Goal: Task Accomplishment & Management: Manage account settings

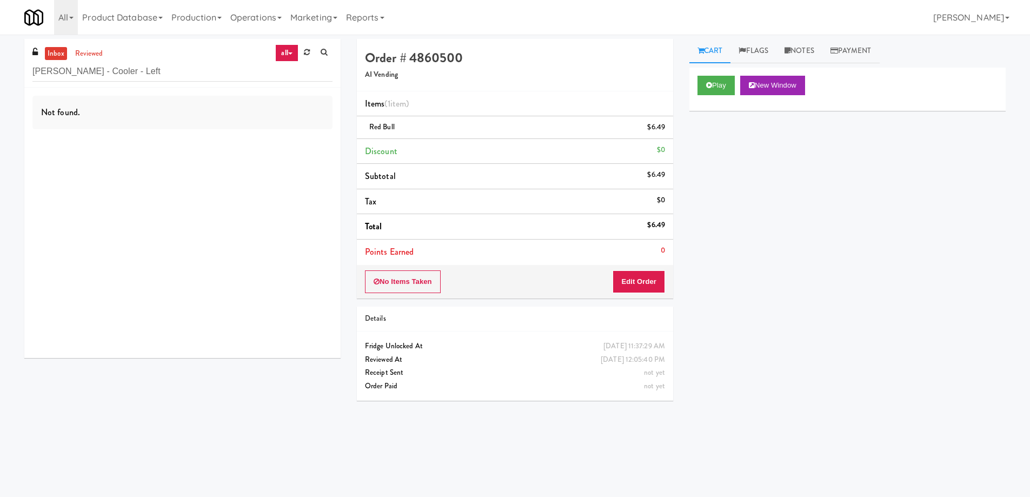
click at [188, 74] on input "[PERSON_NAME] - Cooler - Left" at bounding box center [182, 72] width 300 height 20
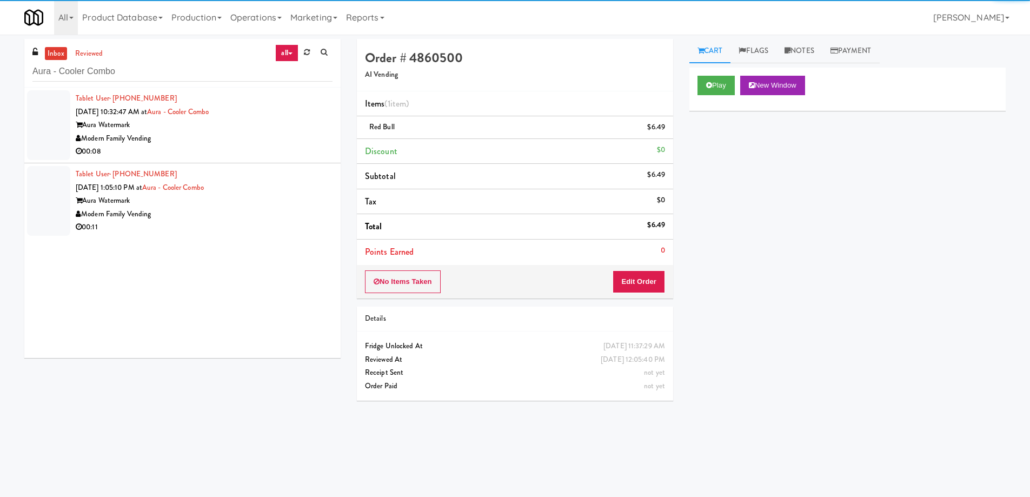
type input "Aura - Cooler Combo"
click at [265, 132] on div "Modern Family Vending" at bounding box center [204, 139] width 257 height 14
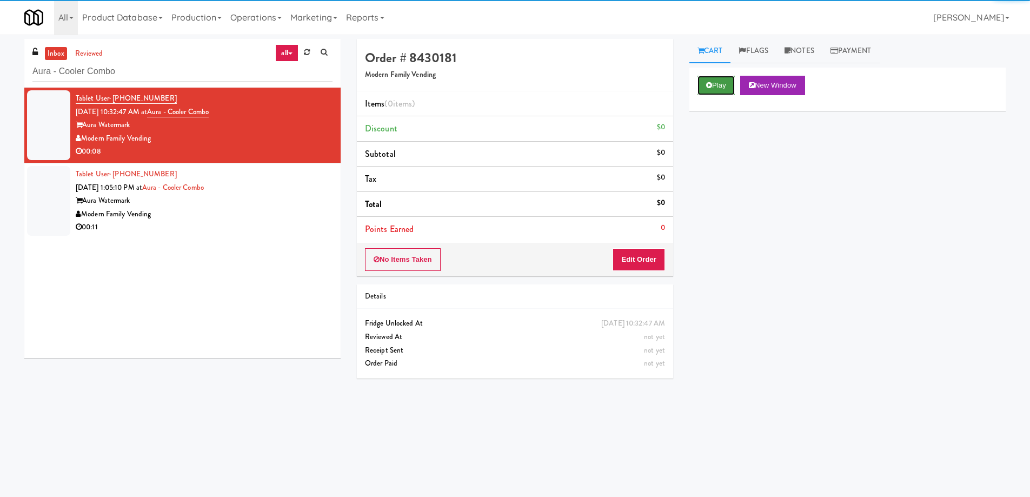
click at [726, 84] on button "Play" at bounding box center [716, 85] width 37 height 19
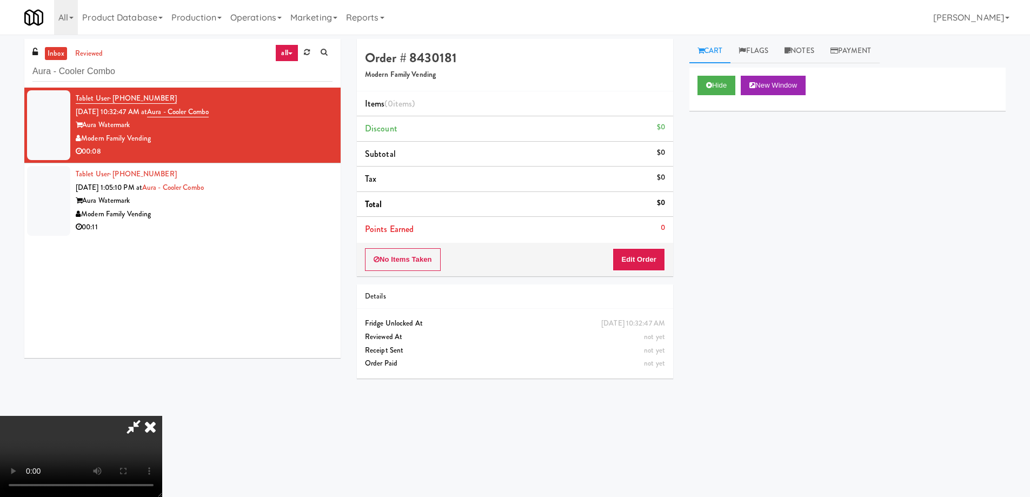
click at [162, 416] on video at bounding box center [81, 456] width 162 height 81
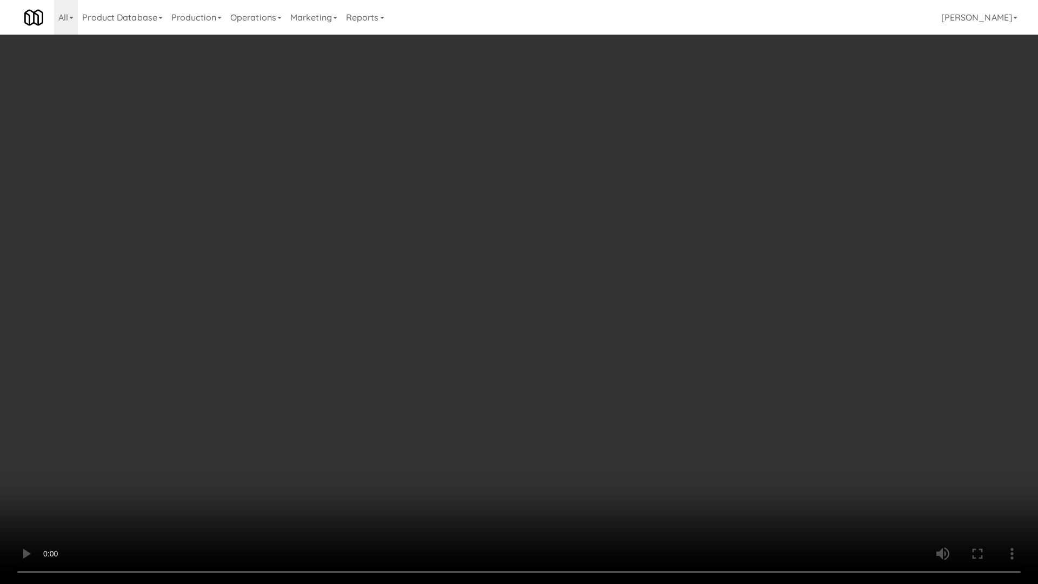
click at [604, 317] on video at bounding box center [519, 292] width 1038 height 584
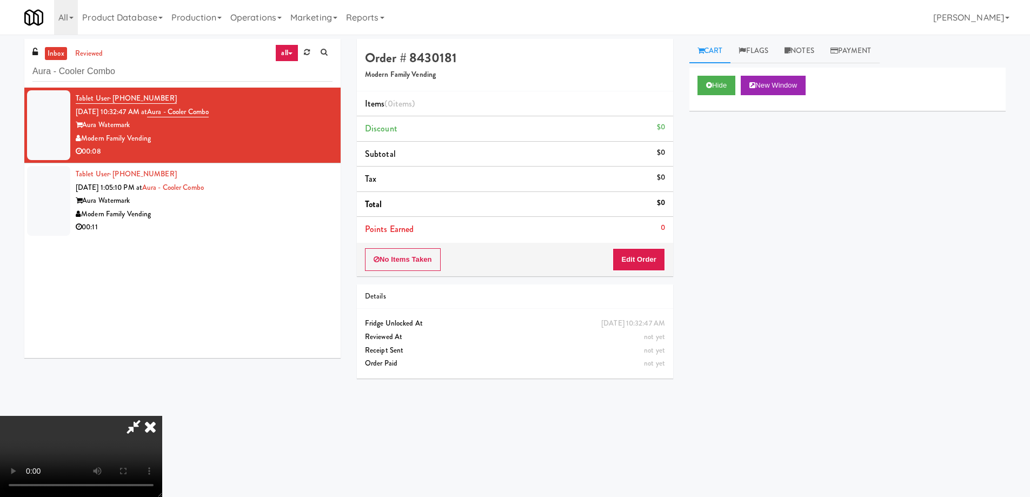
click at [646, 247] on div "No Items Taken Edit Order" at bounding box center [515, 260] width 316 height 34
click at [656, 253] on button "Edit Order" at bounding box center [639, 259] width 52 height 23
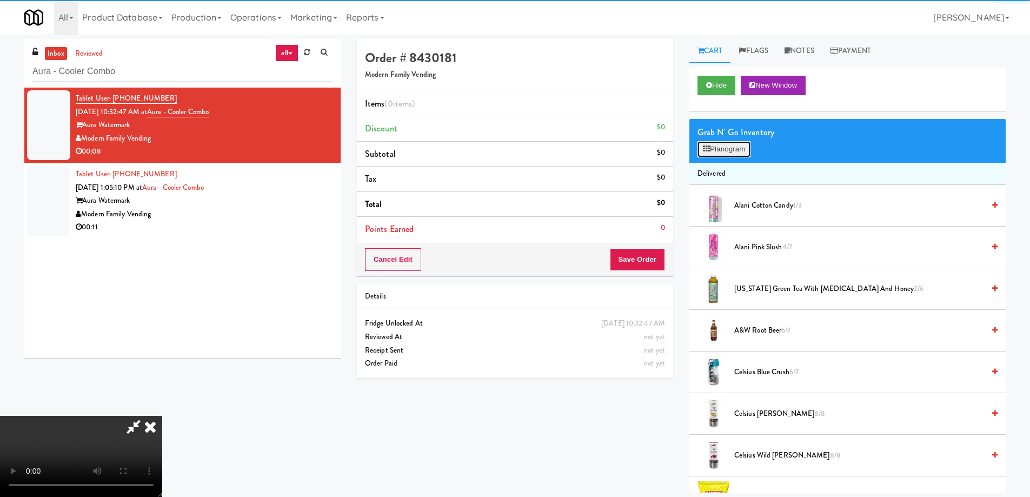
click at [715, 142] on button "Planogram" at bounding box center [724, 149] width 53 height 16
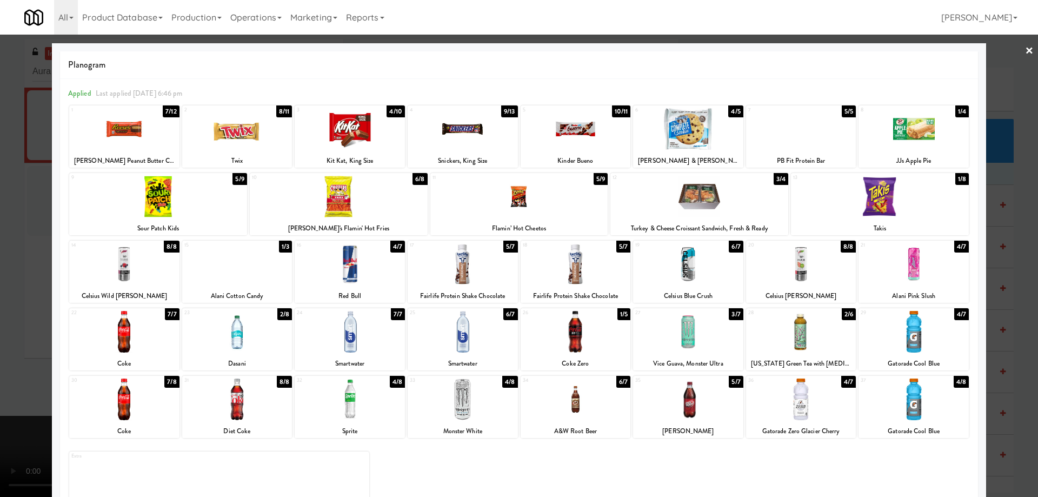
click at [489, 393] on div at bounding box center [463, 400] width 110 height 42
click at [1025, 43] on link "×" at bounding box center [1029, 52] width 9 height 34
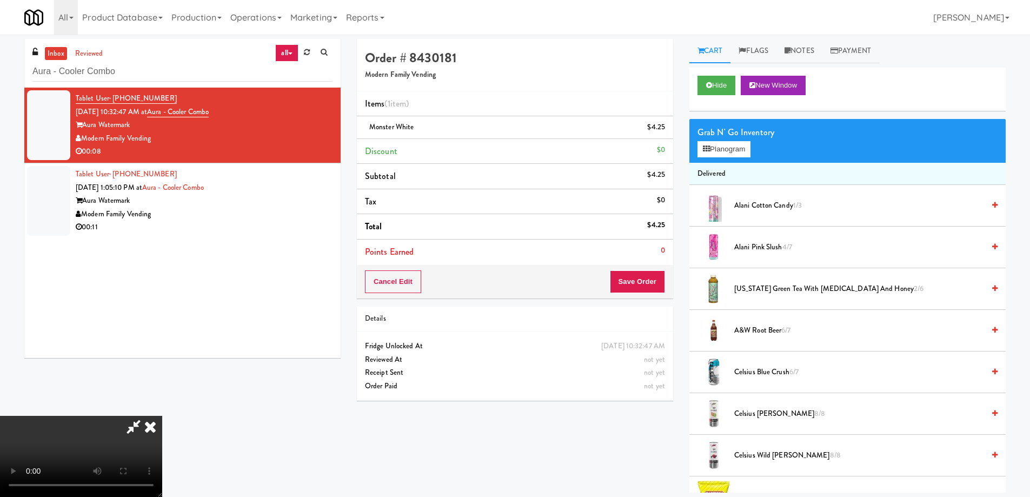
click at [162, 416] on video at bounding box center [81, 456] width 162 height 81
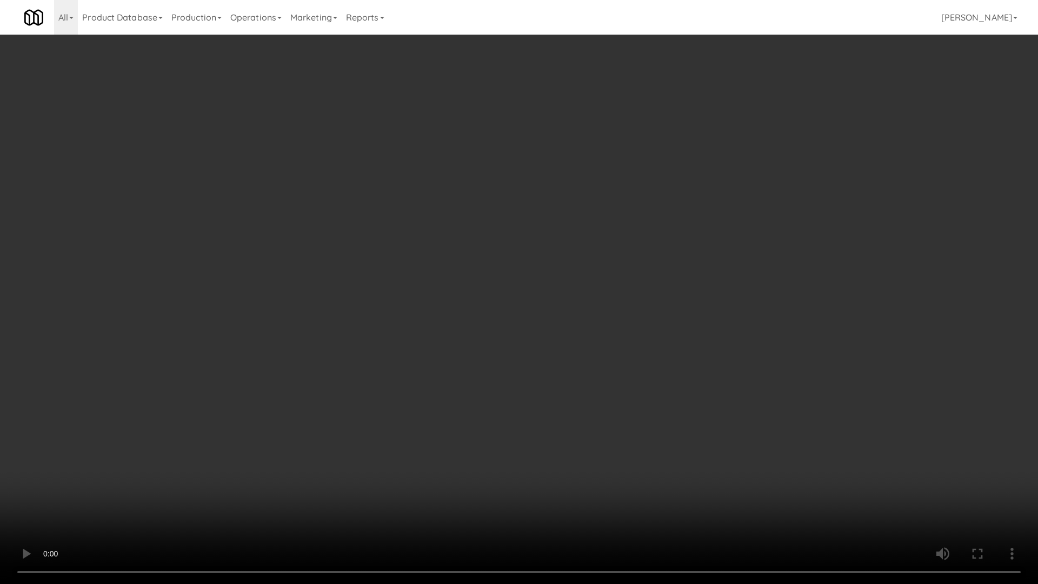
click at [528, 229] on video at bounding box center [519, 292] width 1038 height 584
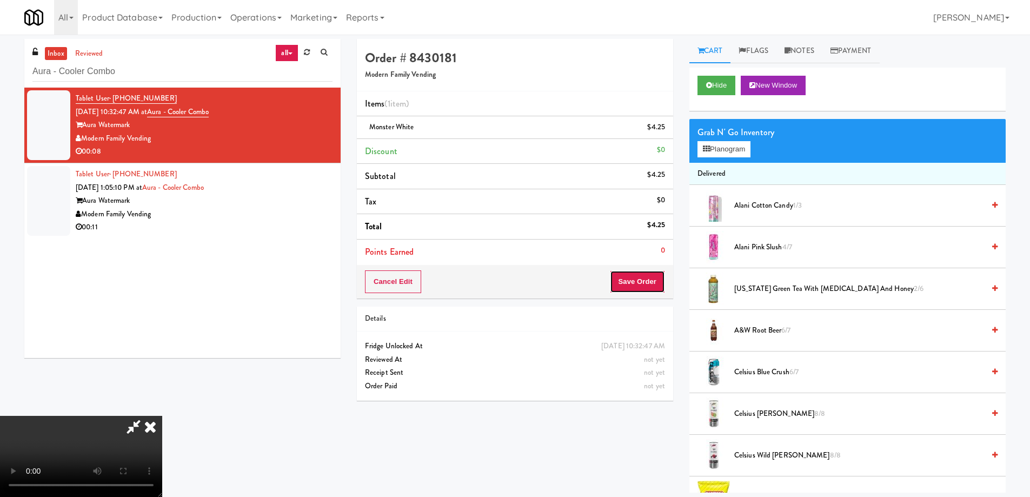
click at [652, 282] on button "Save Order" at bounding box center [637, 281] width 55 height 23
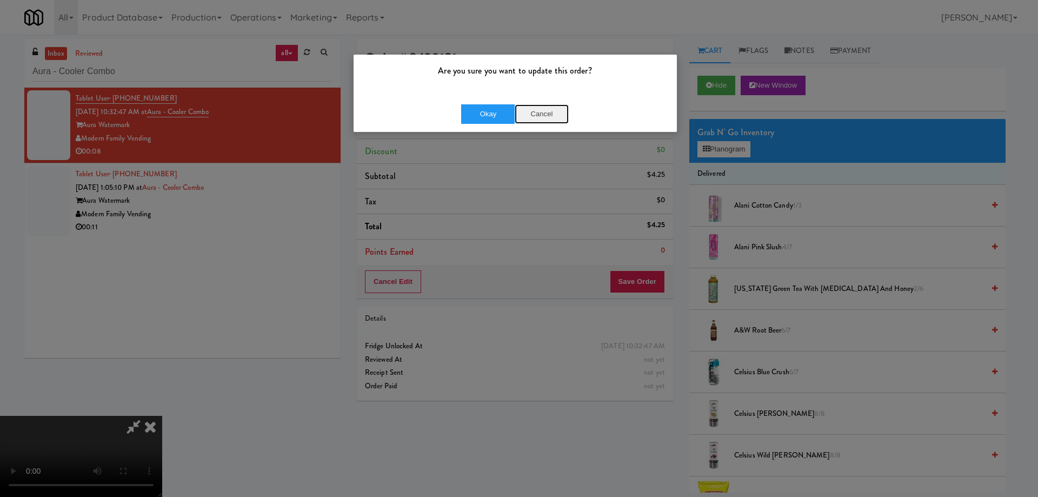
click at [547, 111] on button "Cancel" at bounding box center [542, 113] width 54 height 19
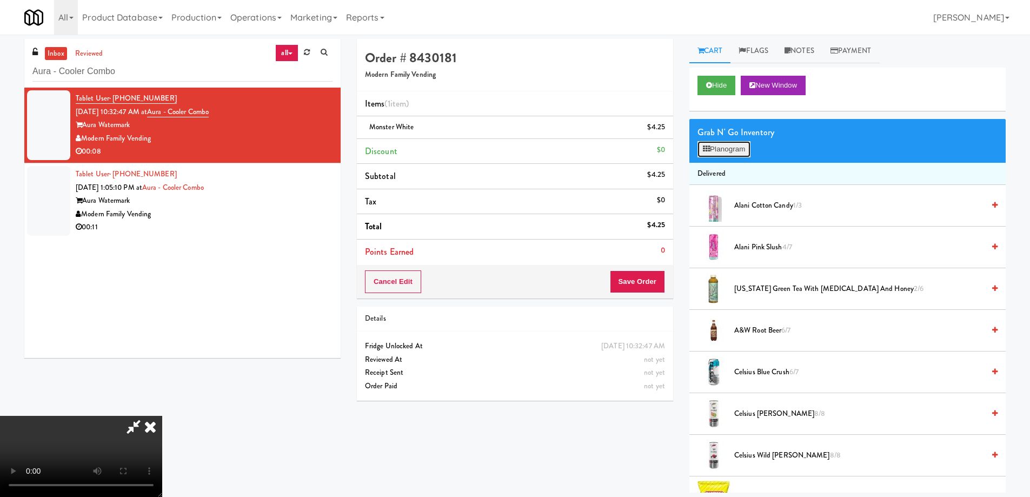
click at [712, 151] on button "Planogram" at bounding box center [724, 149] width 53 height 16
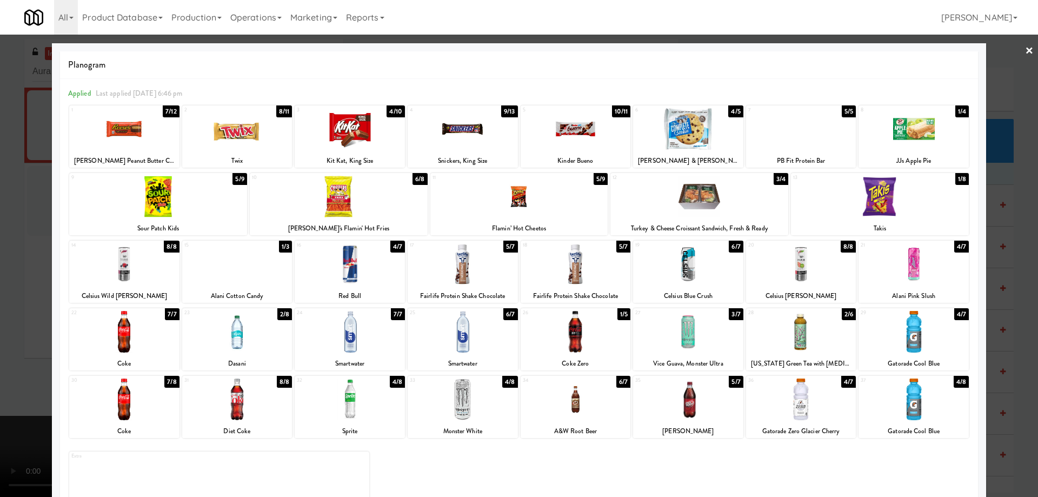
click at [729, 191] on div at bounding box center [700, 197] width 178 height 42
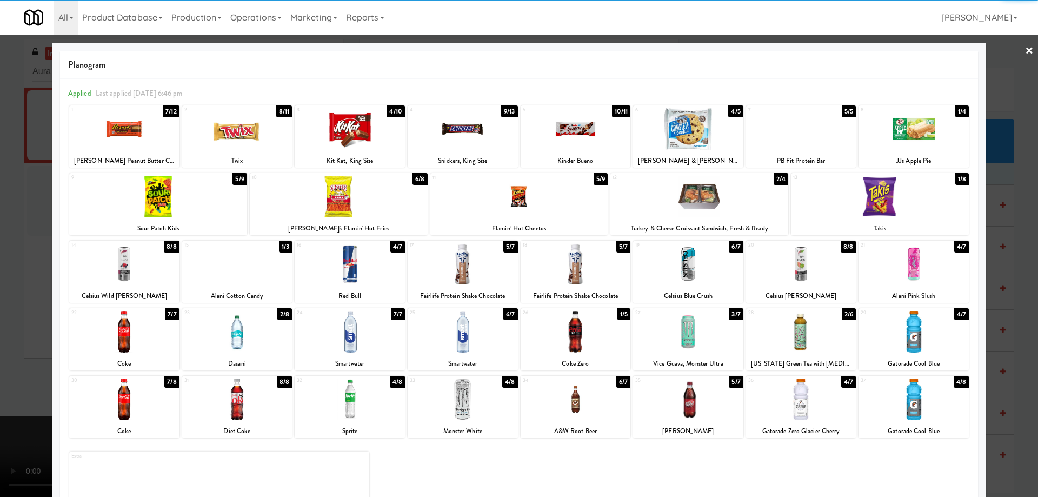
click at [1025, 52] on link "×" at bounding box center [1029, 52] width 9 height 34
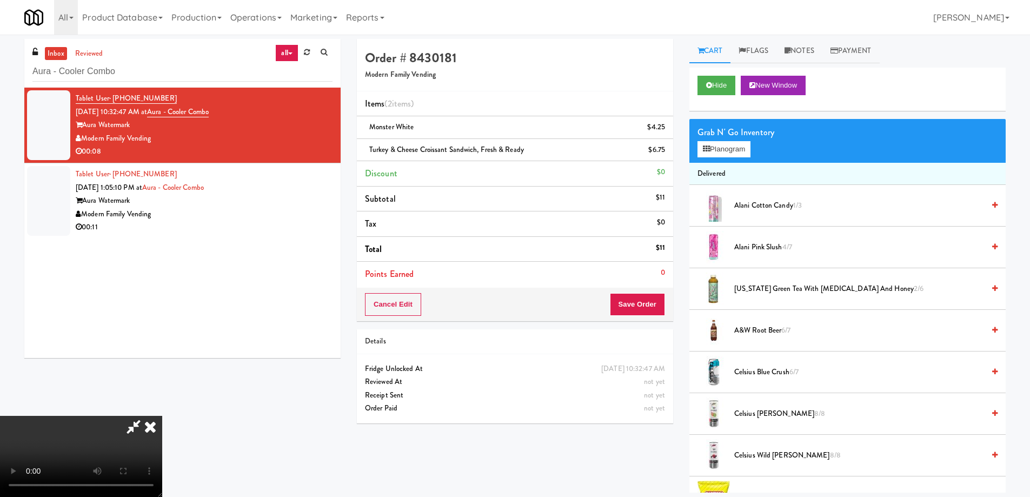
click at [162, 416] on video at bounding box center [81, 456] width 162 height 81
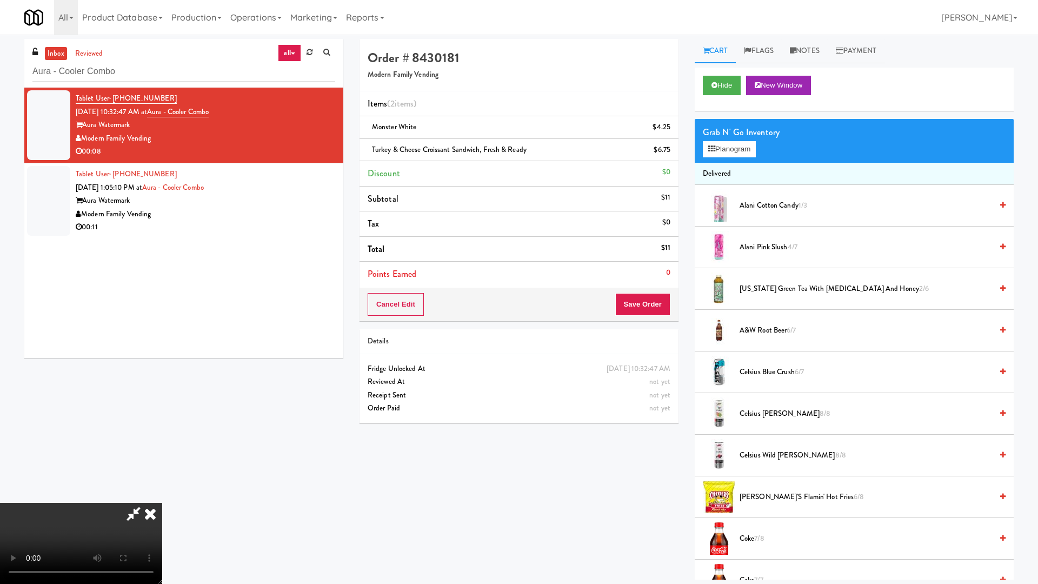
click at [162, 496] on video at bounding box center [81, 543] width 162 height 81
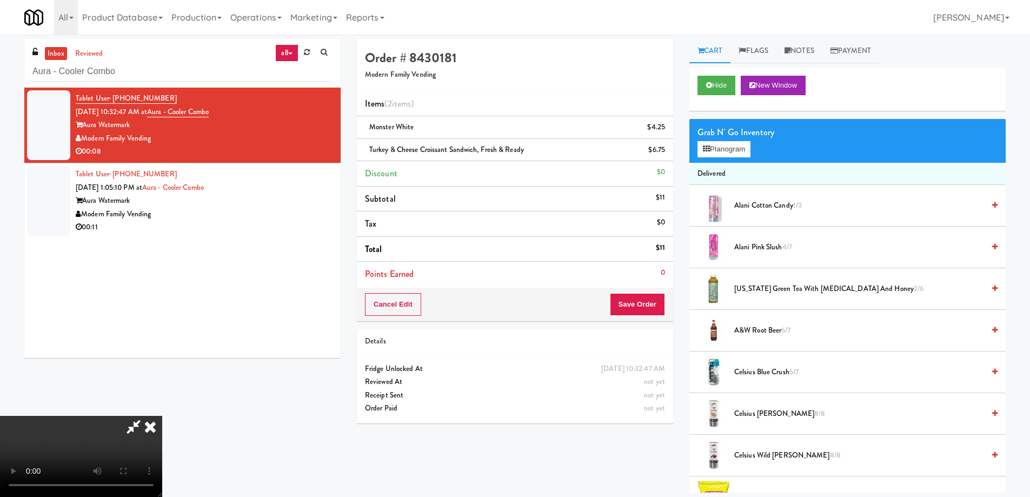
click at [162, 416] on icon at bounding box center [150, 427] width 24 height 22
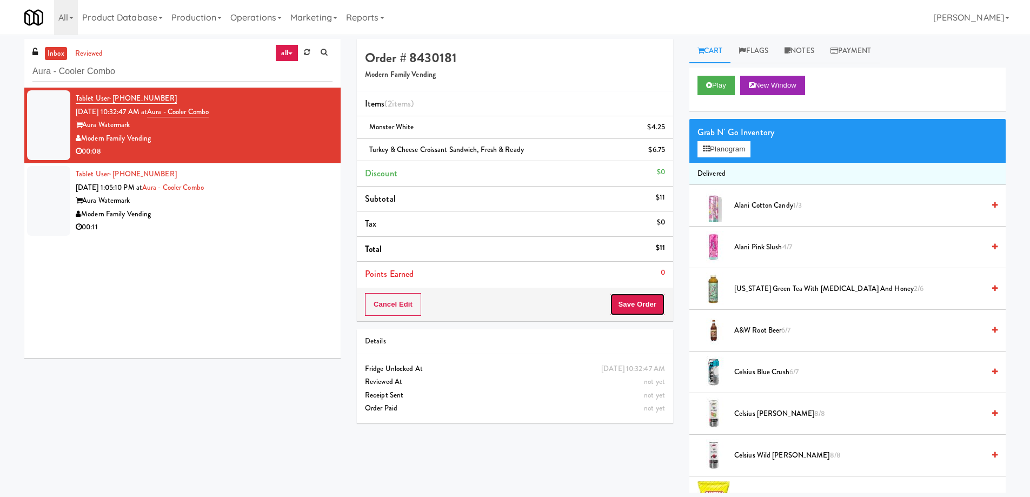
click at [641, 298] on button "Save Order" at bounding box center [637, 304] width 55 height 23
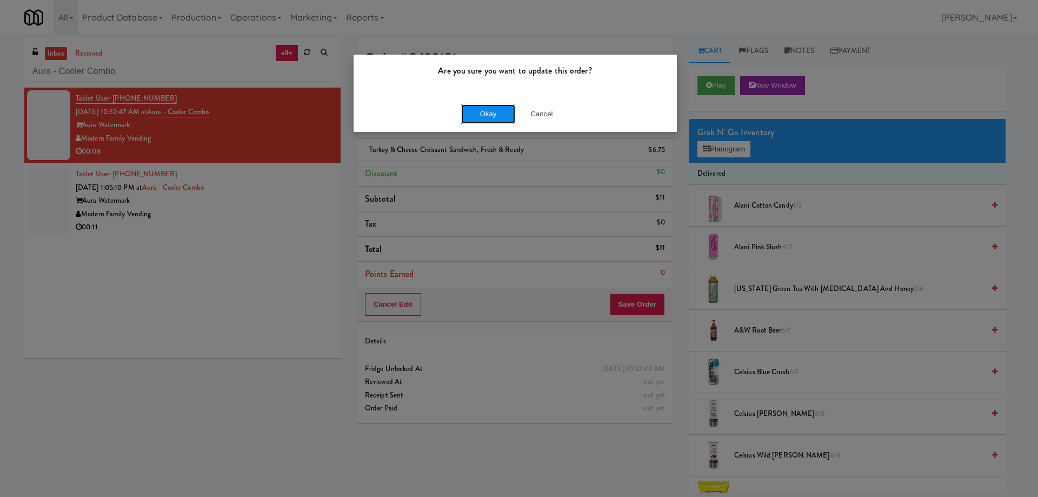
click at [480, 112] on button "Okay" at bounding box center [488, 113] width 54 height 19
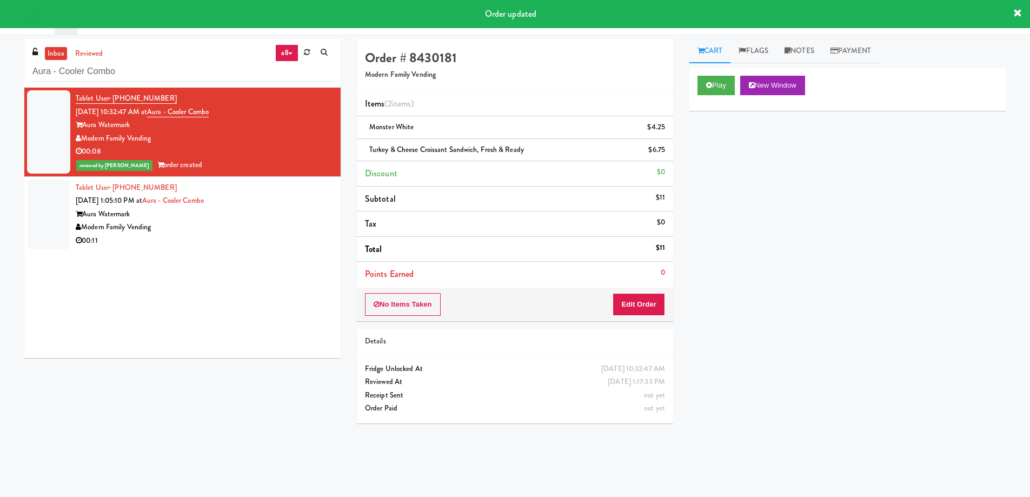
click at [294, 217] on div "Aura Watermark" at bounding box center [204, 215] width 257 height 14
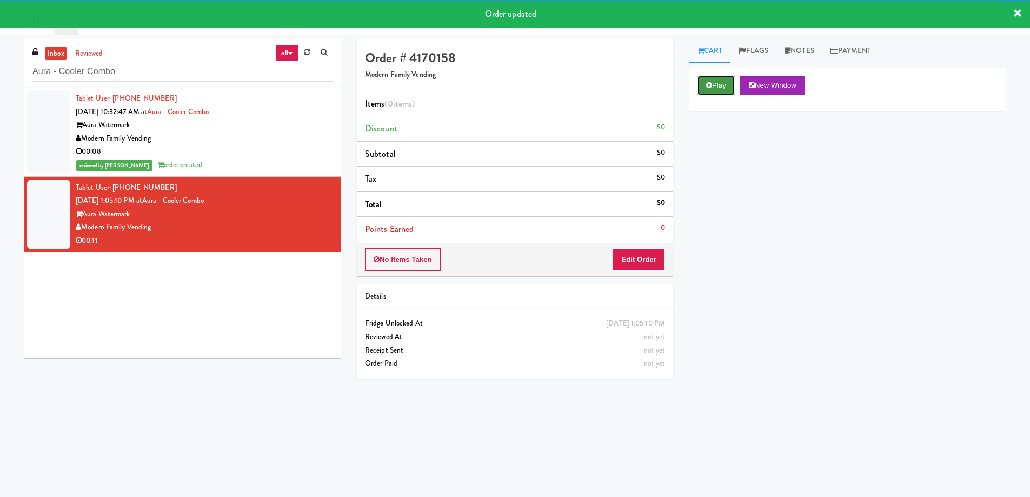
click at [719, 88] on button "Play" at bounding box center [716, 85] width 37 height 19
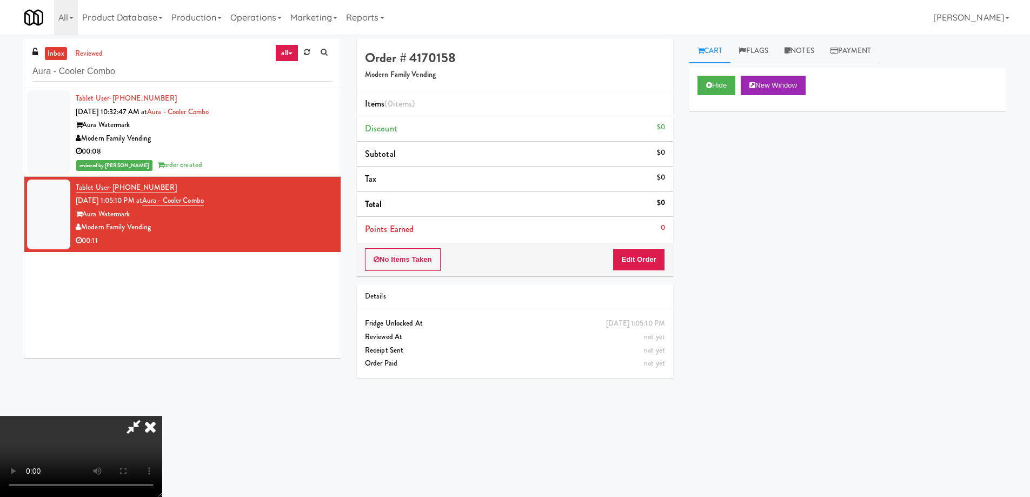
click at [162, 416] on video at bounding box center [81, 456] width 162 height 81
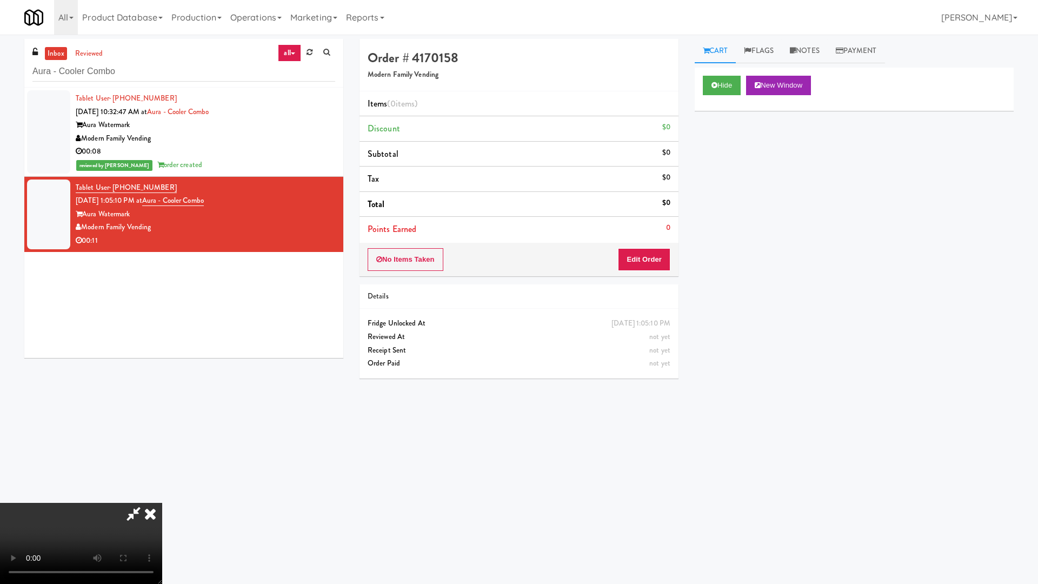
click at [162, 496] on video at bounding box center [81, 543] width 162 height 81
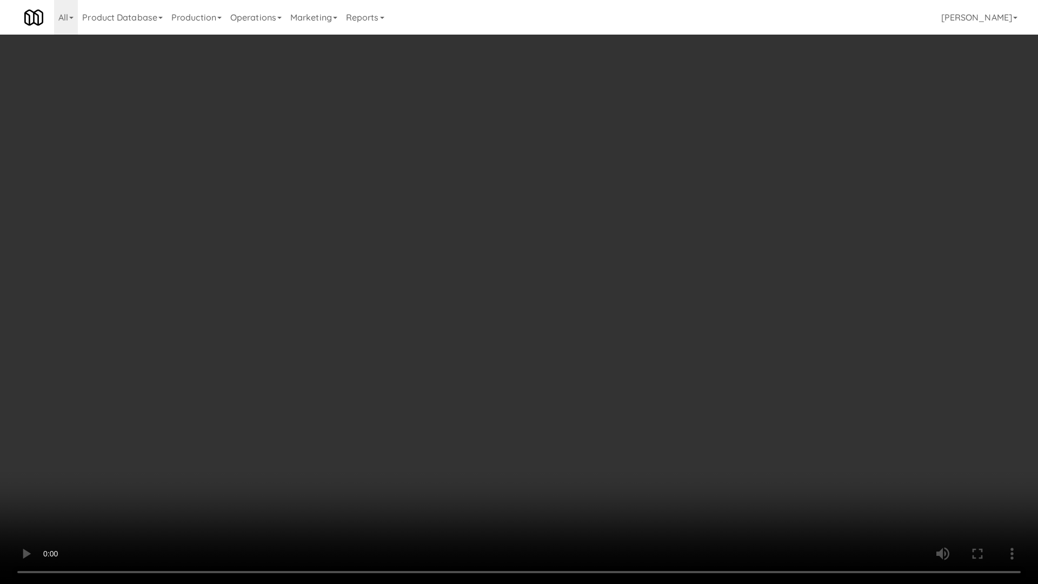
click at [579, 262] on video at bounding box center [519, 292] width 1038 height 584
click at [541, 239] on video at bounding box center [519, 292] width 1038 height 584
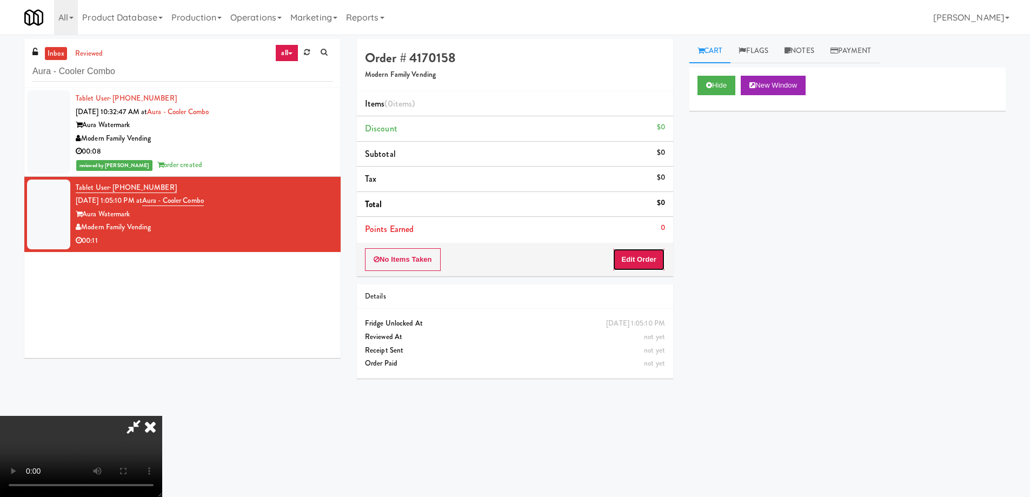
click at [639, 263] on button "Edit Order" at bounding box center [639, 259] width 52 height 23
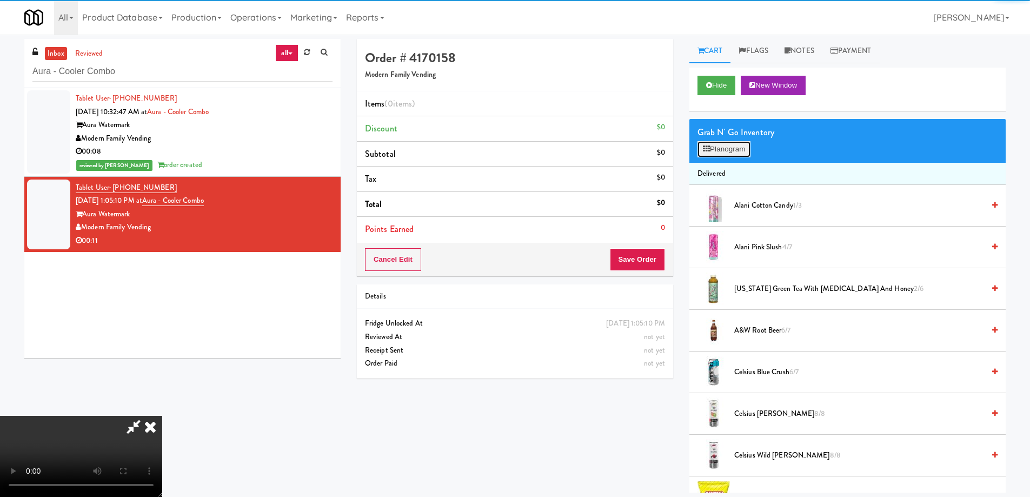
click at [726, 149] on button "Planogram" at bounding box center [724, 149] width 53 height 16
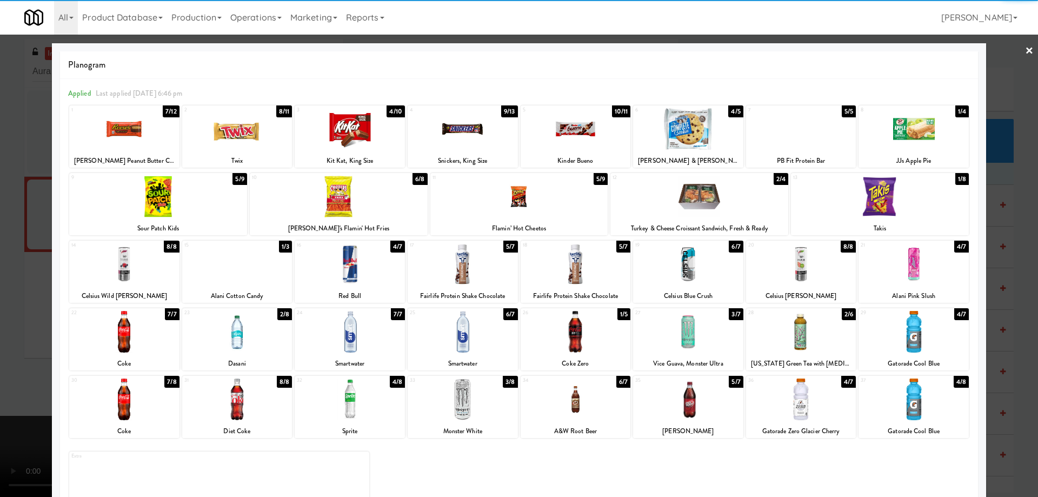
click at [376, 345] on div at bounding box center [350, 332] width 110 height 42
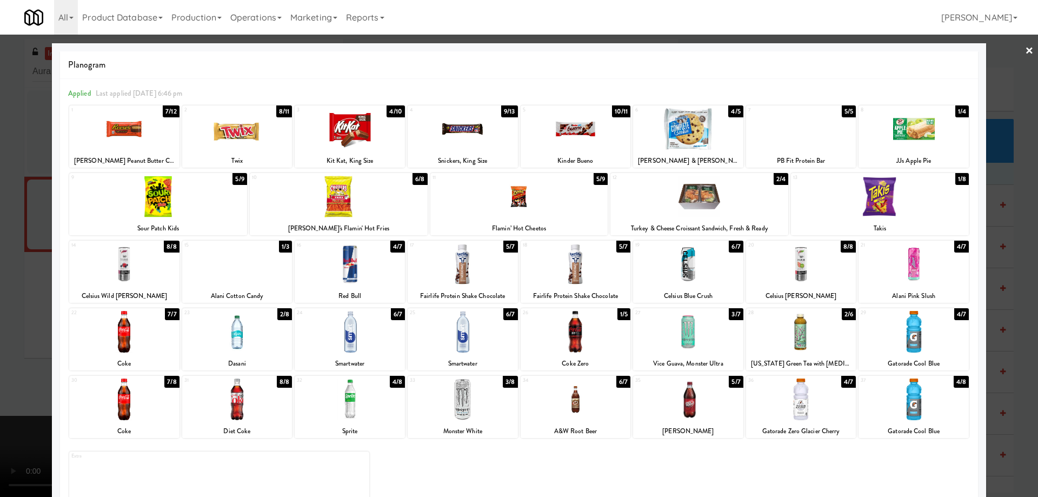
click at [1027, 49] on div at bounding box center [519, 248] width 1038 height 497
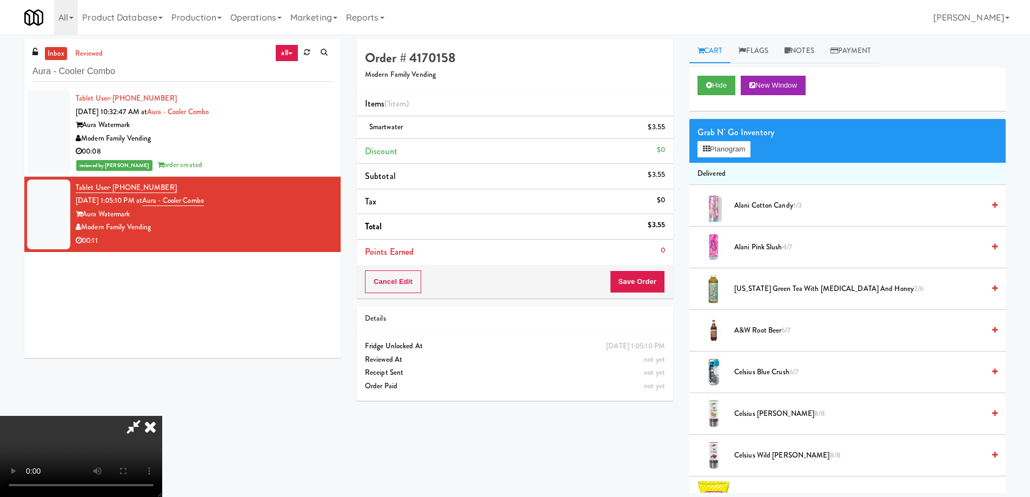
click at [162, 416] on video at bounding box center [81, 456] width 162 height 81
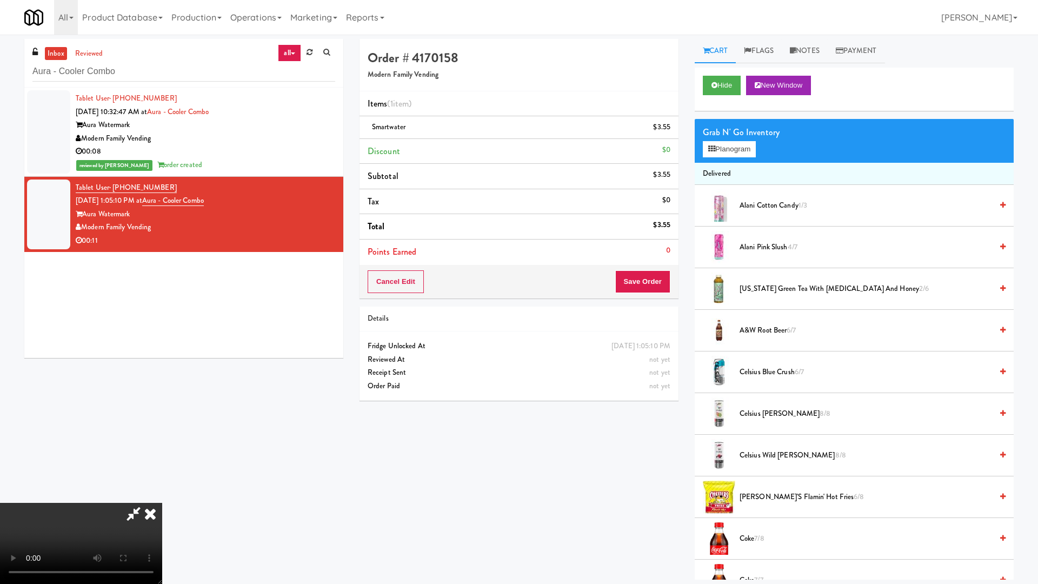
click at [162, 496] on video at bounding box center [81, 543] width 162 height 81
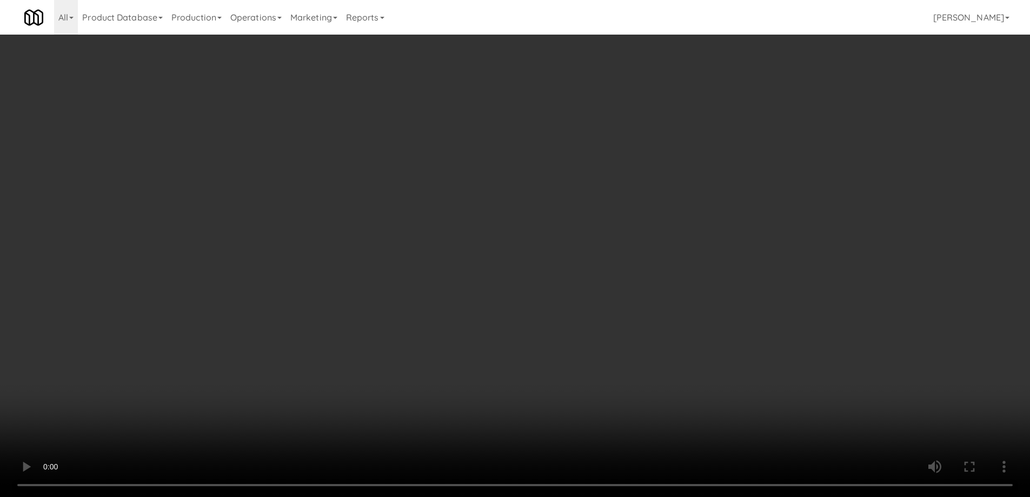
click at [535, 355] on video at bounding box center [515, 248] width 1030 height 497
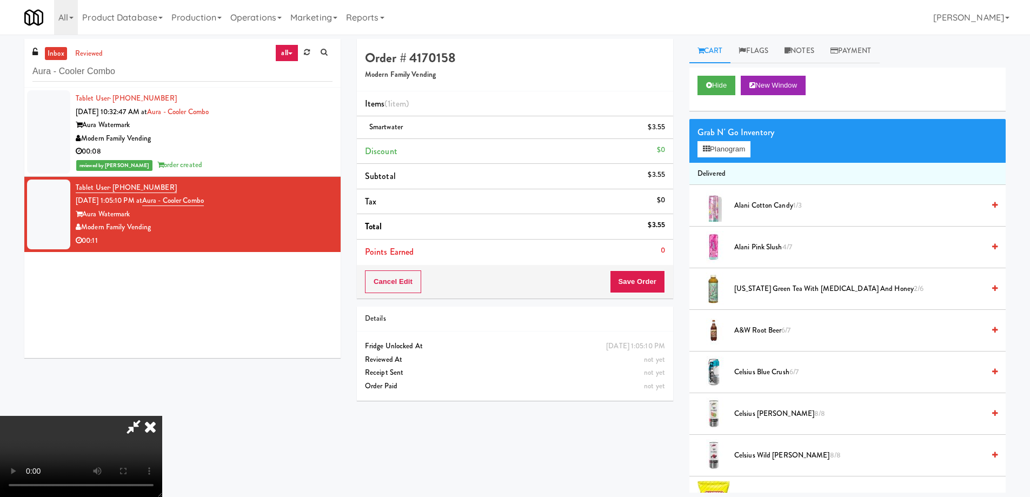
click at [162, 416] on video at bounding box center [81, 456] width 162 height 81
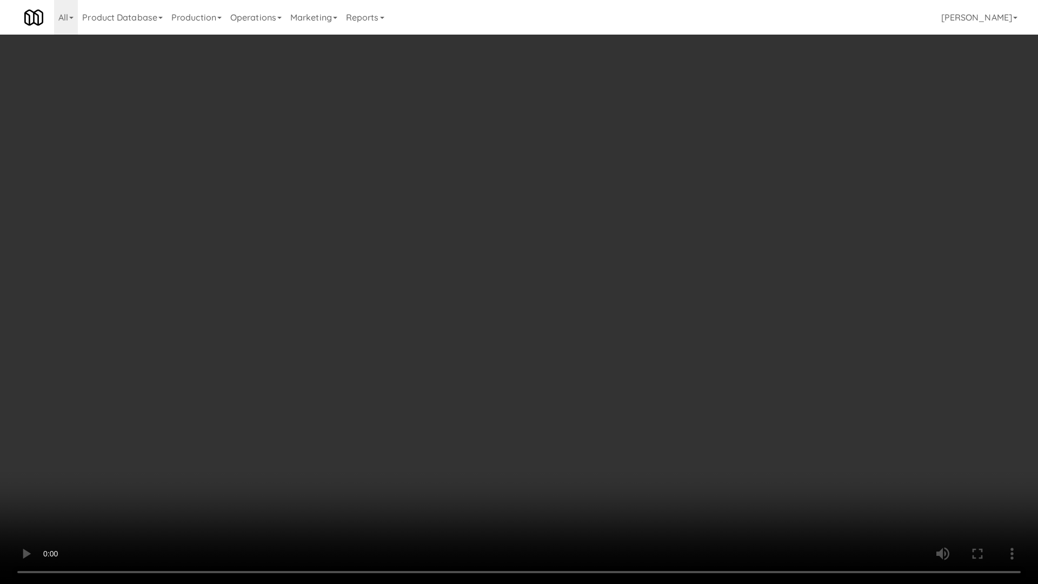
click at [555, 311] on video at bounding box center [519, 292] width 1038 height 584
click at [545, 319] on video at bounding box center [519, 292] width 1038 height 584
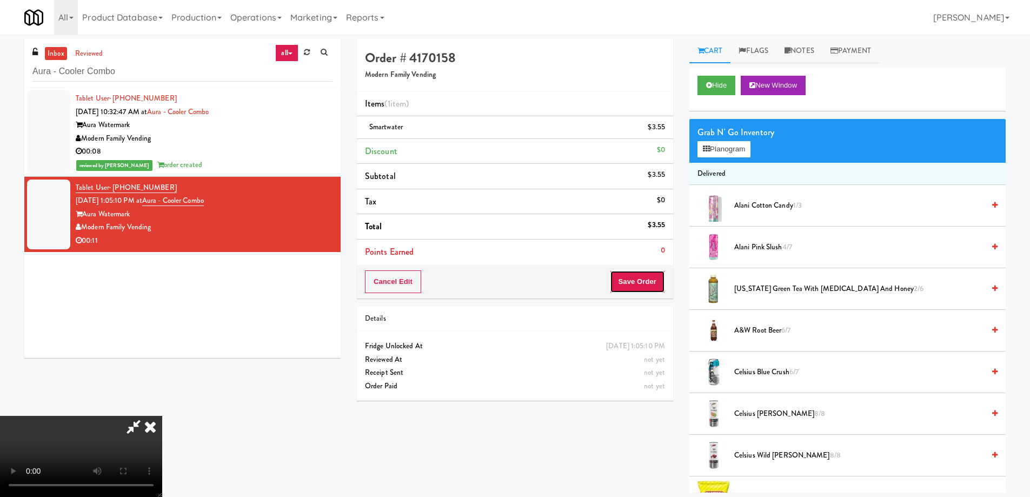
click at [641, 274] on button "Save Order" at bounding box center [637, 281] width 55 height 23
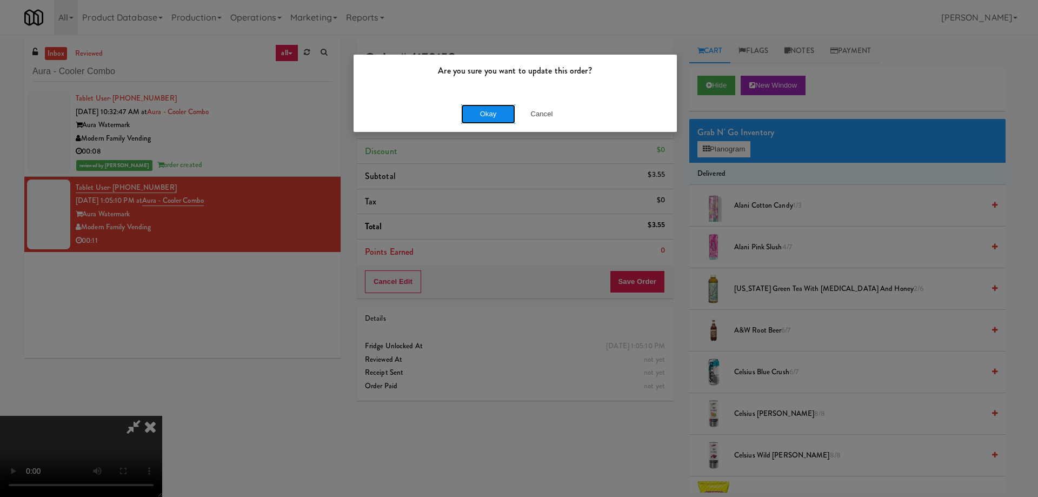
click at [485, 121] on button "Okay" at bounding box center [488, 113] width 54 height 19
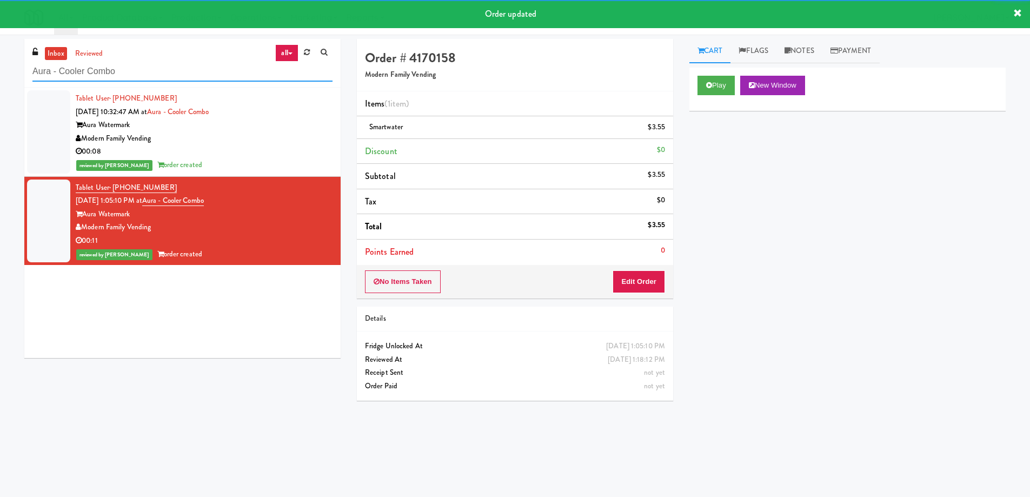
click at [209, 62] on input "Aura - Cooler Combo" at bounding box center [182, 72] width 300 height 20
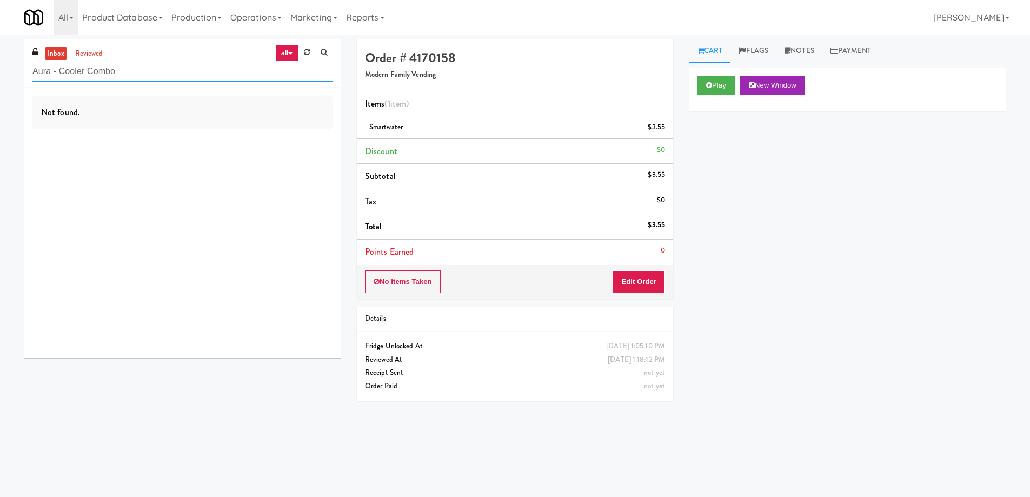
click at [202, 69] on input "Aura - Cooler Combo" at bounding box center [182, 72] width 300 height 20
paste input "twater - Cooler - Left"
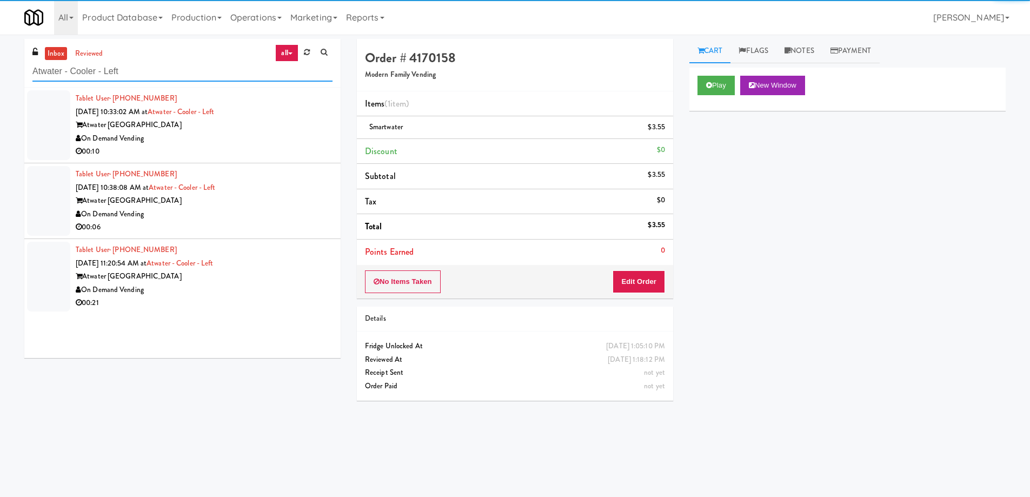
type input "Atwater - Cooler - Left"
click at [255, 131] on div "Atwater [GEOGRAPHIC_DATA]" at bounding box center [204, 125] width 257 height 14
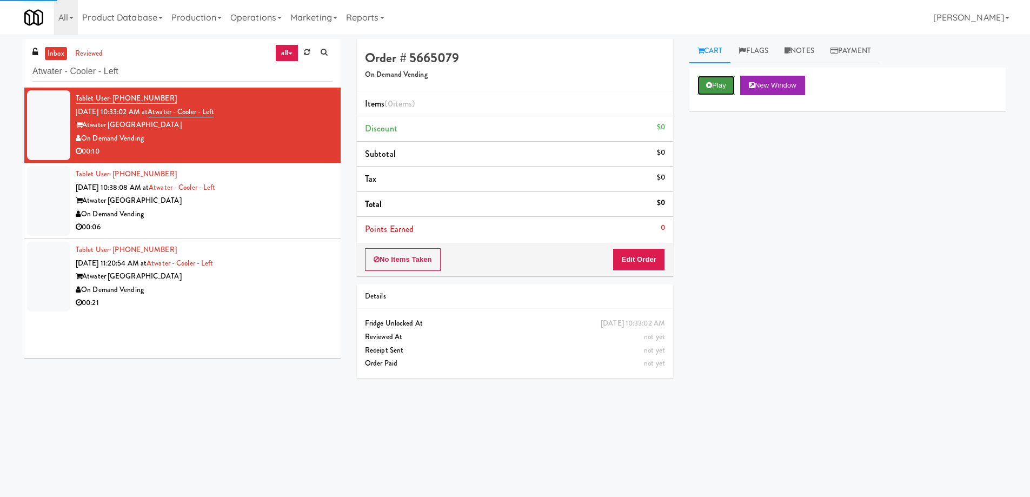
click at [710, 81] on button "Play" at bounding box center [716, 85] width 37 height 19
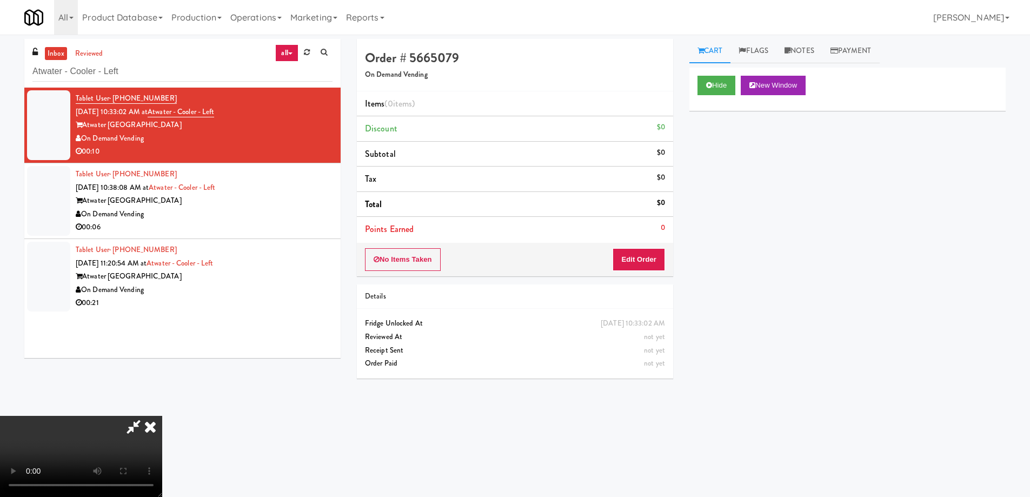
click at [162, 416] on video at bounding box center [81, 456] width 162 height 81
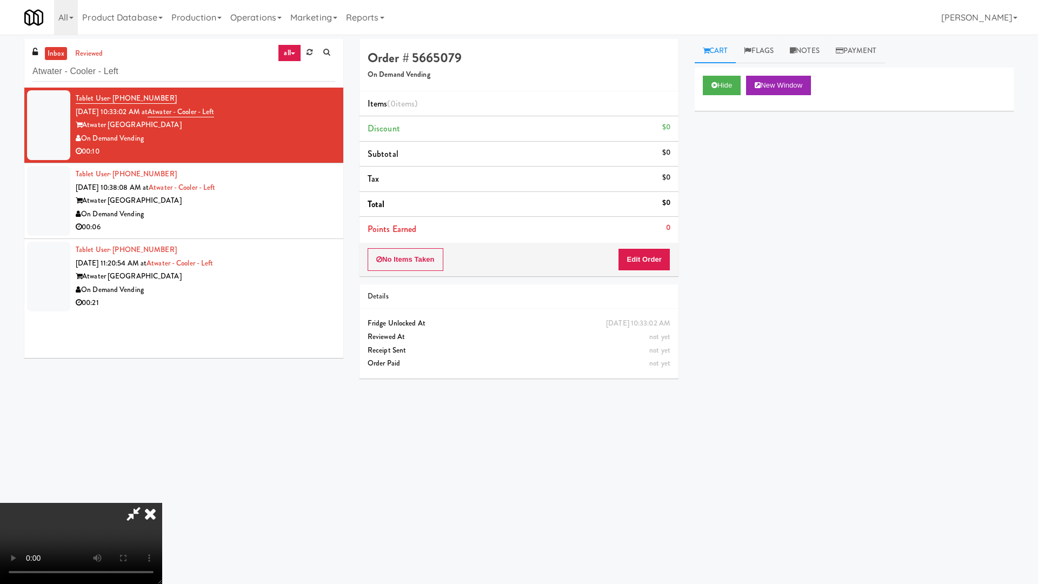
click at [162, 496] on video at bounding box center [81, 543] width 162 height 81
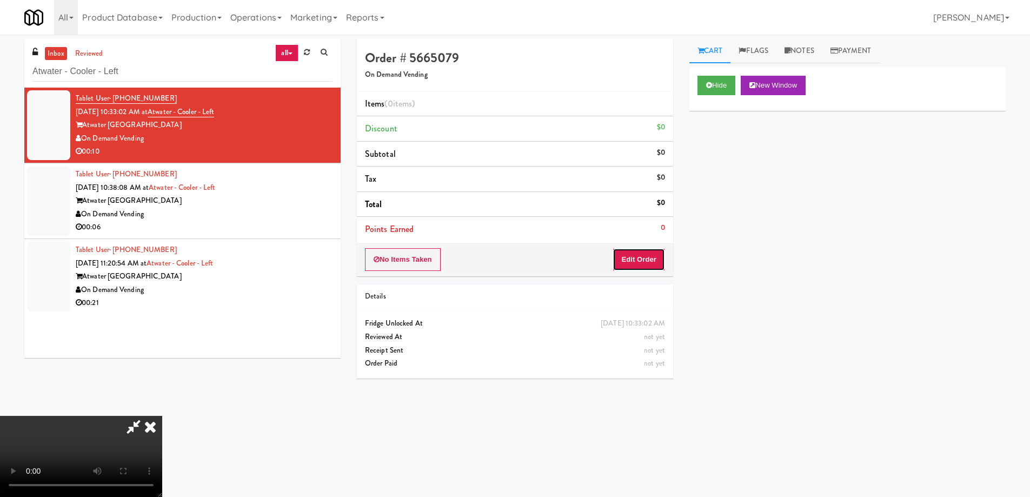
click at [638, 260] on button "Edit Order" at bounding box center [639, 259] width 52 height 23
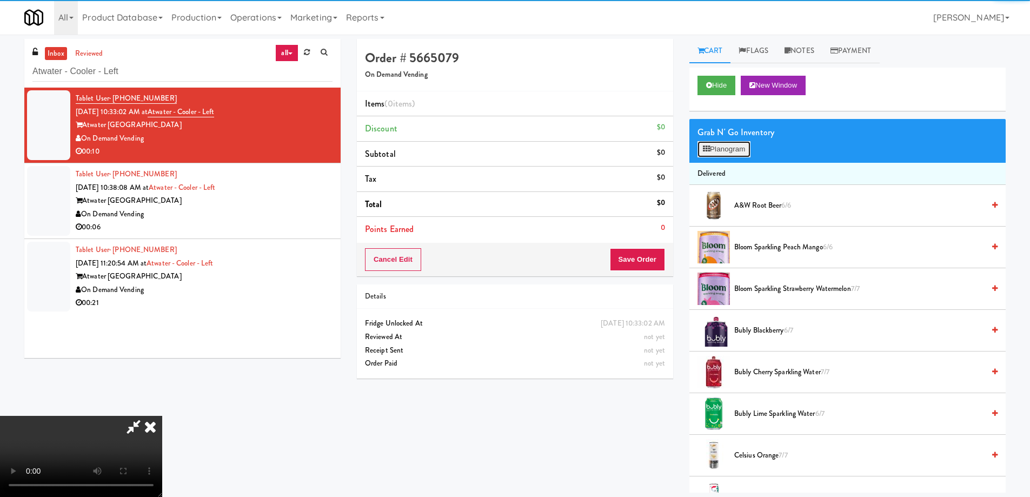
click at [715, 149] on button "Planogram" at bounding box center [724, 149] width 53 height 16
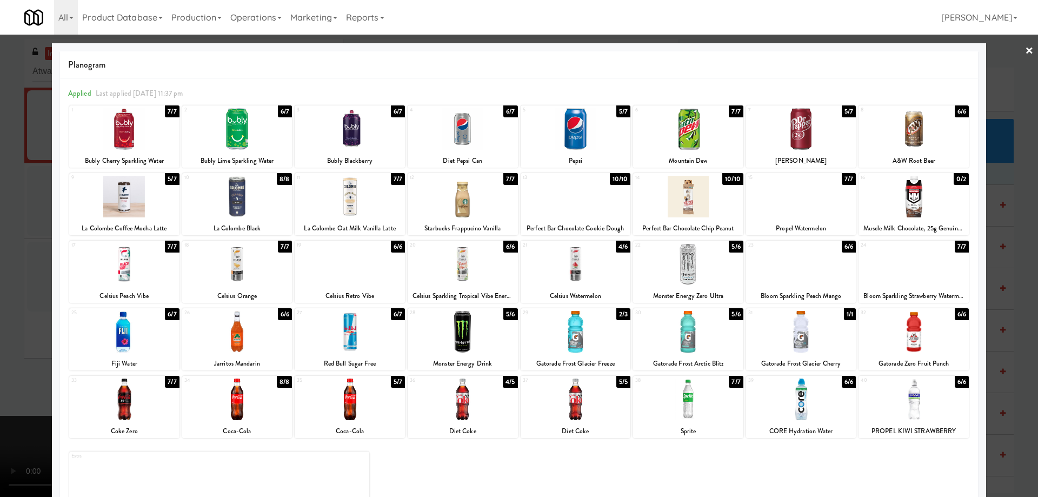
click at [686, 275] on div at bounding box center [688, 264] width 110 height 42
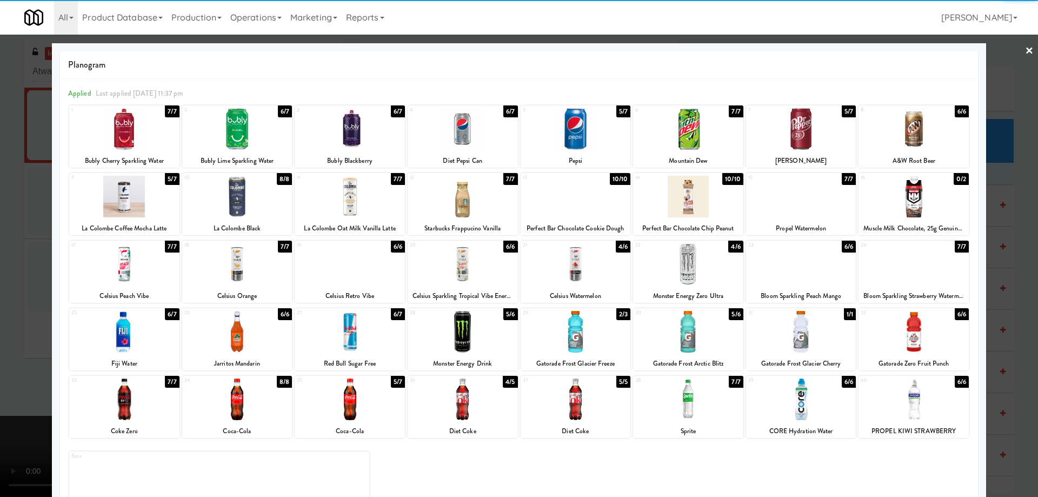
click at [1025, 52] on link "×" at bounding box center [1029, 52] width 9 height 34
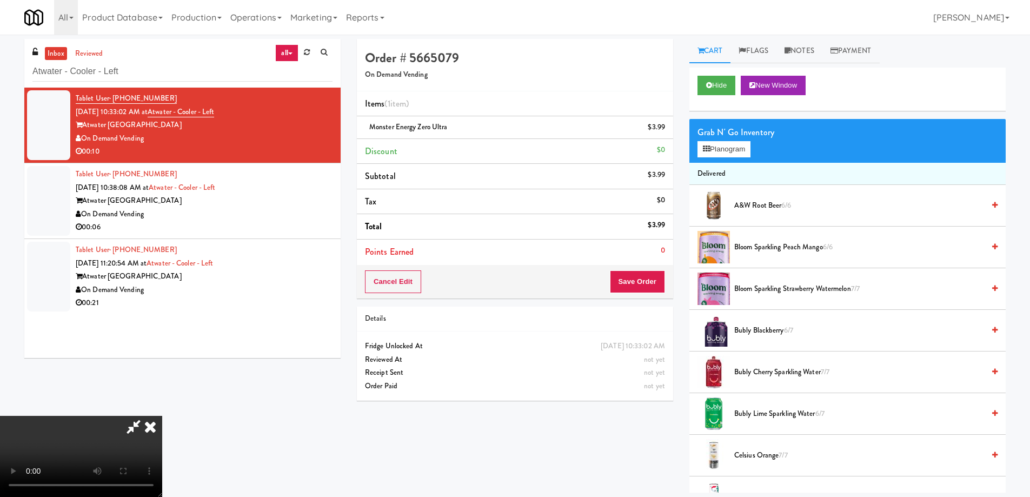
click at [162, 416] on video at bounding box center [81, 456] width 162 height 81
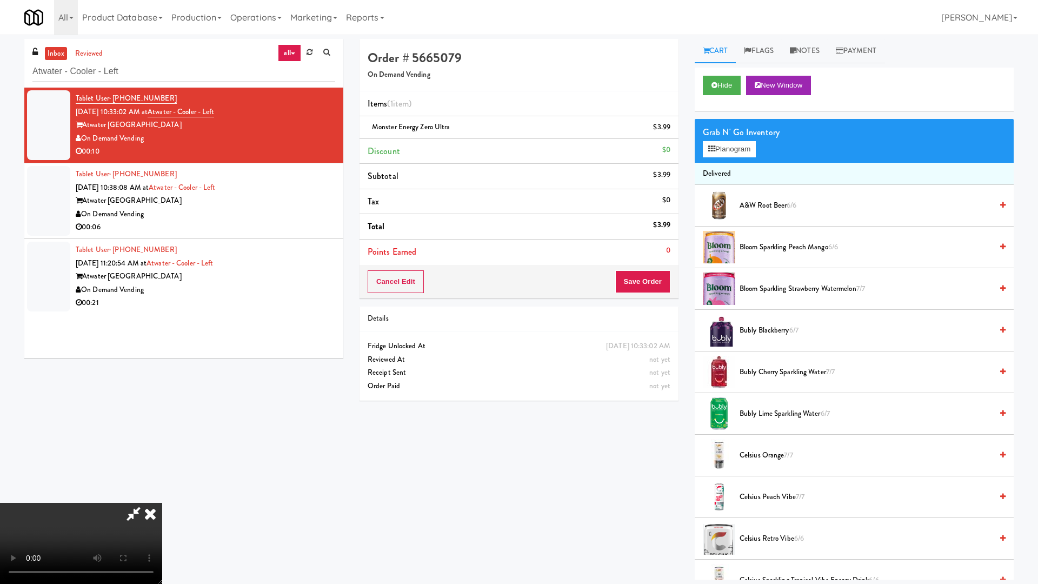
click at [162, 496] on video at bounding box center [81, 543] width 162 height 81
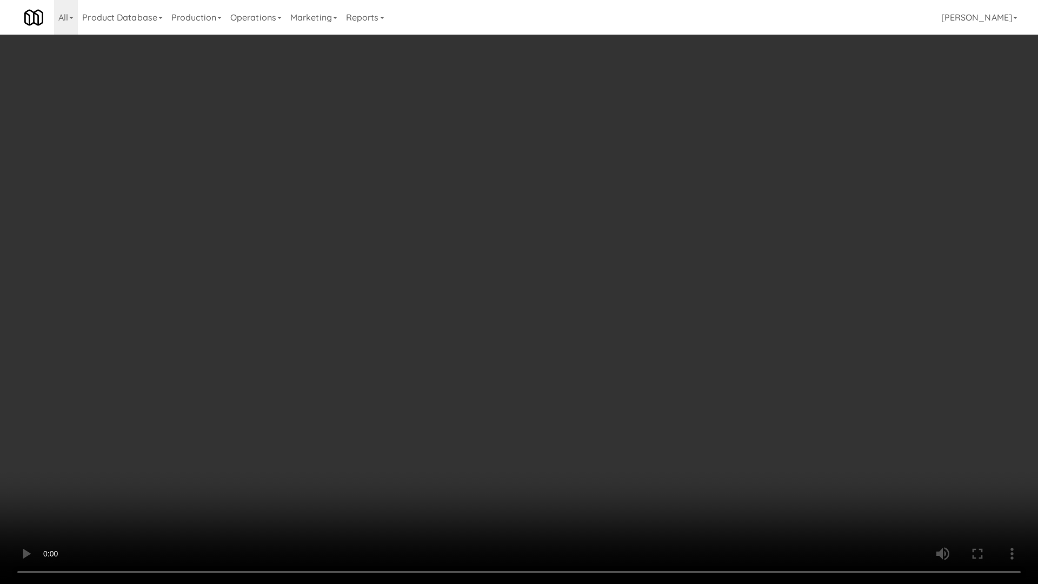
click at [566, 250] on video at bounding box center [519, 292] width 1038 height 584
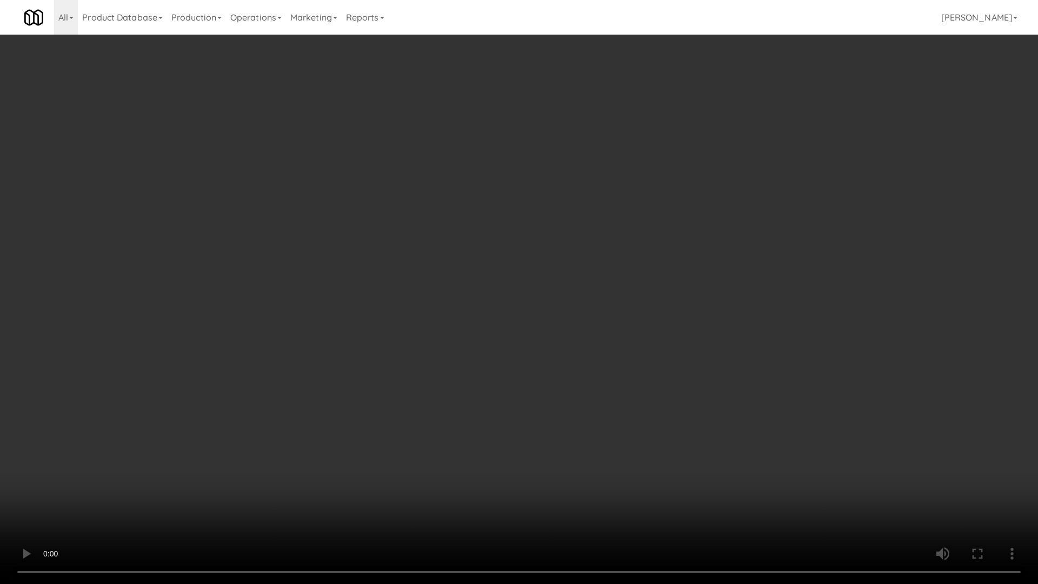
click at [712, 351] on video at bounding box center [519, 292] width 1038 height 584
click at [692, 340] on video at bounding box center [519, 292] width 1038 height 584
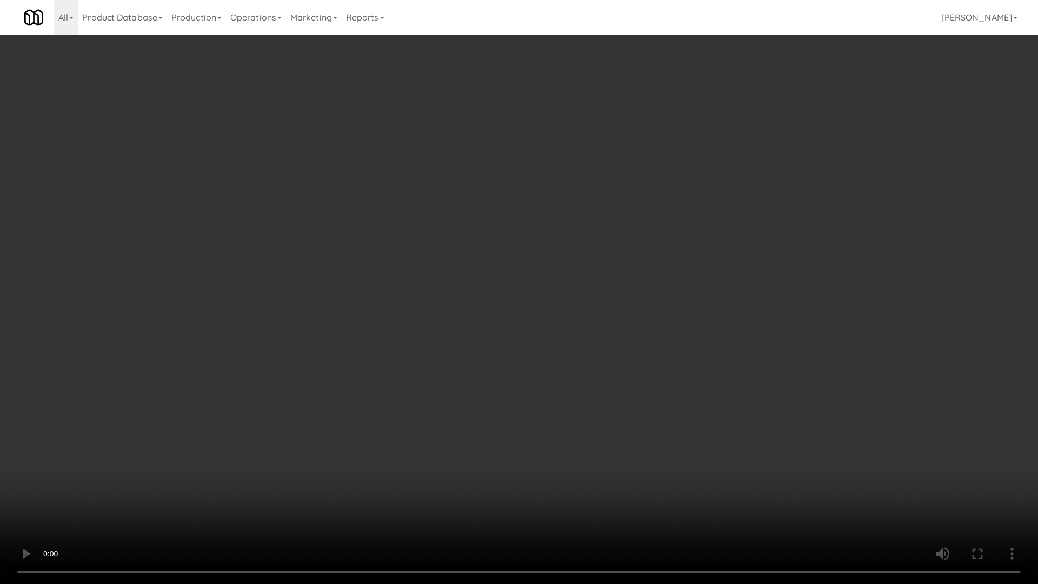
click at [692, 340] on video at bounding box center [519, 292] width 1038 height 584
click at [631, 336] on video at bounding box center [519, 292] width 1038 height 584
click at [650, 327] on video at bounding box center [519, 292] width 1038 height 584
click at [650, 315] on video at bounding box center [519, 292] width 1038 height 584
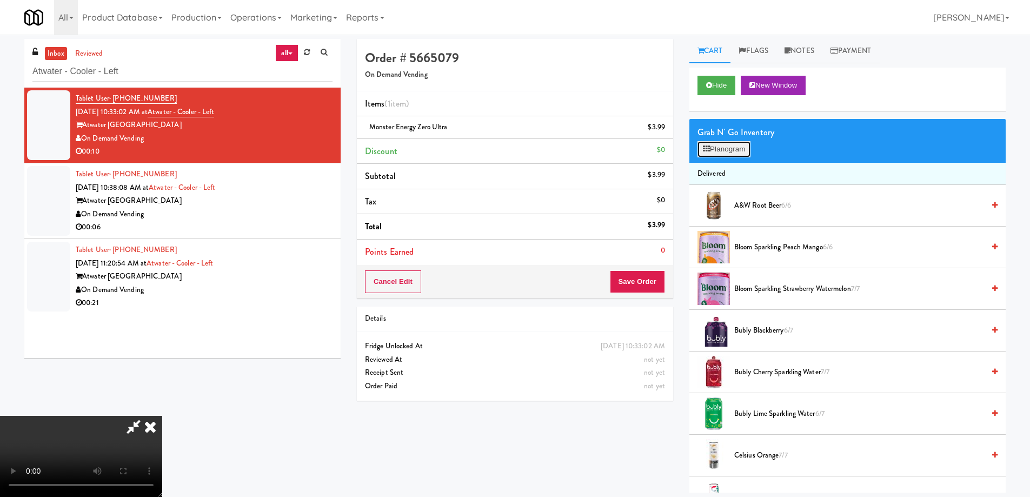
click at [736, 142] on button "Planogram" at bounding box center [724, 149] width 53 height 16
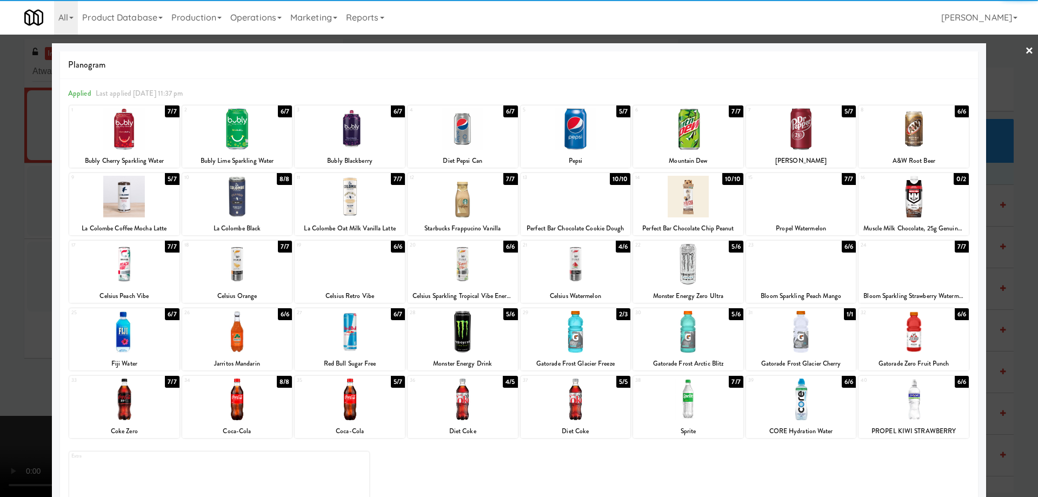
click at [693, 199] on div at bounding box center [688, 197] width 110 height 42
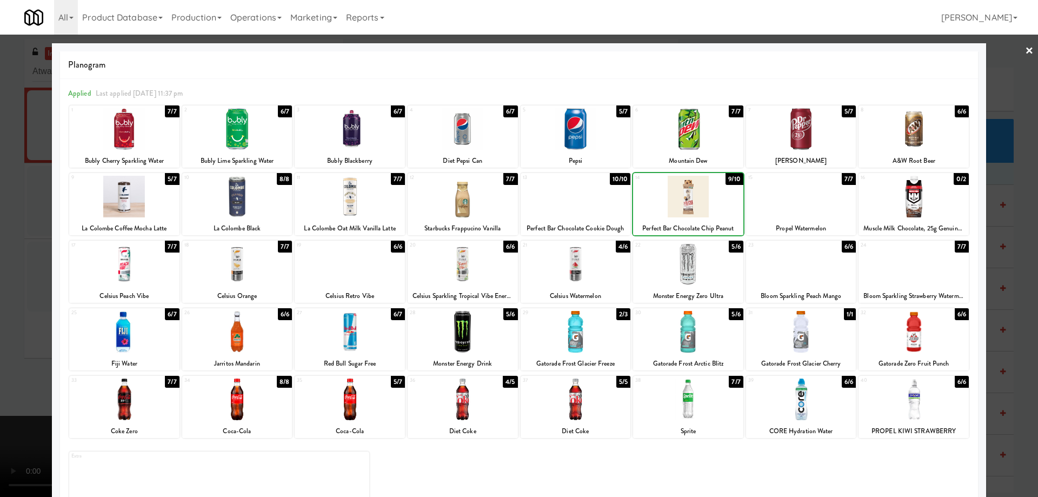
click at [717, 197] on div at bounding box center [688, 197] width 110 height 42
click at [1014, 52] on div at bounding box center [519, 248] width 1038 height 497
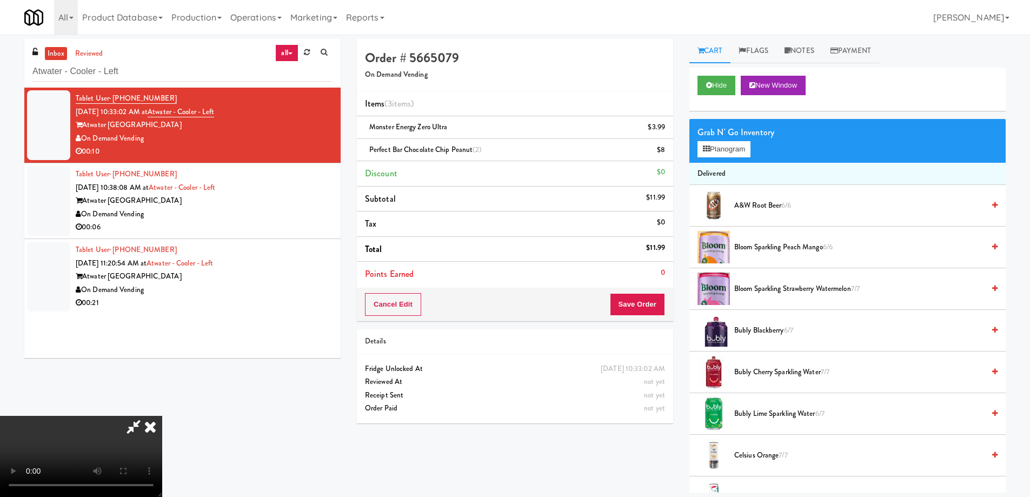
click at [162, 416] on video at bounding box center [81, 456] width 162 height 81
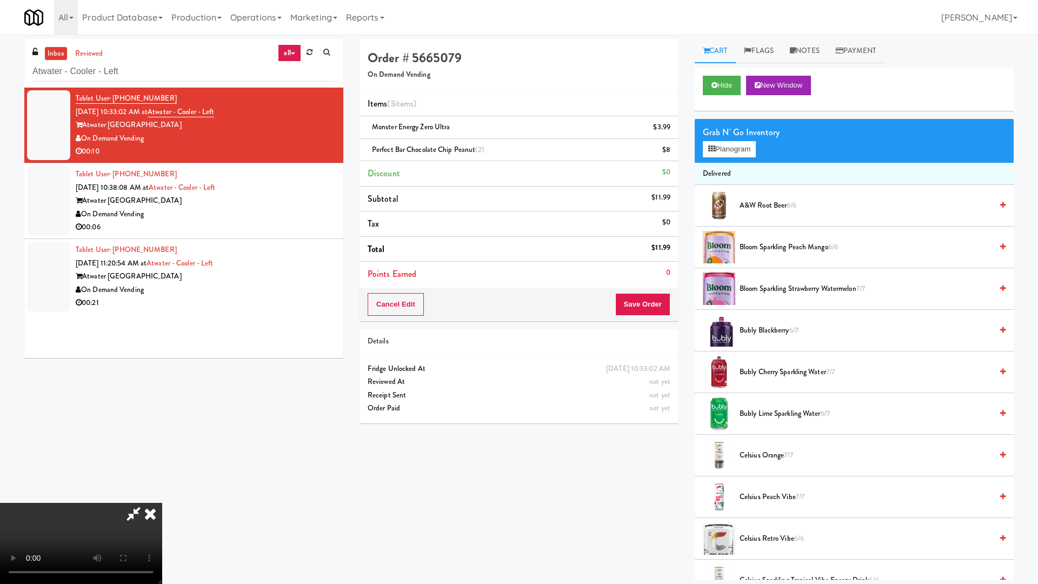
click at [162, 496] on video at bounding box center [81, 543] width 162 height 81
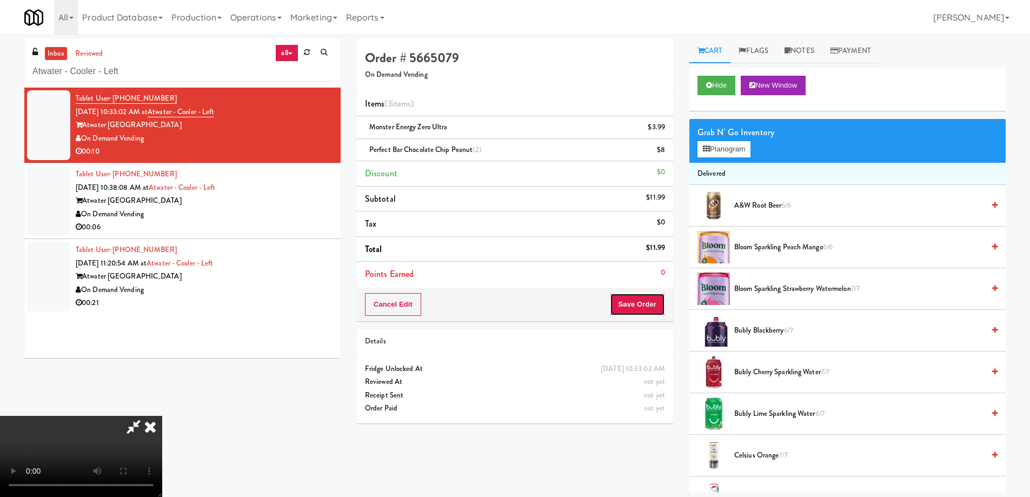
click at [638, 299] on button "Save Order" at bounding box center [637, 304] width 55 height 23
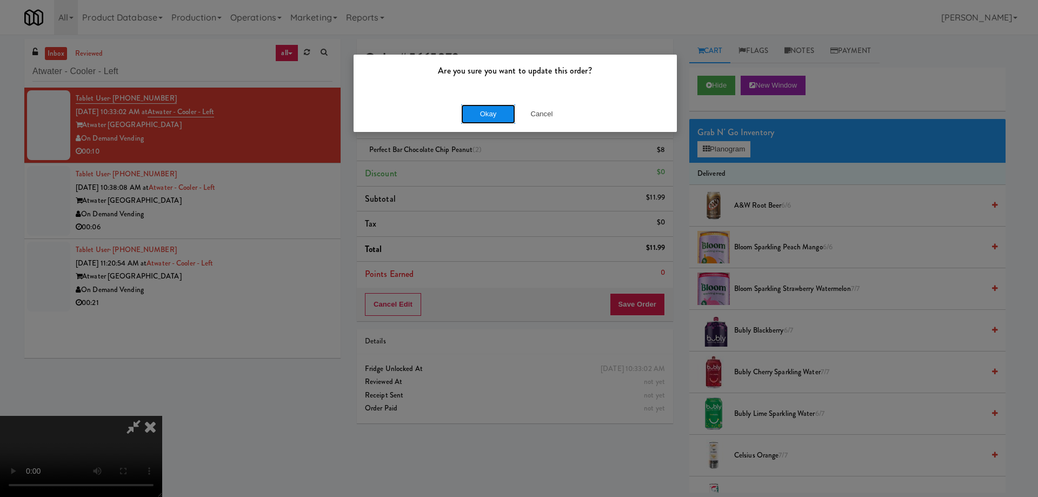
click at [490, 107] on button "Okay" at bounding box center [488, 113] width 54 height 19
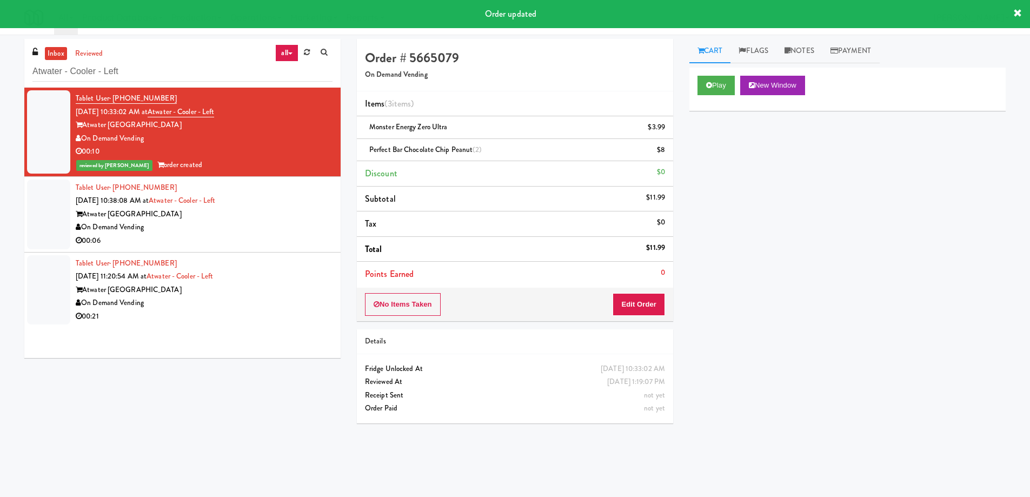
click at [288, 220] on div "Atwater [GEOGRAPHIC_DATA]" at bounding box center [204, 215] width 257 height 14
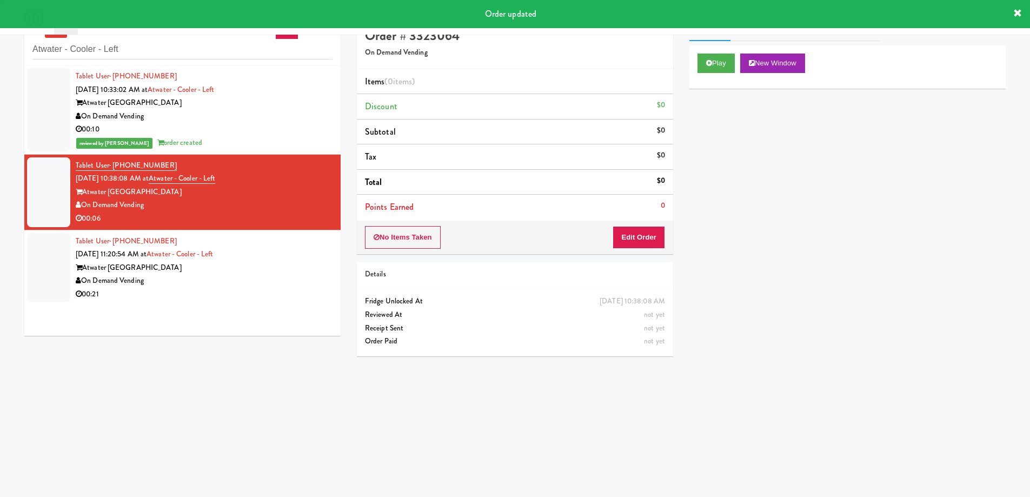
scroll to position [35, 0]
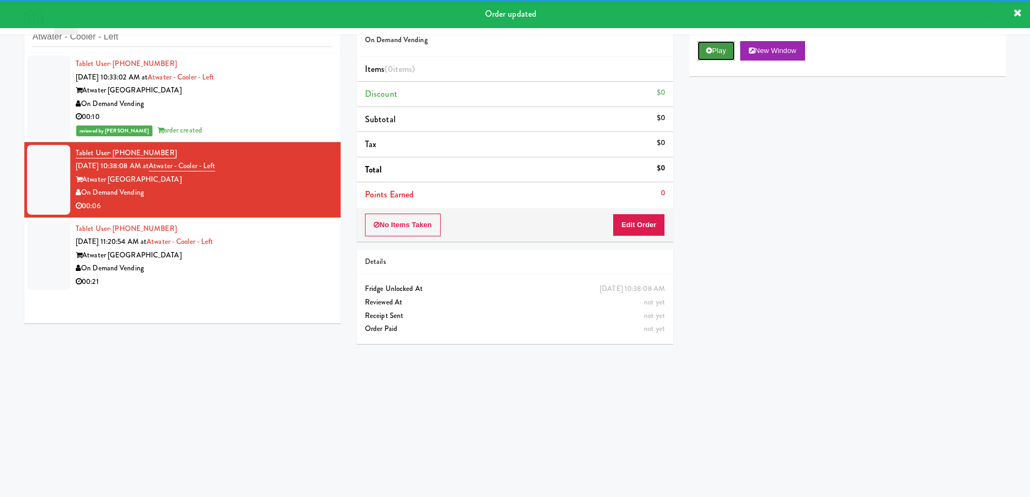
click at [718, 49] on button "Play" at bounding box center [716, 50] width 37 height 19
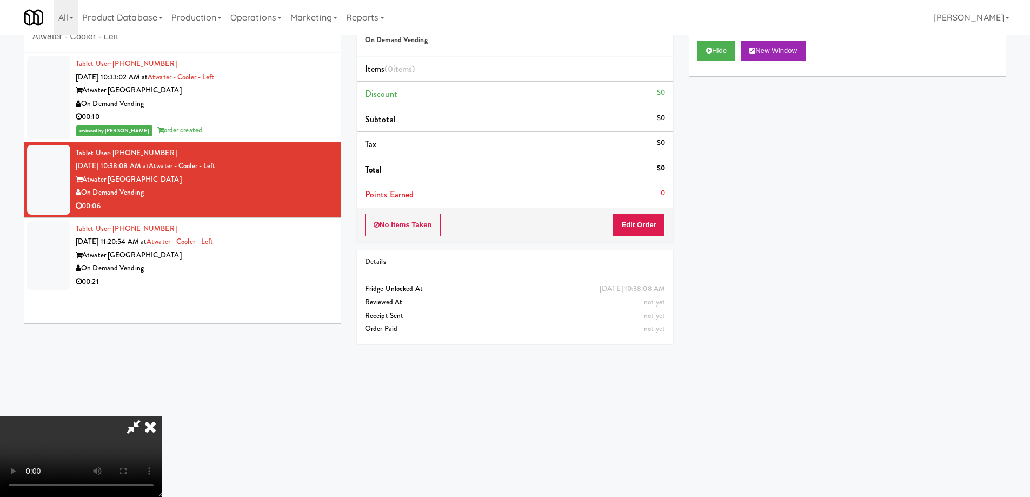
click at [162, 416] on video at bounding box center [81, 456] width 162 height 81
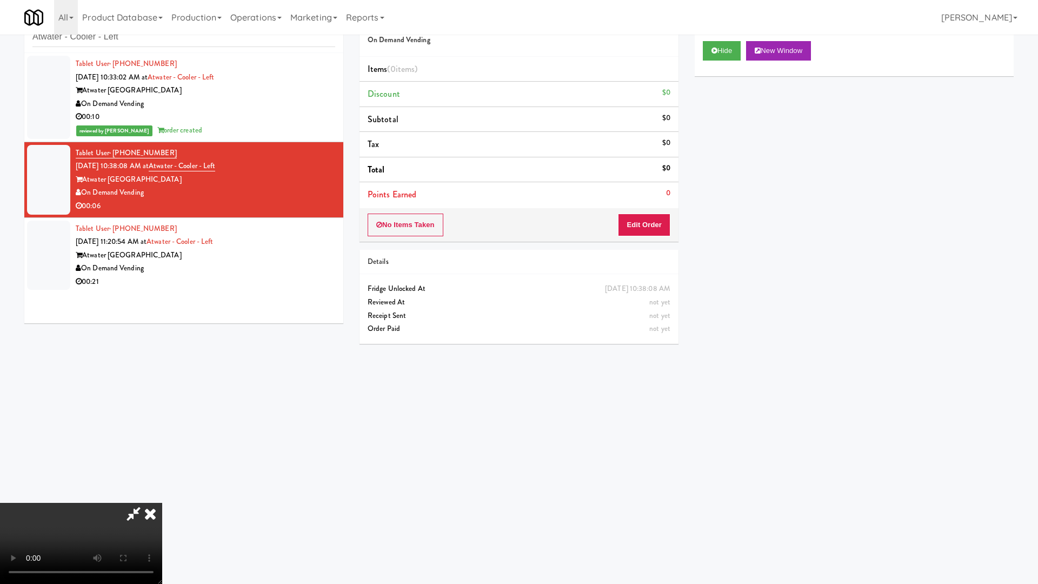
click at [162, 496] on video at bounding box center [81, 543] width 162 height 81
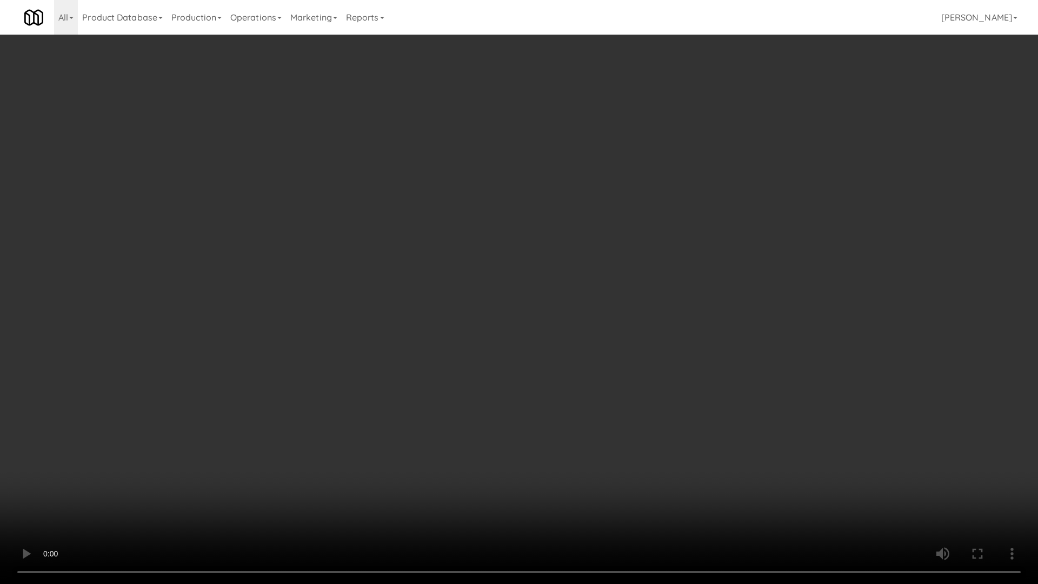
click at [420, 261] on video at bounding box center [519, 292] width 1038 height 584
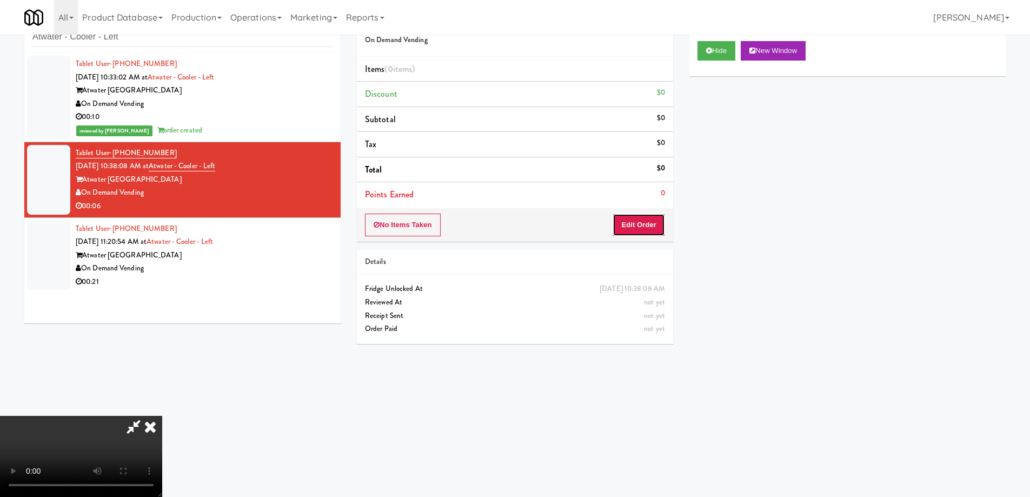
click at [634, 228] on button "Edit Order" at bounding box center [639, 225] width 52 height 23
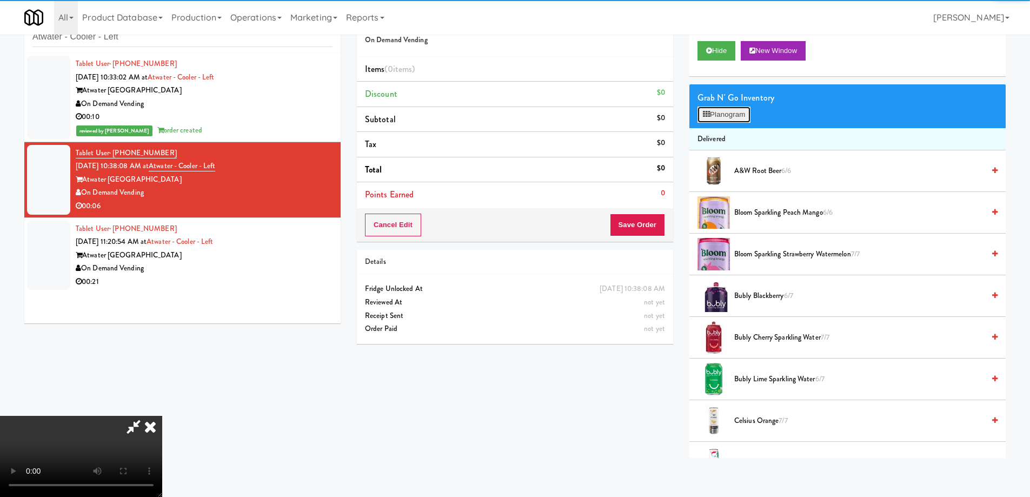
click at [721, 109] on button "Planogram" at bounding box center [724, 115] width 53 height 16
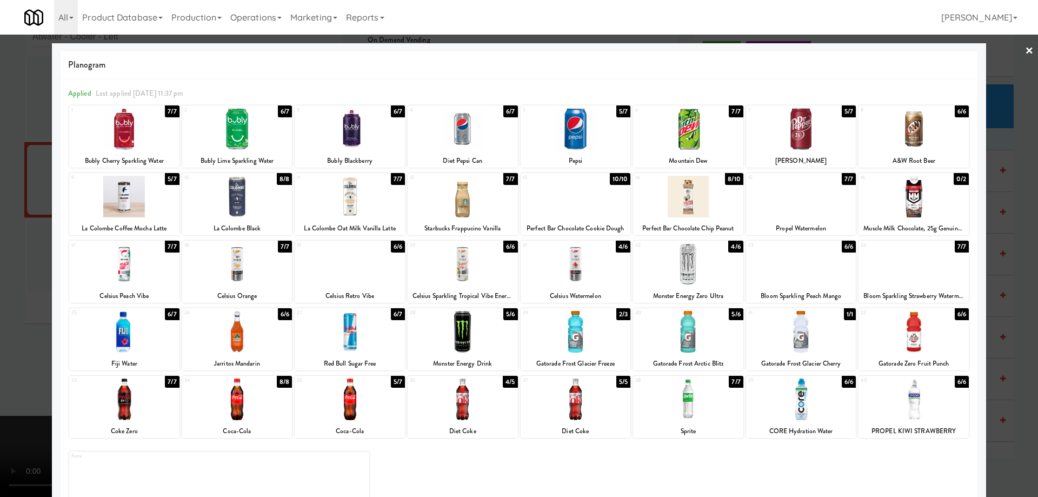
click at [140, 258] on div at bounding box center [124, 264] width 110 height 42
click at [1025, 47] on link "×" at bounding box center [1029, 52] width 9 height 34
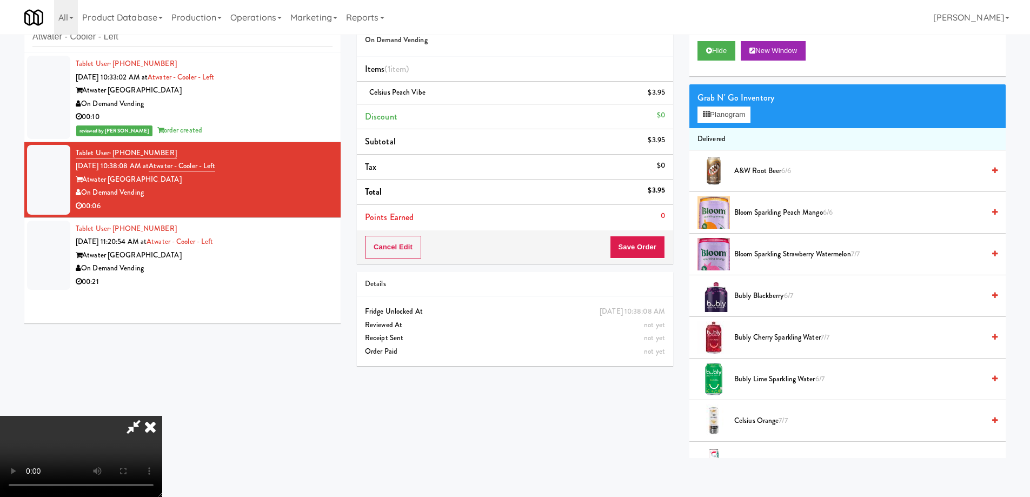
click at [162, 416] on video at bounding box center [81, 456] width 162 height 81
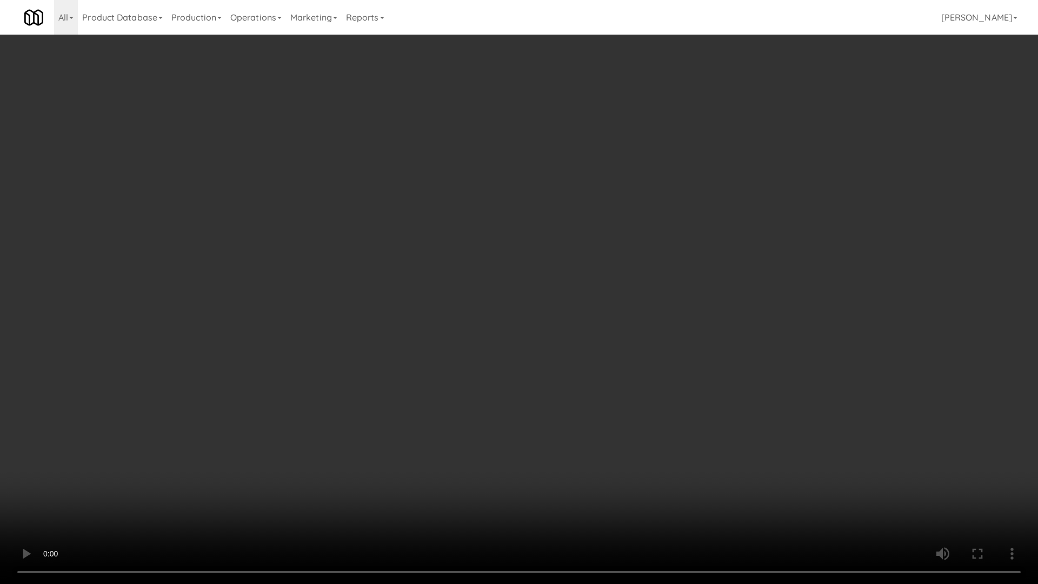
click at [528, 359] on video at bounding box center [519, 292] width 1038 height 584
click at [562, 327] on video at bounding box center [519, 292] width 1038 height 584
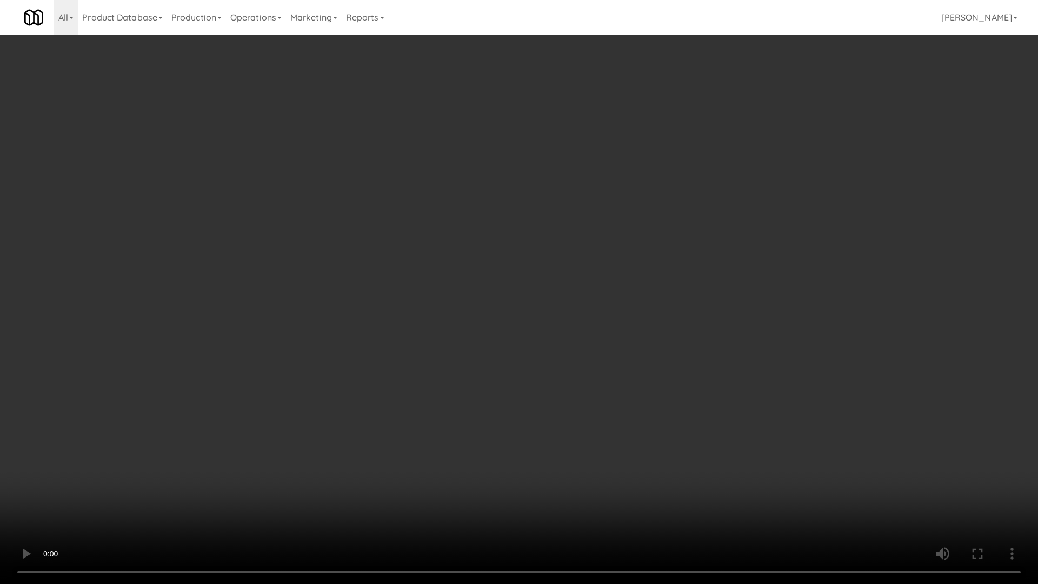
click at [562, 327] on video at bounding box center [519, 292] width 1038 height 584
click at [653, 384] on video at bounding box center [519, 292] width 1038 height 584
click at [657, 384] on video at bounding box center [519, 292] width 1038 height 584
click at [571, 310] on video at bounding box center [519, 292] width 1038 height 584
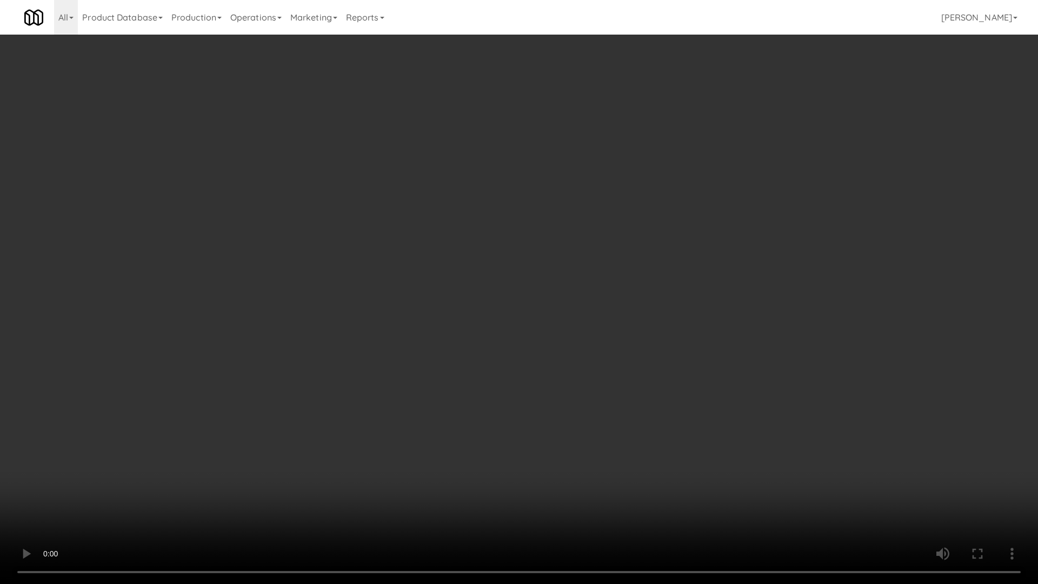
click at [614, 301] on video at bounding box center [519, 292] width 1038 height 584
click at [640, 302] on video at bounding box center [519, 292] width 1038 height 584
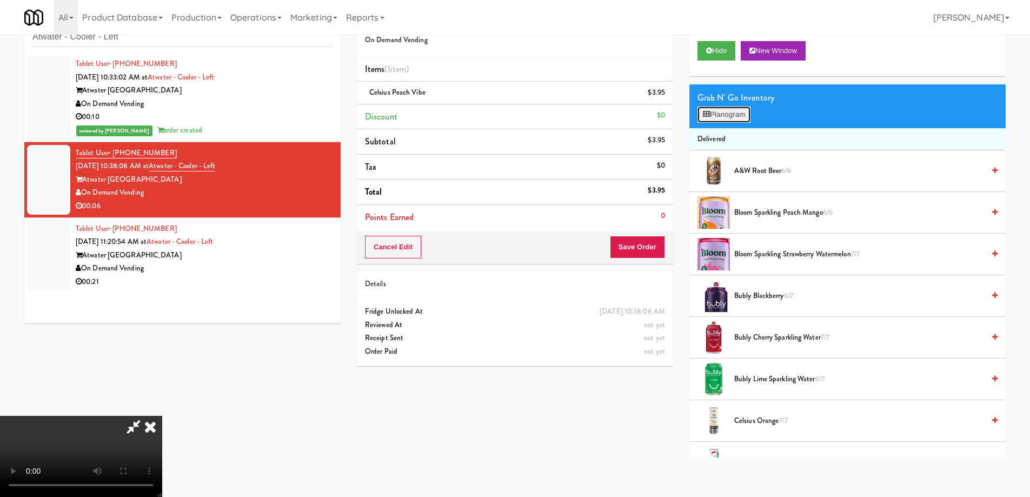
click at [726, 116] on button "Planogram" at bounding box center [724, 115] width 53 height 16
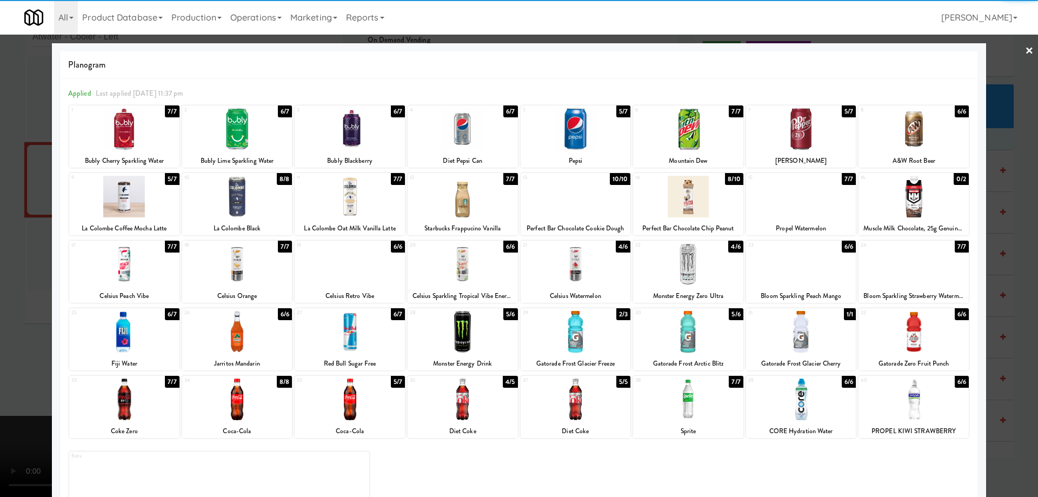
click at [144, 270] on div at bounding box center [124, 264] width 110 height 42
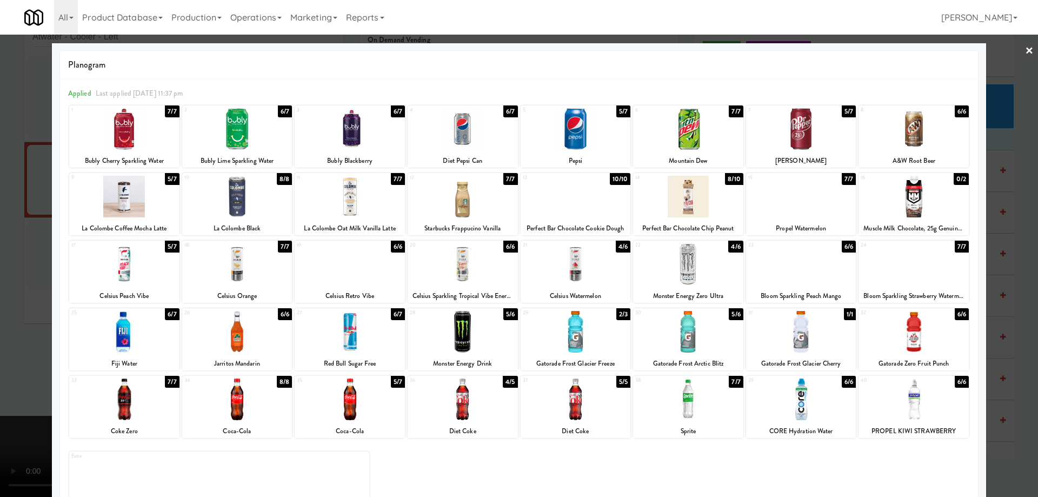
click at [1017, 50] on div at bounding box center [519, 248] width 1038 height 497
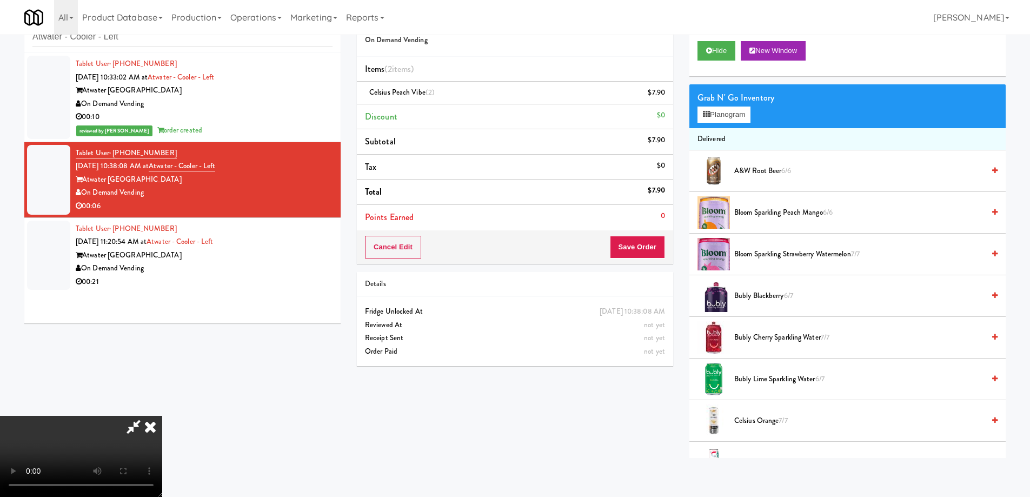
click at [162, 416] on video at bounding box center [81, 456] width 162 height 81
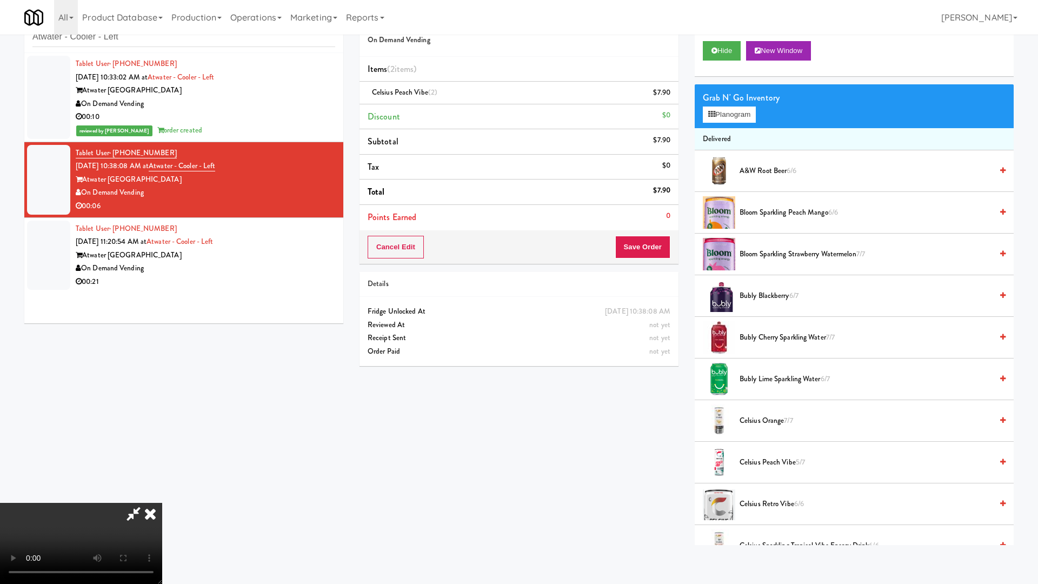
click at [162, 496] on video at bounding box center [81, 543] width 162 height 81
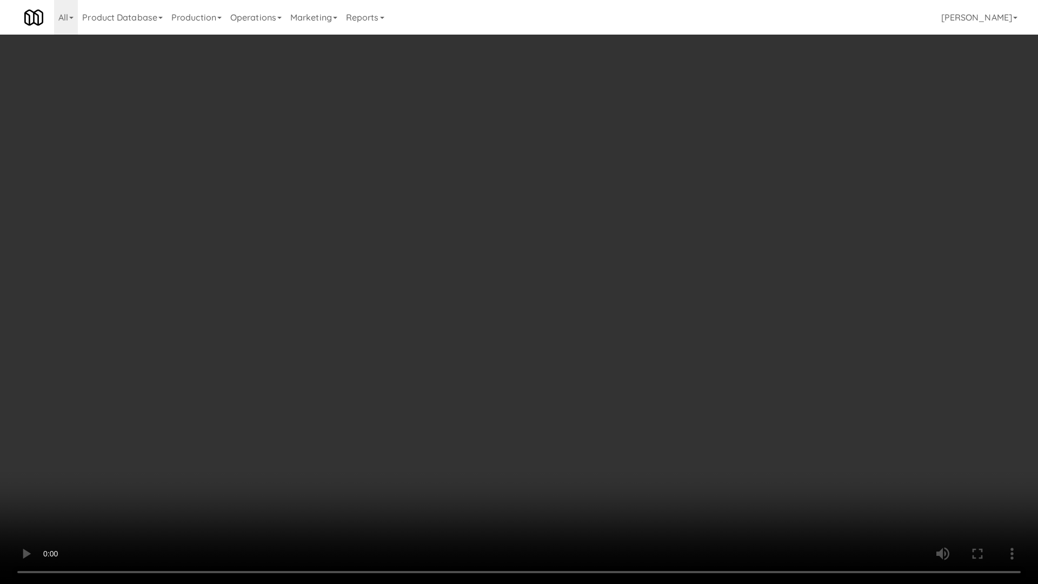
click at [599, 278] on video at bounding box center [519, 292] width 1038 height 584
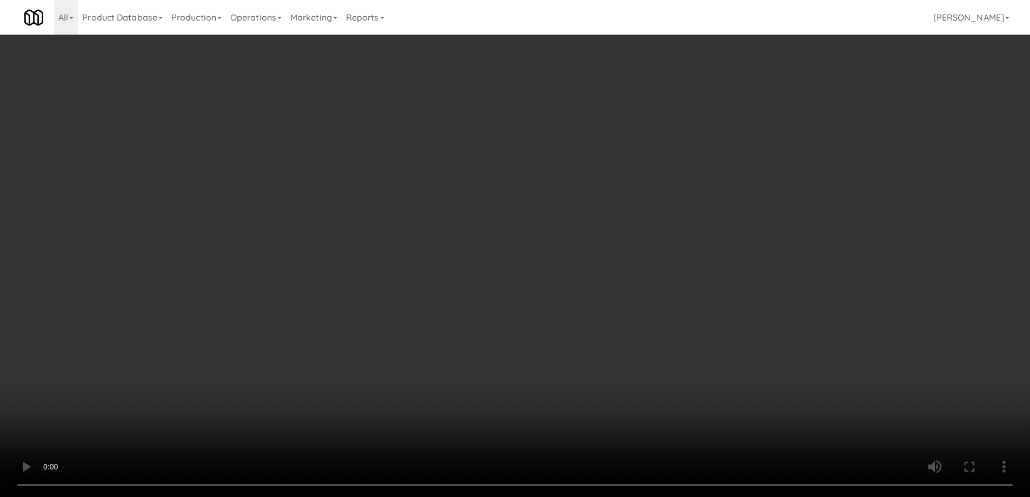
click at [433, 225] on video at bounding box center [515, 248] width 1030 height 497
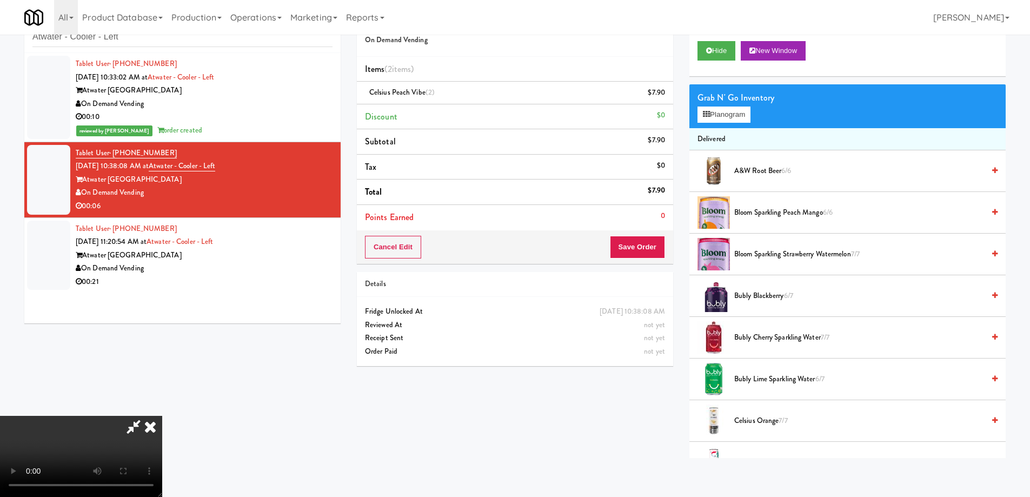
click at [162, 416] on icon at bounding box center [150, 427] width 24 height 22
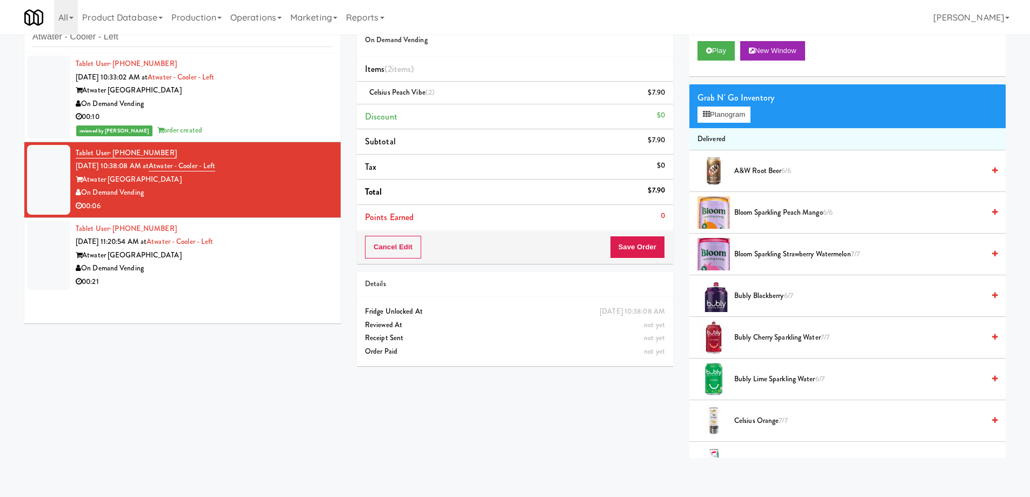
click at [617, 235] on div "Cancel Edit Save Order" at bounding box center [515, 247] width 316 height 34
click at [620, 243] on button "Save Order" at bounding box center [637, 247] width 55 height 23
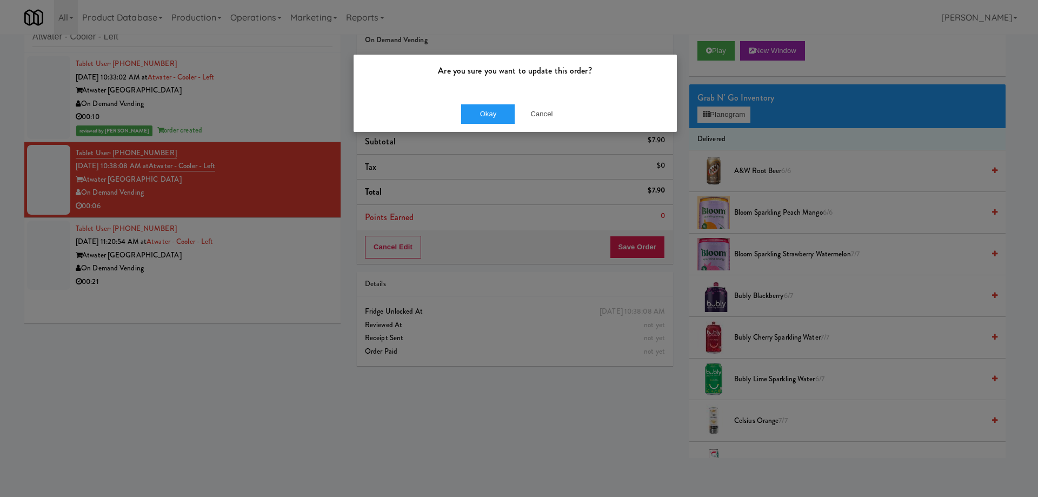
click at [467, 101] on div "Okay Cancel" at bounding box center [515, 114] width 323 height 36
drag, startPoint x: 474, startPoint y: 117, endPoint x: 469, endPoint y: 135, distance: 18.5
click at [474, 117] on button "Okay" at bounding box center [488, 113] width 54 height 19
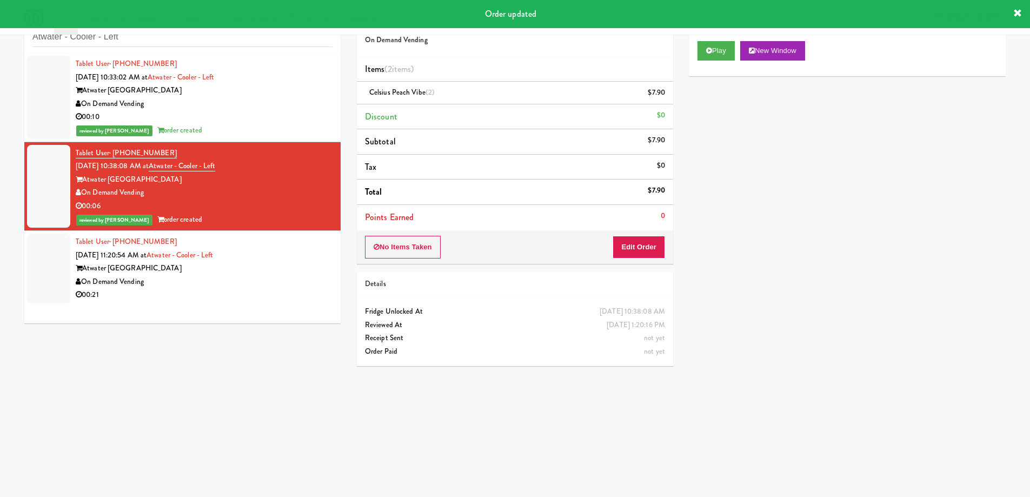
click at [300, 279] on div "On Demand Vending" at bounding box center [204, 282] width 257 height 14
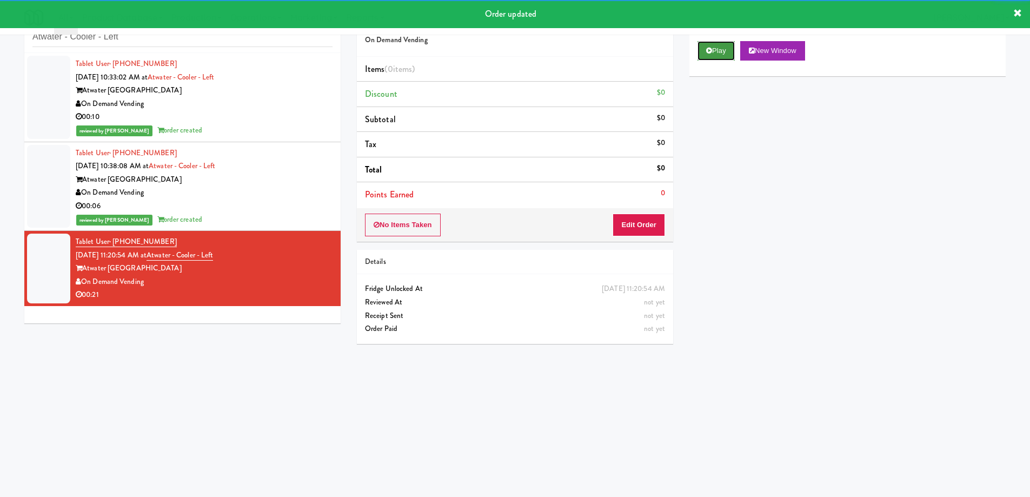
click at [718, 56] on button "Play" at bounding box center [716, 50] width 37 height 19
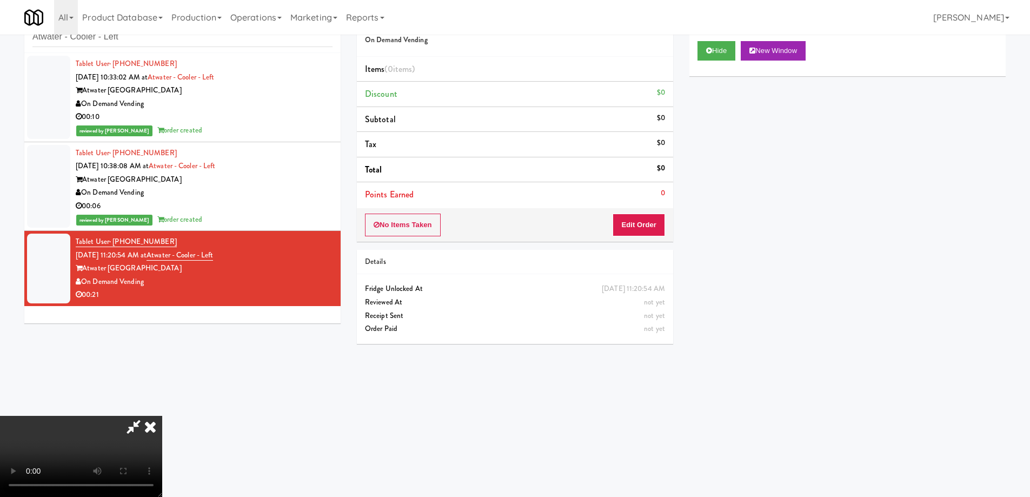
click at [162, 416] on video at bounding box center [81, 456] width 162 height 81
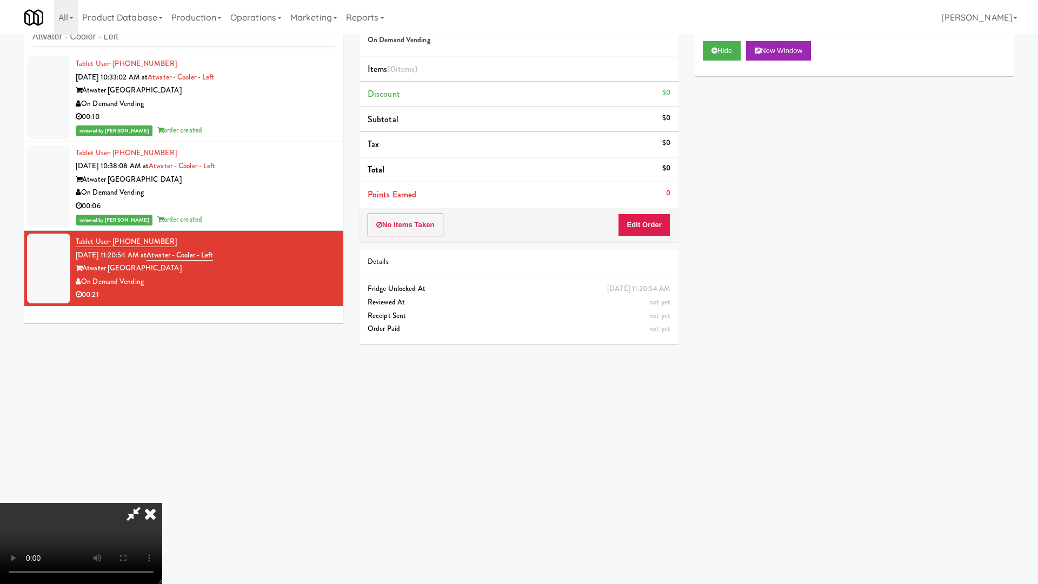
click at [162, 496] on video at bounding box center [81, 543] width 162 height 81
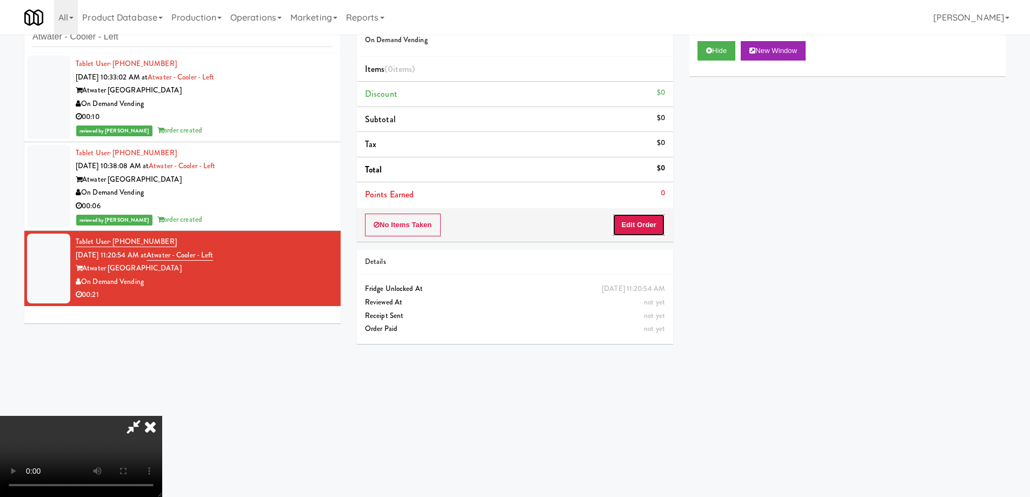
click at [640, 223] on button "Edit Order" at bounding box center [639, 225] width 52 height 23
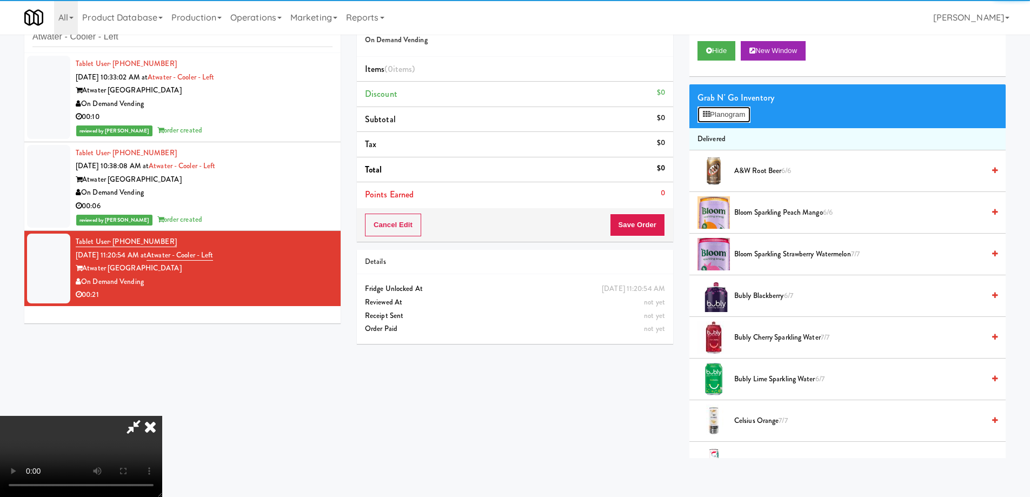
click at [719, 116] on button "Planogram" at bounding box center [724, 115] width 53 height 16
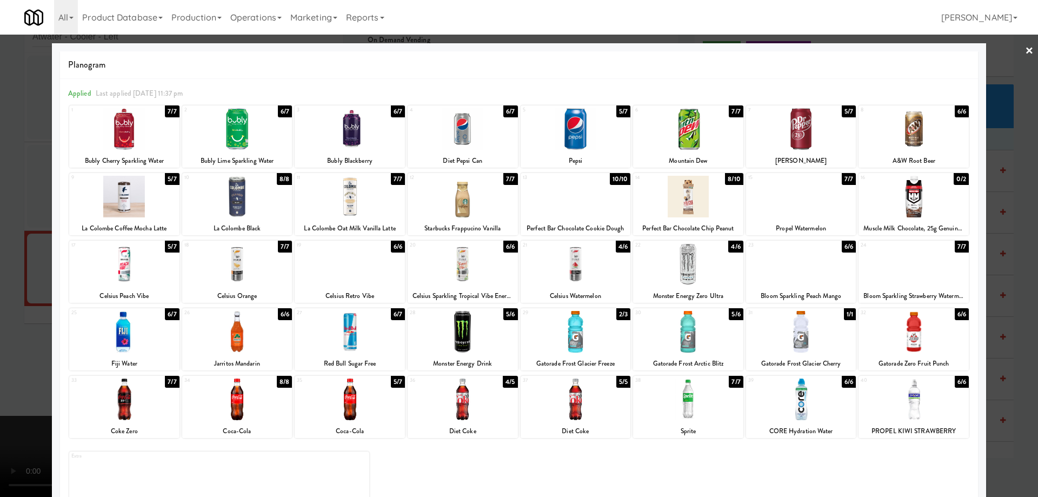
click at [147, 334] on div at bounding box center [124, 332] width 110 height 42
click at [1025, 55] on link "×" at bounding box center [1029, 52] width 9 height 34
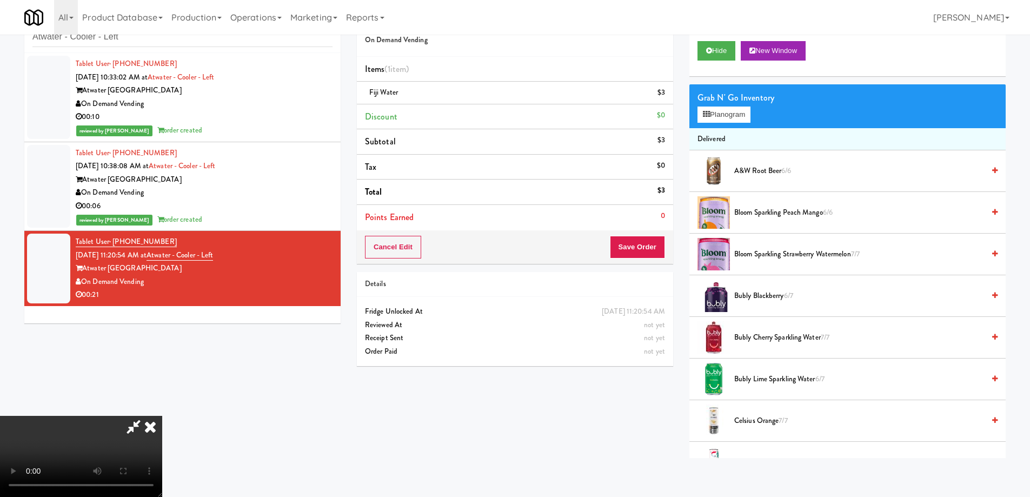
click at [162, 416] on video at bounding box center [81, 456] width 162 height 81
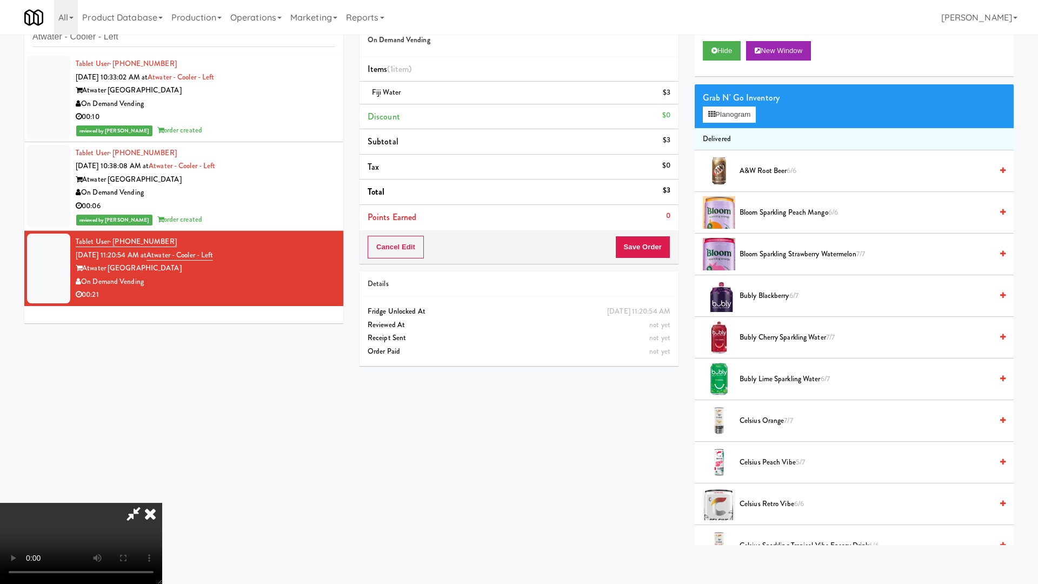
click at [162, 496] on video at bounding box center [81, 543] width 162 height 81
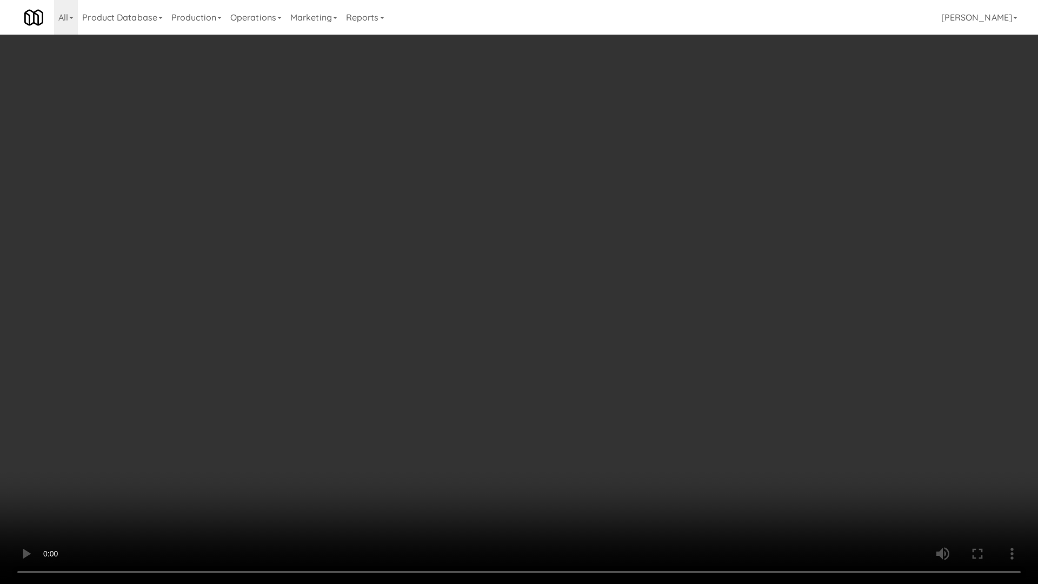
click at [489, 254] on video at bounding box center [519, 292] width 1038 height 584
click at [543, 366] on video at bounding box center [519, 292] width 1038 height 584
click at [485, 291] on video at bounding box center [519, 292] width 1038 height 584
click at [619, 370] on video at bounding box center [519, 292] width 1038 height 584
click at [624, 360] on video at bounding box center [519, 292] width 1038 height 584
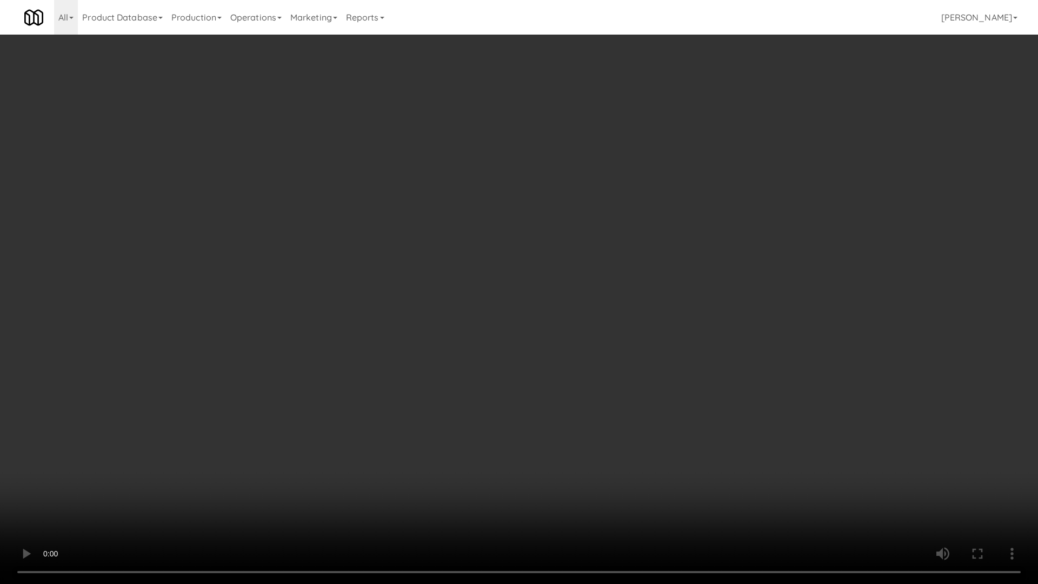
click at [624, 360] on video at bounding box center [519, 292] width 1038 height 584
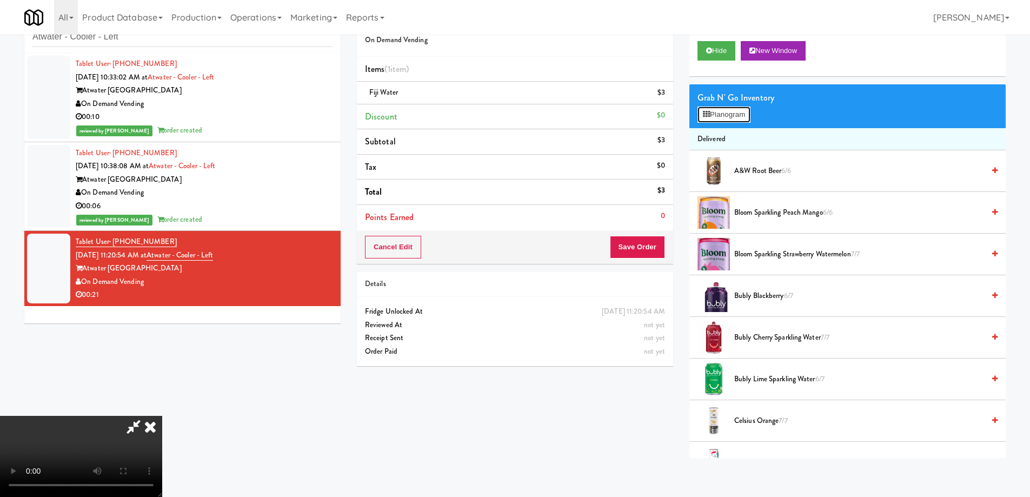
click at [719, 117] on button "Planogram" at bounding box center [724, 115] width 53 height 16
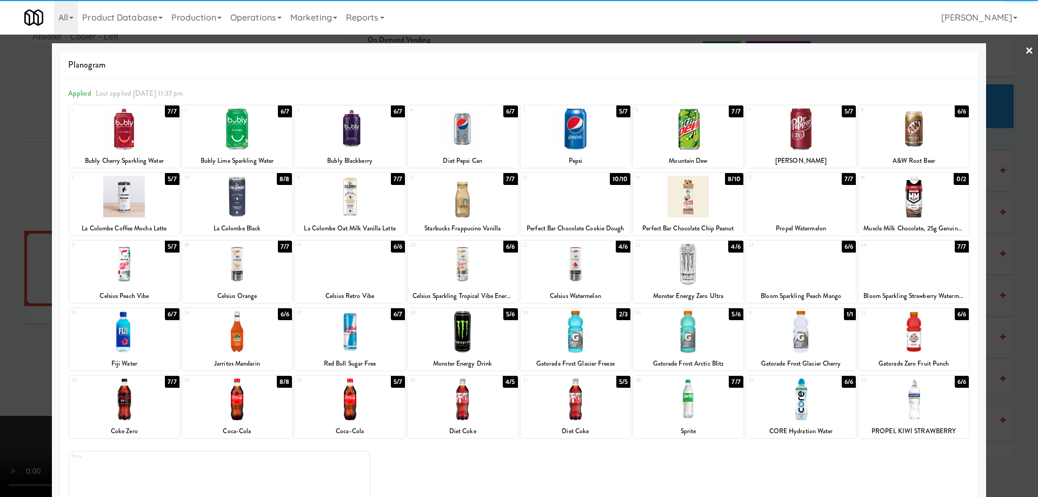
click at [141, 203] on div at bounding box center [124, 197] width 110 height 42
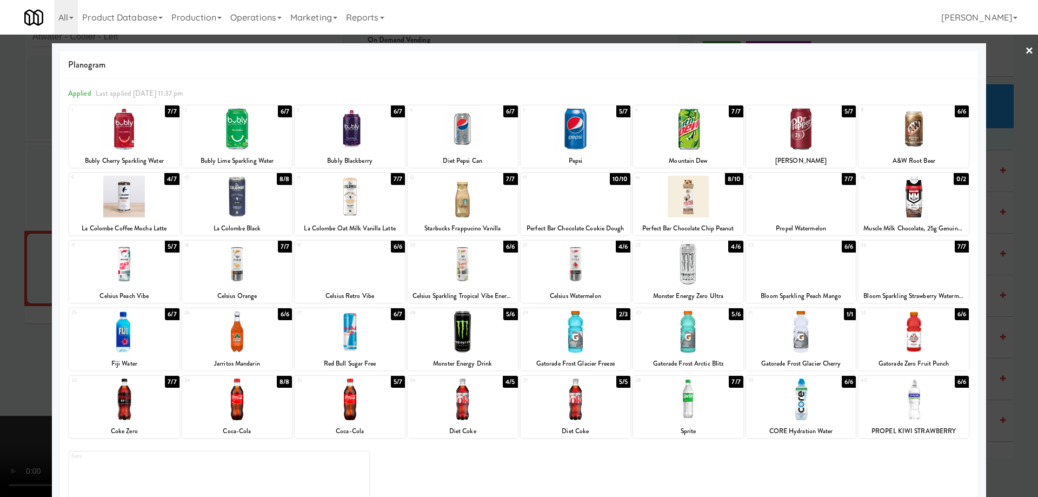
click at [1025, 45] on link "×" at bounding box center [1029, 52] width 9 height 34
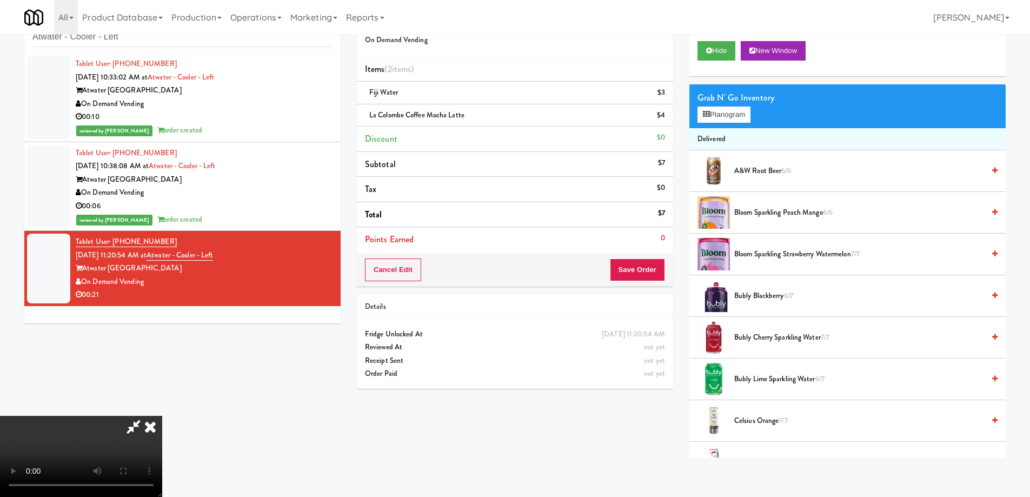
click at [162, 416] on video at bounding box center [81, 456] width 162 height 81
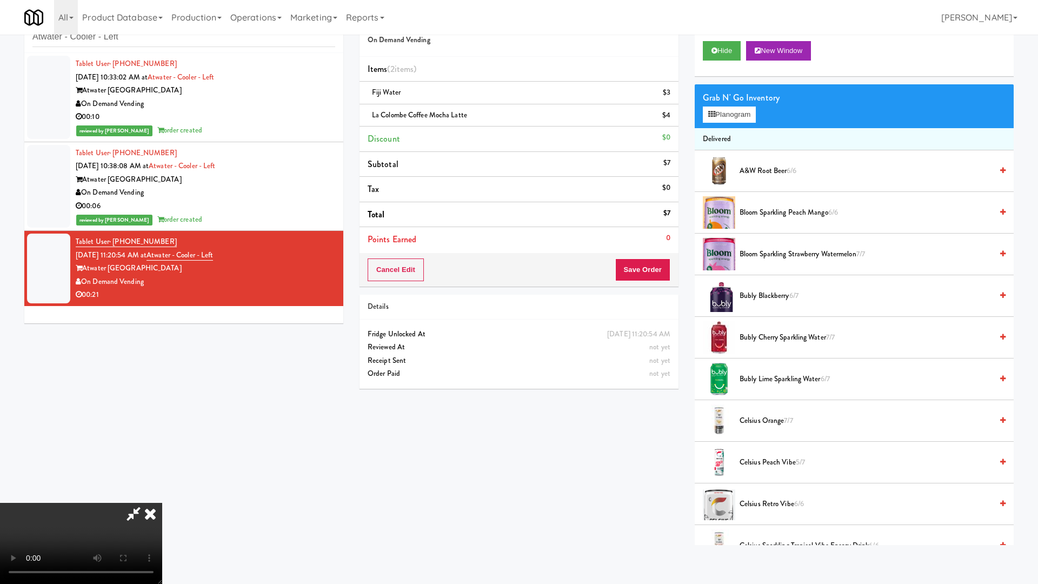
click at [162, 496] on video at bounding box center [81, 543] width 162 height 81
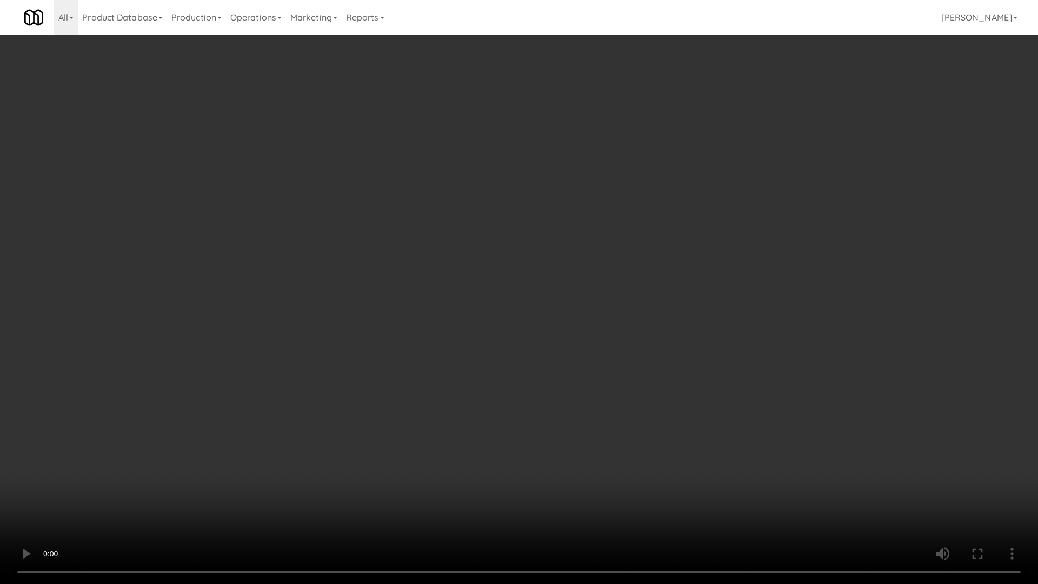
click at [621, 383] on video at bounding box center [519, 292] width 1038 height 584
click at [516, 348] on video at bounding box center [519, 292] width 1038 height 584
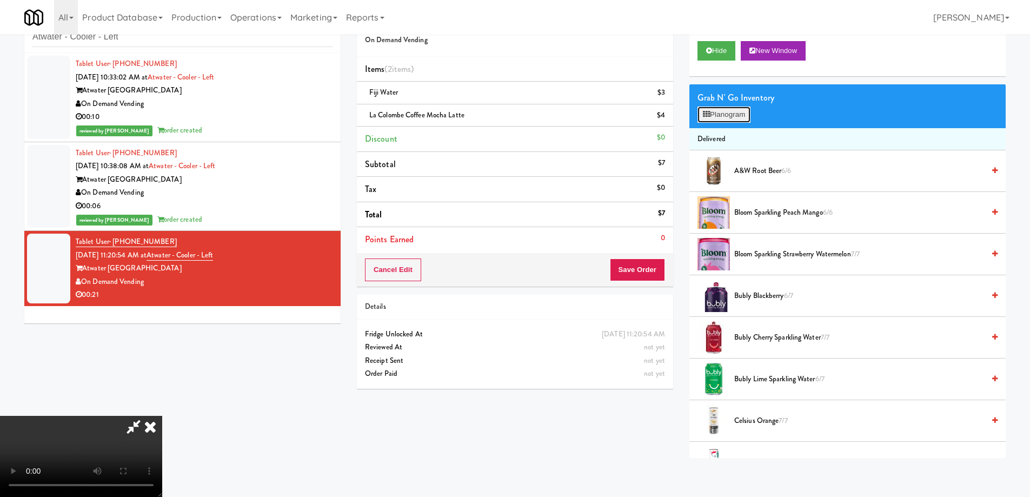
click at [721, 119] on button "Planogram" at bounding box center [724, 115] width 53 height 16
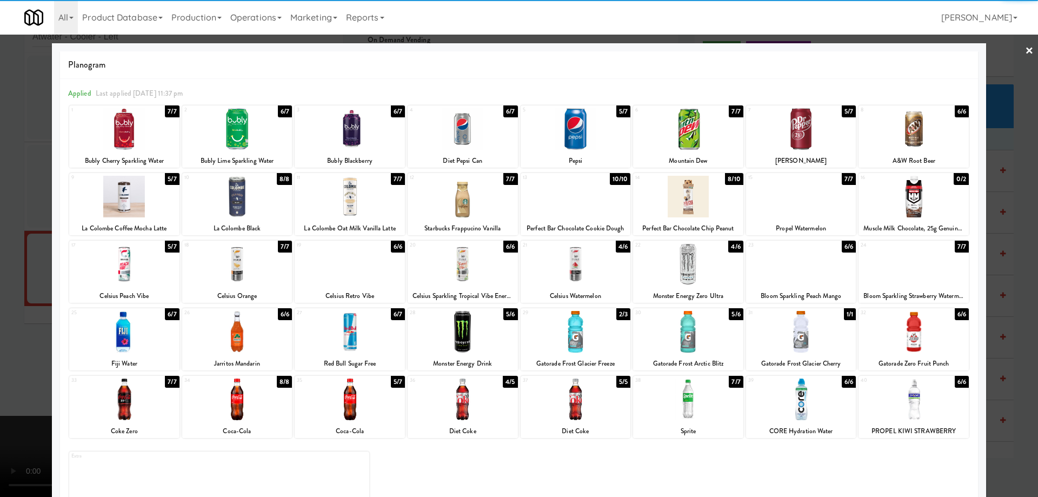
click at [112, 196] on div at bounding box center [124, 197] width 110 height 42
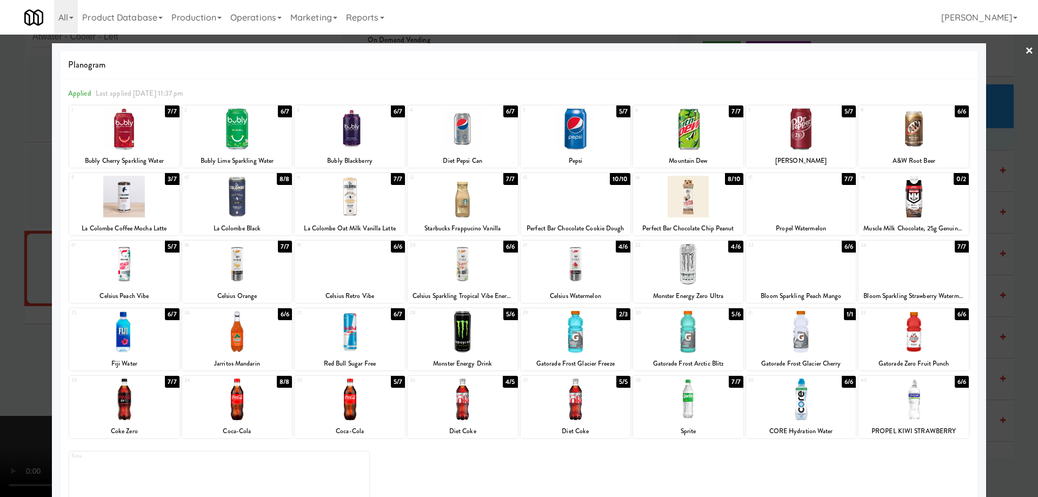
click at [1025, 46] on link "×" at bounding box center [1029, 52] width 9 height 34
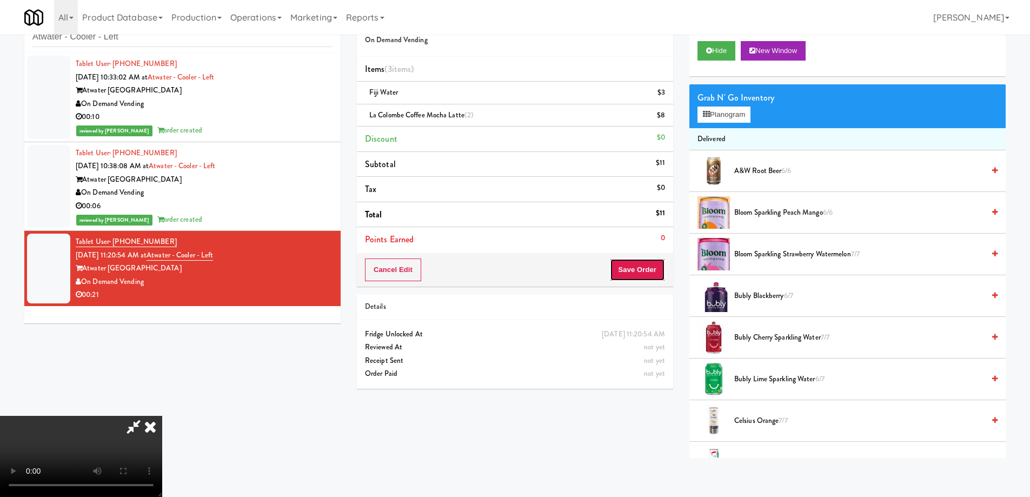
click at [648, 269] on button "Save Order" at bounding box center [637, 269] width 55 height 23
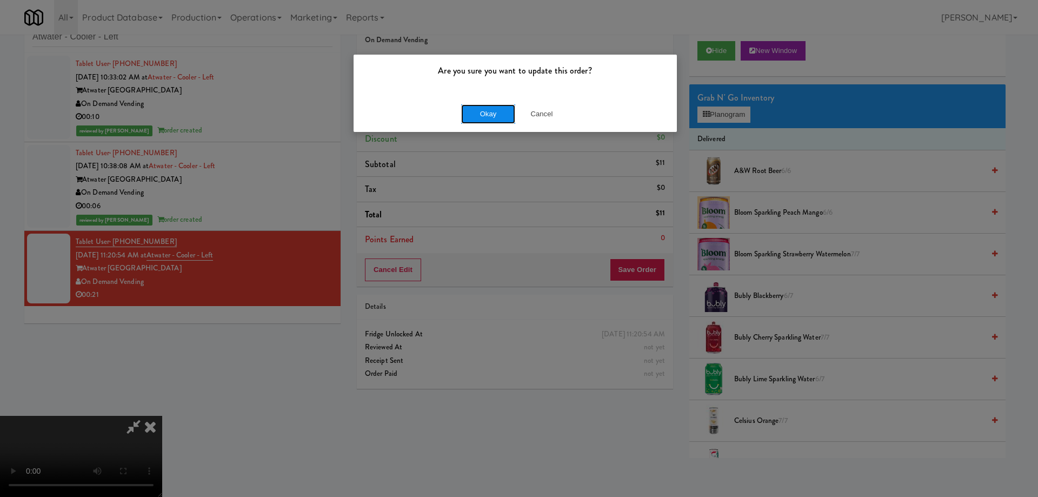
click at [485, 112] on button "Okay" at bounding box center [488, 113] width 54 height 19
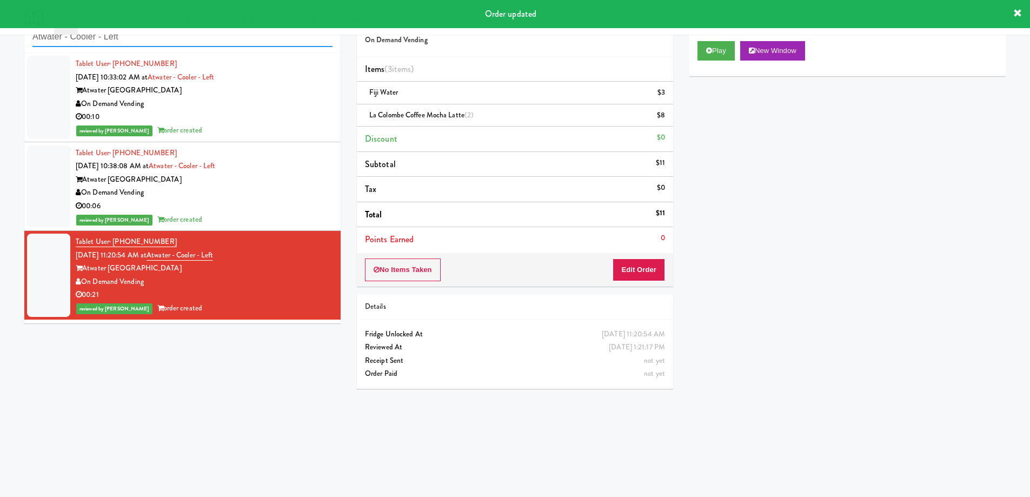
click at [190, 41] on input "Atwater - Cooler - Left" at bounding box center [182, 37] width 300 height 20
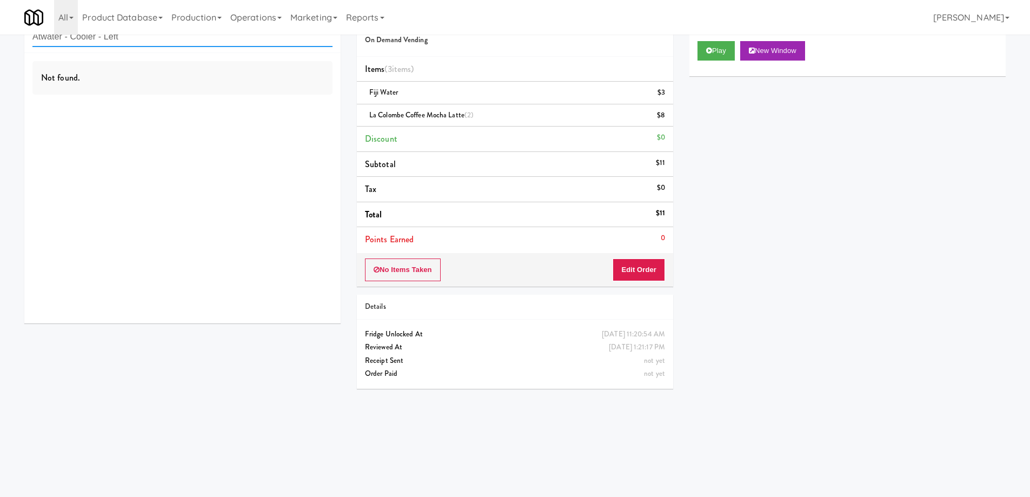
click at [209, 35] on input "Atwater - Cooler - Left" at bounding box center [182, 37] width 300 height 20
paste input "Pantry 101 @ [GEOGRAPHIC_DATA]"
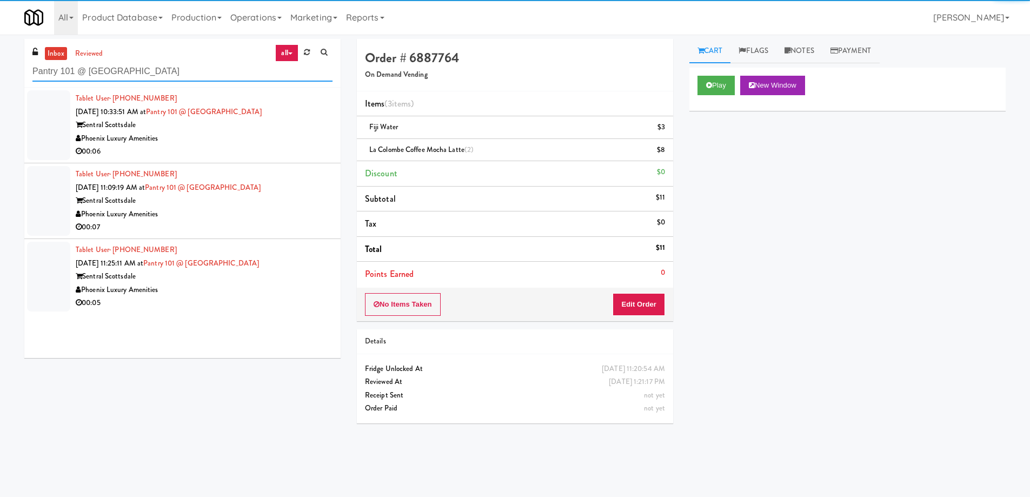
type input "Pantry 101 @ [GEOGRAPHIC_DATA]"
click at [253, 143] on div "Phoenix Luxury Amenities" at bounding box center [204, 139] width 257 height 14
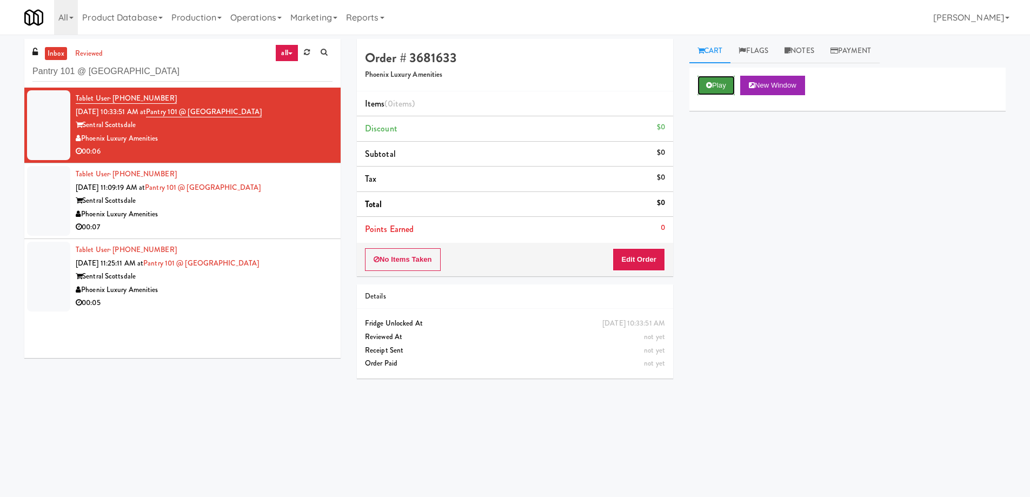
click at [720, 84] on button "Play" at bounding box center [716, 85] width 37 height 19
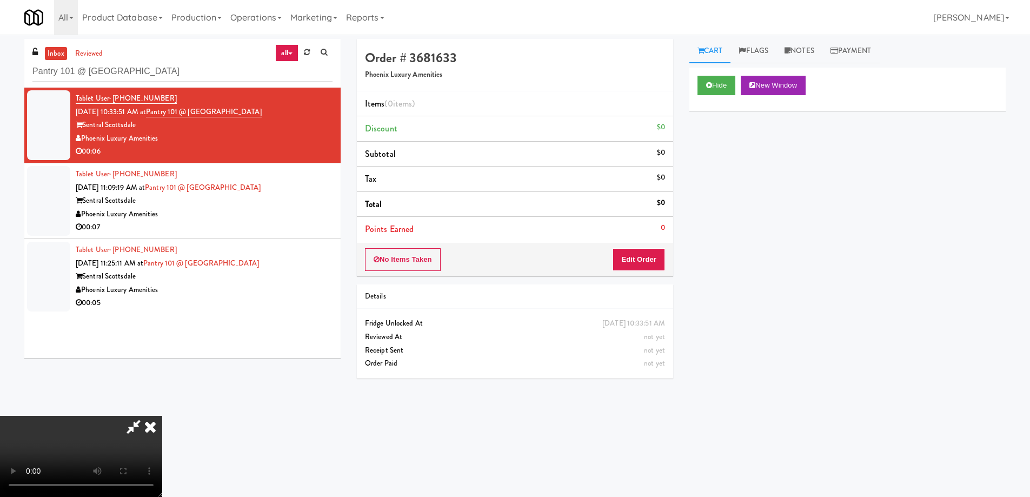
click at [162, 416] on video at bounding box center [81, 456] width 162 height 81
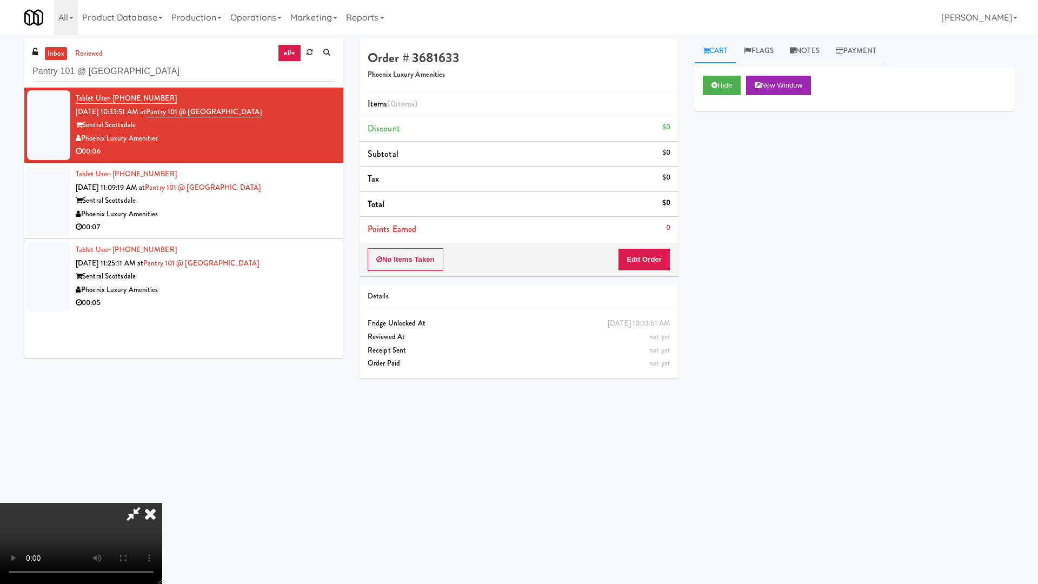
click at [162, 496] on video at bounding box center [81, 543] width 162 height 81
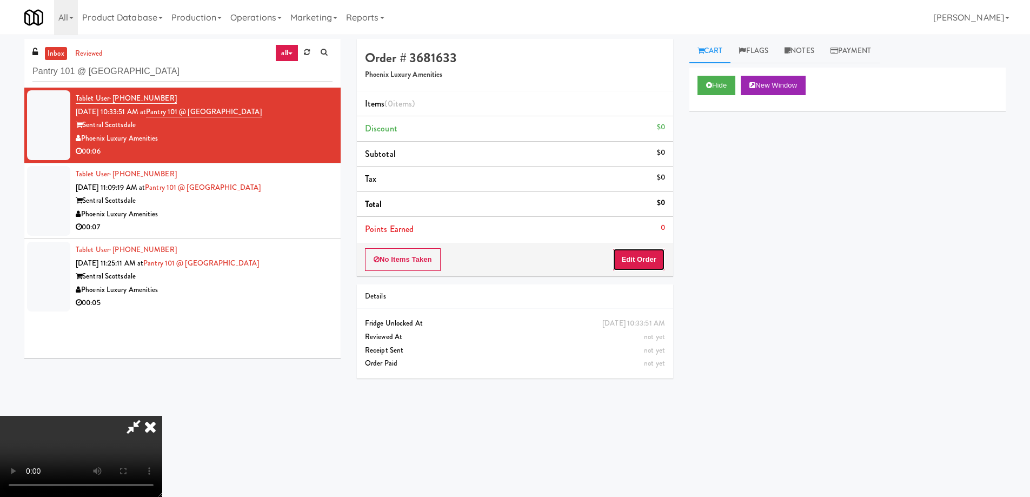
click at [644, 255] on button "Edit Order" at bounding box center [639, 259] width 52 height 23
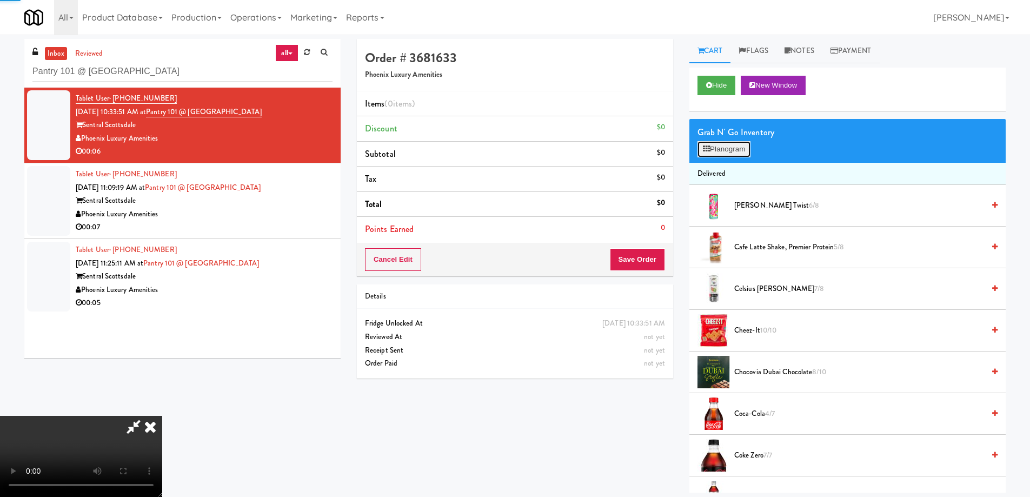
click at [717, 143] on button "Planogram" at bounding box center [724, 149] width 53 height 16
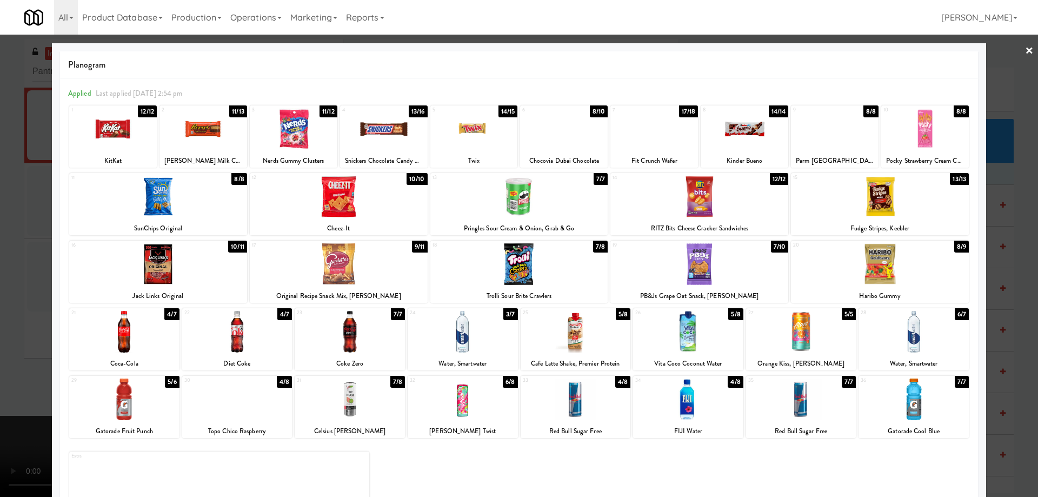
click at [666, 132] on div at bounding box center [655, 129] width 88 height 42
click at [1025, 49] on link "×" at bounding box center [1029, 52] width 9 height 34
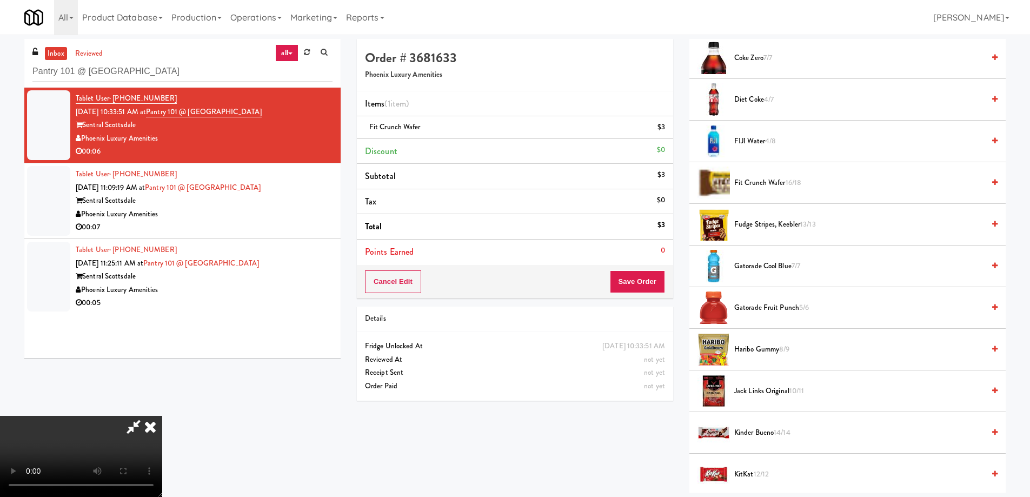
scroll to position [343, 0]
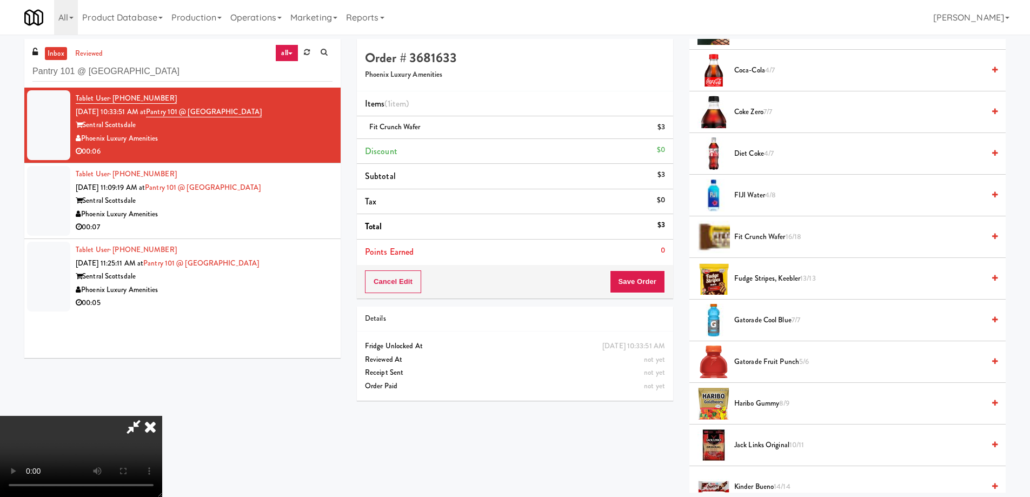
click at [162, 416] on video at bounding box center [81, 456] width 162 height 81
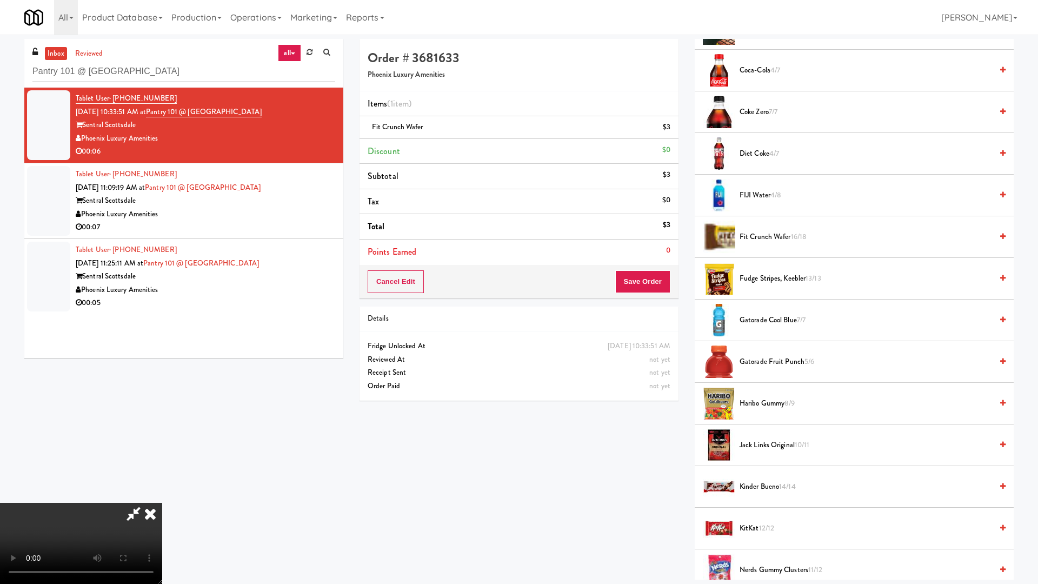
click at [162, 496] on video at bounding box center [81, 543] width 162 height 81
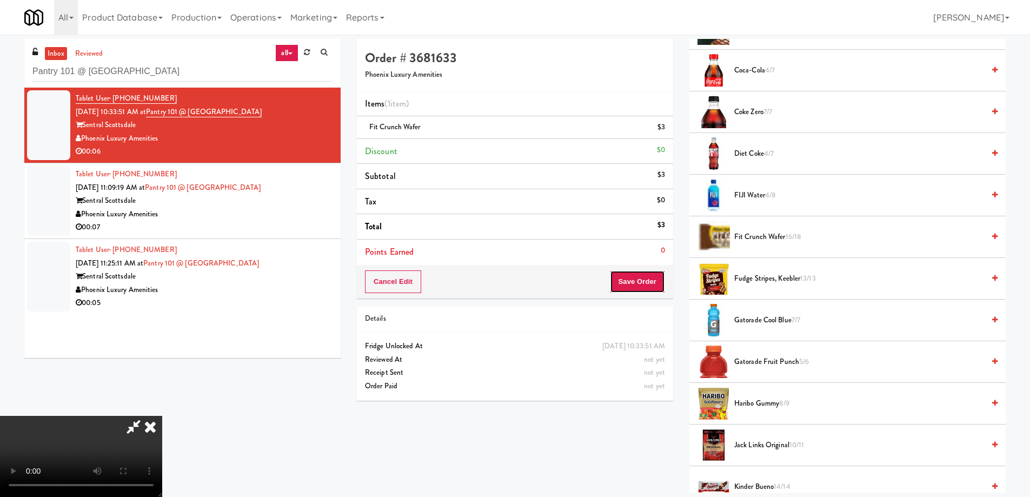
click at [637, 280] on button "Save Order" at bounding box center [637, 281] width 55 height 23
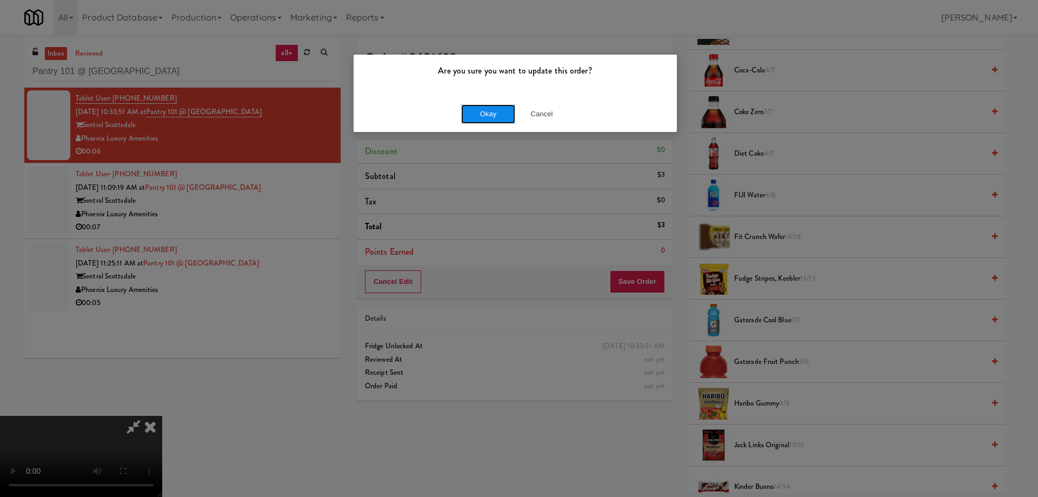
click at [488, 113] on button "Okay" at bounding box center [488, 113] width 54 height 19
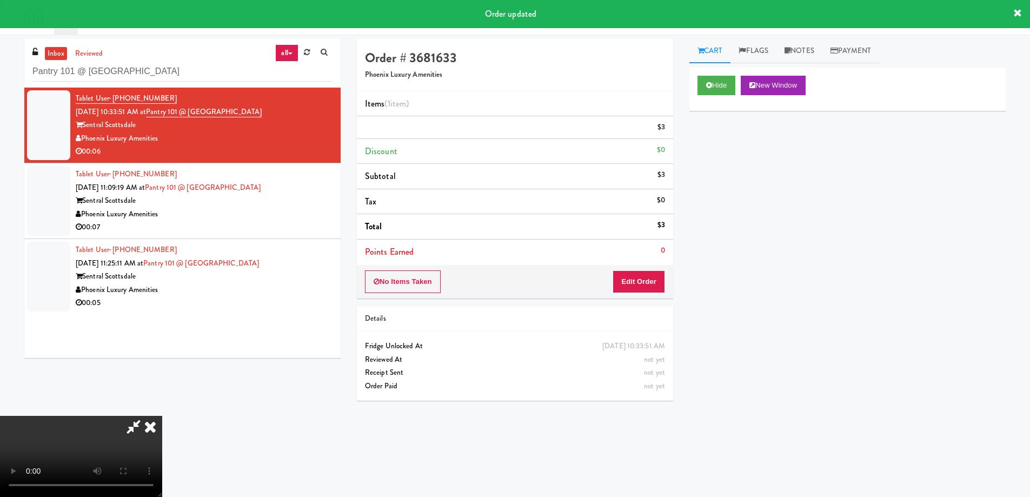
scroll to position [0, 0]
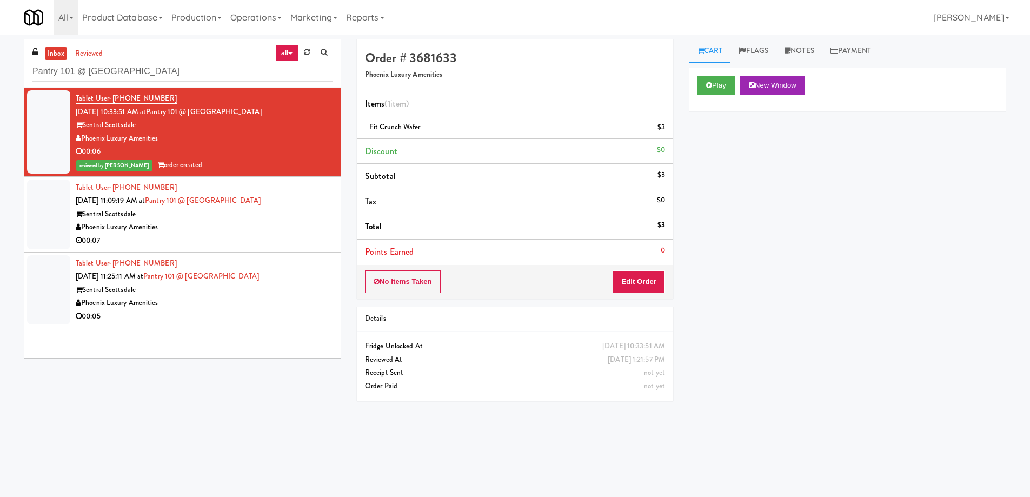
drag, startPoint x: 814, startPoint y: 51, endPoint x: 808, endPoint y: 73, distance: 23.0
click at [814, 51] on link "Notes" at bounding box center [800, 51] width 46 height 24
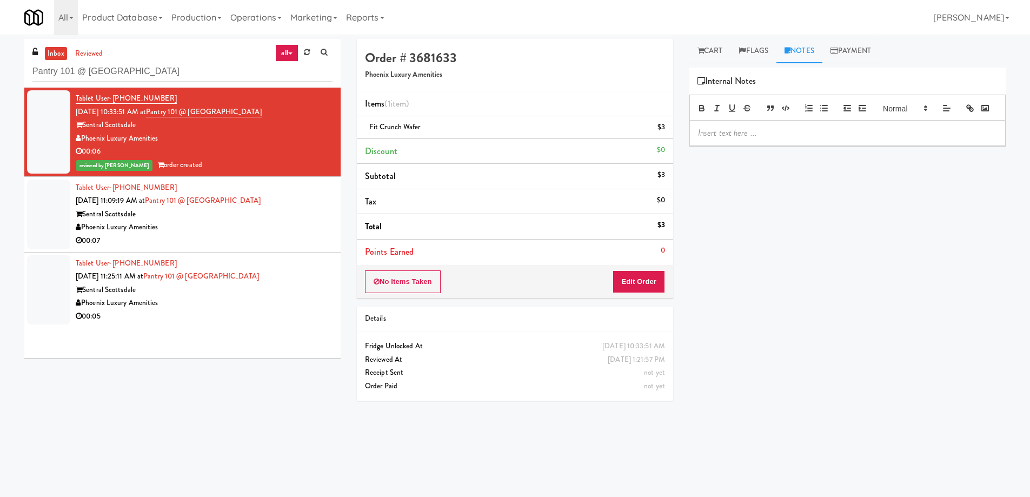
click at [760, 145] on div at bounding box center [847, 133] width 315 height 25
click at [267, 217] on div "Sentral Scottsdale" at bounding box center [204, 215] width 257 height 14
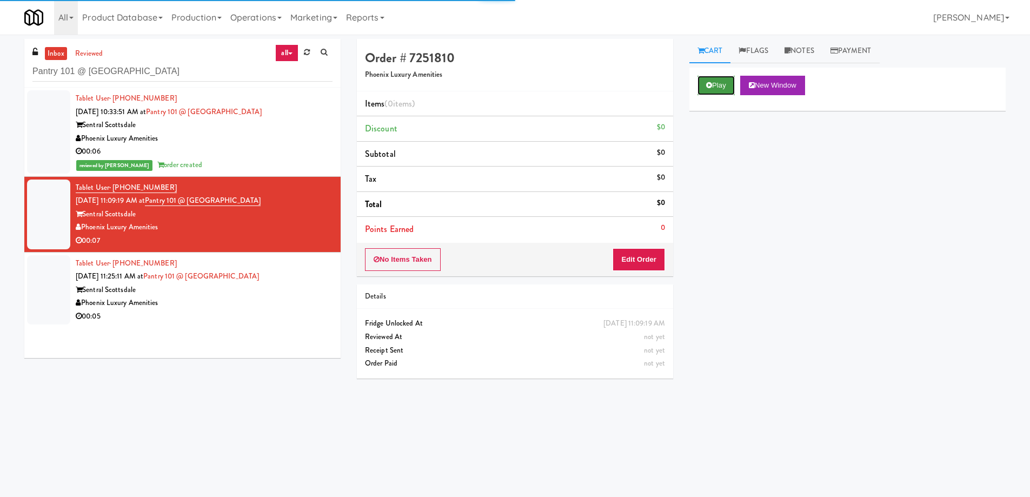
click at [700, 84] on button "Play" at bounding box center [716, 85] width 37 height 19
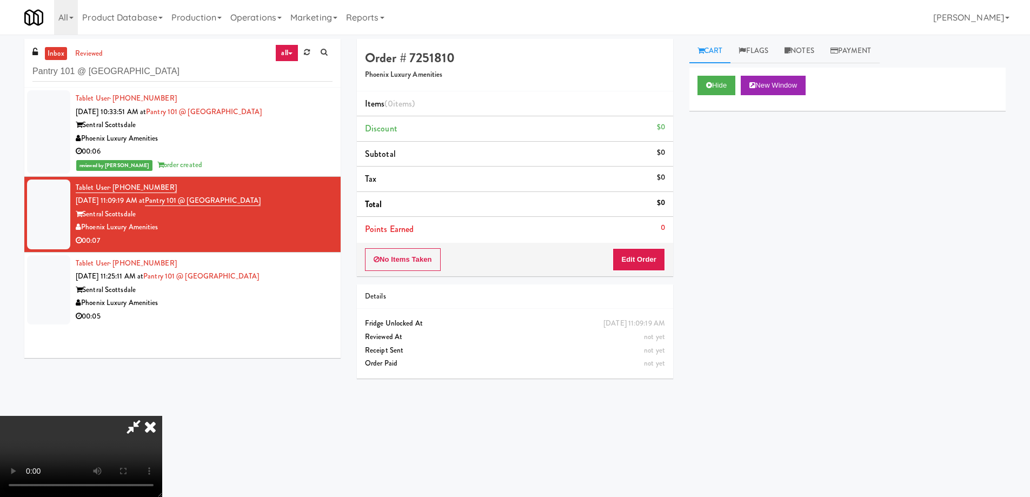
click at [162, 416] on video at bounding box center [81, 456] width 162 height 81
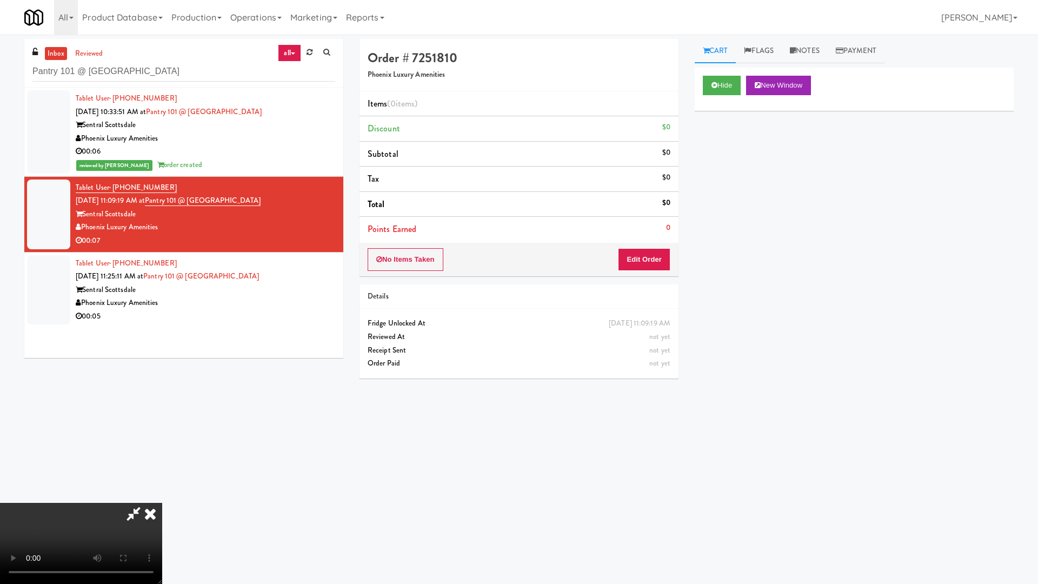
click at [162, 496] on video at bounding box center [81, 543] width 162 height 81
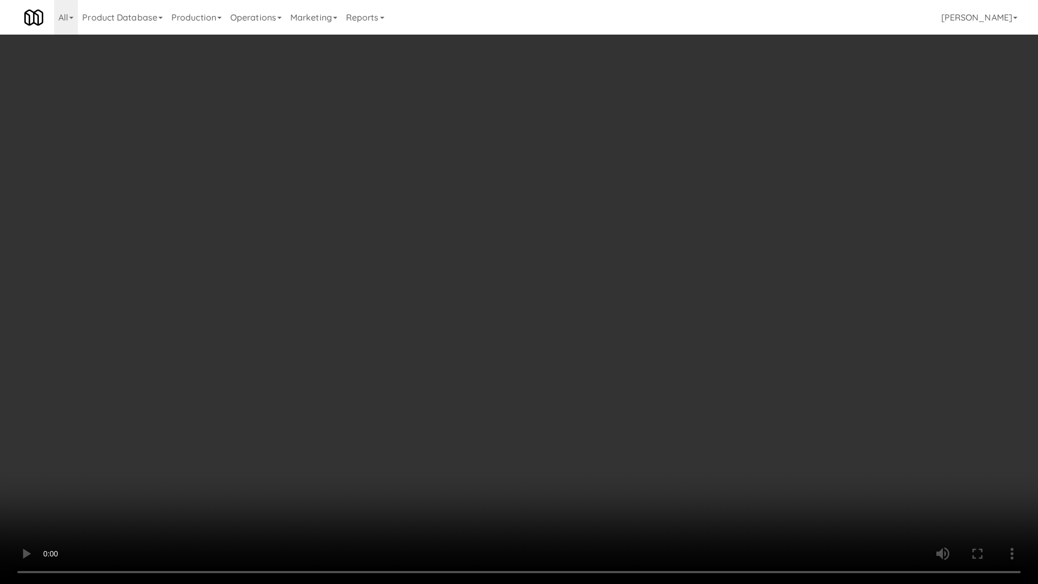
click at [568, 281] on video at bounding box center [519, 292] width 1038 height 584
click at [604, 280] on video at bounding box center [519, 292] width 1038 height 584
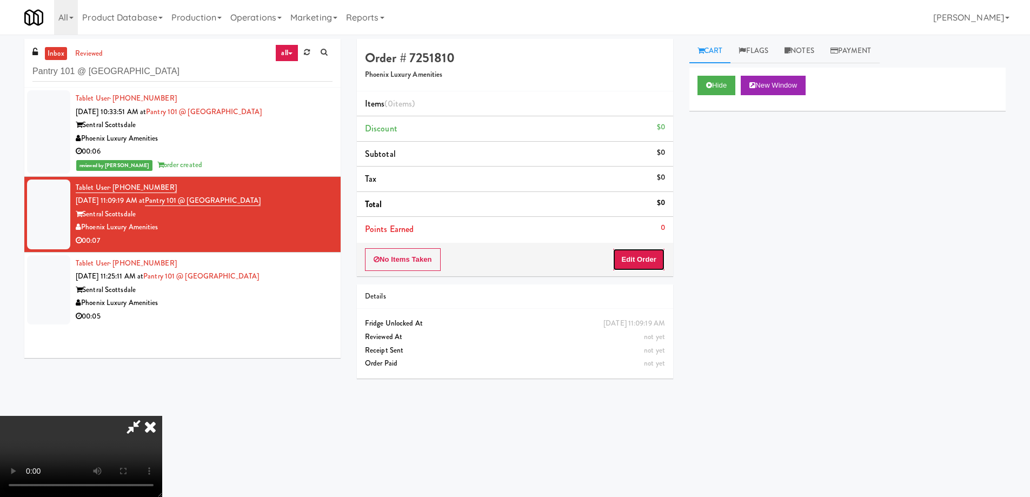
drag, startPoint x: 651, startPoint y: 262, endPoint x: 681, endPoint y: 240, distance: 37.2
click at [651, 262] on button "Edit Order" at bounding box center [639, 259] width 52 height 23
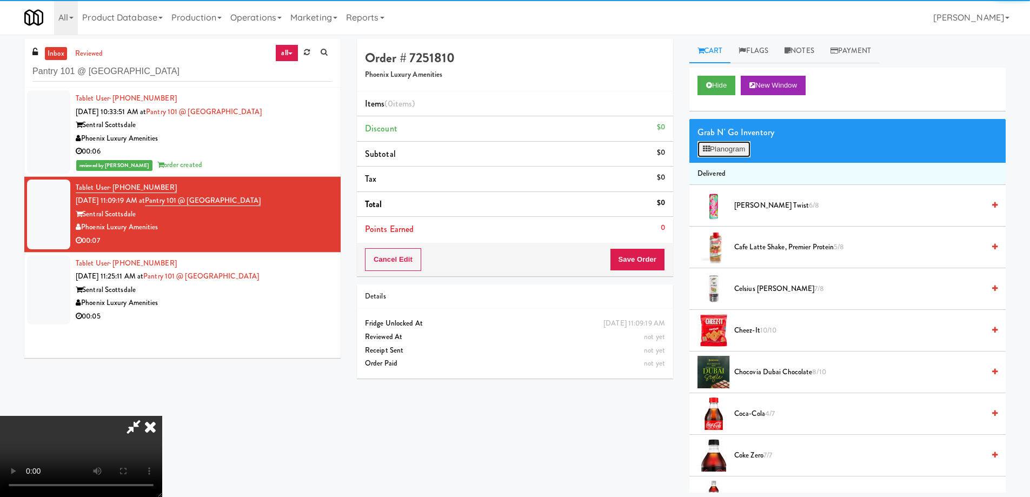
click at [731, 152] on button "Planogram" at bounding box center [724, 149] width 53 height 16
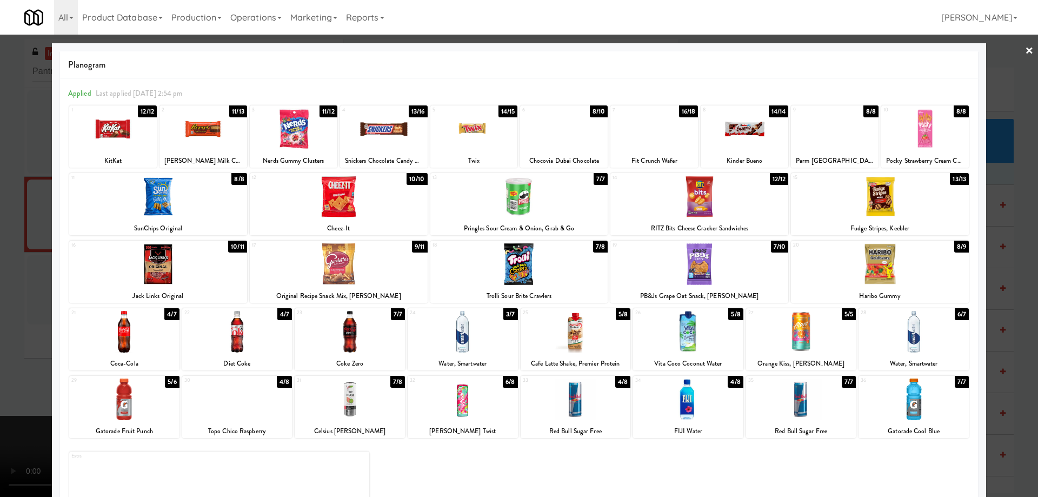
click at [357, 407] on div at bounding box center [350, 400] width 110 height 42
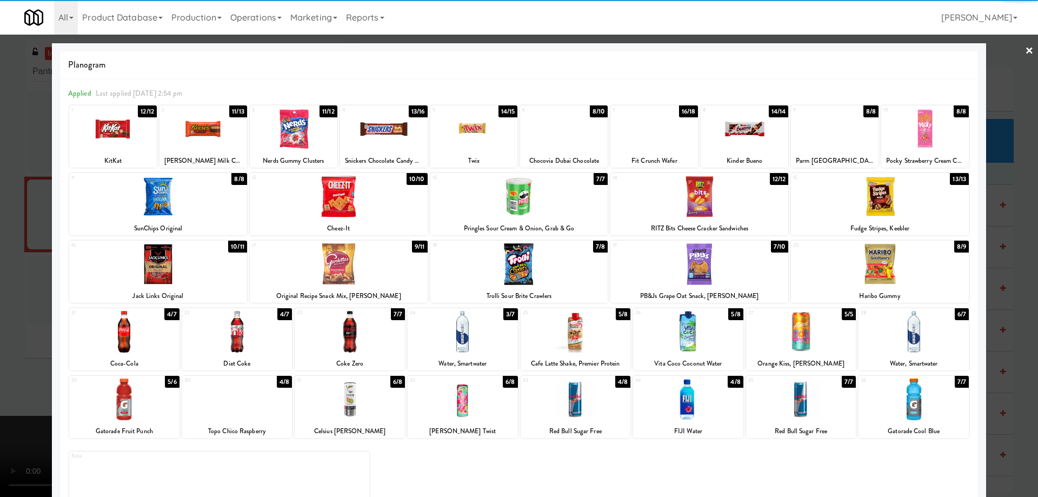
click at [1025, 53] on link "×" at bounding box center [1029, 52] width 9 height 34
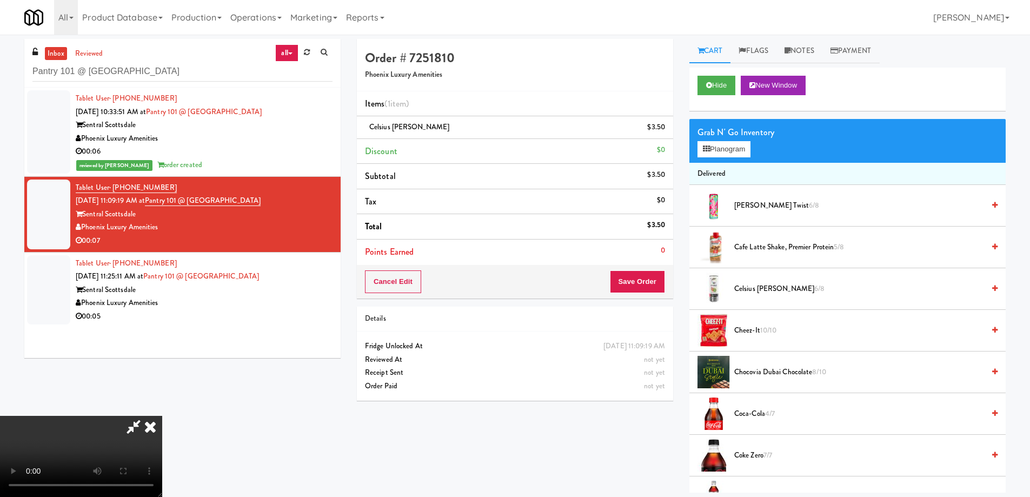
click at [162, 416] on video at bounding box center [81, 456] width 162 height 81
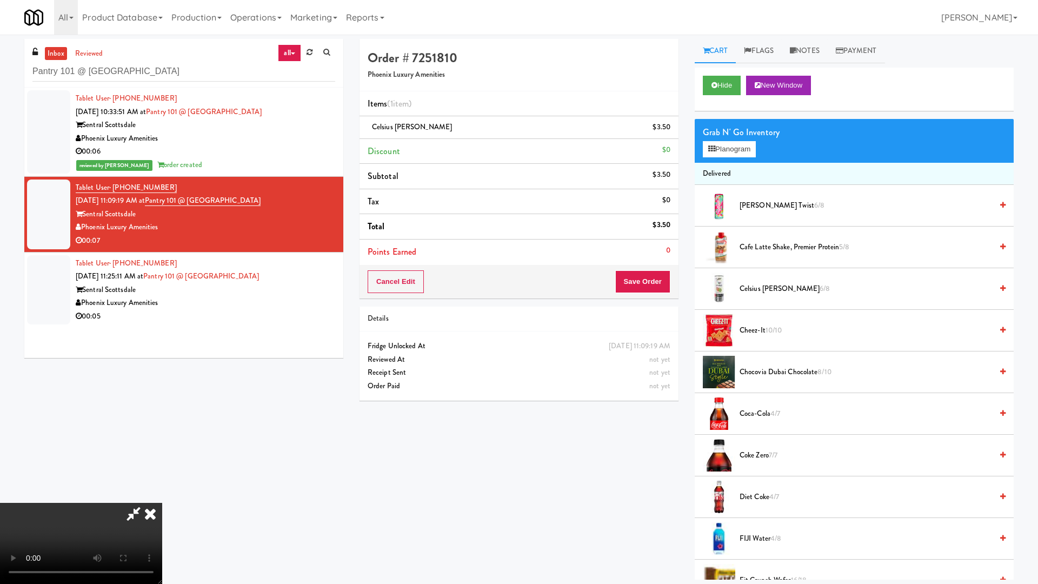
click at [162, 496] on video at bounding box center [81, 543] width 162 height 81
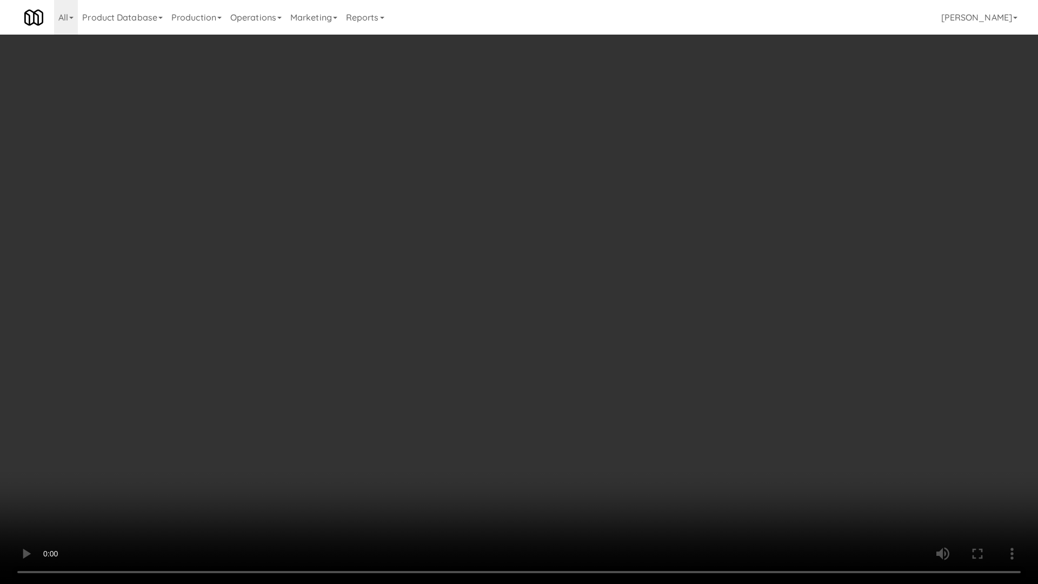
click at [651, 354] on video at bounding box center [519, 292] width 1038 height 584
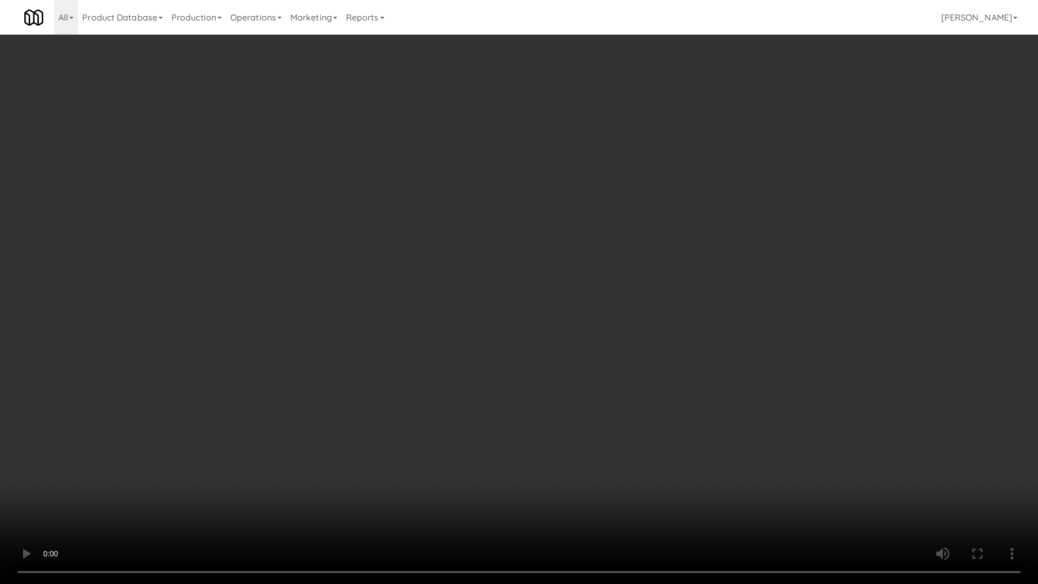
click at [651, 354] on video at bounding box center [519, 292] width 1038 height 584
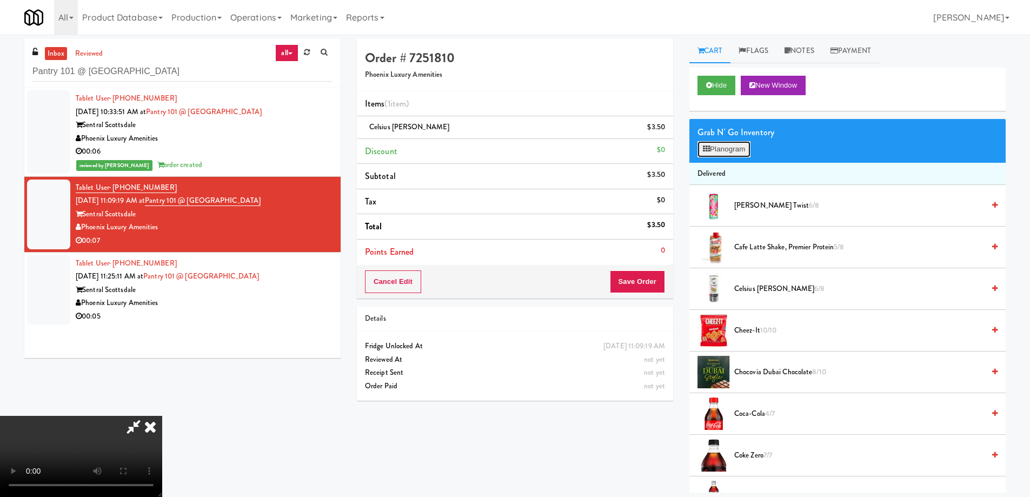
click at [728, 145] on button "Planogram" at bounding box center [724, 149] width 53 height 16
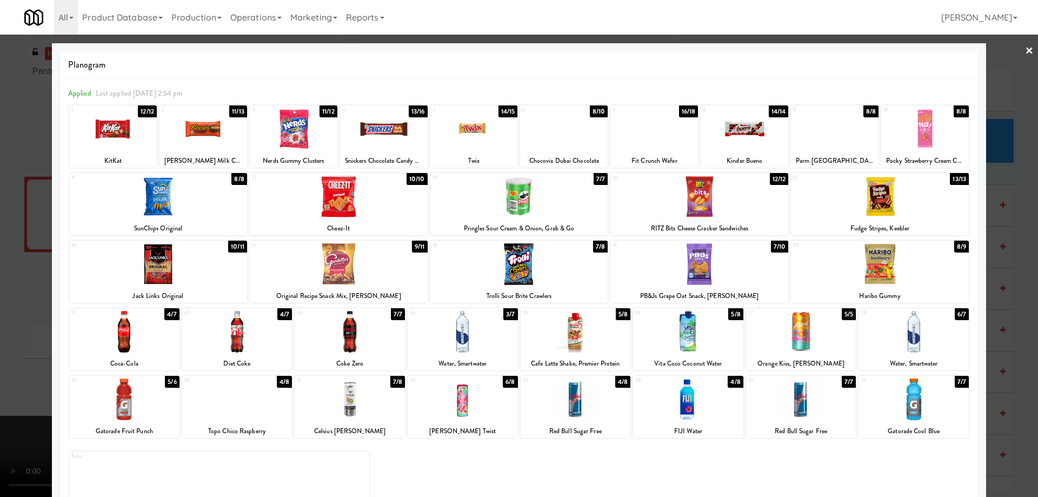
click at [595, 330] on div at bounding box center [576, 332] width 110 height 42
click at [583, 346] on div at bounding box center [576, 332] width 110 height 42
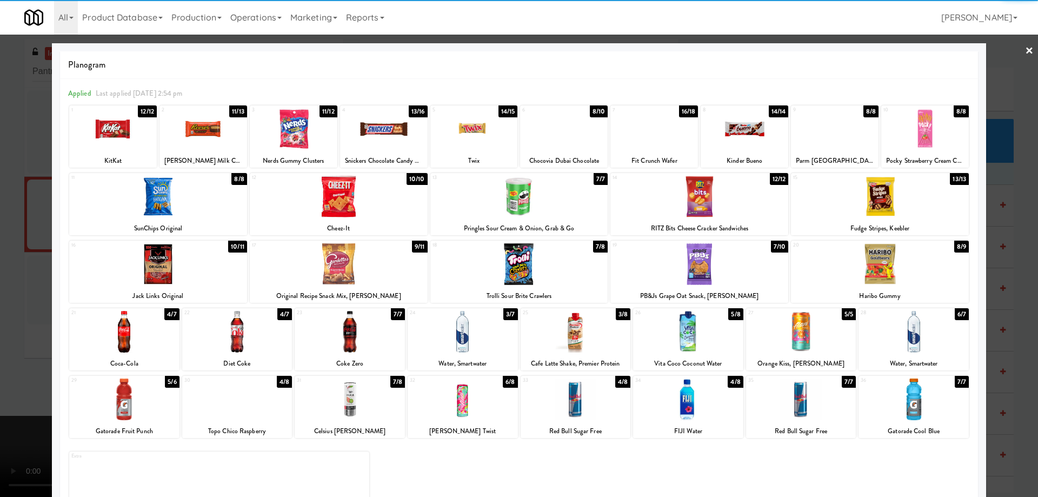
click at [1025, 51] on link "×" at bounding box center [1029, 52] width 9 height 34
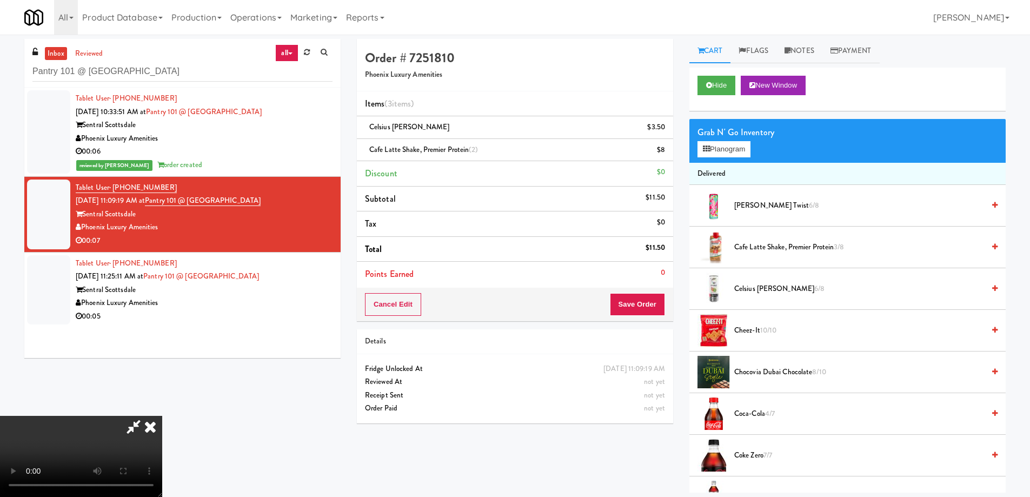
click at [162, 427] on video at bounding box center [81, 456] width 162 height 81
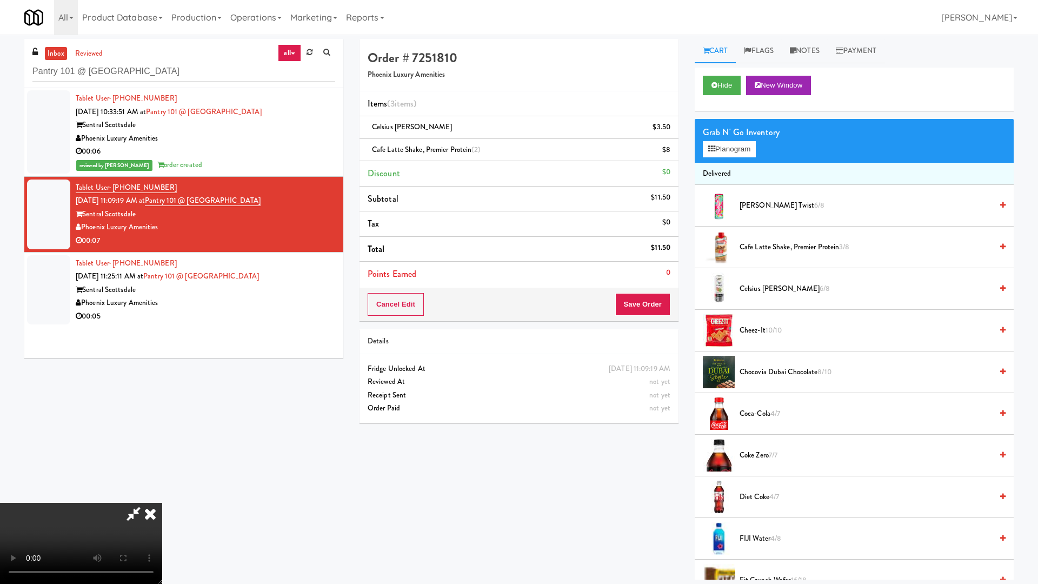
click at [162, 496] on video at bounding box center [81, 543] width 162 height 81
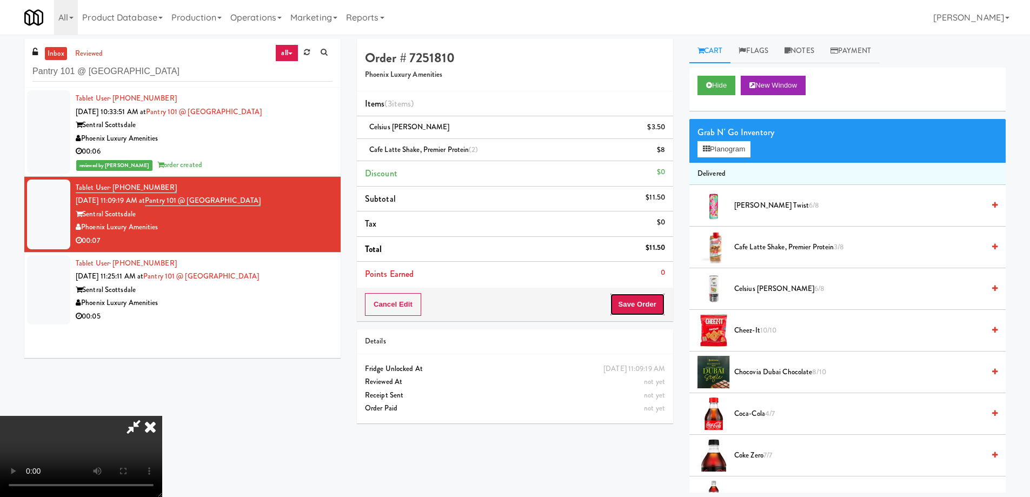
click at [654, 304] on button "Save Order" at bounding box center [637, 304] width 55 height 23
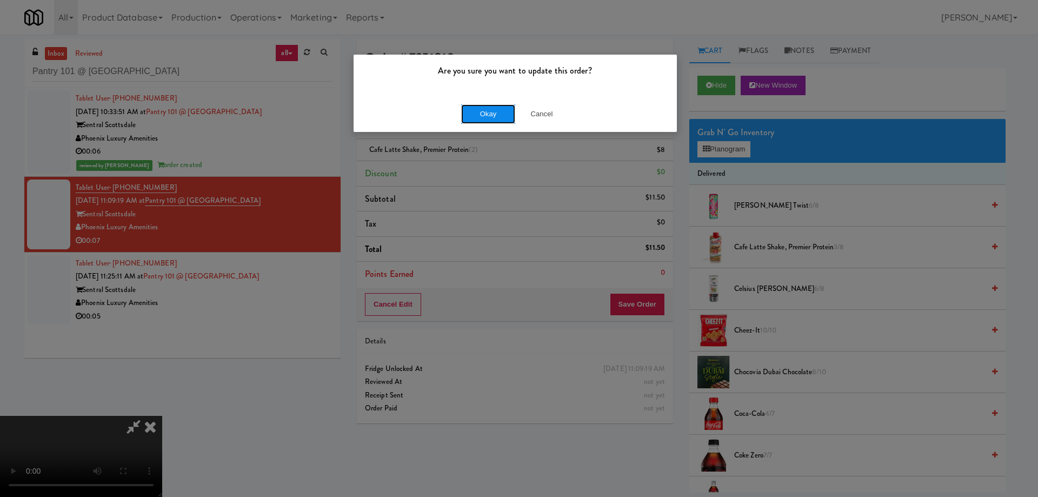
click at [487, 115] on button "Okay" at bounding box center [488, 113] width 54 height 19
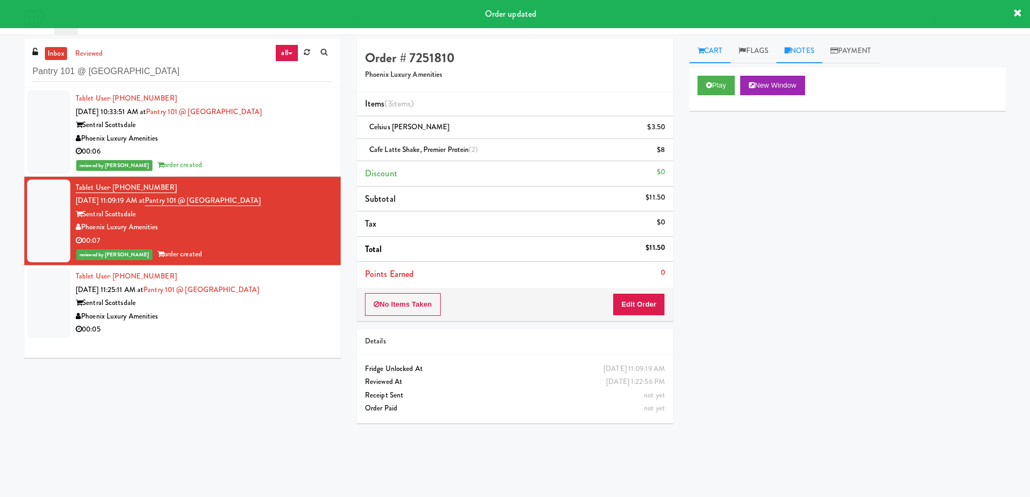
click at [809, 50] on link "Notes" at bounding box center [800, 51] width 46 height 24
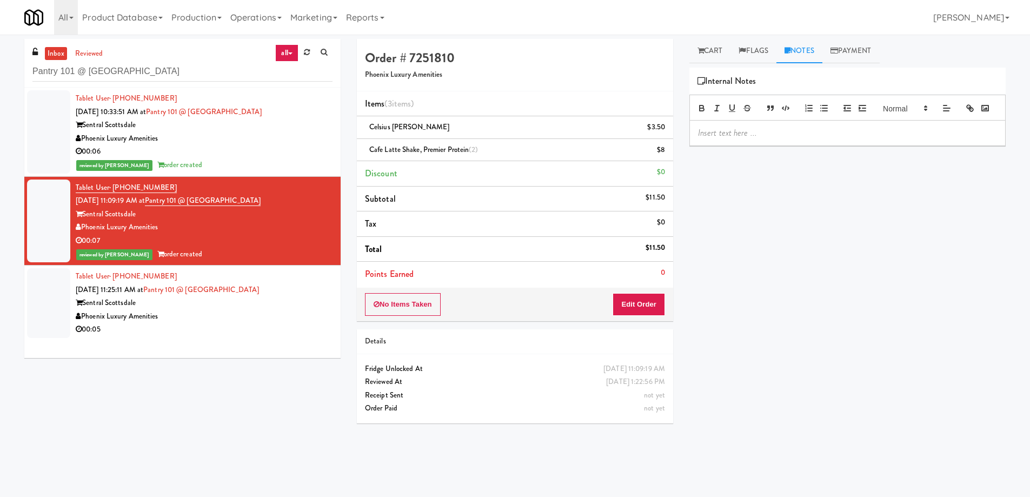
click at [722, 139] on p at bounding box center [847, 133] width 299 height 12
click at [819, 278] on div "Play New Window Primary Flag Clear Flag if unable to determine what was taken o…" at bounding box center [847, 271] width 316 height 406
click at [293, 317] on div "Phoenix Luxury Amenities" at bounding box center [204, 317] width 257 height 14
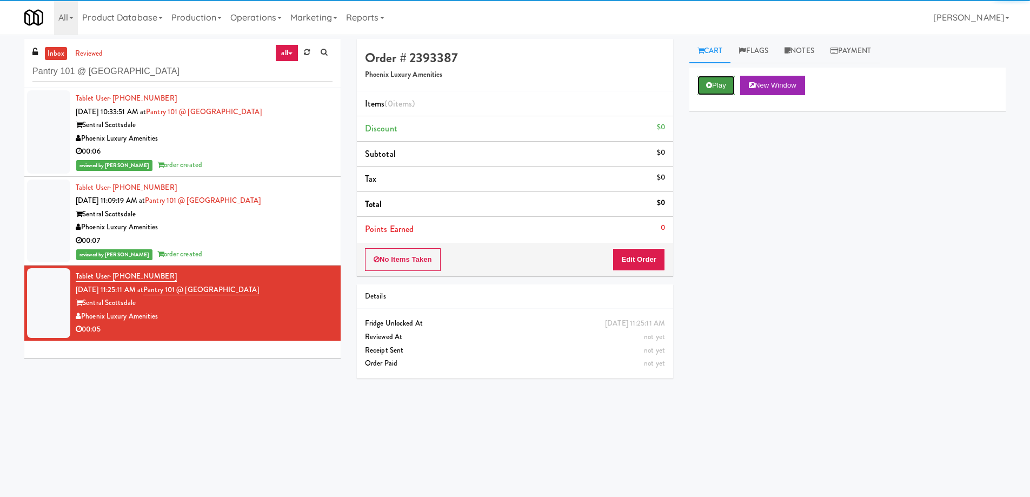
click at [719, 87] on button "Play" at bounding box center [716, 85] width 37 height 19
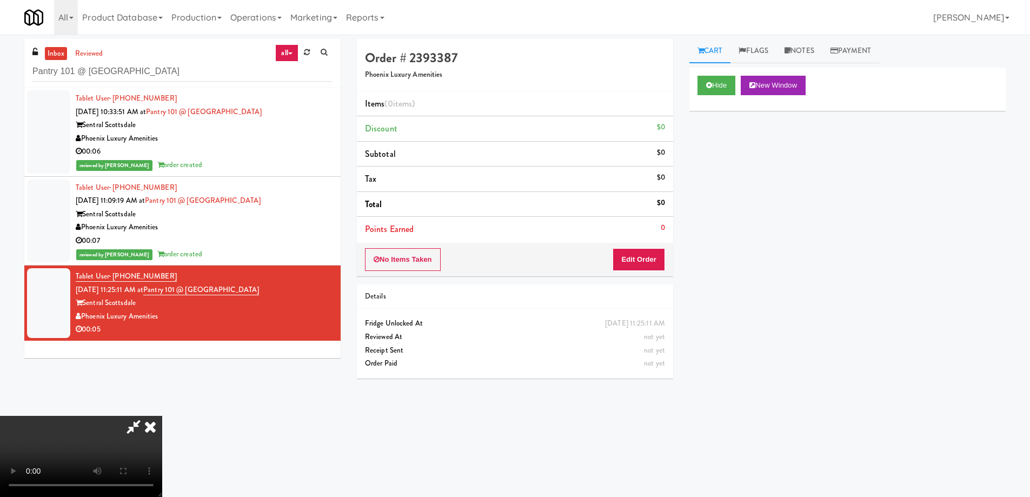
click at [162, 416] on video at bounding box center [81, 456] width 162 height 81
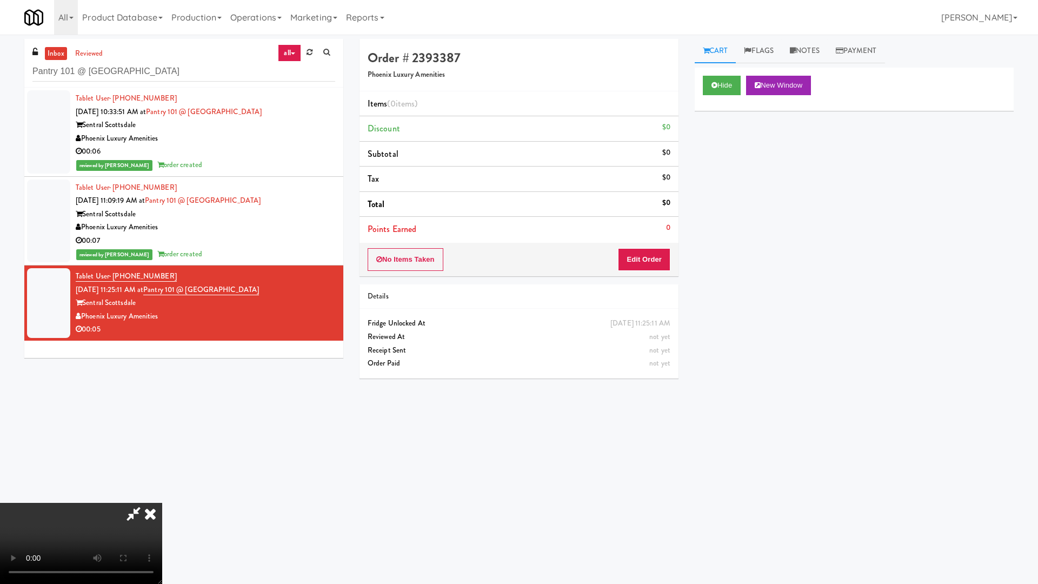
click at [162, 496] on video at bounding box center [81, 543] width 162 height 81
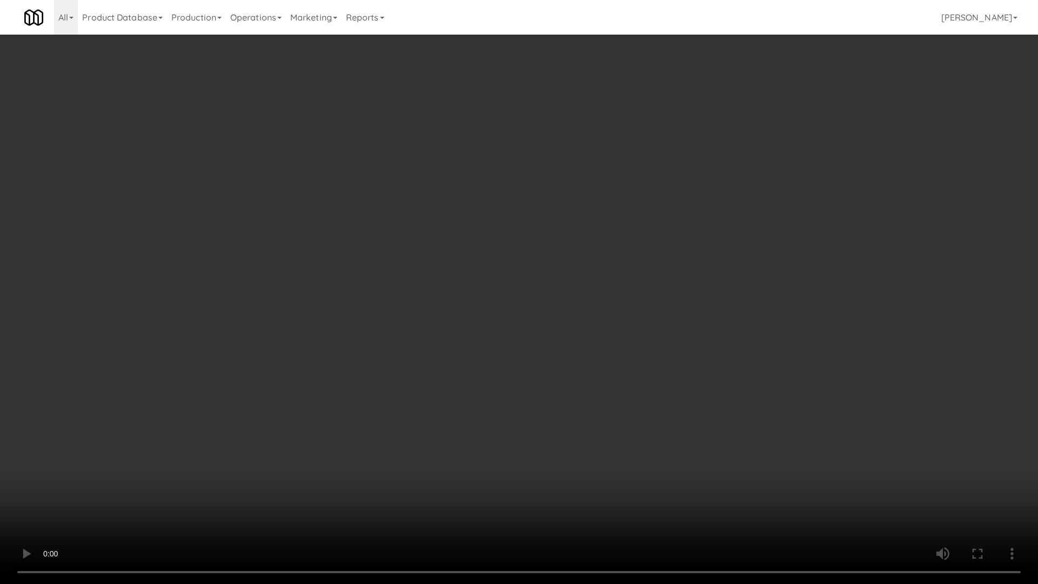
click at [600, 352] on video at bounding box center [519, 292] width 1038 height 584
click at [653, 313] on video at bounding box center [519, 292] width 1038 height 584
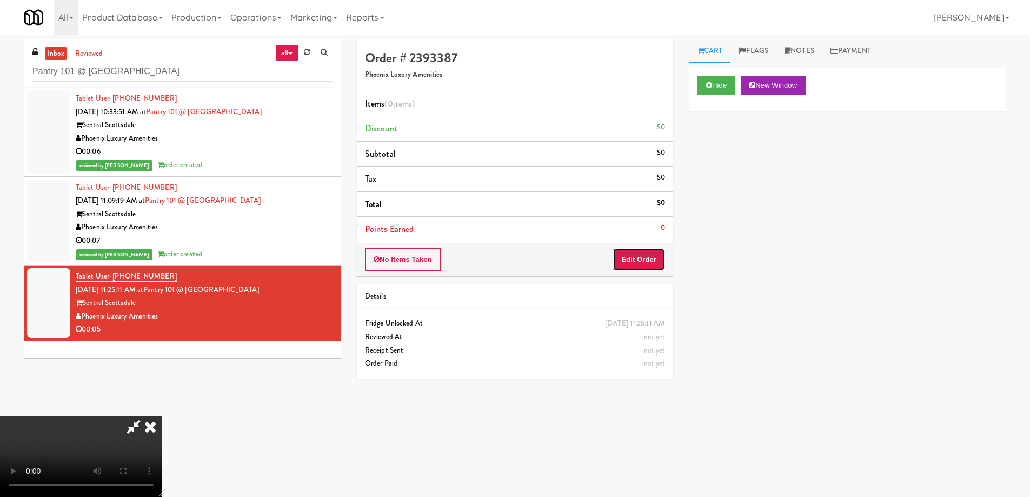
click at [658, 258] on button "Edit Order" at bounding box center [639, 259] width 52 height 23
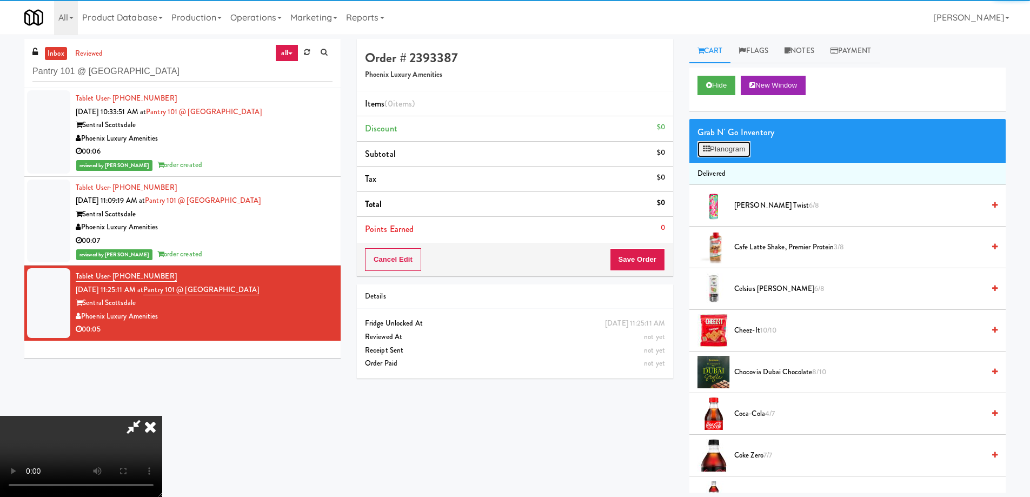
click at [715, 150] on button "Planogram" at bounding box center [724, 149] width 53 height 16
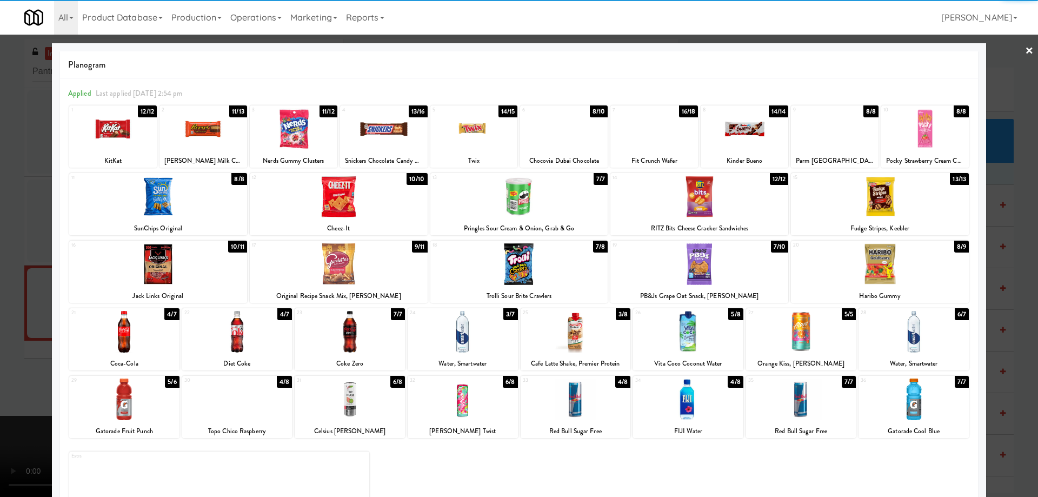
click at [587, 345] on div at bounding box center [576, 332] width 110 height 42
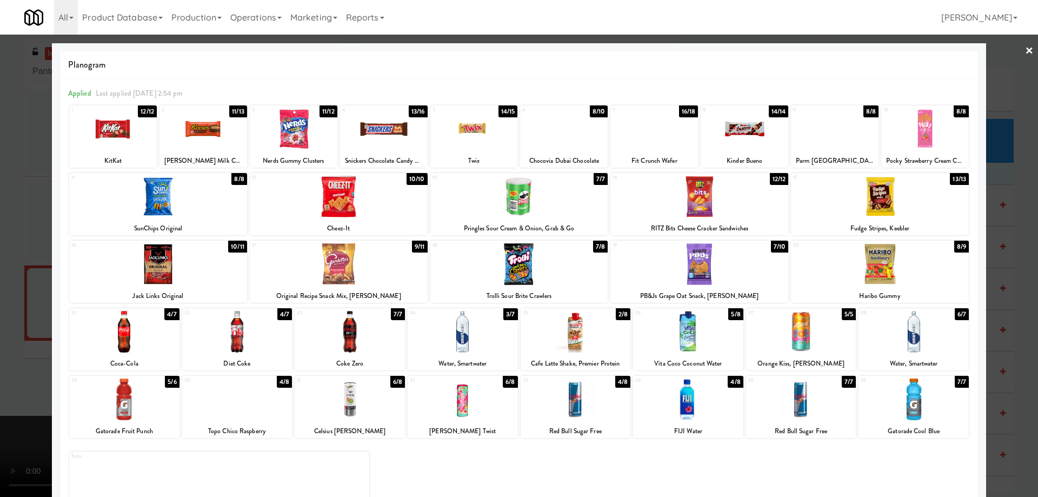
click at [1025, 49] on link "×" at bounding box center [1029, 52] width 9 height 34
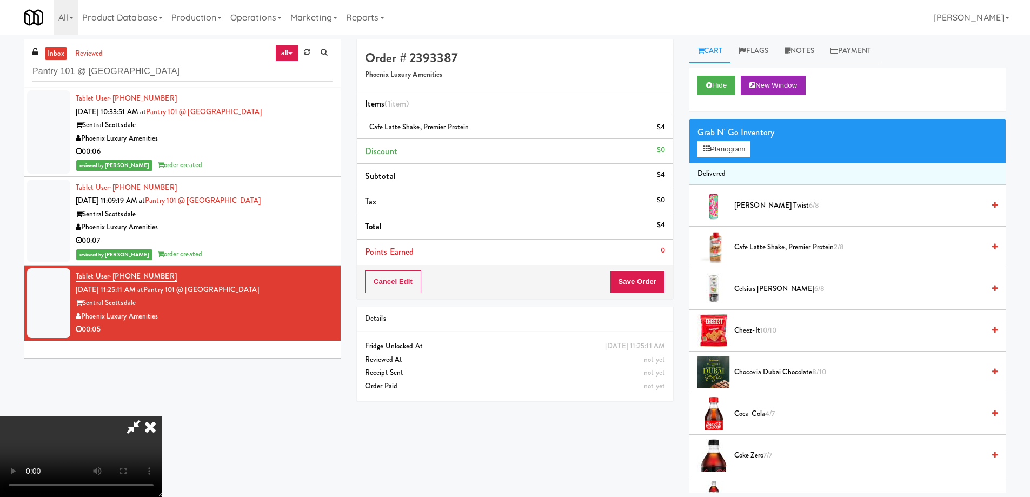
click at [162, 416] on video at bounding box center [81, 456] width 162 height 81
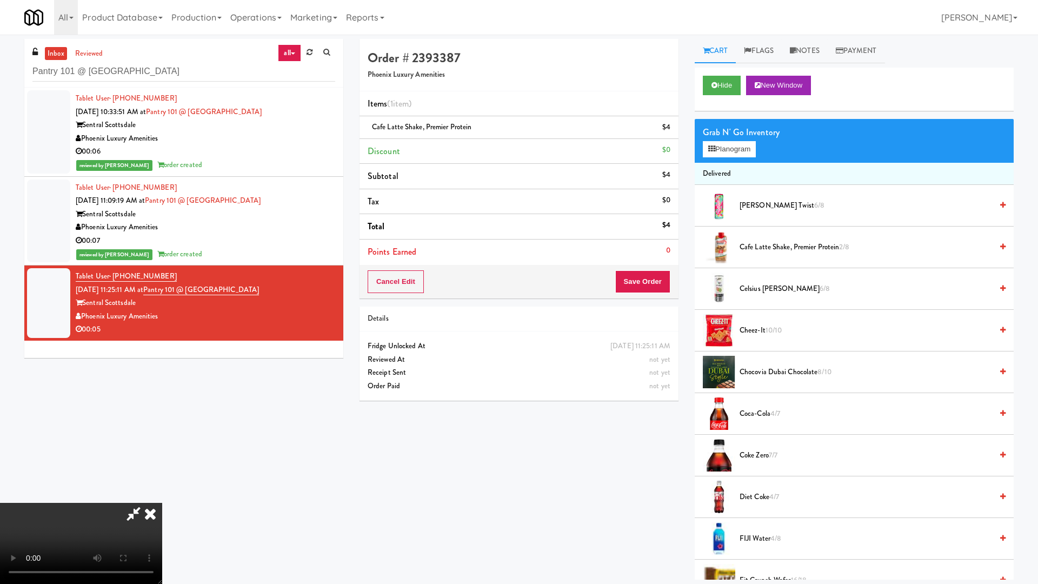
click at [162, 496] on video at bounding box center [81, 543] width 162 height 81
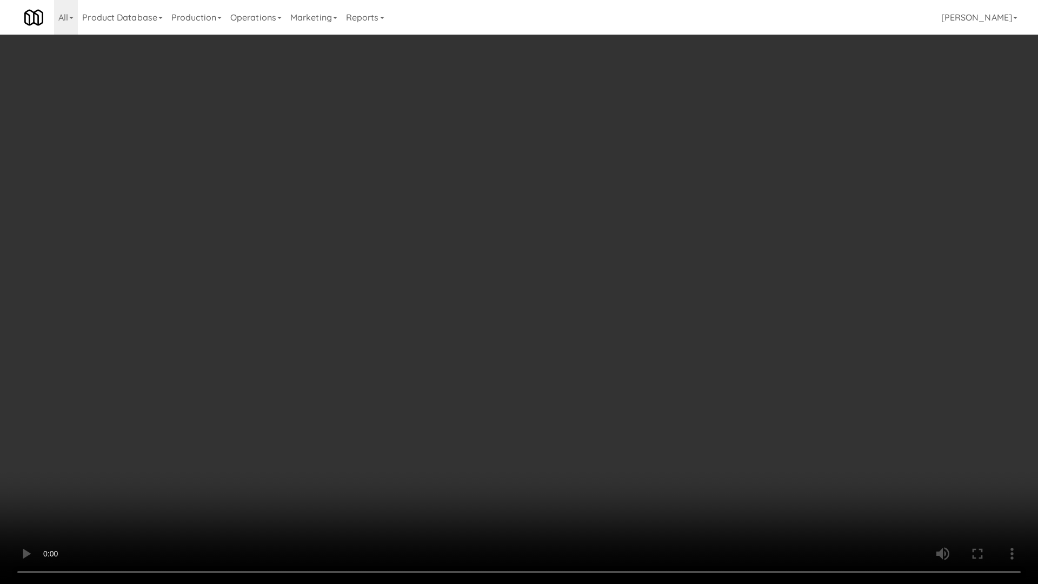
drag, startPoint x: 883, startPoint y: 373, endPoint x: 891, endPoint y: 375, distance: 8.9
click at [886, 373] on video at bounding box center [519, 292] width 1038 height 584
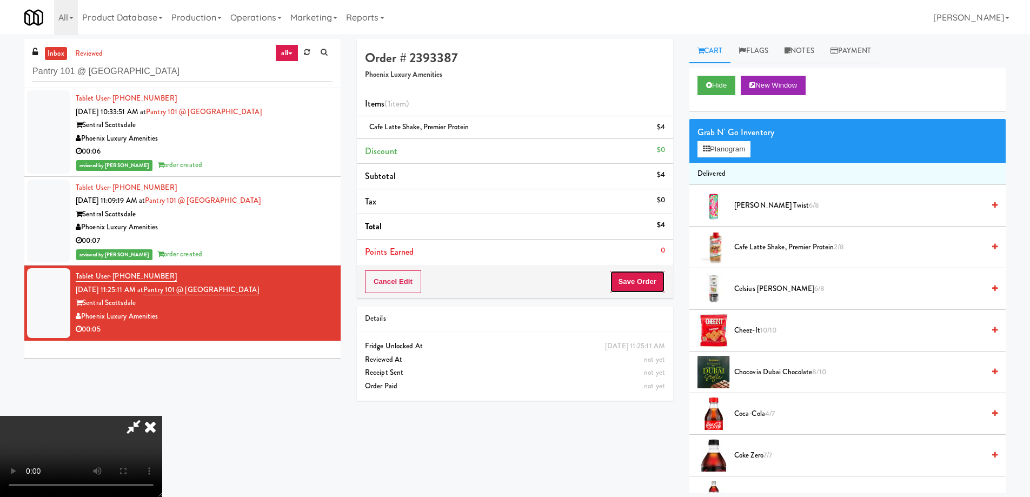
click at [619, 273] on button "Save Order" at bounding box center [637, 281] width 55 height 23
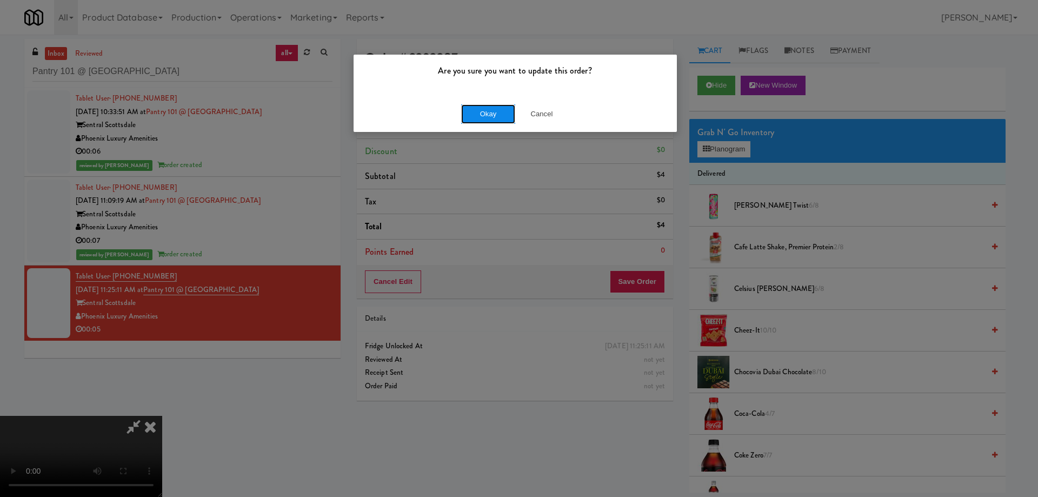
click at [489, 111] on button "Okay" at bounding box center [488, 113] width 54 height 19
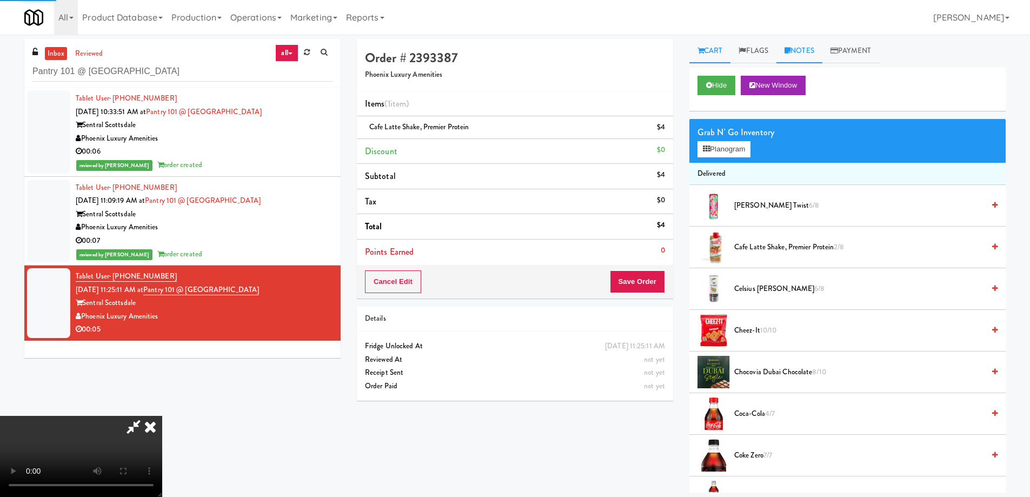
click at [810, 52] on link "Notes" at bounding box center [800, 51] width 46 height 24
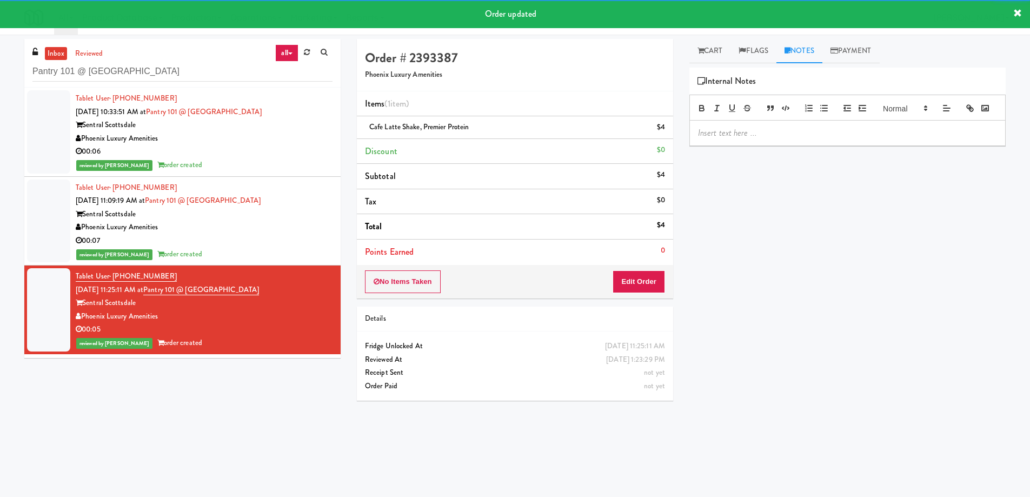
click at [761, 139] on p at bounding box center [847, 133] width 299 height 12
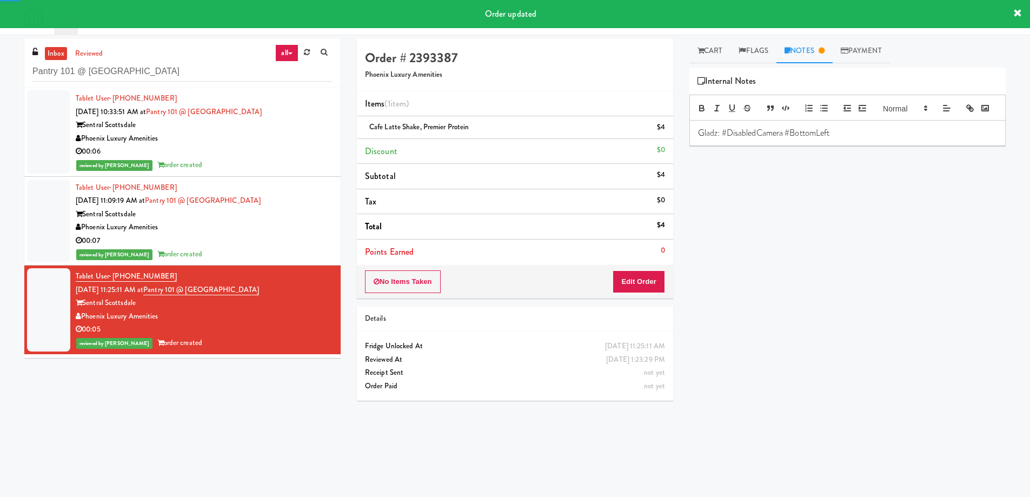
click at [859, 348] on div "Play New Window Primary Flag Clear Flag if unable to determine what was taken o…" at bounding box center [847, 271] width 316 height 406
click at [213, 64] on input "Pantry 101 @ [GEOGRAPHIC_DATA]" at bounding box center [182, 72] width 300 height 20
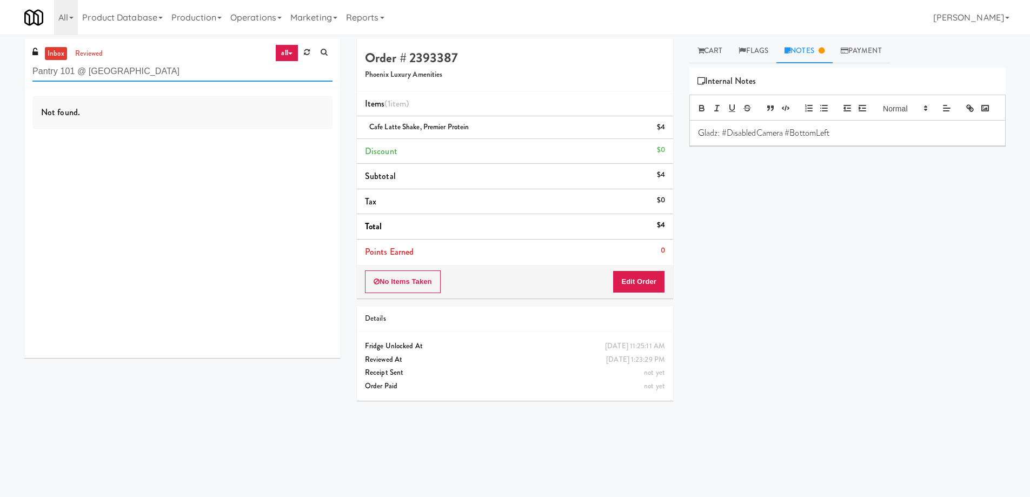
click at [204, 72] on input "Pantry 101 @ [GEOGRAPHIC_DATA]" at bounding box center [182, 72] width 300 height 20
paste input "HP Drivers Pick Up Combo Cooler"
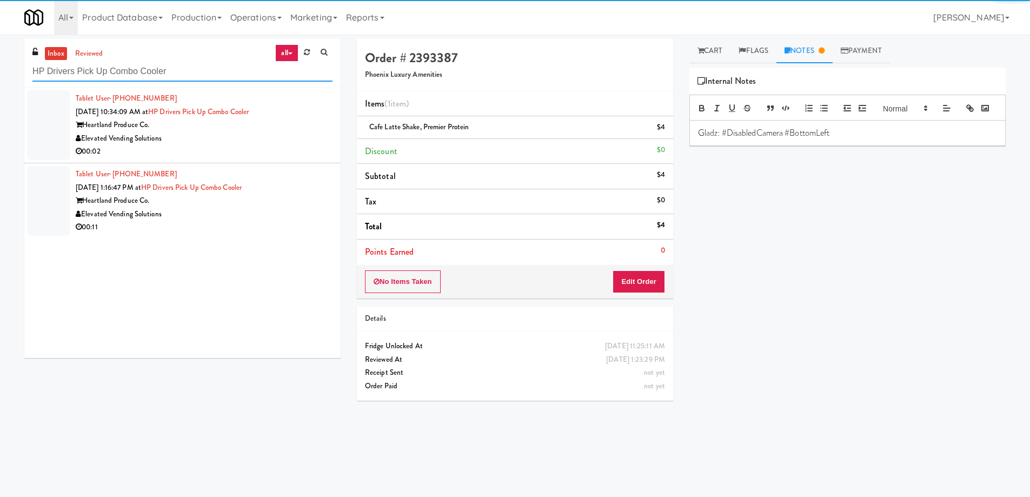
type input "HP Drivers Pick Up Combo Cooler"
click at [274, 136] on div "Elevated Vending Solutions" at bounding box center [204, 139] width 257 height 14
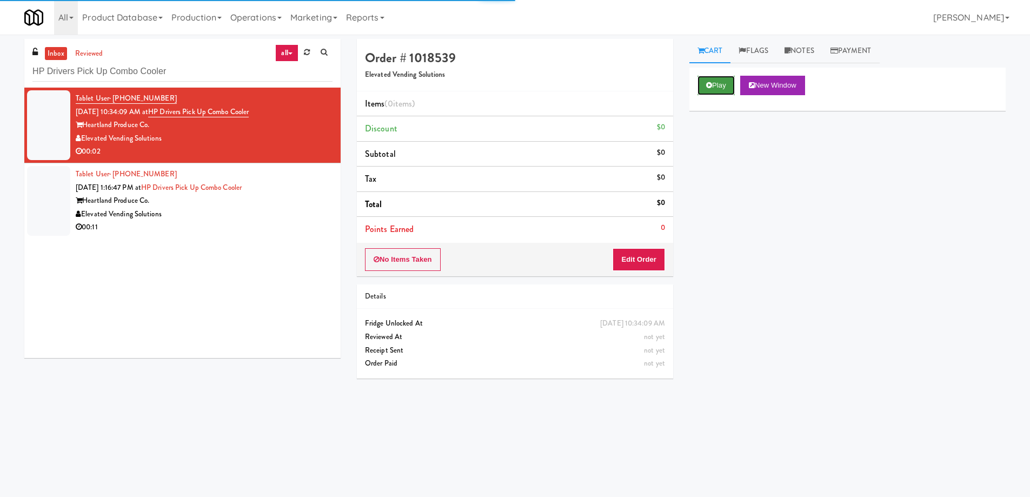
click at [722, 81] on button "Play" at bounding box center [716, 85] width 37 height 19
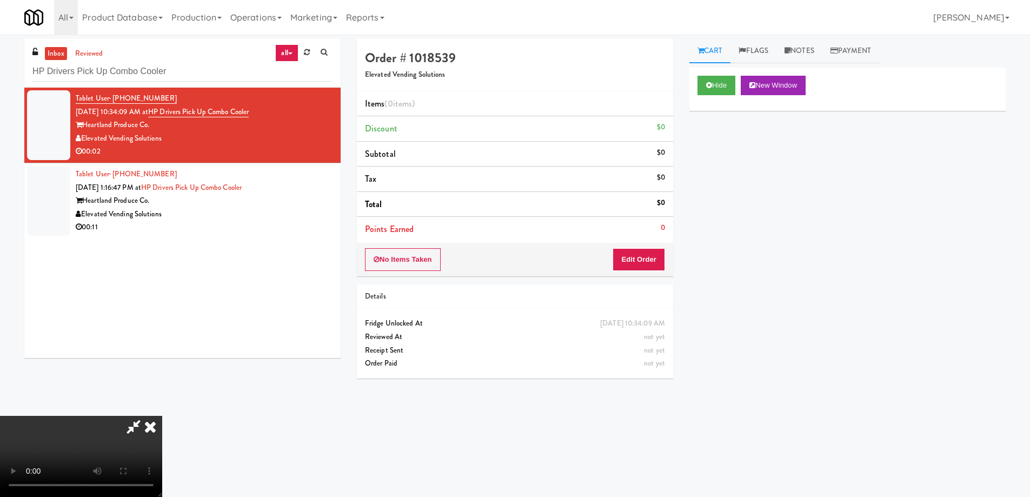
click at [162, 416] on video at bounding box center [81, 456] width 162 height 81
click at [656, 259] on button "Edit Order" at bounding box center [639, 259] width 52 height 23
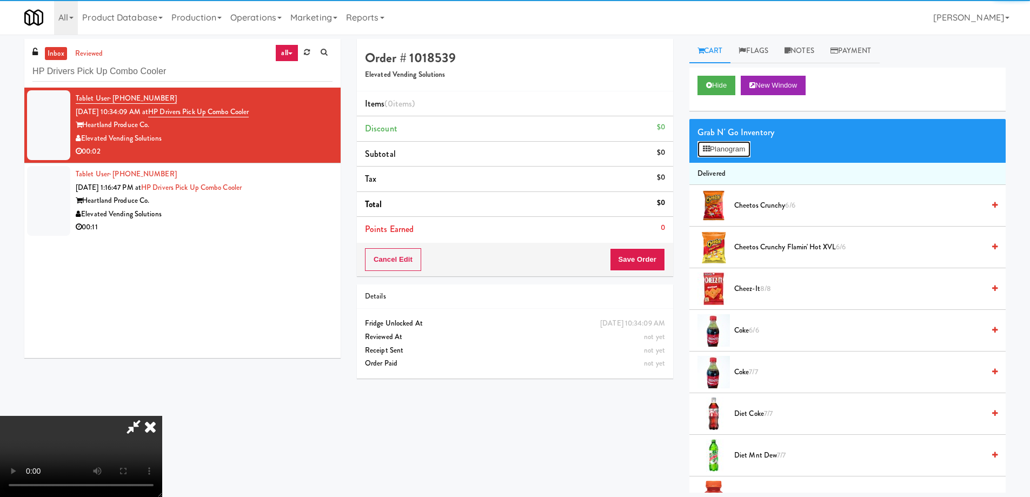
click at [728, 147] on button "Planogram" at bounding box center [724, 149] width 53 height 16
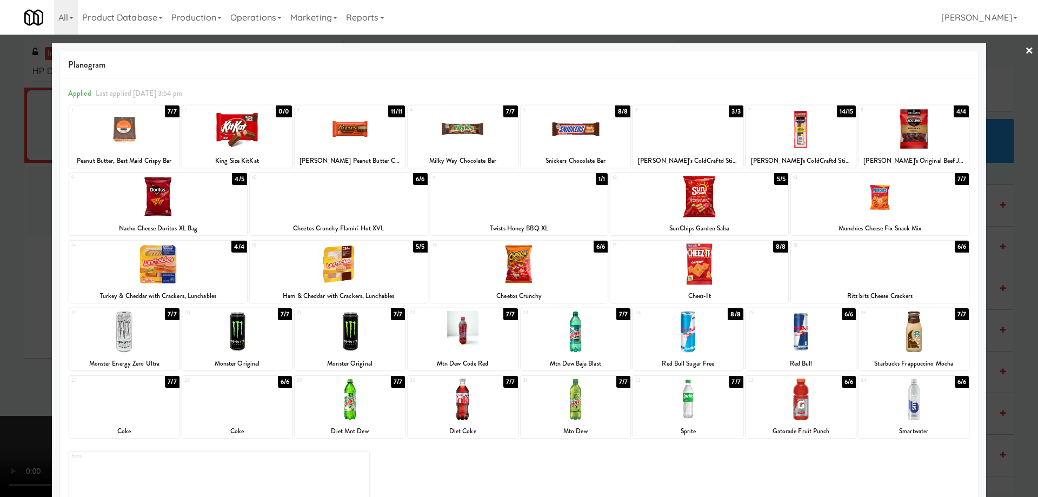
click at [152, 405] on div at bounding box center [124, 400] width 110 height 42
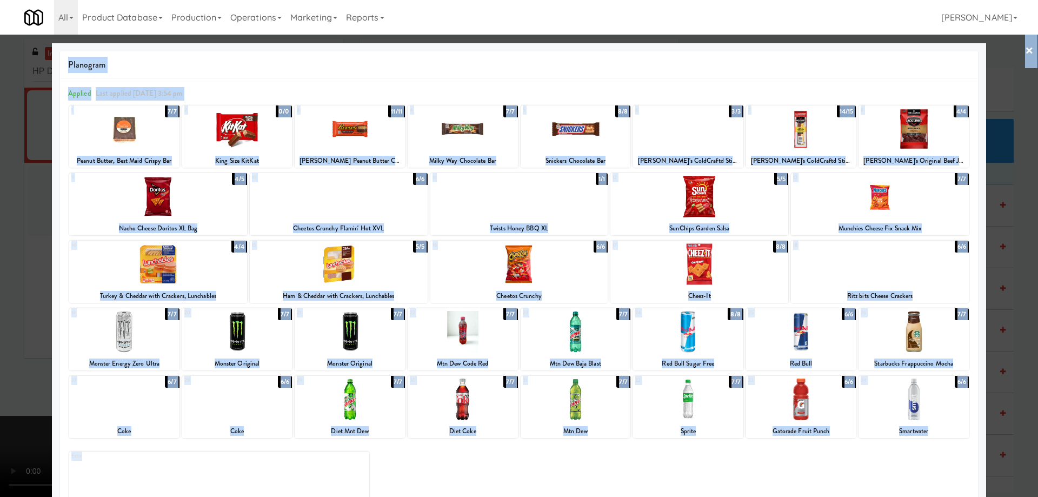
click at [1030, 52] on div "× Planogram Applied Last applied [DATE] 3:54 pm 1 7/7 Peanut Butter, Best Maid …" at bounding box center [519, 248] width 1038 height 497
click at [1026, 51] on div at bounding box center [519, 248] width 1038 height 497
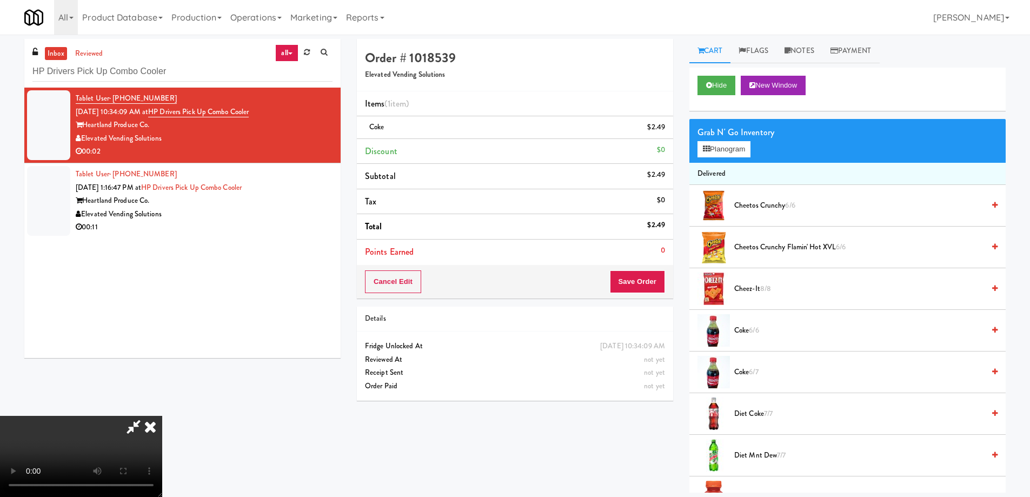
click at [162, 416] on video at bounding box center [81, 456] width 162 height 81
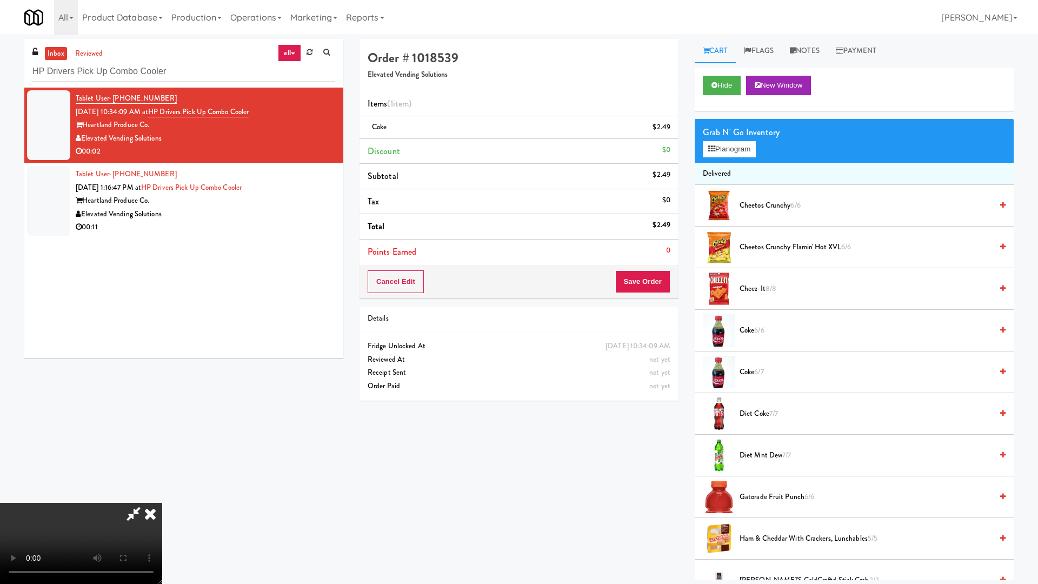
click at [162, 496] on video at bounding box center [81, 543] width 162 height 81
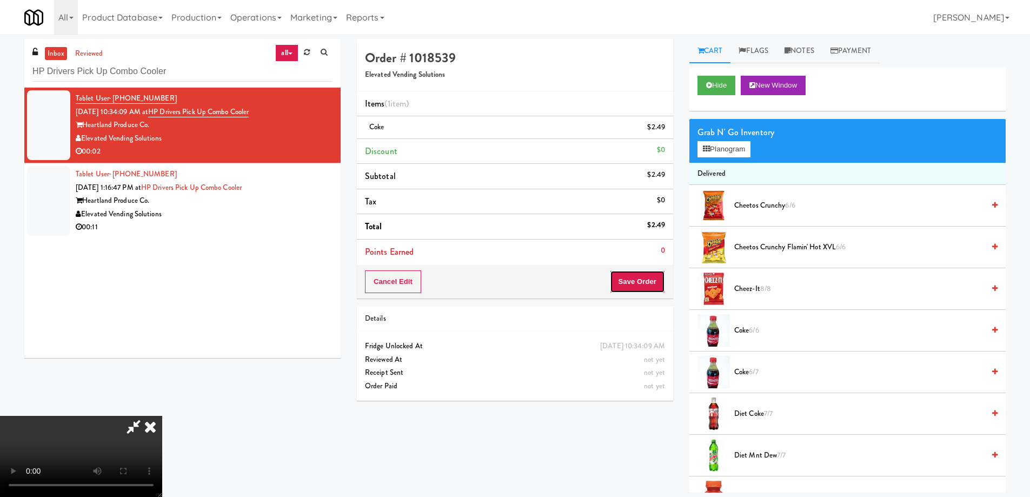
drag, startPoint x: 661, startPoint y: 283, endPoint x: 589, endPoint y: 214, distance: 99.4
click at [660, 282] on button "Save Order" at bounding box center [637, 281] width 55 height 23
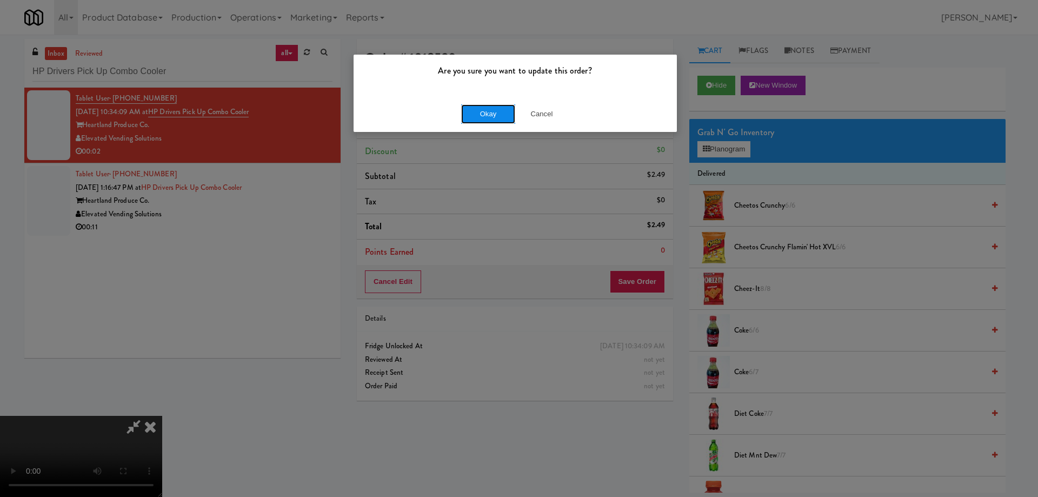
click at [496, 112] on button "Okay" at bounding box center [488, 113] width 54 height 19
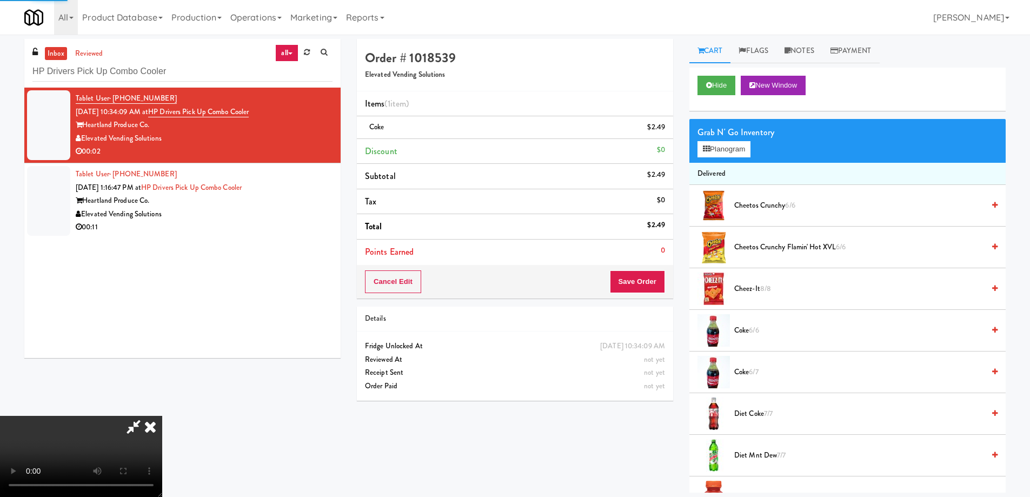
click at [162, 416] on icon at bounding box center [150, 427] width 24 height 22
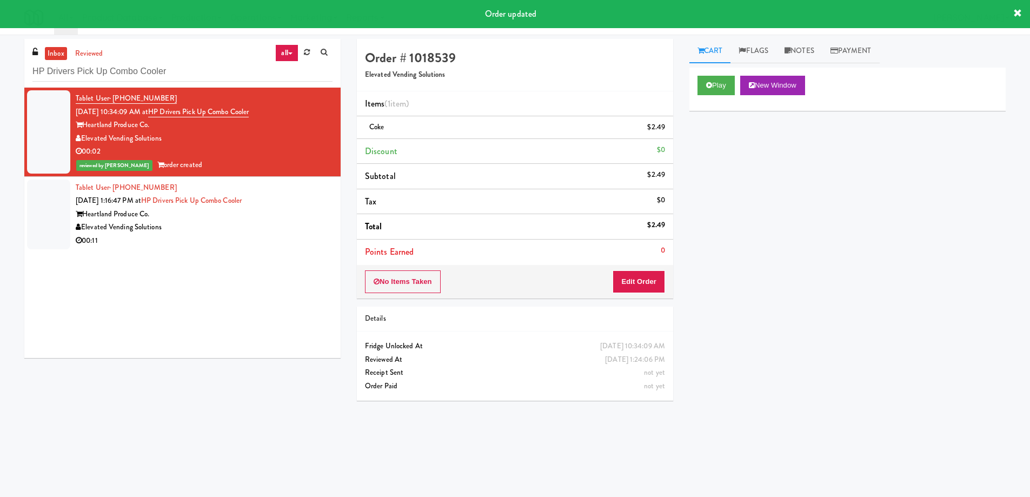
click at [295, 223] on div "Elevated Vending Solutions" at bounding box center [204, 228] width 257 height 14
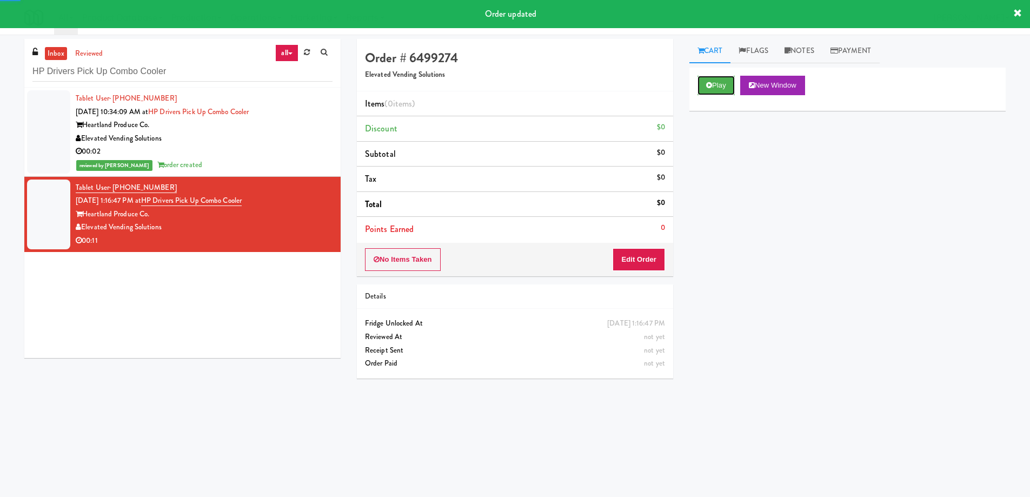
click at [722, 84] on button "Play" at bounding box center [716, 85] width 37 height 19
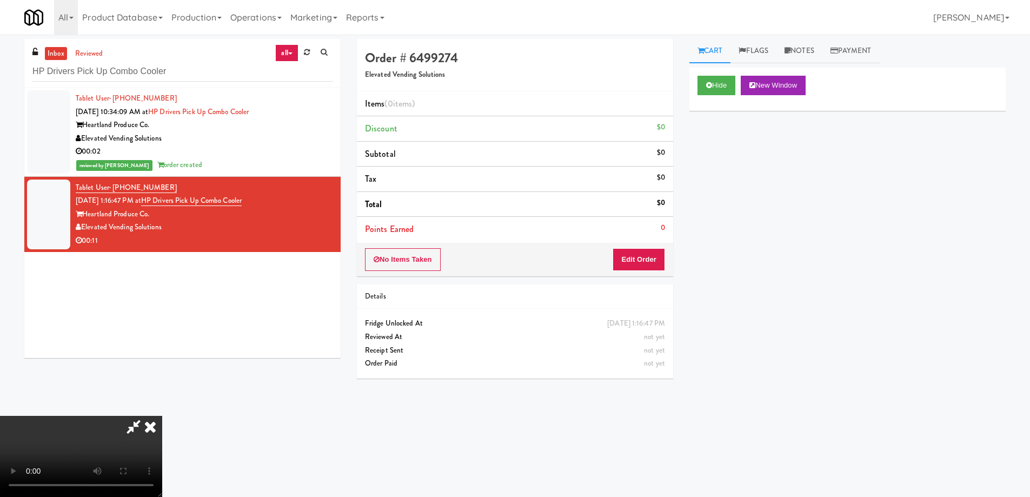
click at [162, 416] on video at bounding box center [81, 456] width 162 height 81
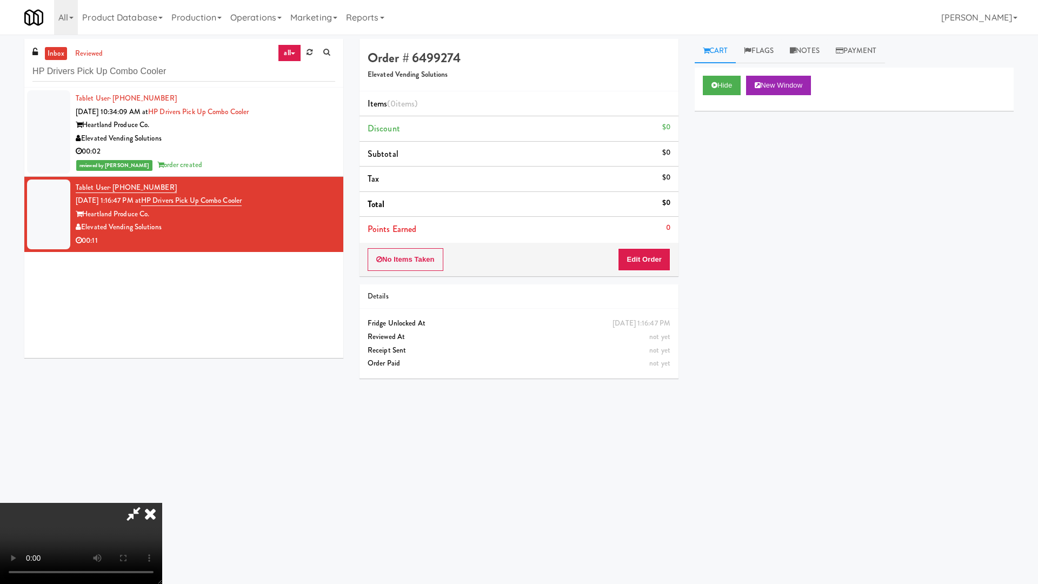
click at [162, 496] on video at bounding box center [81, 543] width 162 height 81
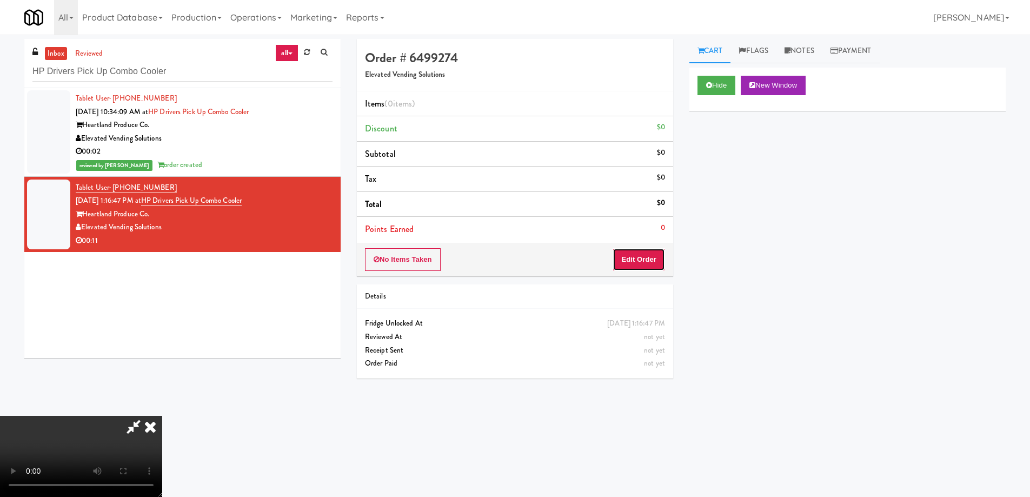
drag, startPoint x: 648, startPoint y: 257, endPoint x: 672, endPoint y: 238, distance: 30.4
click at [647, 257] on button "Edit Order" at bounding box center [639, 259] width 52 height 23
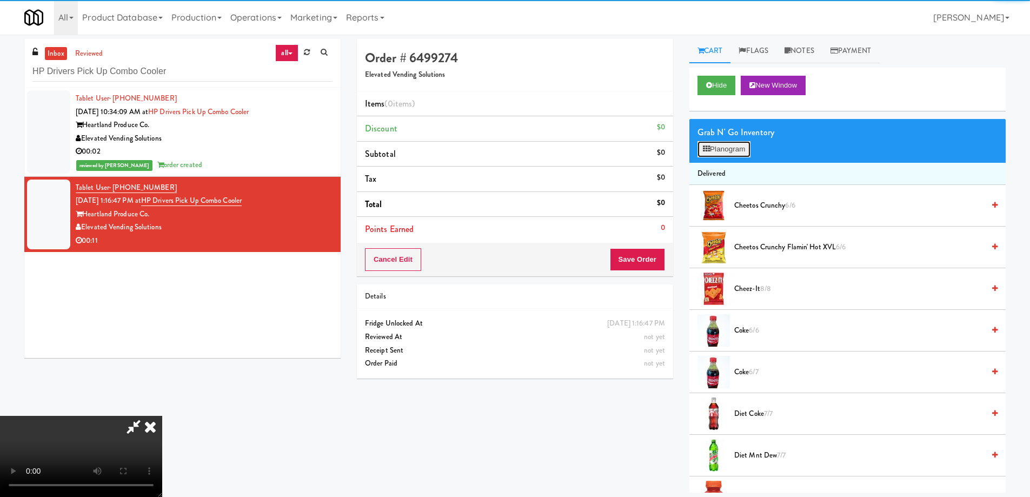
click at [715, 148] on button "Planogram" at bounding box center [724, 149] width 53 height 16
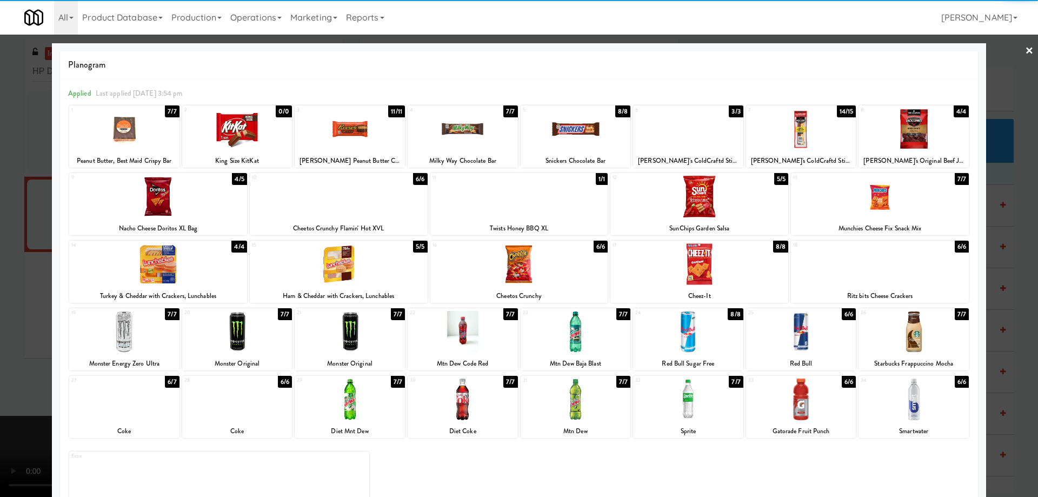
click at [711, 345] on div at bounding box center [688, 332] width 110 height 42
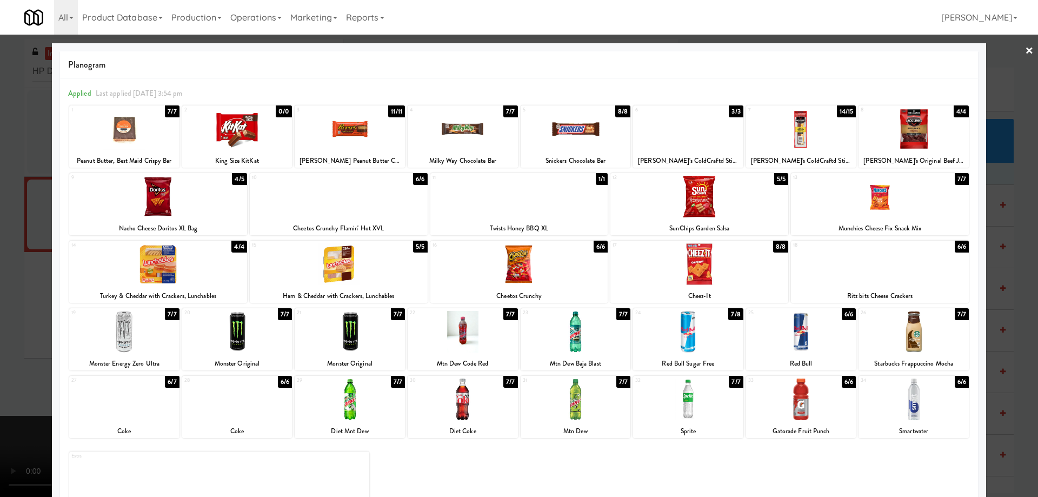
click at [1025, 54] on link "×" at bounding box center [1029, 52] width 9 height 34
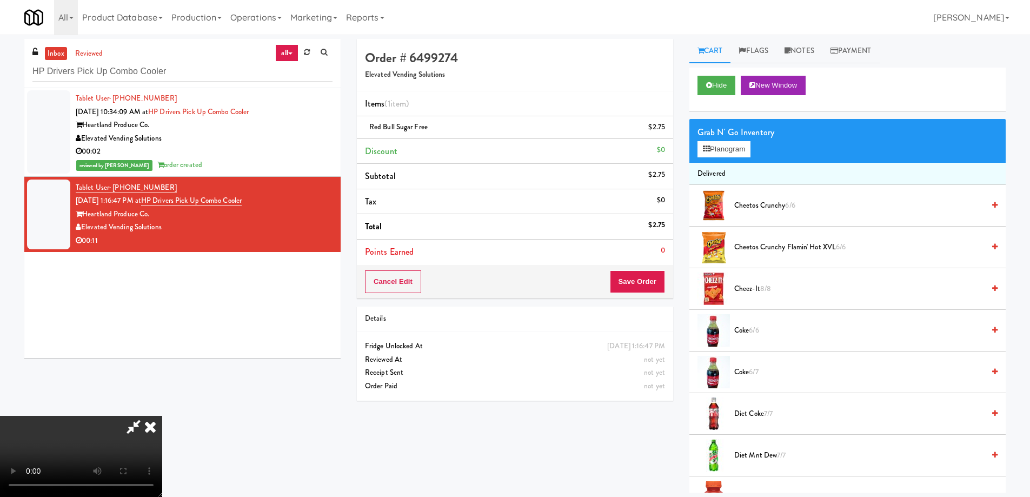
click at [162, 416] on video at bounding box center [81, 456] width 162 height 81
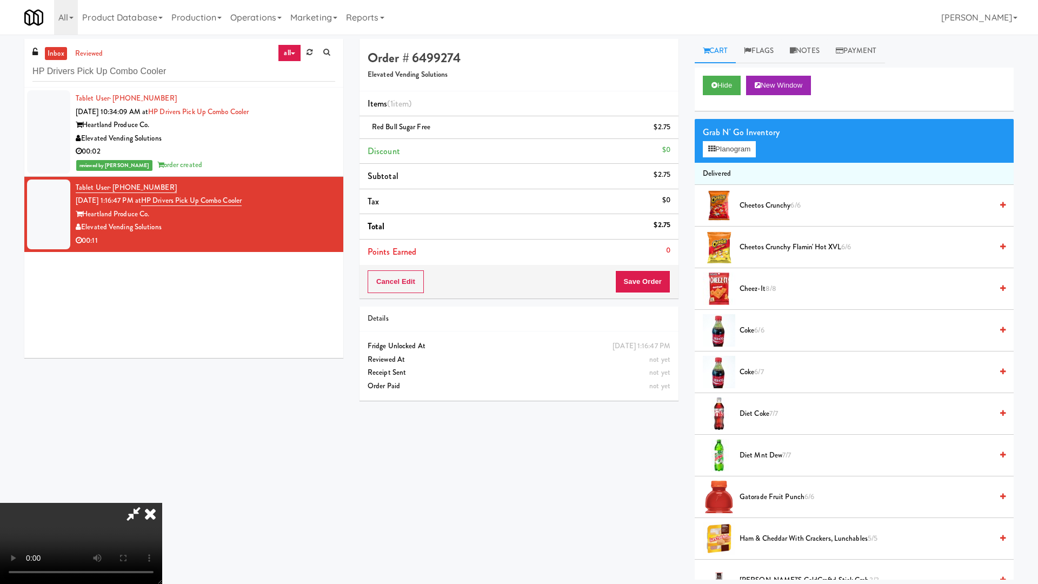
click at [162, 496] on video at bounding box center [81, 543] width 162 height 81
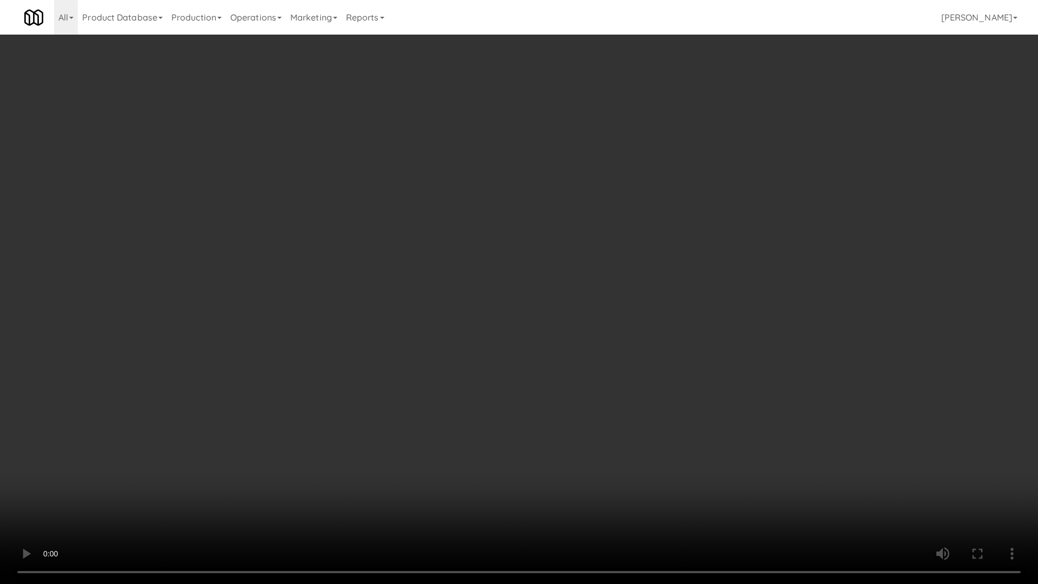
click at [500, 262] on video at bounding box center [519, 292] width 1038 height 584
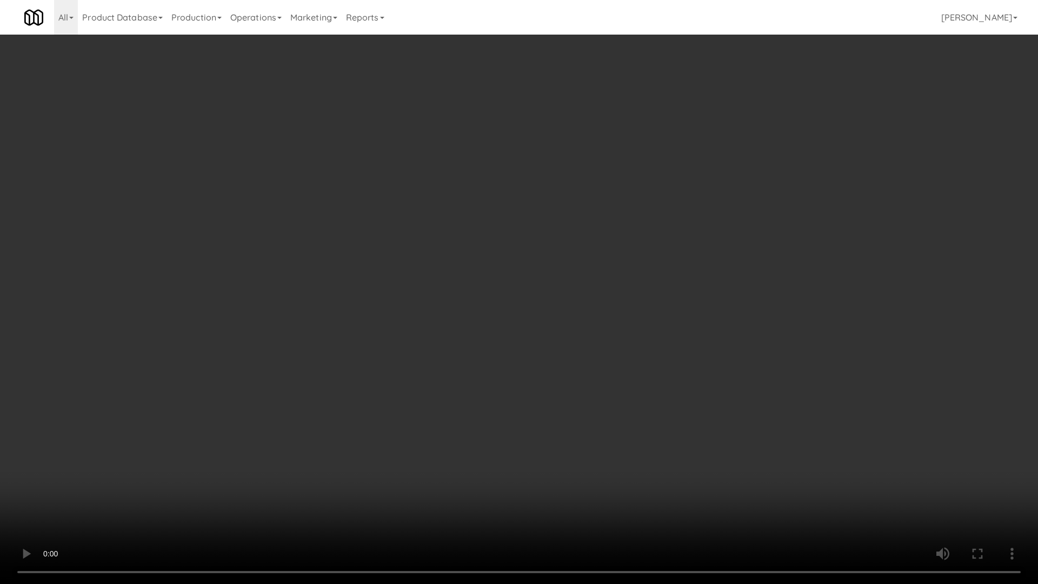
click at [497, 312] on video at bounding box center [519, 292] width 1038 height 584
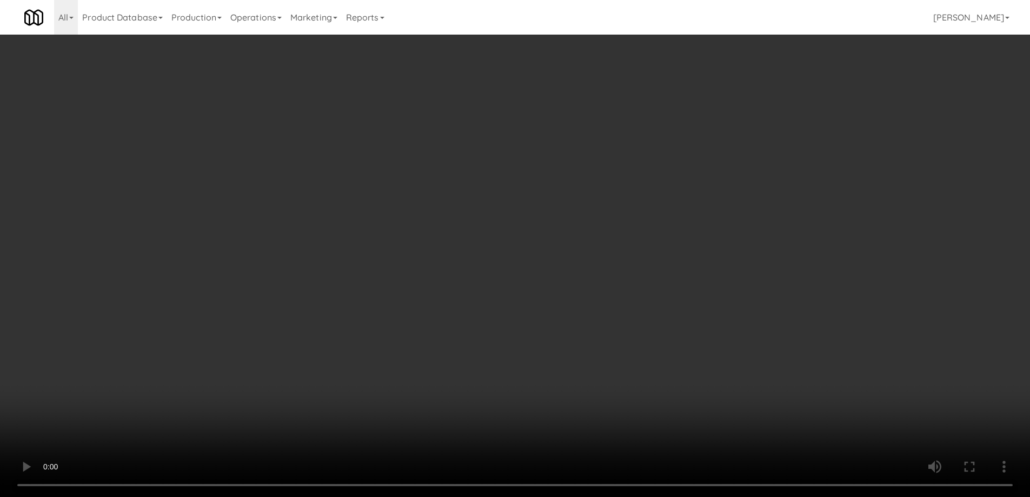
click at [726, 140] on div "Grab N' Go Inventory" at bounding box center [848, 132] width 300 height 16
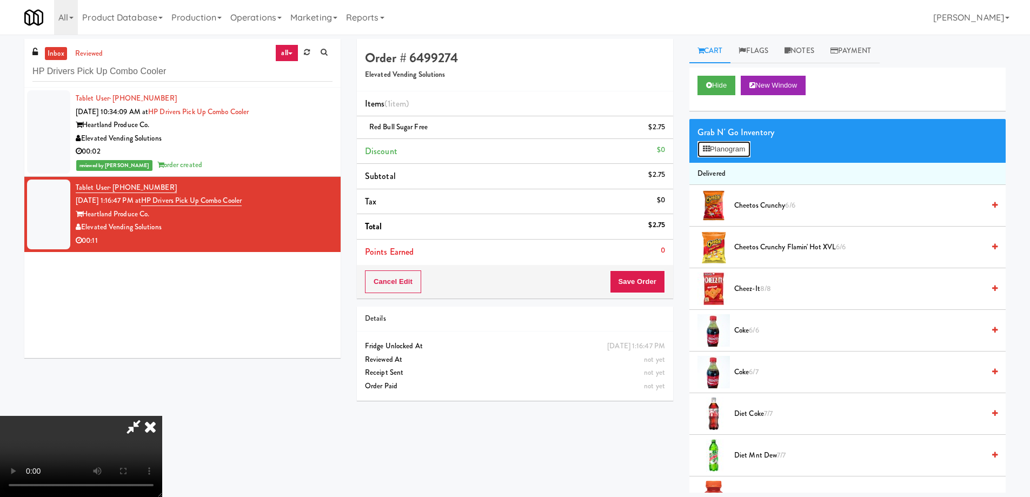
click at [720, 152] on button "Planogram" at bounding box center [724, 149] width 53 height 16
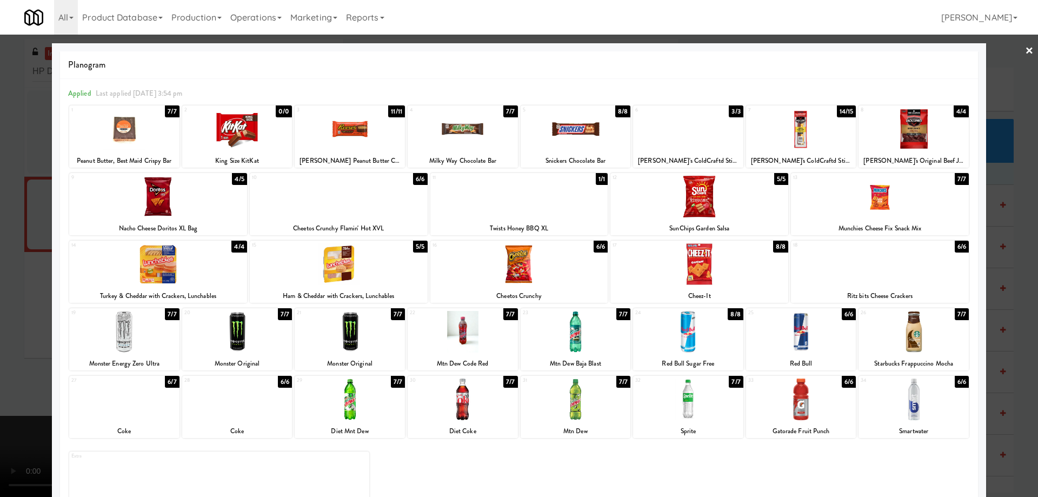
click at [787, 134] on div at bounding box center [801, 129] width 110 height 42
click at [788, 136] on div at bounding box center [801, 129] width 110 height 42
click at [1025, 48] on link "×" at bounding box center [1029, 52] width 9 height 34
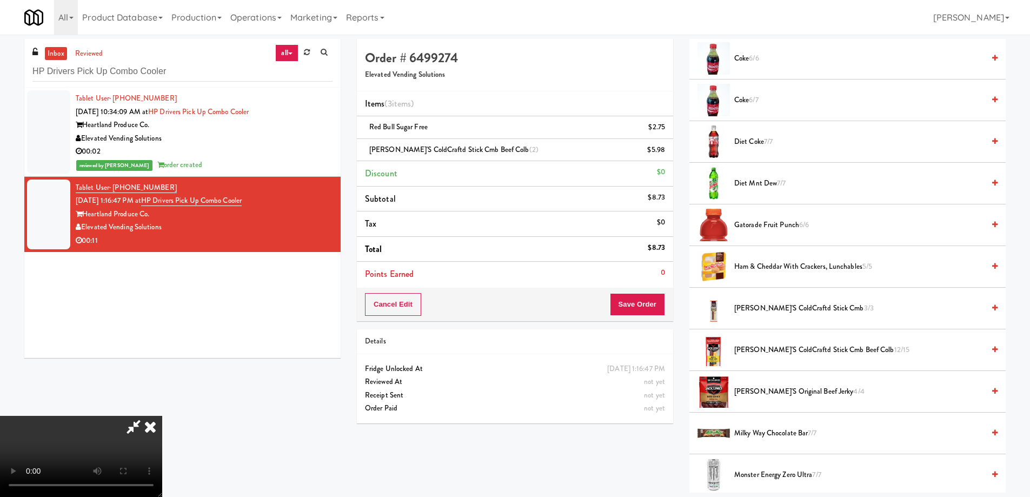
scroll to position [379, 0]
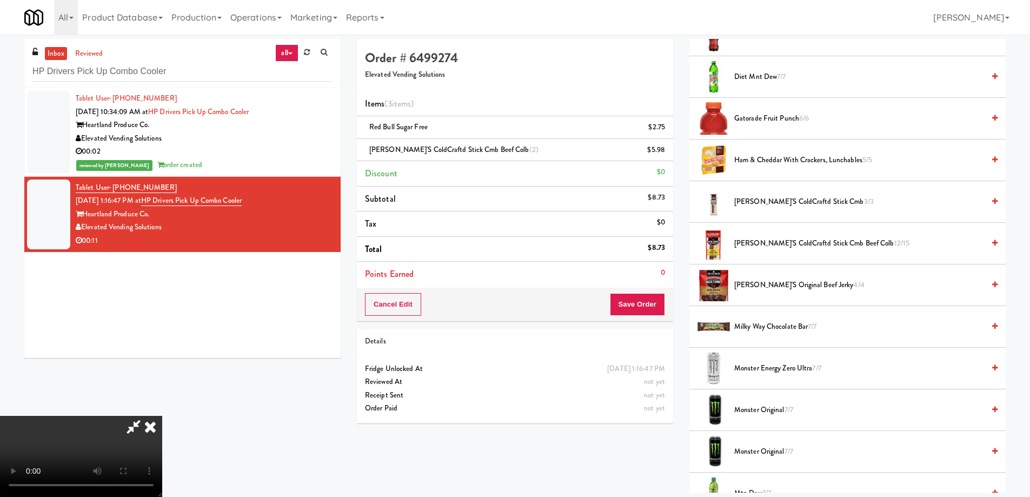
click at [162, 416] on video at bounding box center [81, 456] width 162 height 81
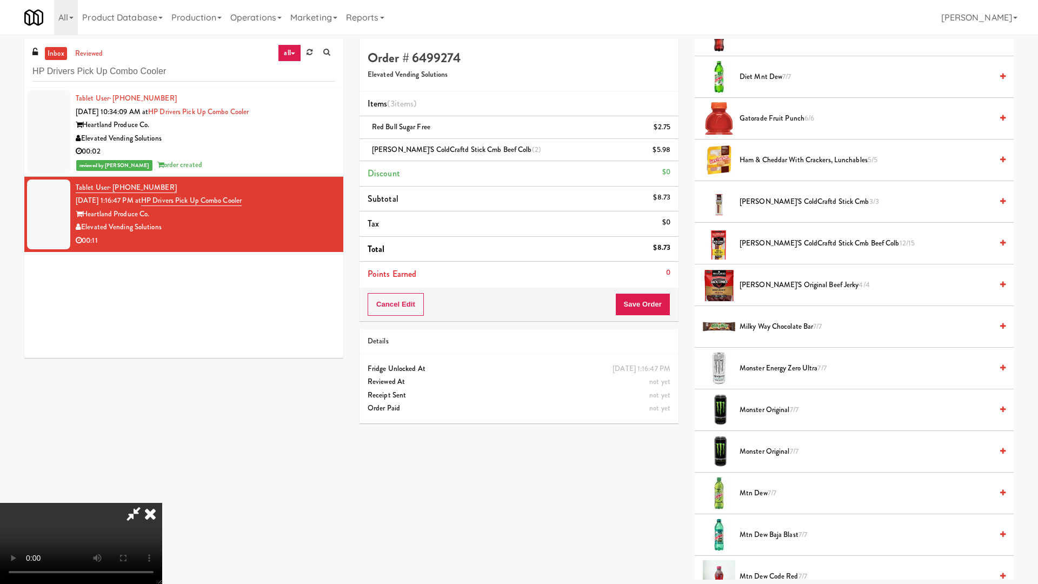
click at [162, 496] on video at bounding box center [81, 543] width 162 height 81
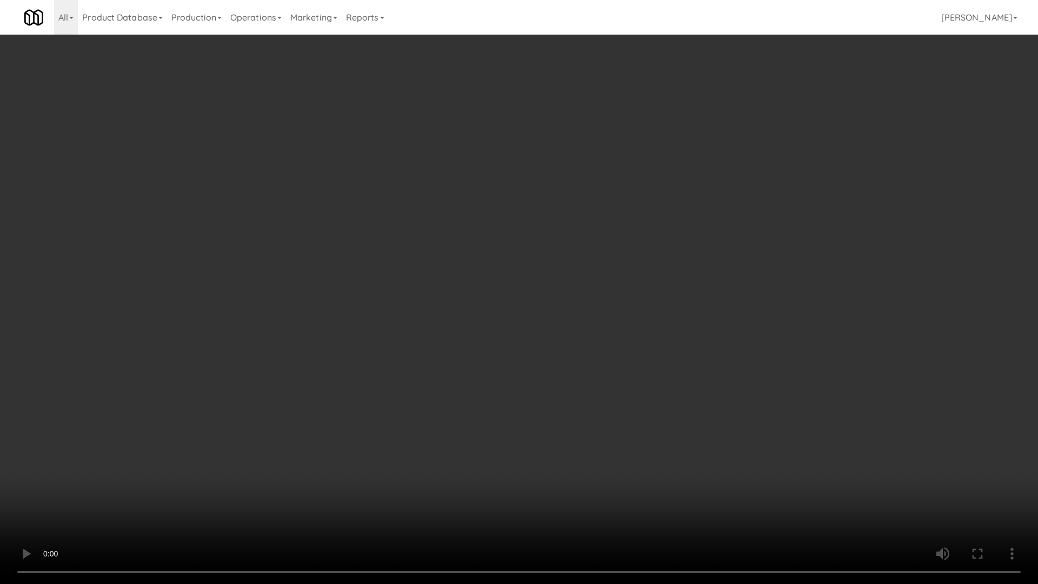
click at [681, 355] on video at bounding box center [519, 292] width 1038 height 584
click at [702, 324] on video at bounding box center [519, 292] width 1038 height 584
click at [715, 320] on video at bounding box center [519, 292] width 1038 height 584
click at [601, 372] on video at bounding box center [519, 292] width 1038 height 584
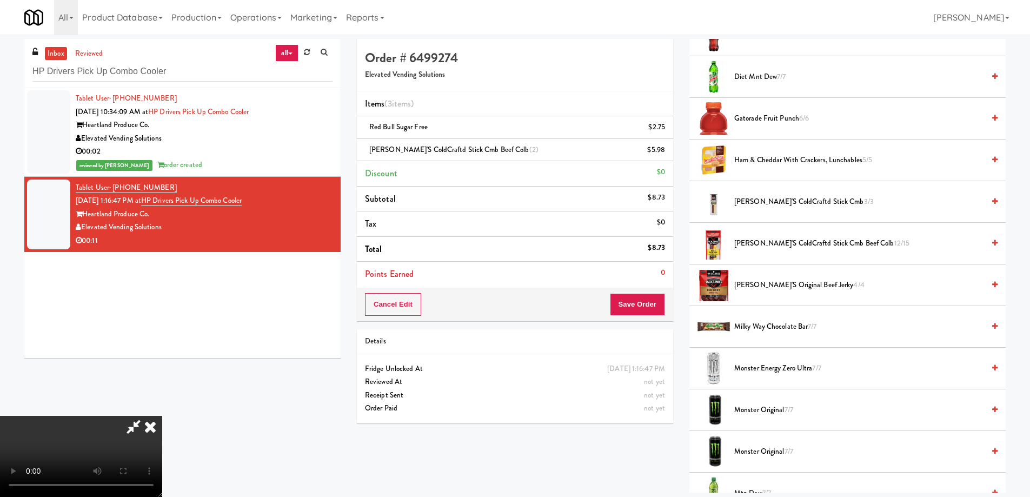
click at [162, 416] on icon at bounding box center [150, 427] width 24 height 22
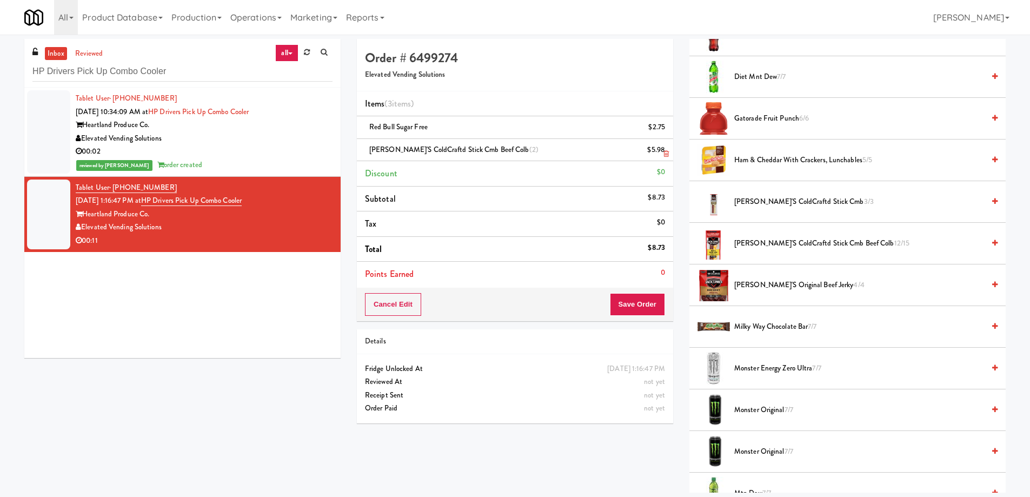
click at [664, 154] on icon at bounding box center [666, 153] width 5 height 7
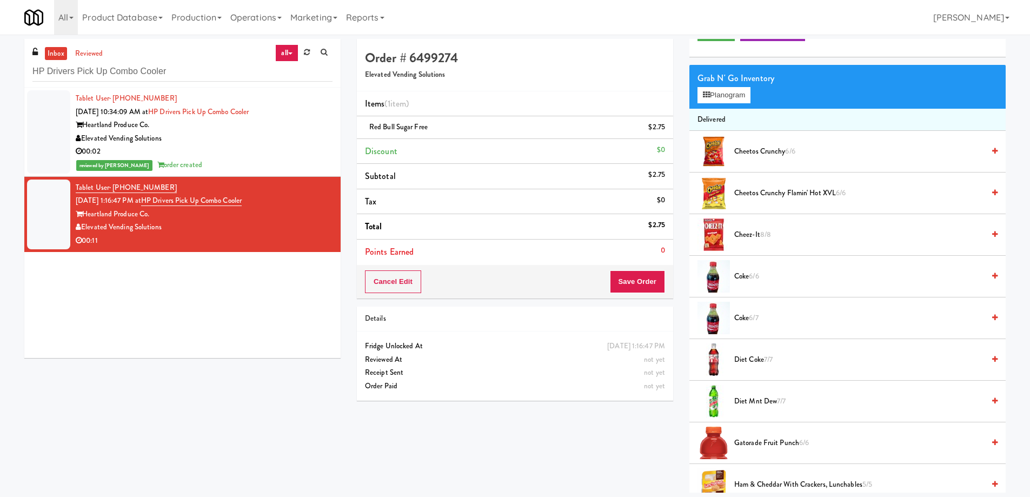
scroll to position [0, 0]
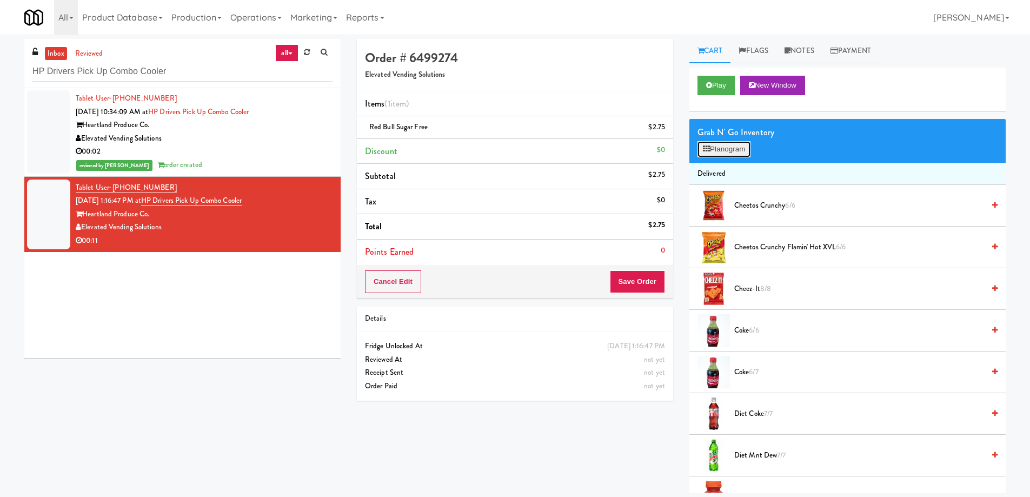
click at [728, 148] on button "Planogram" at bounding box center [724, 149] width 53 height 16
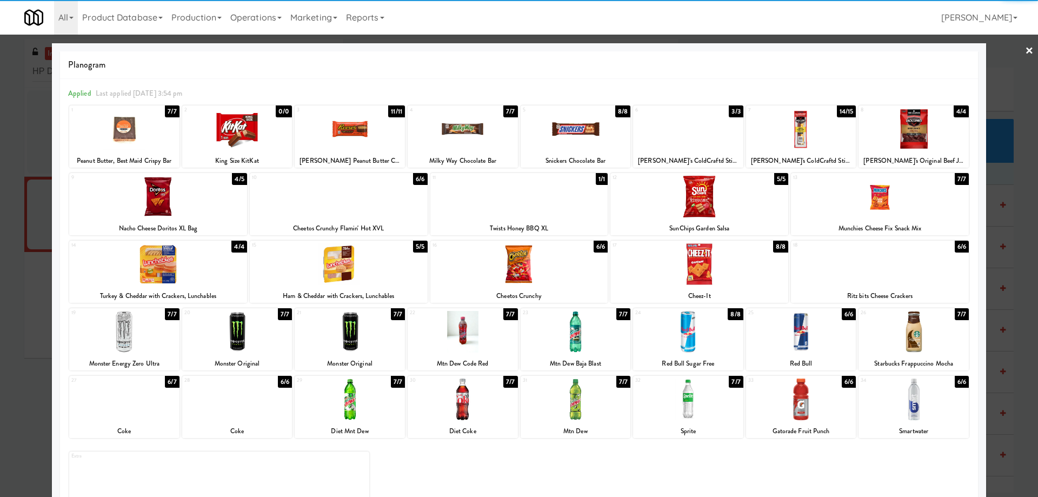
click at [698, 120] on div at bounding box center [688, 129] width 110 height 42
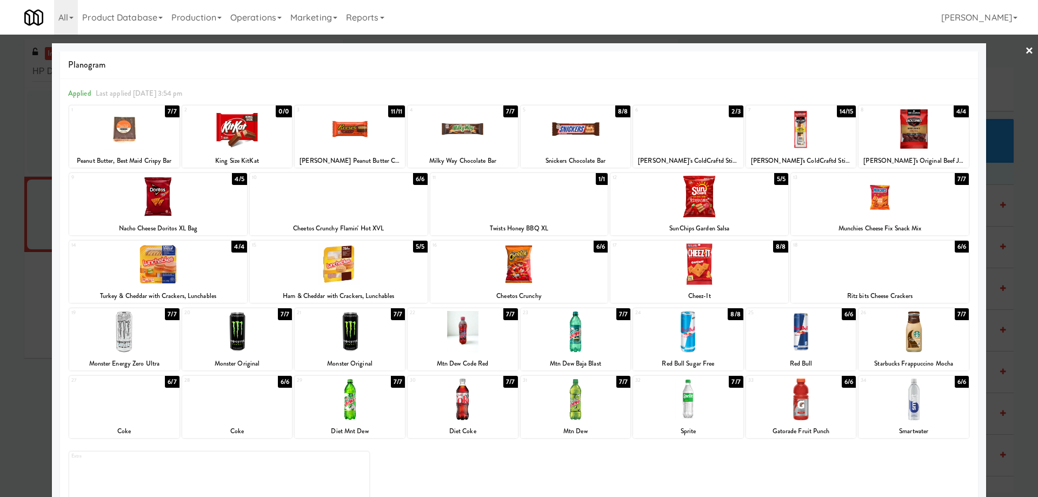
click at [808, 122] on div at bounding box center [801, 129] width 110 height 42
click at [1026, 49] on div at bounding box center [519, 248] width 1038 height 497
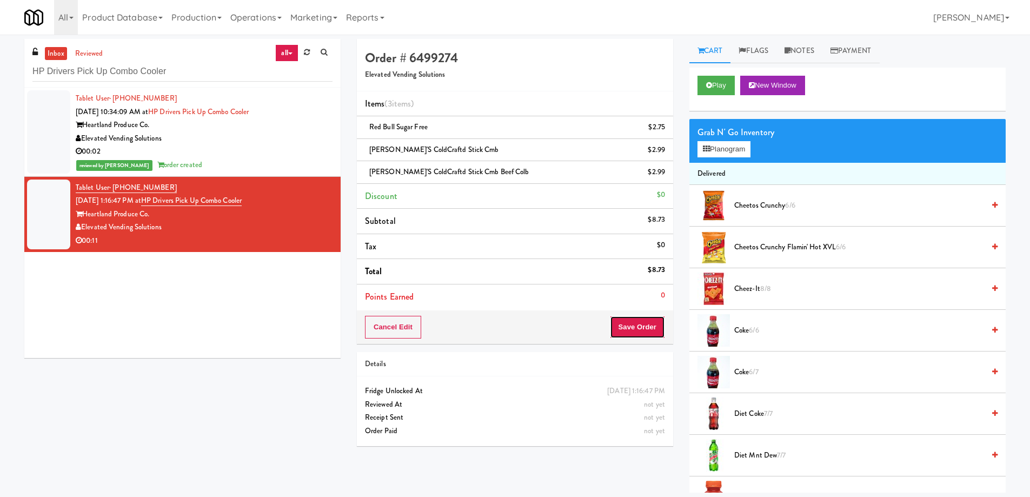
click at [634, 335] on button "Save Order" at bounding box center [637, 327] width 55 height 23
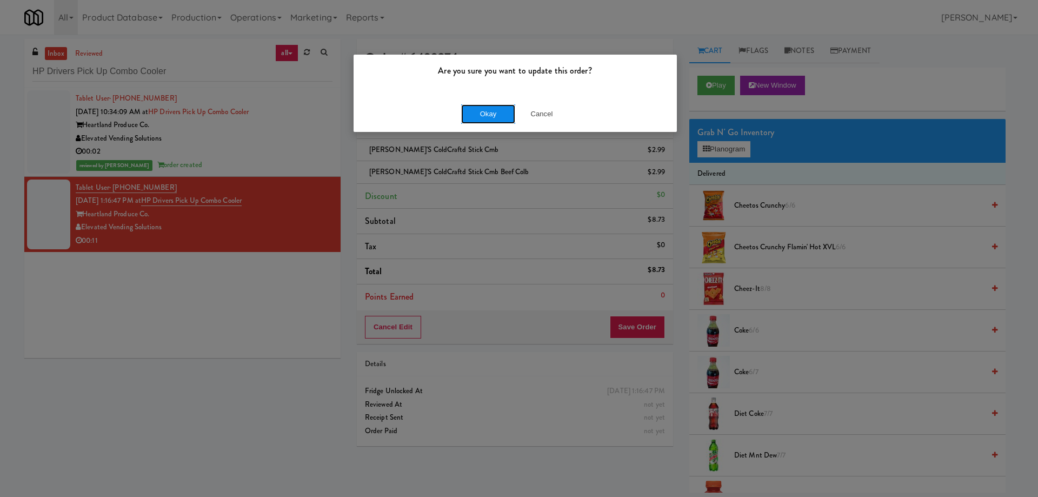
click at [486, 115] on button "Okay" at bounding box center [488, 113] width 54 height 19
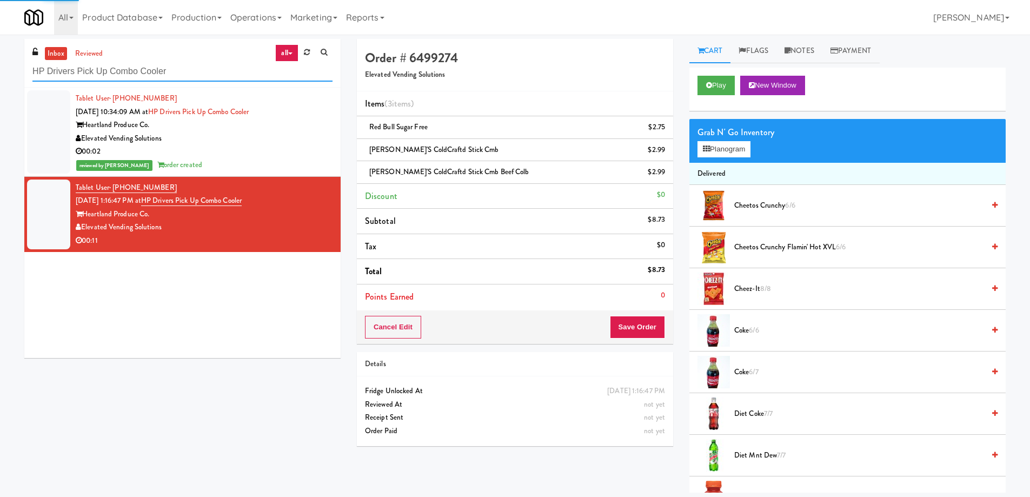
click at [177, 75] on input "HP Drivers Pick Up Combo Cooler" at bounding box center [182, 72] width 300 height 20
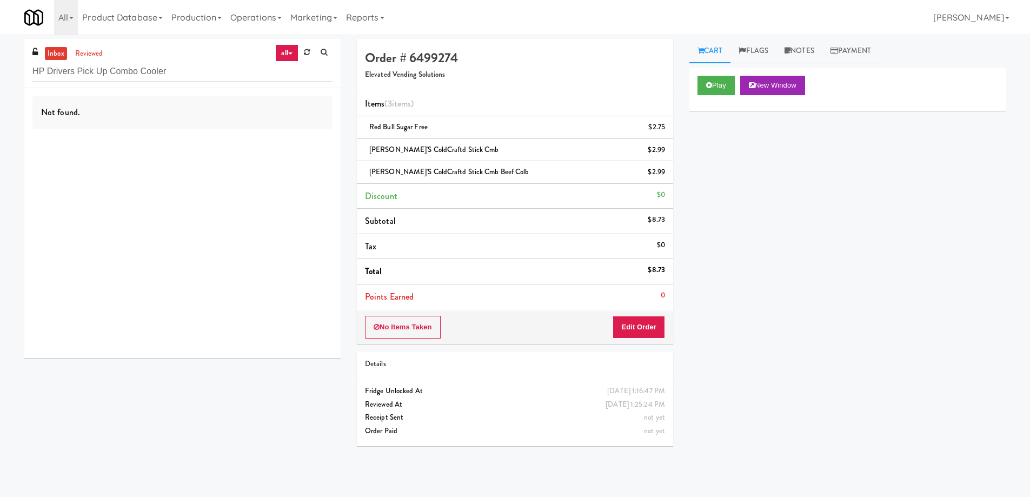
click at [834, 375] on div "Play New Window Primary Flag Clear Flag if unable to determine what was taken o…" at bounding box center [847, 271] width 316 height 406
click at [188, 82] on div "inbox reviewed all all unclear take inventory issue suspicious failed recent HP…" at bounding box center [182, 63] width 316 height 49
click at [189, 72] on input "HP Drivers Pick Up Combo Cooler" at bounding box center [182, 72] width 300 height 20
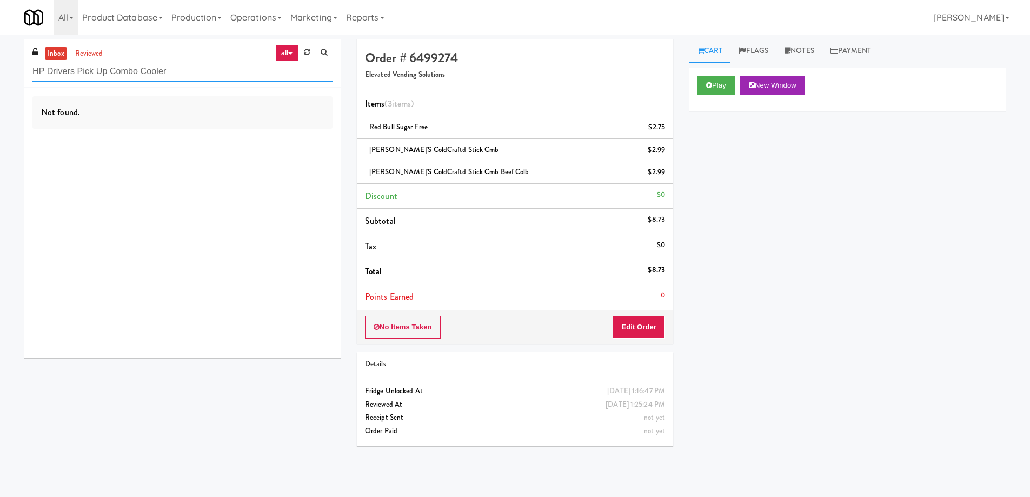
paste input "Rising Sun - Food"
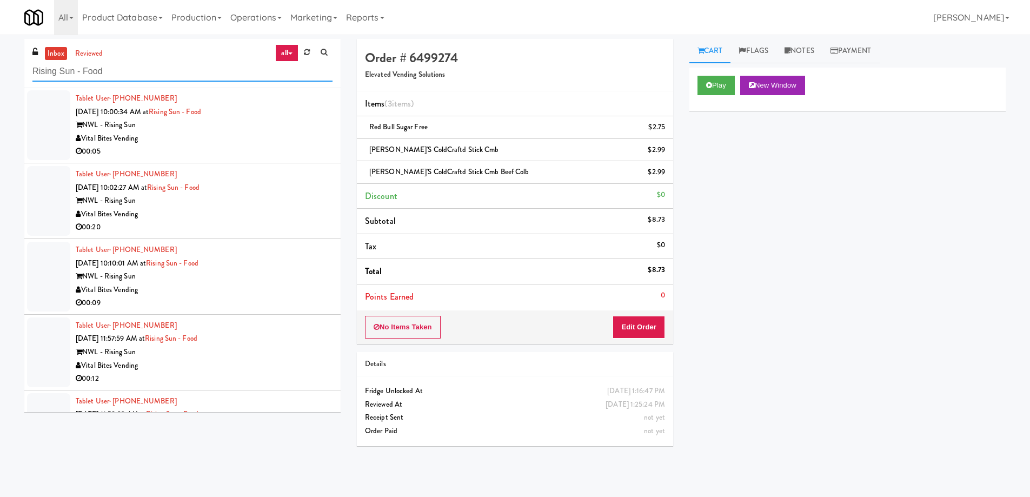
type input "Rising Sun - Food"
click at [267, 135] on div "Vital Bites Vending" at bounding box center [204, 139] width 257 height 14
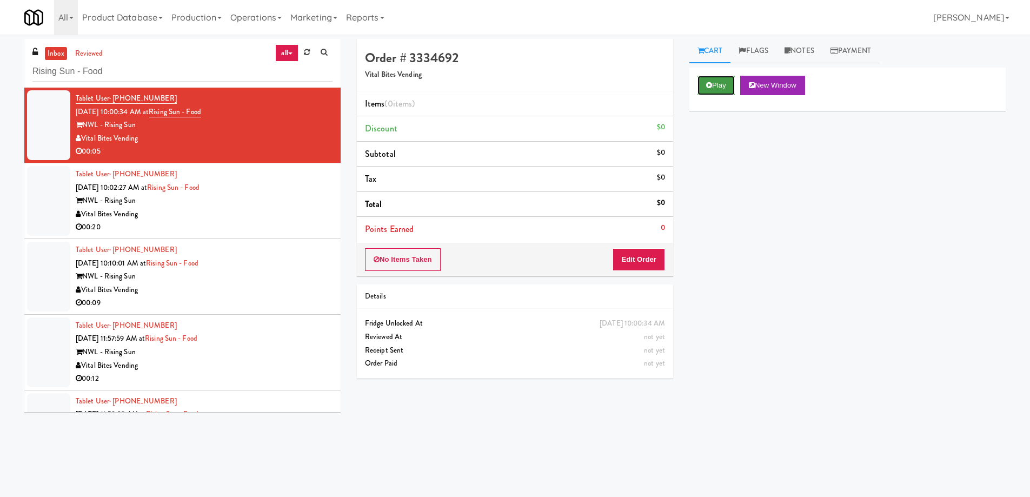
click at [715, 85] on button "Play" at bounding box center [716, 85] width 37 height 19
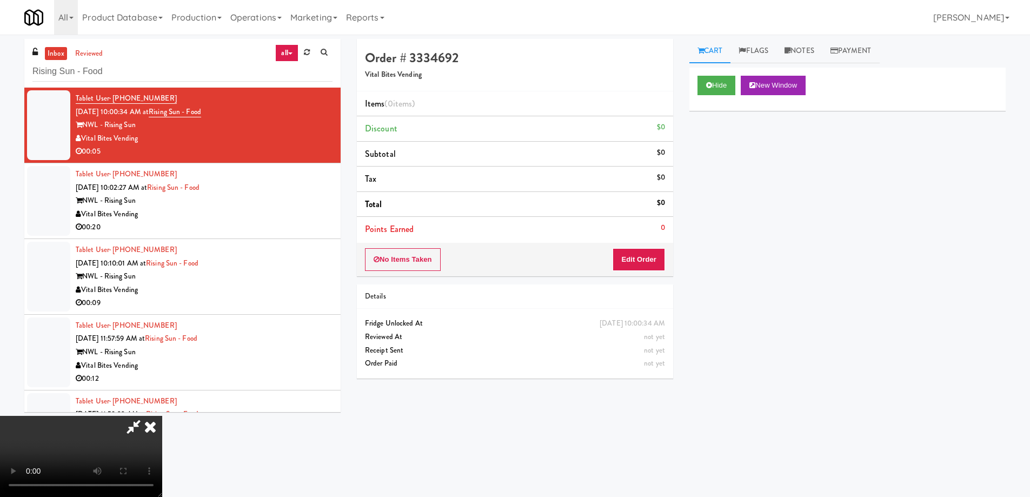
click at [162, 416] on video at bounding box center [81, 456] width 162 height 81
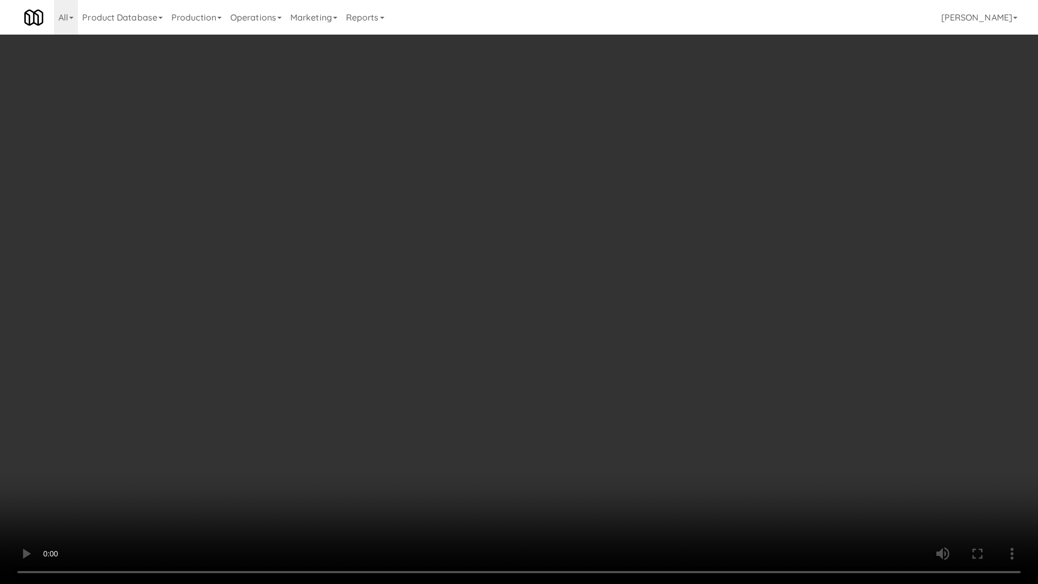
click at [397, 244] on video at bounding box center [519, 292] width 1038 height 584
click at [357, 354] on video at bounding box center [519, 292] width 1038 height 584
click at [380, 250] on video at bounding box center [519, 292] width 1038 height 584
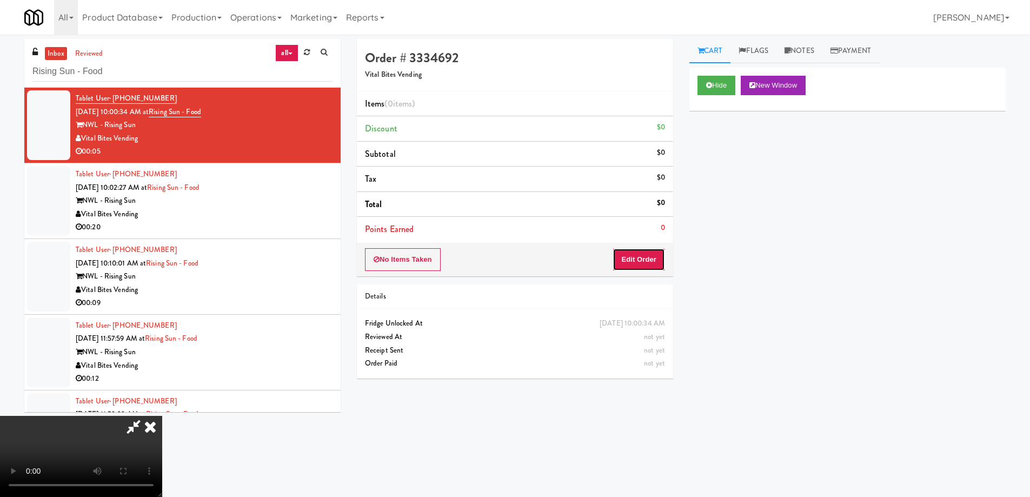
click at [653, 251] on button "Edit Order" at bounding box center [639, 259] width 52 height 23
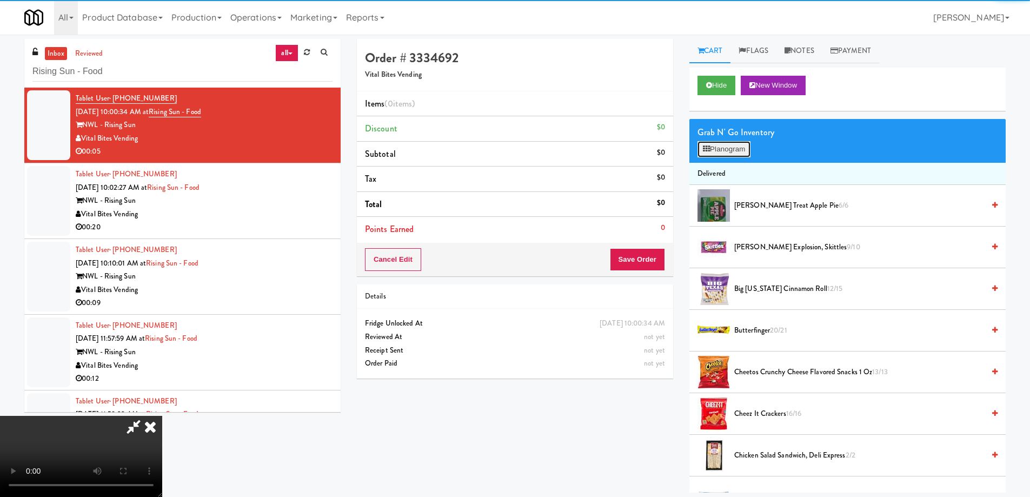
click at [721, 151] on button "Planogram" at bounding box center [724, 149] width 53 height 16
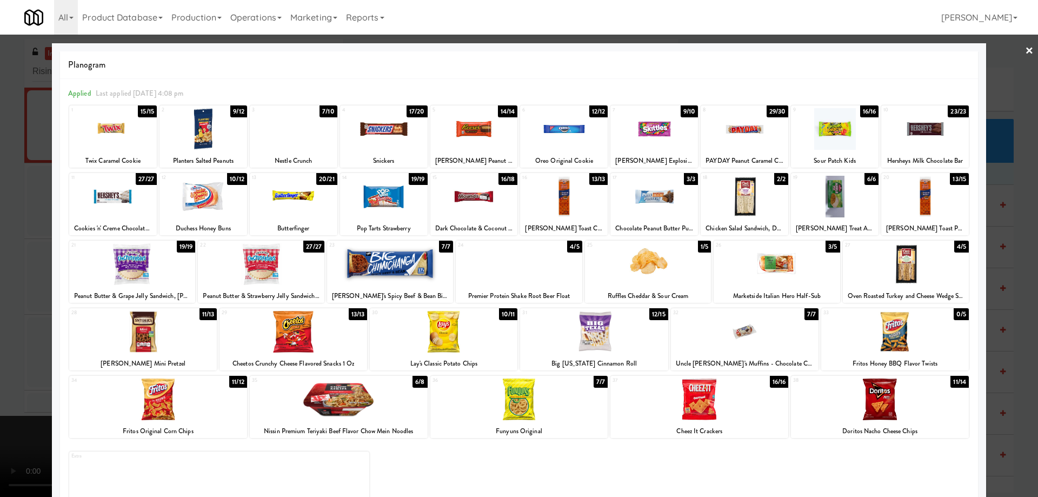
click at [171, 346] on div at bounding box center [143, 332] width 148 height 42
click at [1025, 56] on link "×" at bounding box center [1029, 52] width 9 height 34
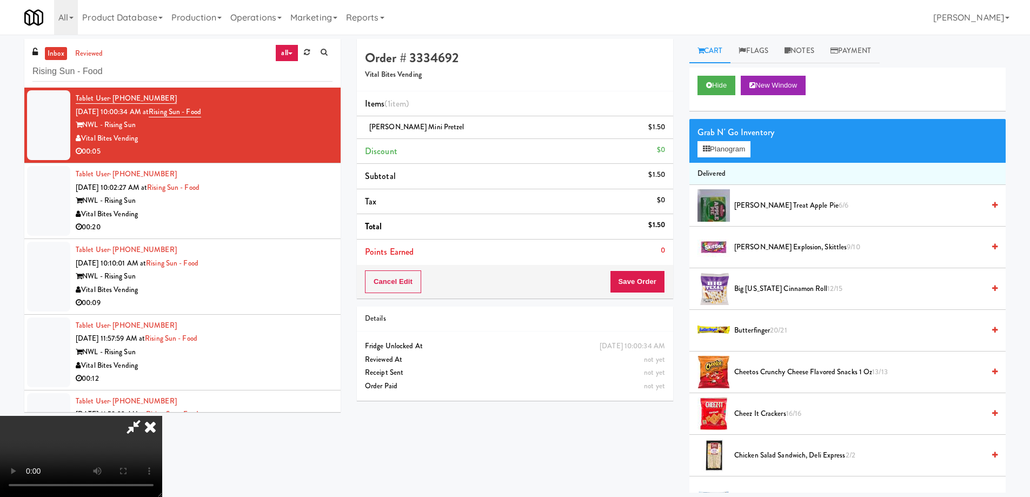
click at [162, 416] on video at bounding box center [81, 456] width 162 height 81
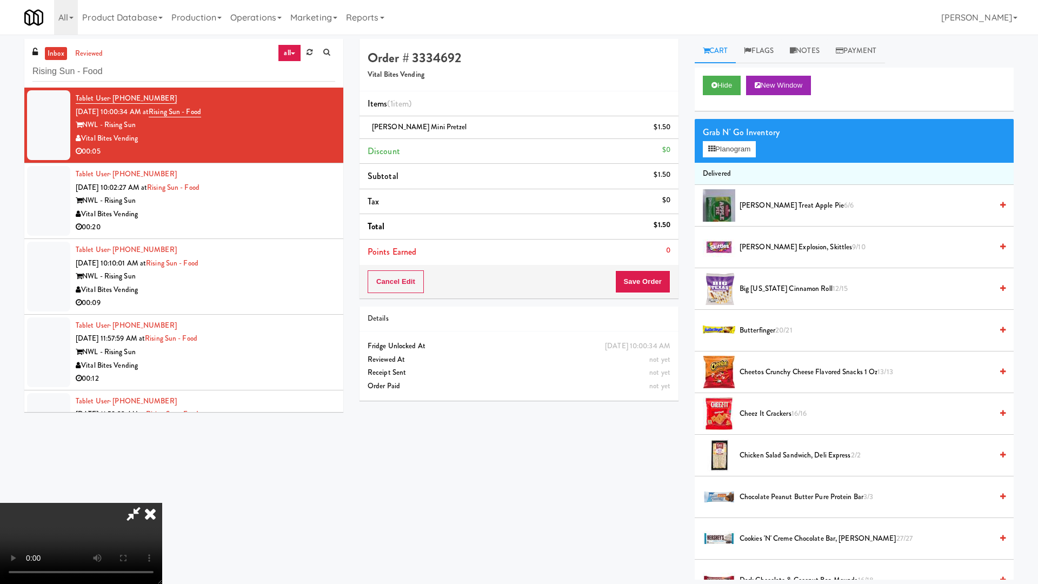
click at [162, 496] on video at bounding box center [81, 543] width 162 height 81
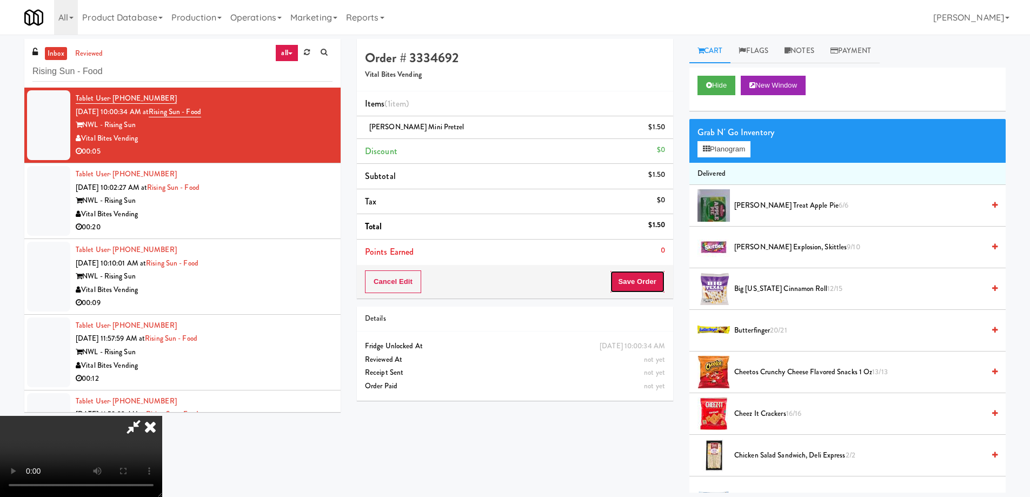
click at [643, 278] on button "Save Order" at bounding box center [637, 281] width 55 height 23
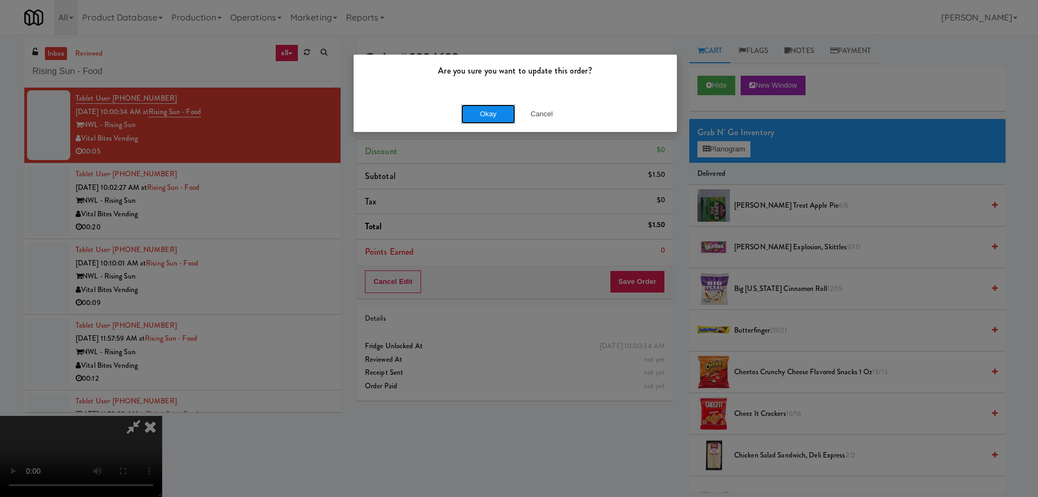
click at [477, 111] on button "Okay" at bounding box center [488, 113] width 54 height 19
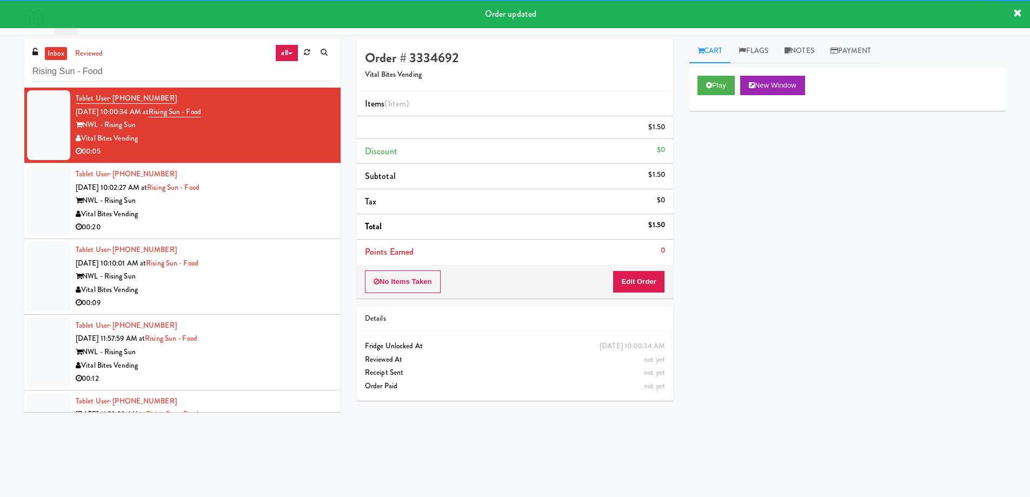
click at [264, 195] on div "Tablet User · (609) 707-5412 [DATE] 10:02:27 AM at Rising Sun - Food NWL - Risi…" at bounding box center [204, 201] width 257 height 67
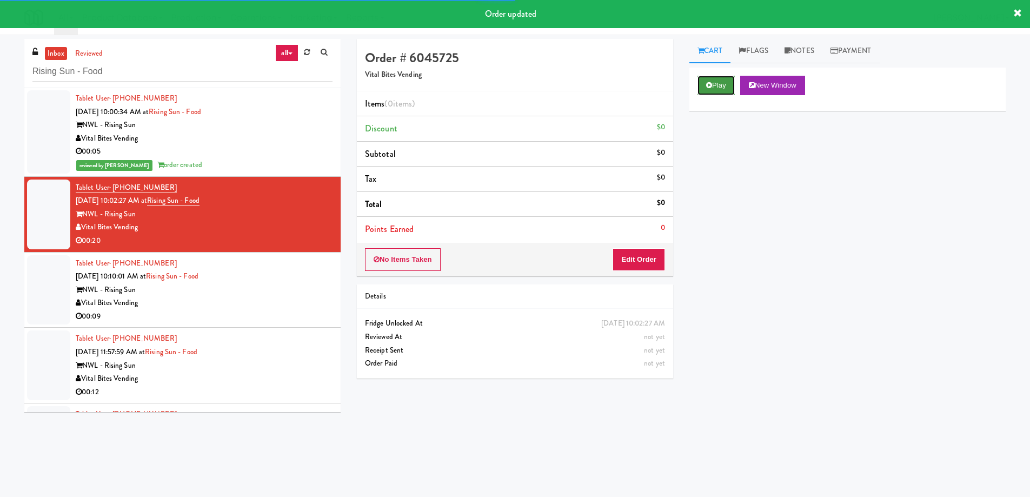
click at [727, 82] on button "Play" at bounding box center [716, 85] width 37 height 19
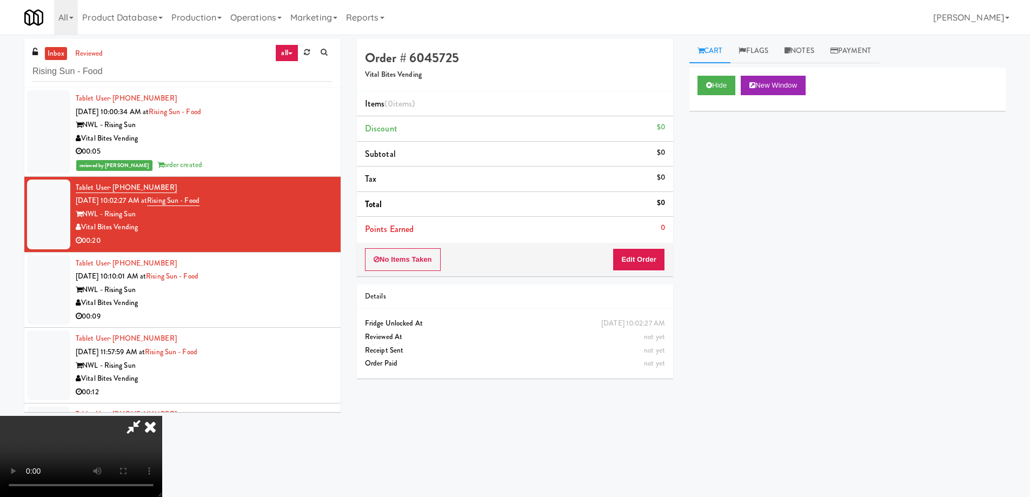
click at [162, 416] on video at bounding box center [81, 456] width 162 height 81
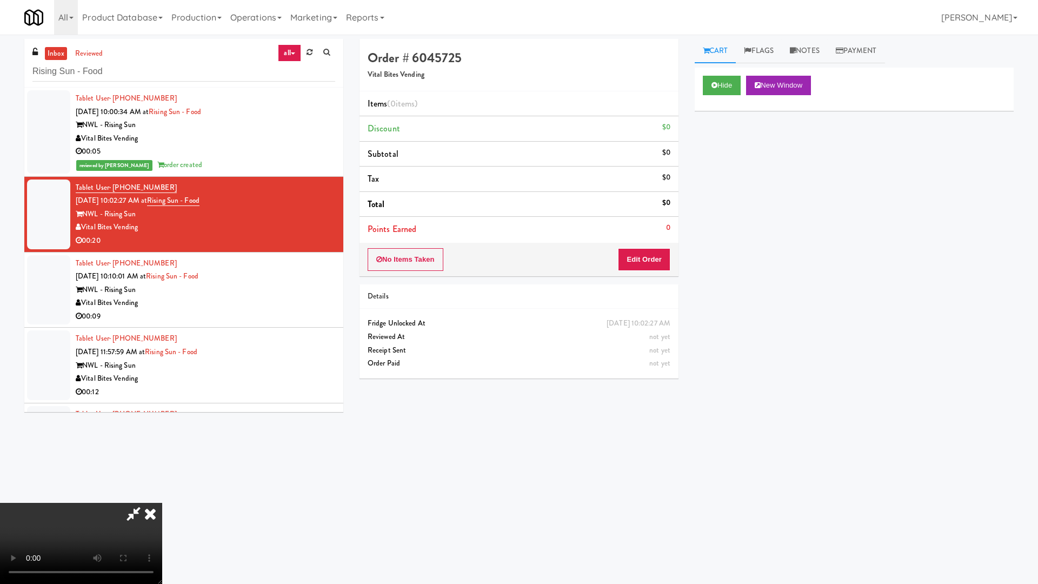
click at [162, 496] on video at bounding box center [81, 543] width 162 height 81
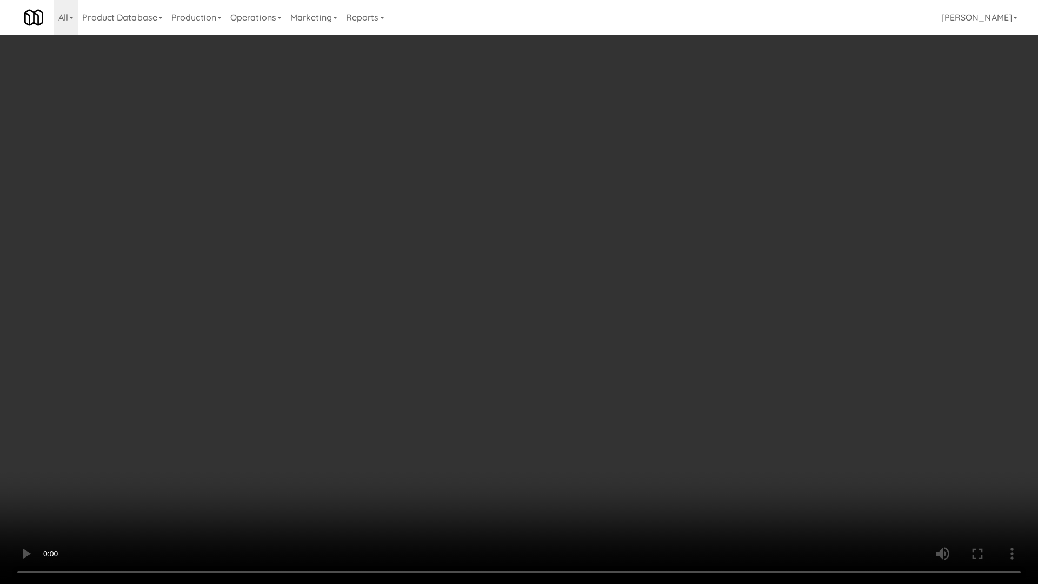
click at [553, 332] on video at bounding box center [519, 292] width 1038 height 584
click at [412, 241] on video at bounding box center [519, 292] width 1038 height 584
click at [414, 235] on video at bounding box center [519, 292] width 1038 height 584
click at [419, 228] on video at bounding box center [519, 292] width 1038 height 584
click at [417, 328] on video at bounding box center [519, 292] width 1038 height 584
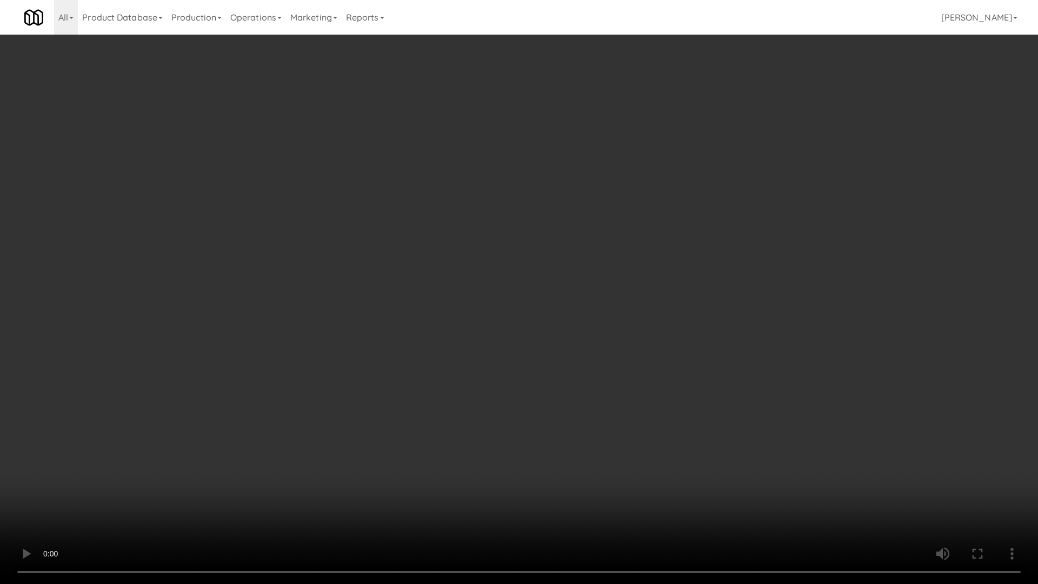
click at [413, 328] on video at bounding box center [519, 292] width 1038 height 584
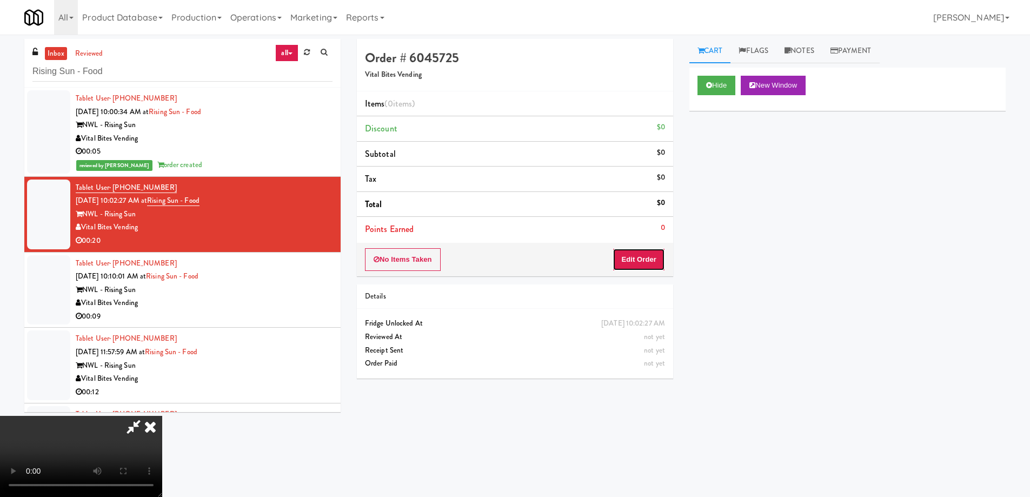
click at [654, 260] on button "Edit Order" at bounding box center [639, 259] width 52 height 23
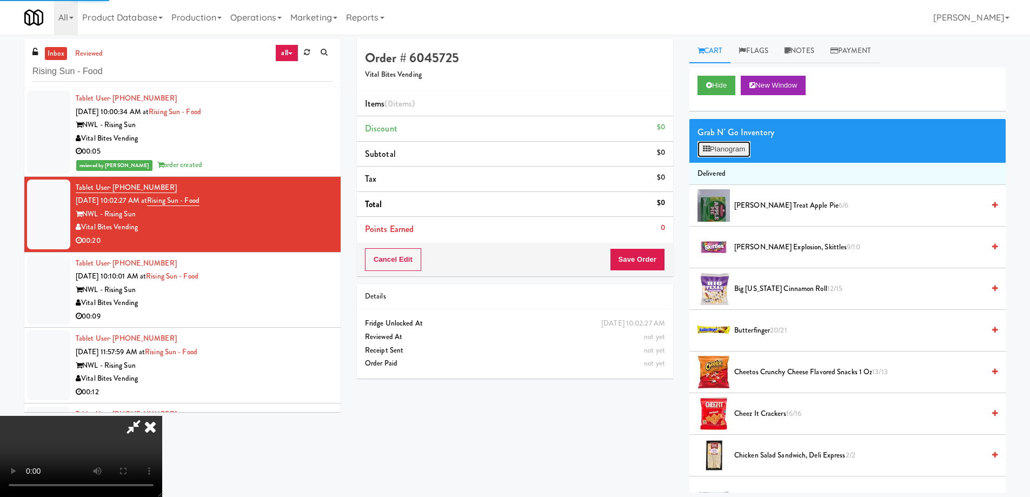
click at [721, 143] on button "Planogram" at bounding box center [724, 149] width 53 height 16
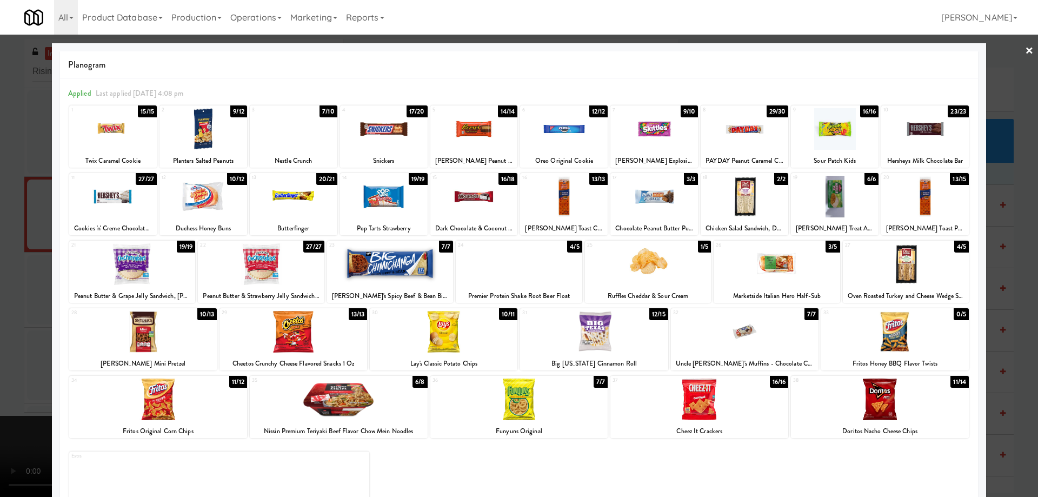
click at [907, 389] on div at bounding box center [880, 400] width 178 height 42
click at [1025, 54] on link "×" at bounding box center [1029, 52] width 9 height 34
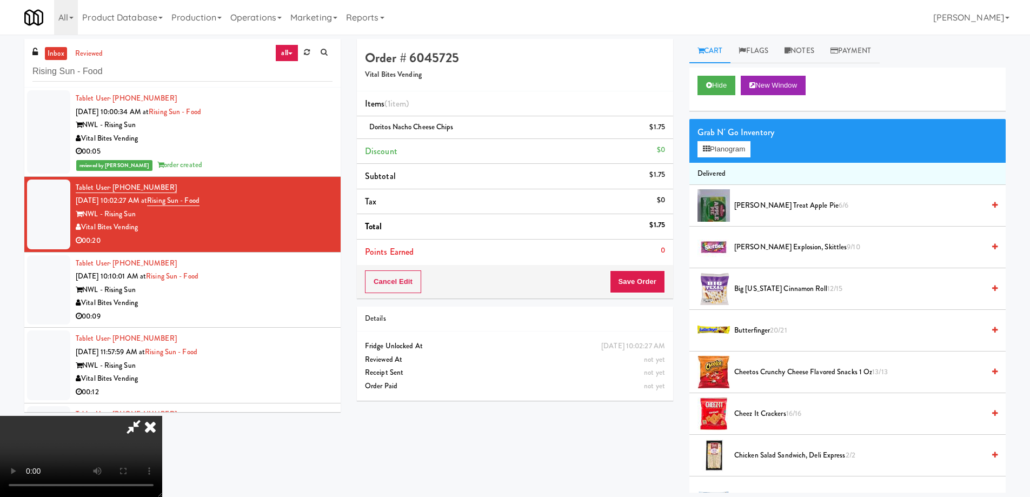
click at [162, 416] on video at bounding box center [81, 456] width 162 height 81
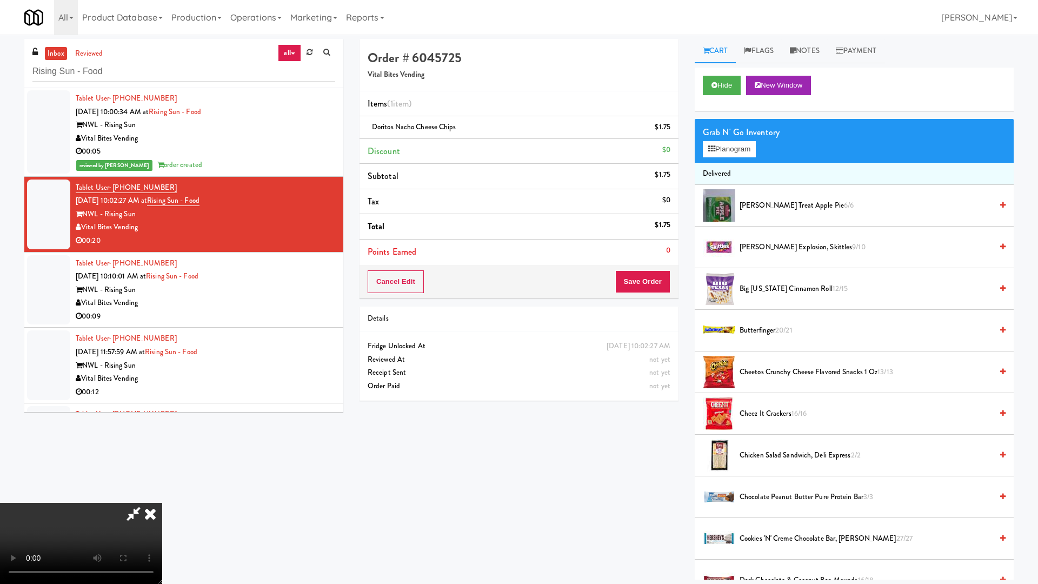
click at [162, 496] on video at bounding box center [81, 543] width 162 height 81
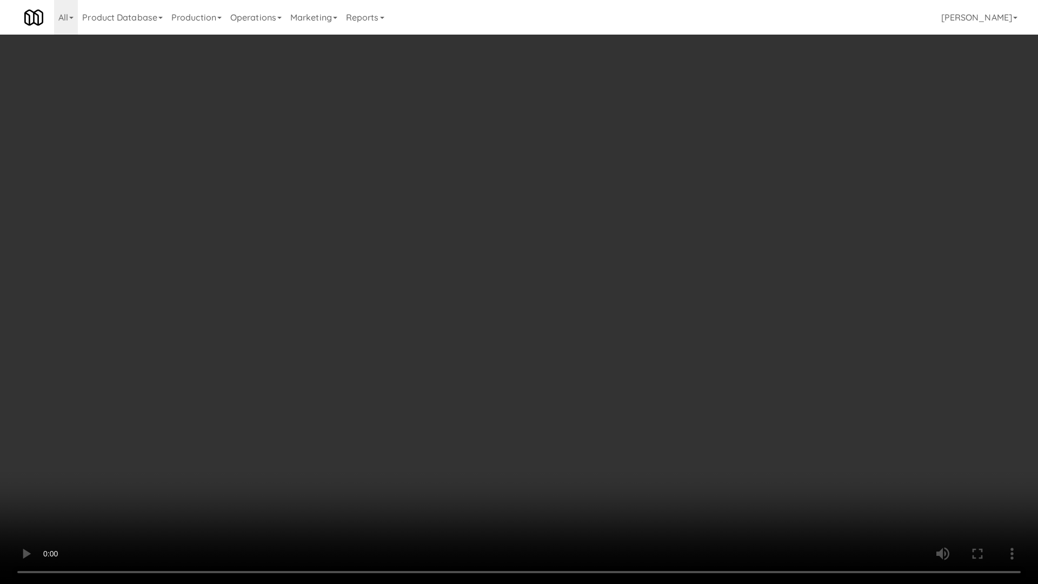
click at [453, 266] on video at bounding box center [519, 292] width 1038 height 584
click at [372, 308] on video at bounding box center [519, 292] width 1038 height 584
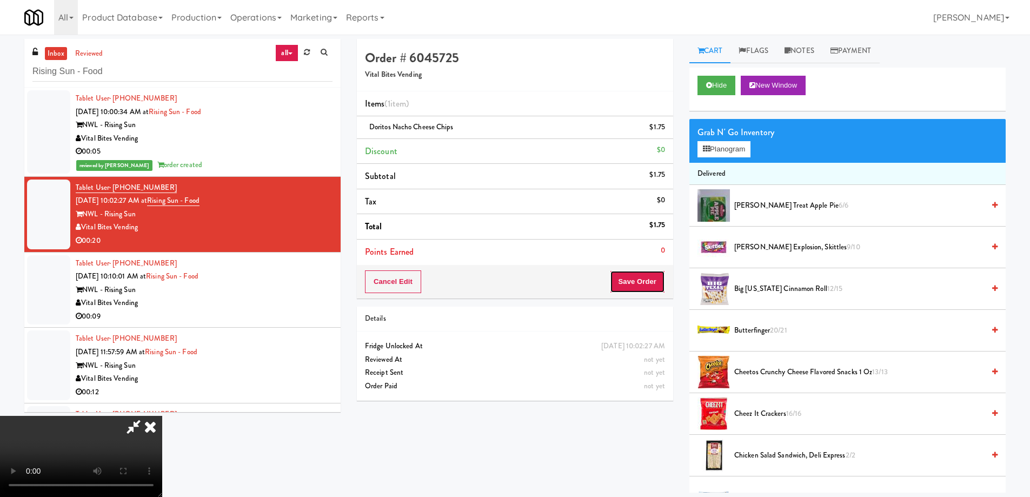
click at [650, 272] on button "Save Order" at bounding box center [637, 281] width 55 height 23
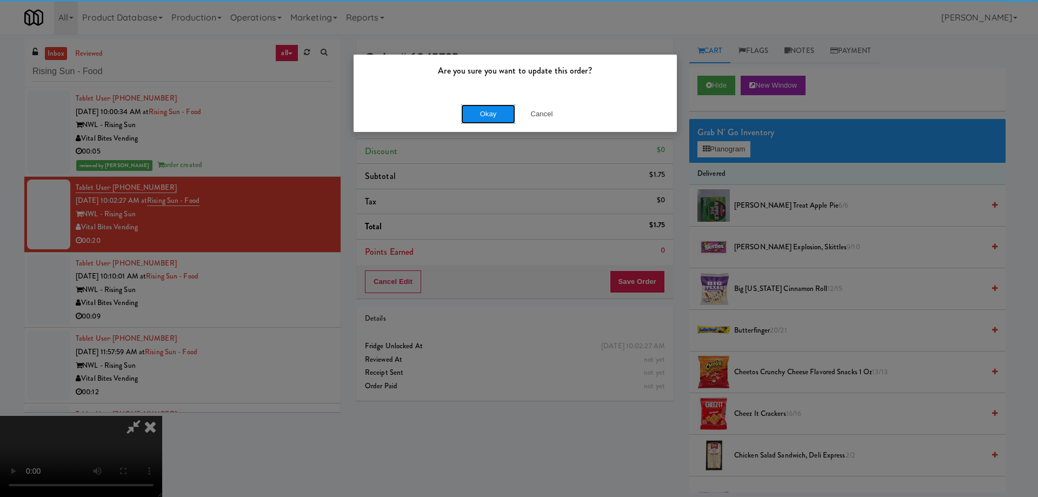
click at [483, 113] on button "Okay" at bounding box center [488, 113] width 54 height 19
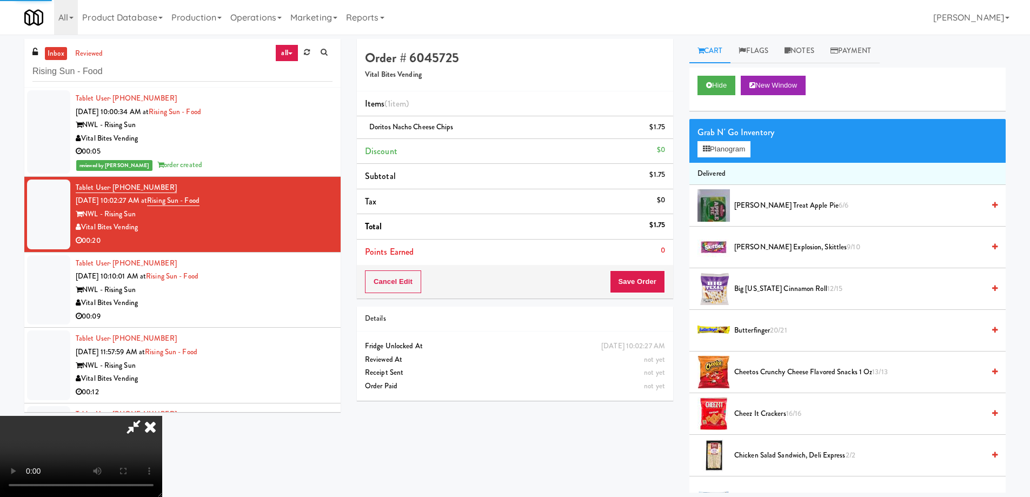
click at [162, 416] on icon at bounding box center [150, 427] width 24 height 22
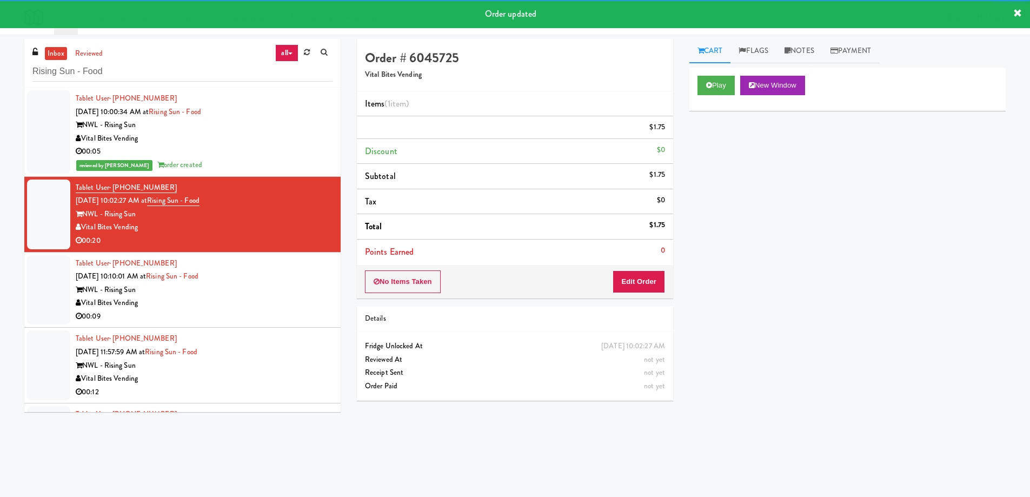
click at [262, 287] on div "Tablet User · (609) 273-6820 [DATE] 10:10:01 AM at Rising Sun - Food NWL - Risi…" at bounding box center [204, 290] width 257 height 67
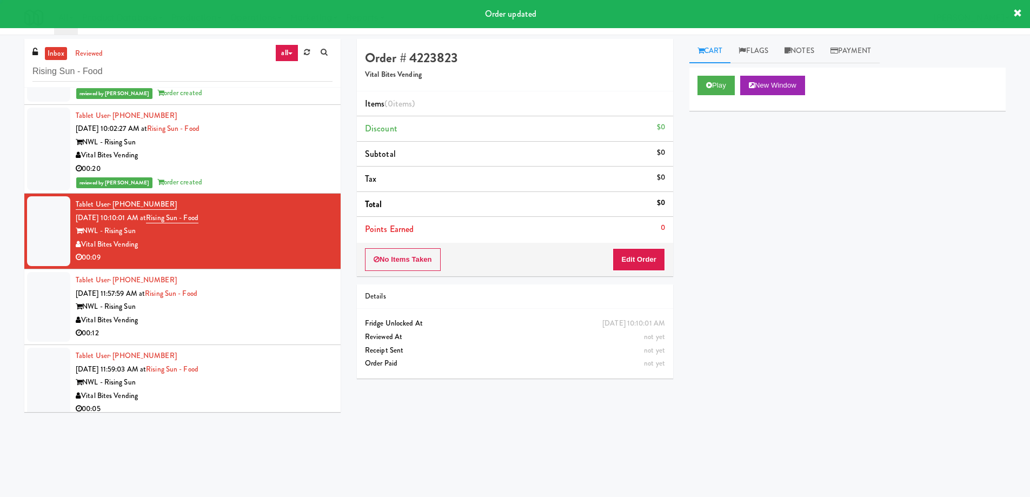
scroll to position [108, 0]
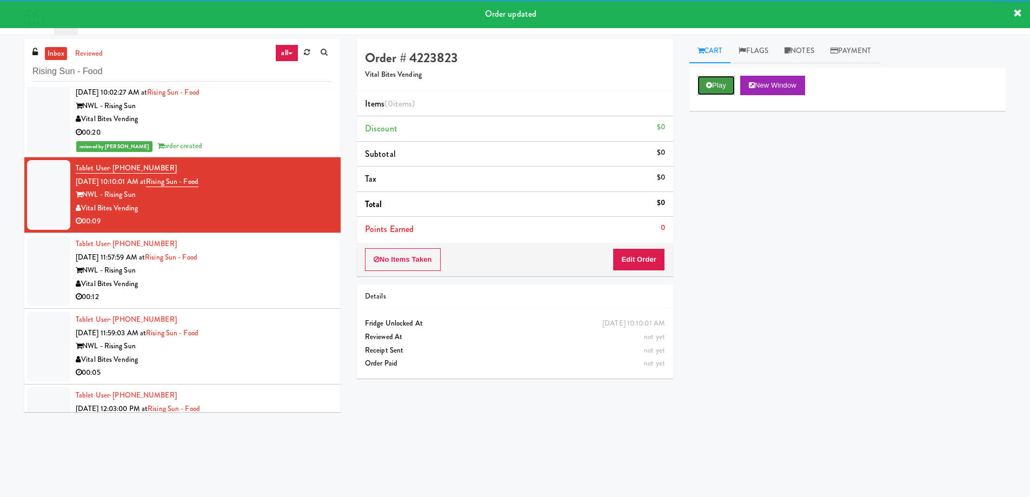
click at [700, 85] on button "Play" at bounding box center [716, 85] width 37 height 19
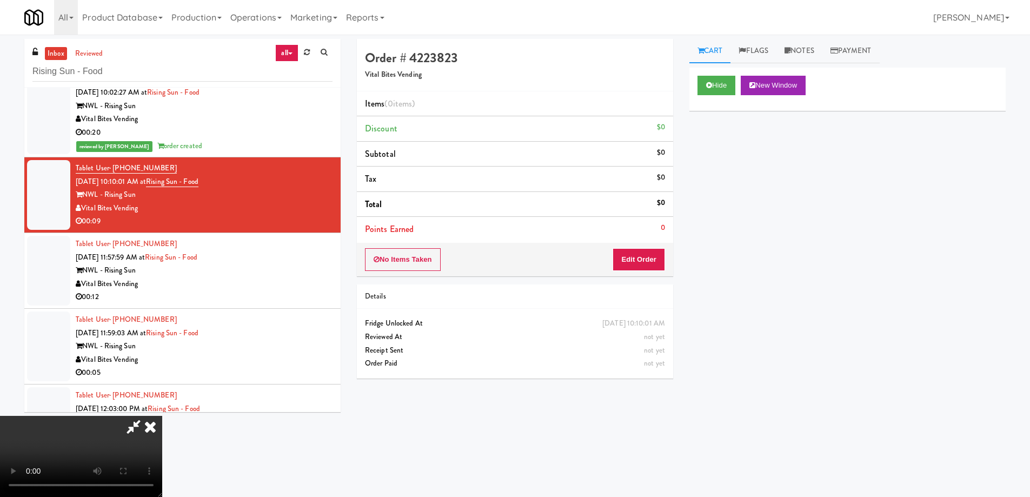
click at [162, 416] on video at bounding box center [81, 456] width 162 height 81
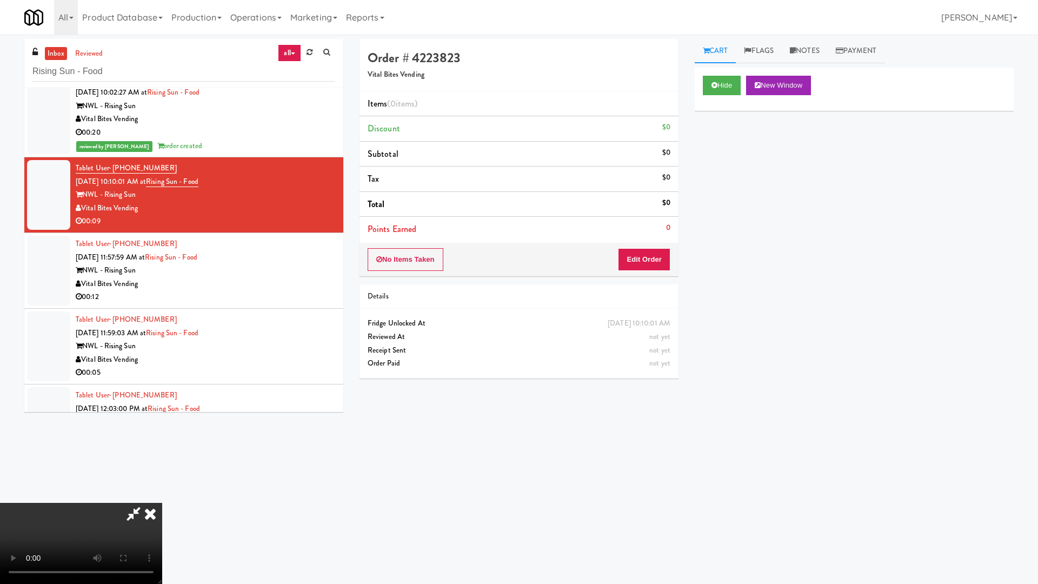
click at [162, 496] on video at bounding box center [81, 543] width 162 height 81
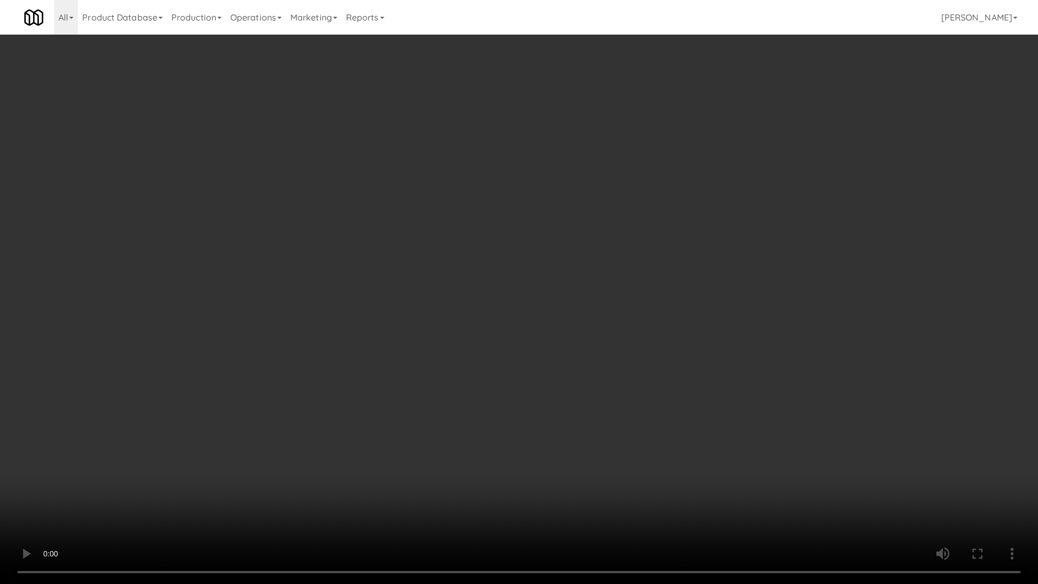
click at [465, 235] on video at bounding box center [519, 292] width 1038 height 584
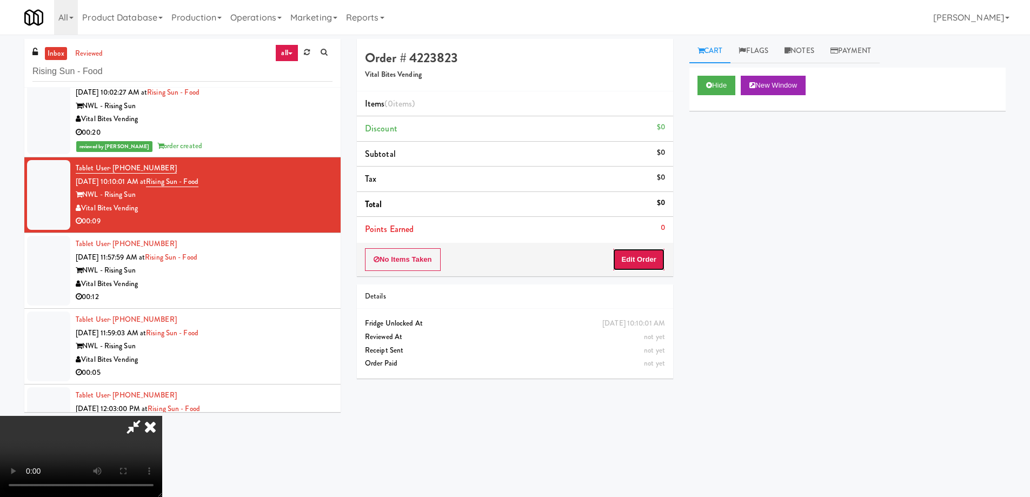
click at [639, 253] on button "Edit Order" at bounding box center [639, 259] width 52 height 23
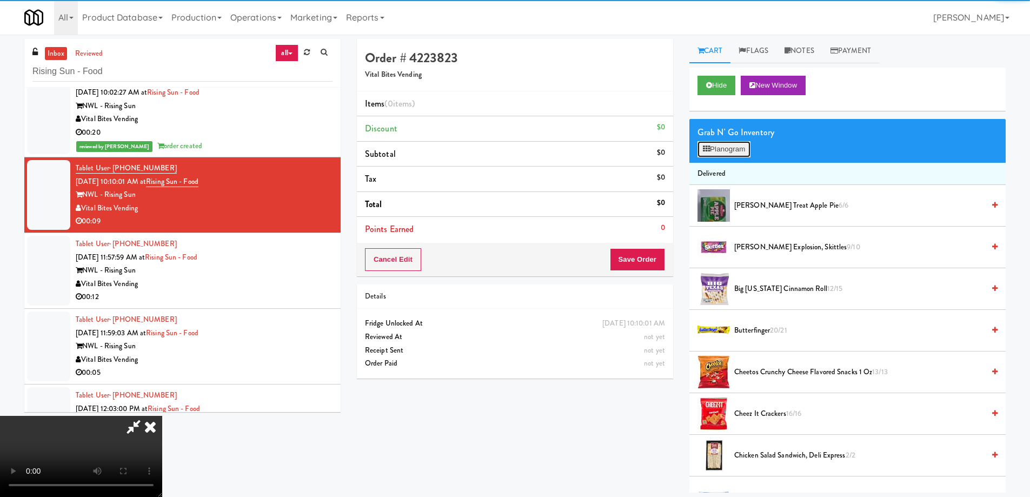
click at [722, 155] on button "Planogram" at bounding box center [724, 149] width 53 height 16
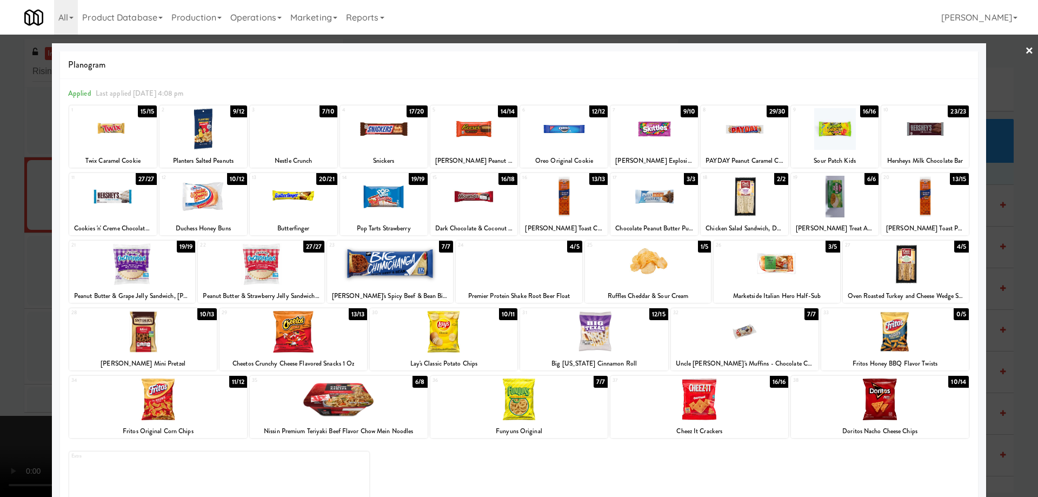
click at [388, 129] on div at bounding box center [384, 129] width 88 height 42
click at [1026, 51] on div at bounding box center [519, 248] width 1038 height 497
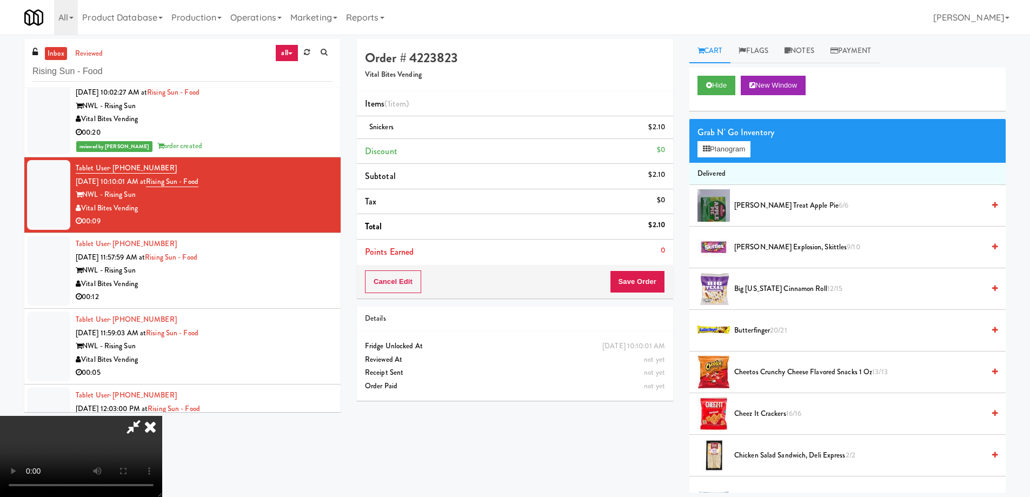
click at [162, 416] on video at bounding box center [81, 456] width 162 height 81
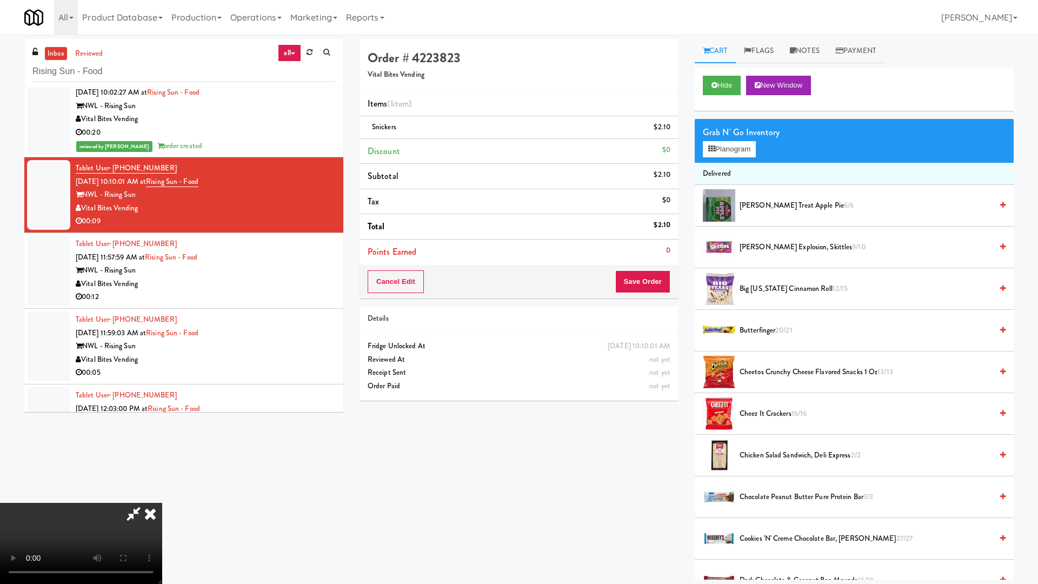
click at [162, 496] on video at bounding box center [81, 543] width 162 height 81
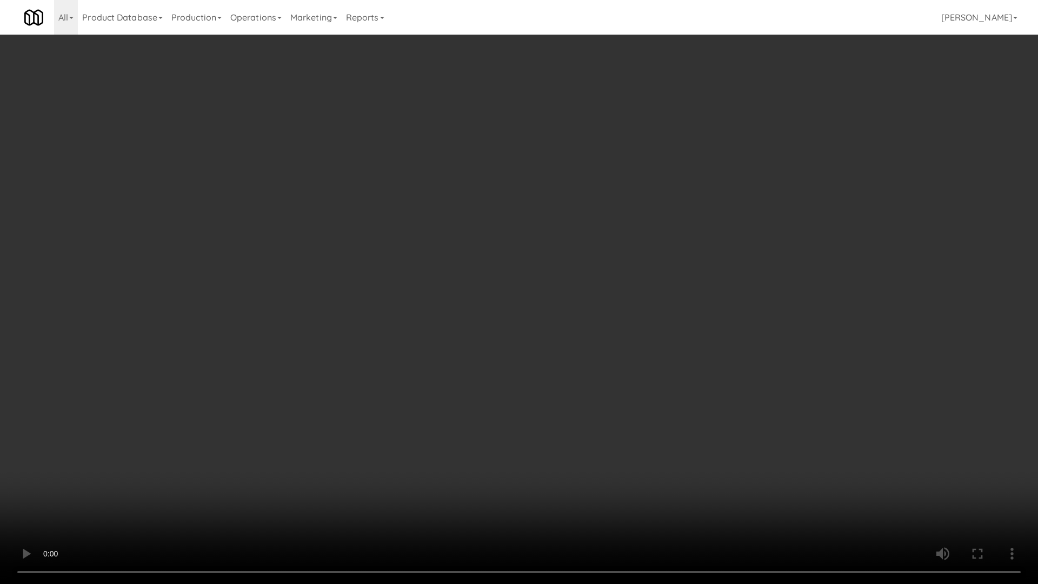
click at [528, 242] on video at bounding box center [519, 292] width 1038 height 584
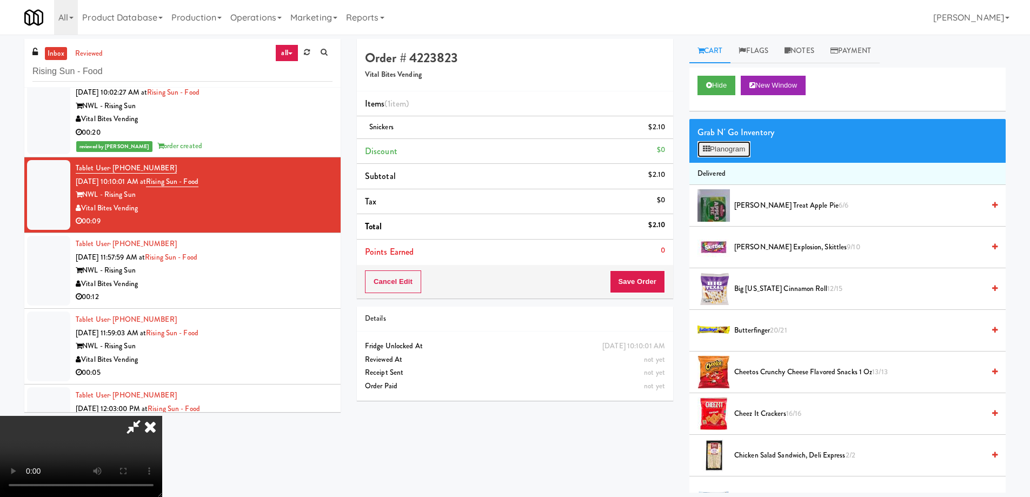
click at [722, 146] on button "Planogram" at bounding box center [724, 149] width 53 height 16
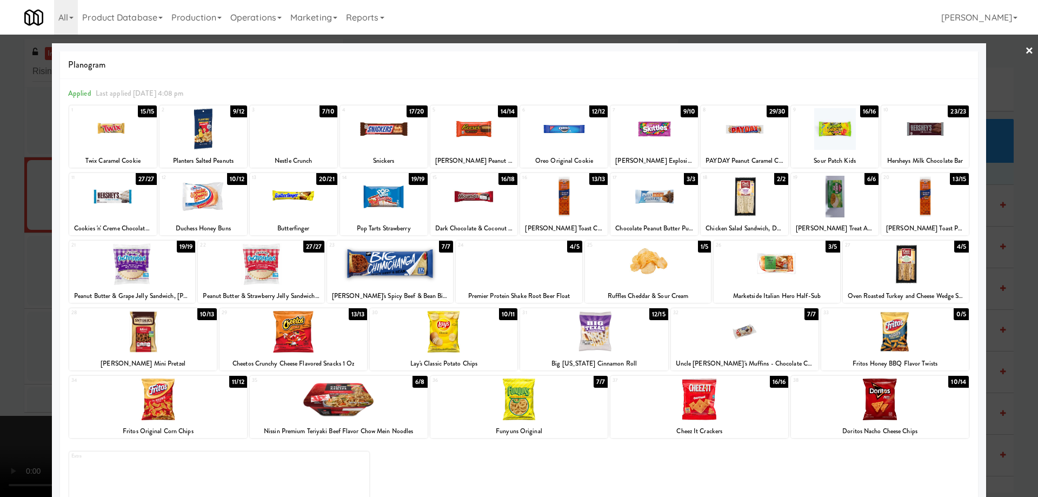
click at [823, 200] on div at bounding box center [835, 197] width 88 height 42
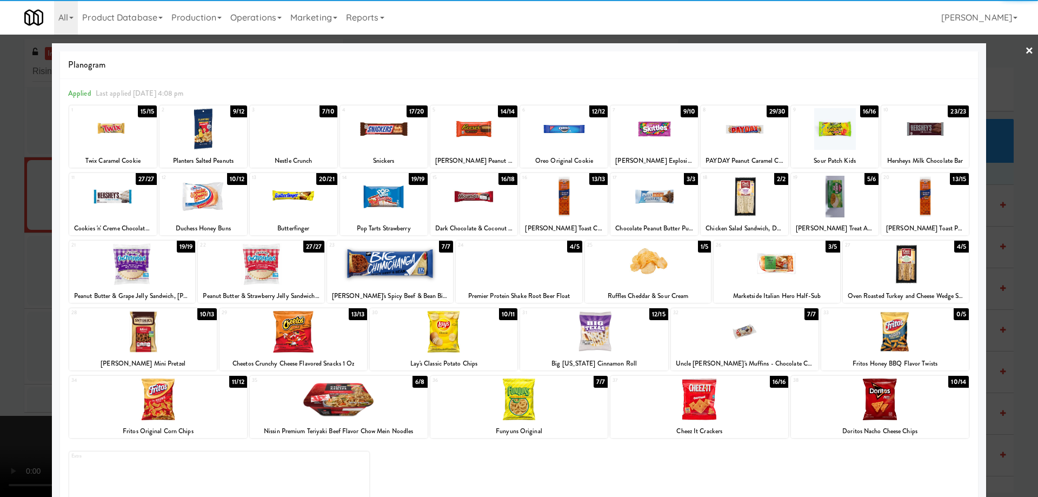
click at [1007, 53] on div at bounding box center [519, 248] width 1038 height 497
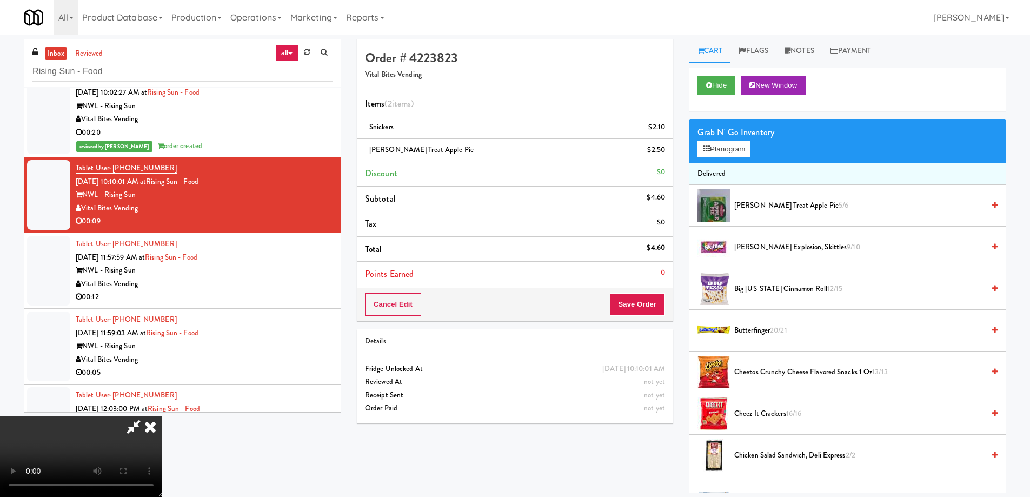
click at [162, 416] on video at bounding box center [81, 456] width 162 height 81
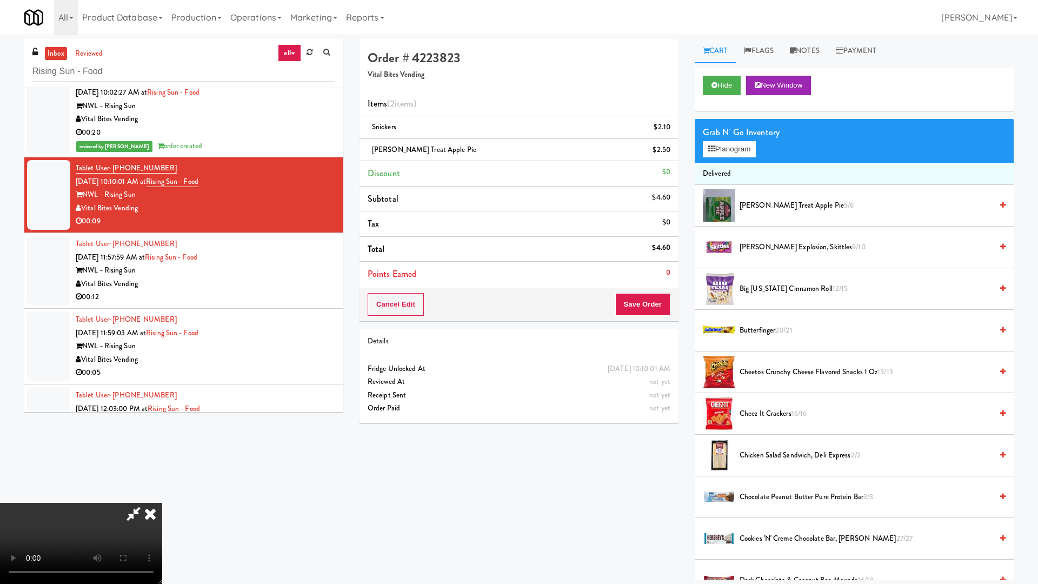
click at [162, 496] on video at bounding box center [81, 543] width 162 height 81
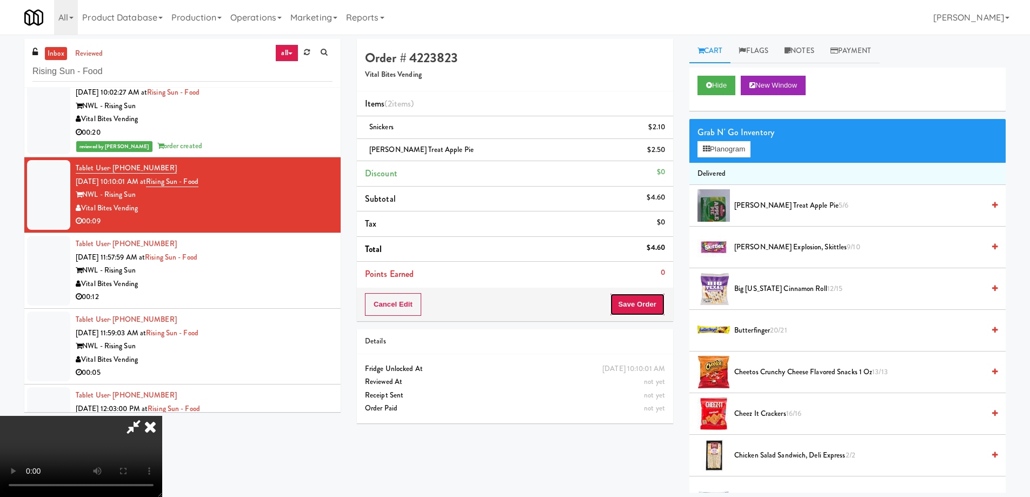
click at [635, 297] on button "Save Order" at bounding box center [637, 304] width 55 height 23
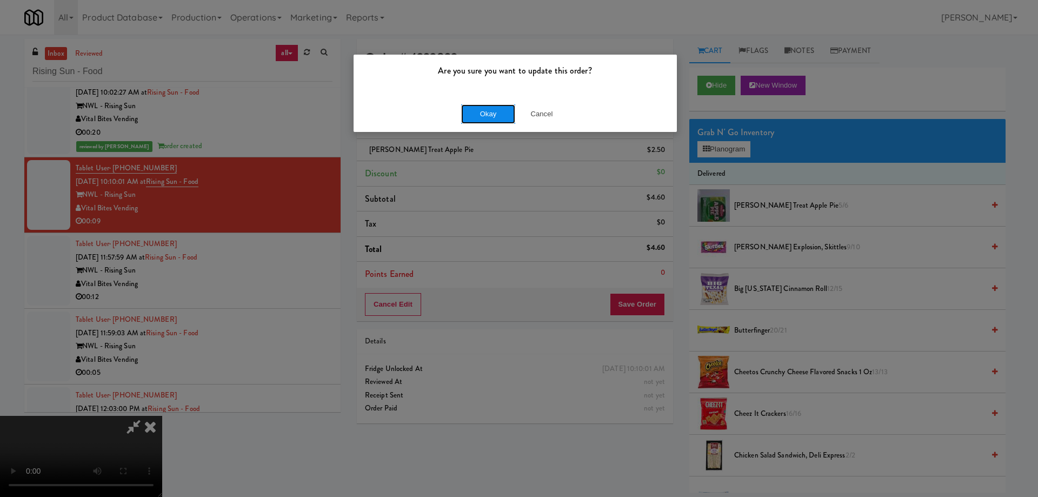
click at [488, 114] on button "Okay" at bounding box center [488, 113] width 54 height 19
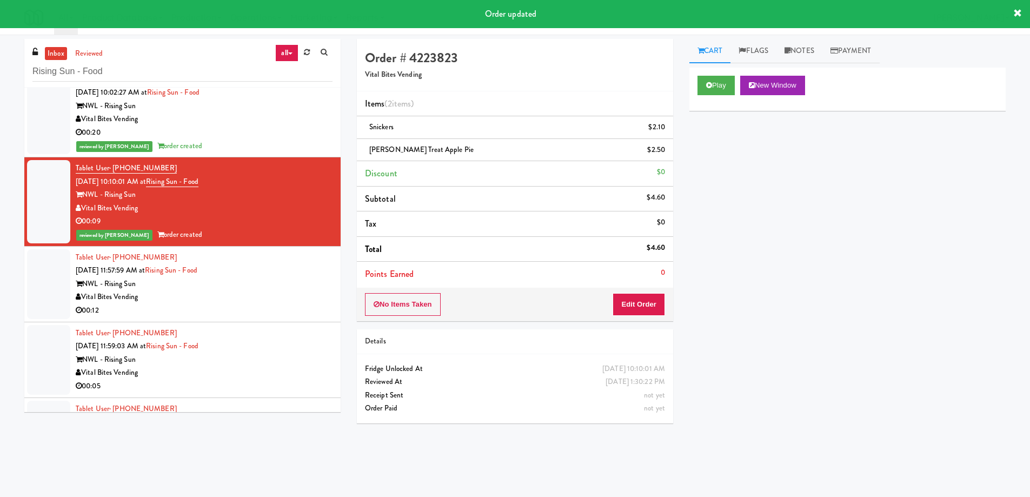
click at [307, 294] on div "Vital Bites Vending" at bounding box center [204, 297] width 257 height 14
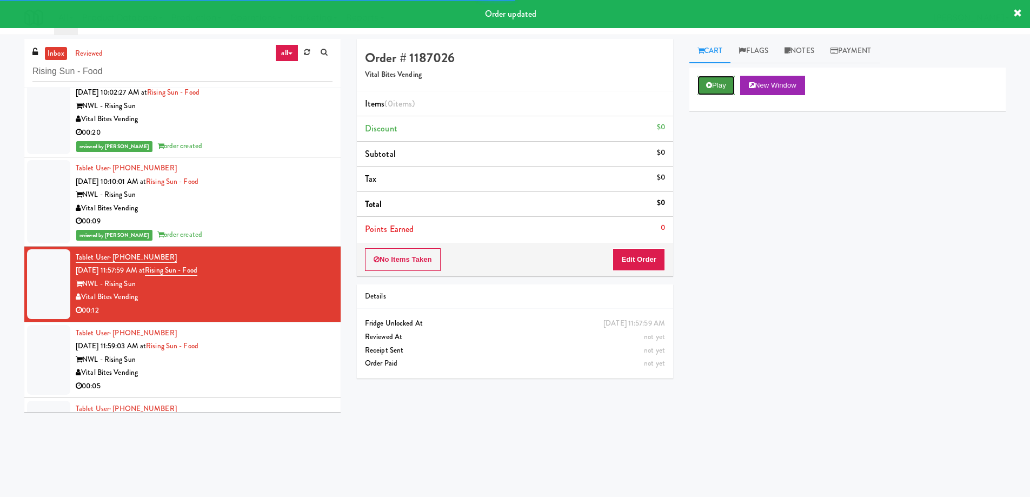
click at [728, 80] on button "Play" at bounding box center [716, 85] width 37 height 19
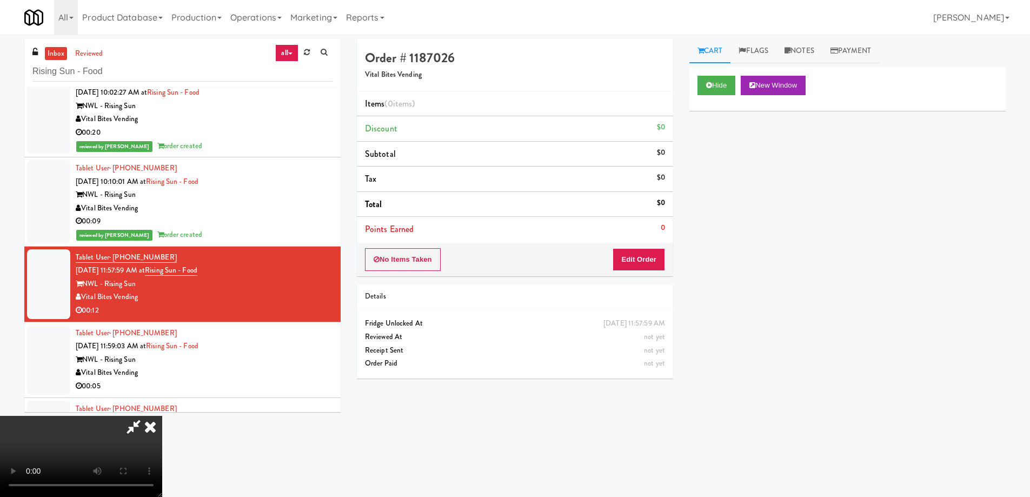
click at [162, 416] on video at bounding box center [81, 456] width 162 height 81
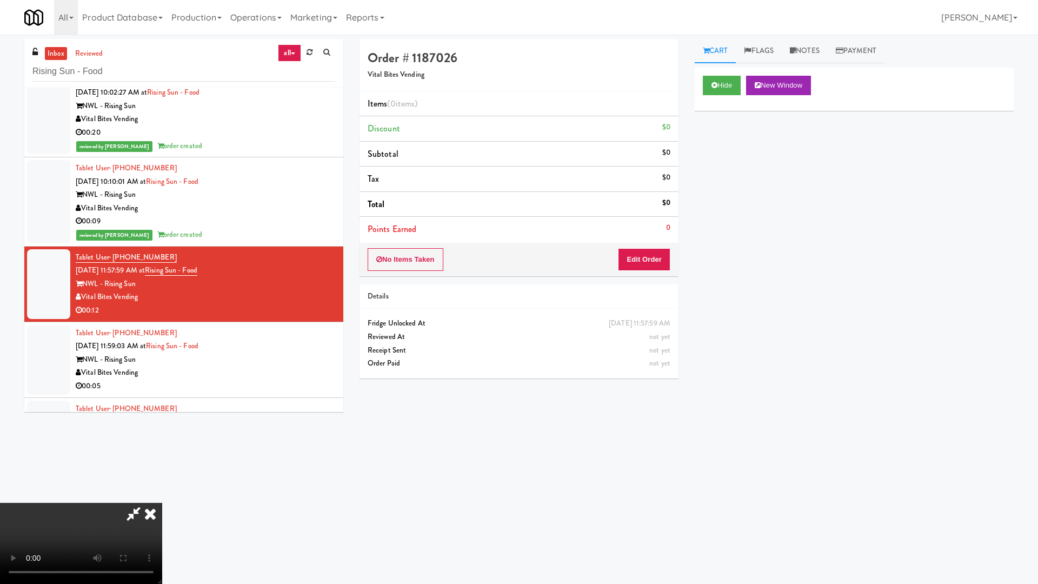
click at [162, 496] on video at bounding box center [81, 543] width 162 height 81
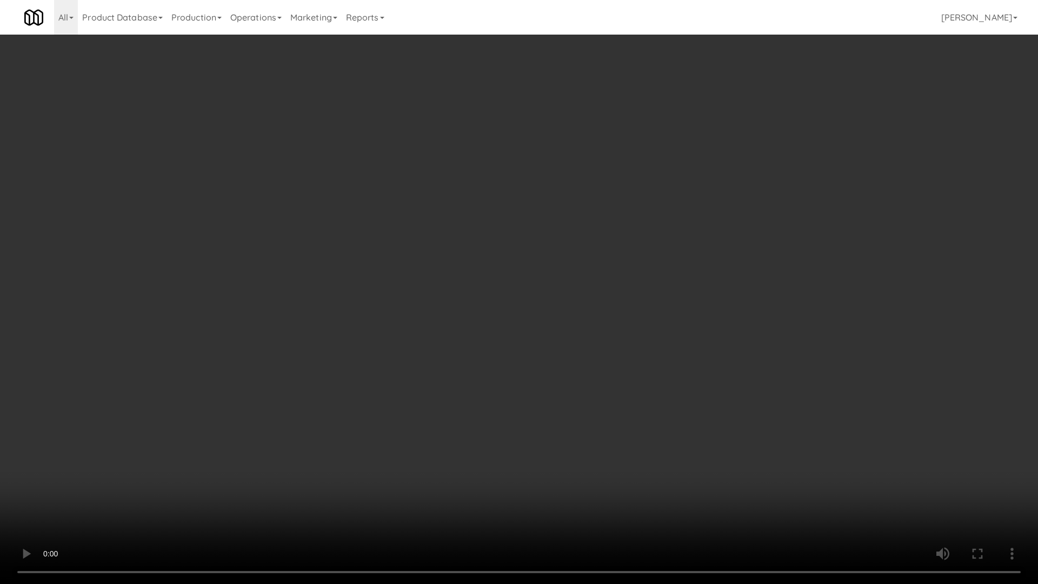
click at [526, 241] on video at bounding box center [519, 292] width 1038 height 584
click at [521, 230] on video at bounding box center [519, 292] width 1038 height 584
click at [519, 302] on video at bounding box center [519, 292] width 1038 height 584
click at [470, 214] on video at bounding box center [519, 292] width 1038 height 584
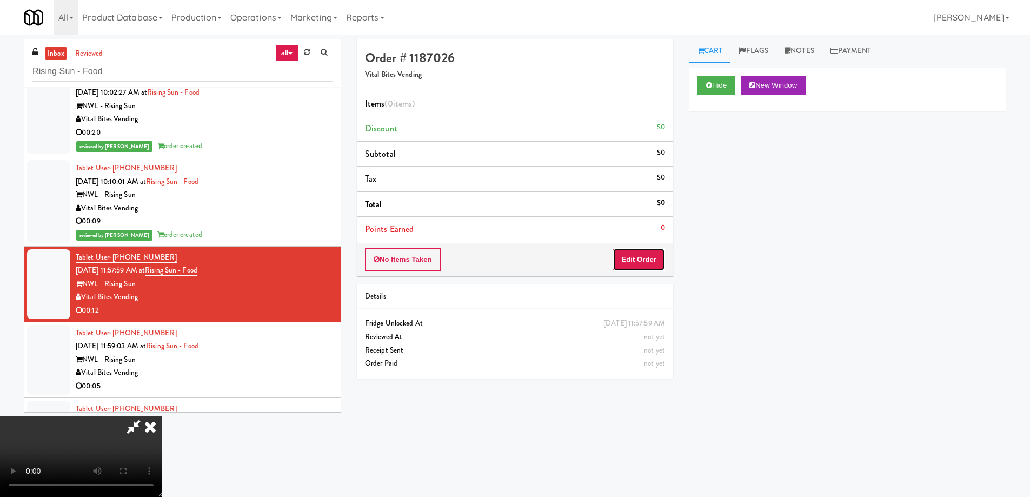
click at [654, 251] on button "Edit Order" at bounding box center [639, 259] width 52 height 23
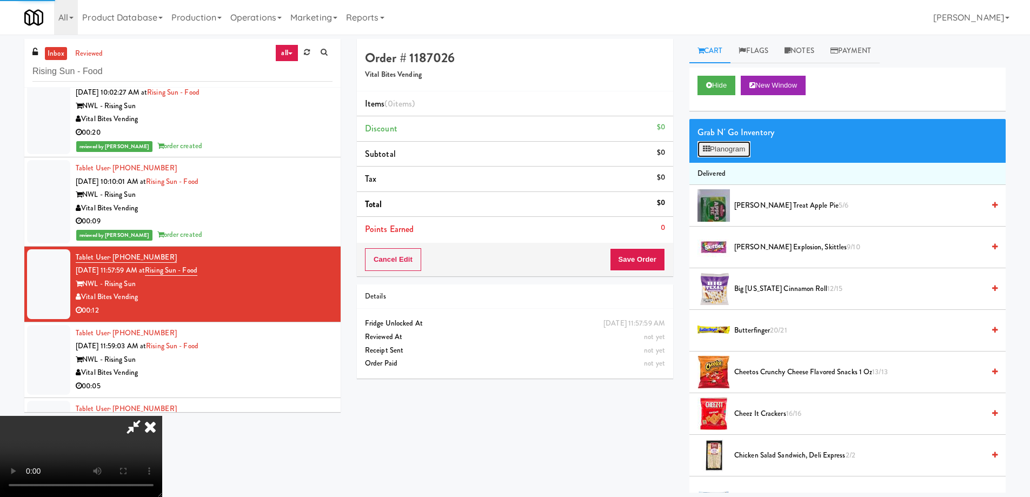
click at [727, 143] on button "Planogram" at bounding box center [724, 149] width 53 height 16
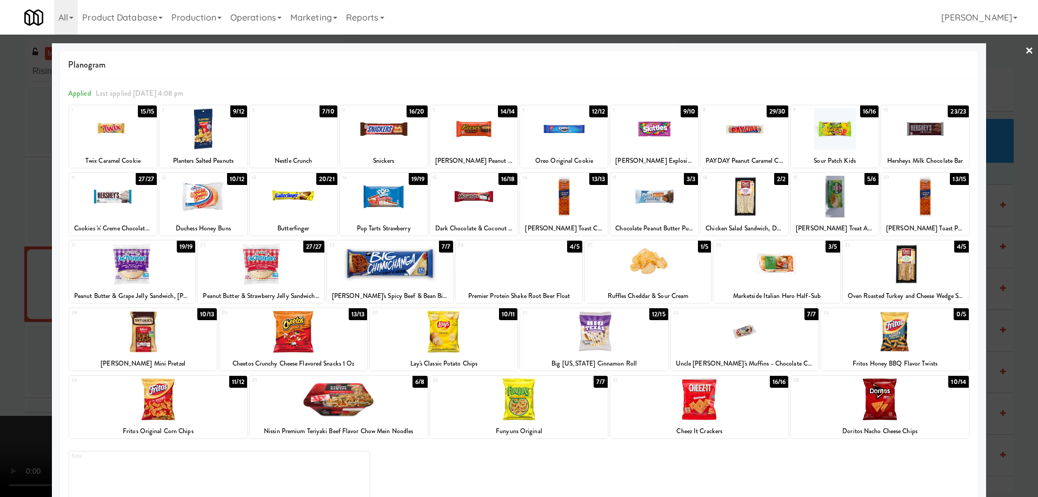
click at [194, 329] on div at bounding box center [143, 332] width 148 height 42
click at [1025, 43] on link "×" at bounding box center [1029, 52] width 9 height 34
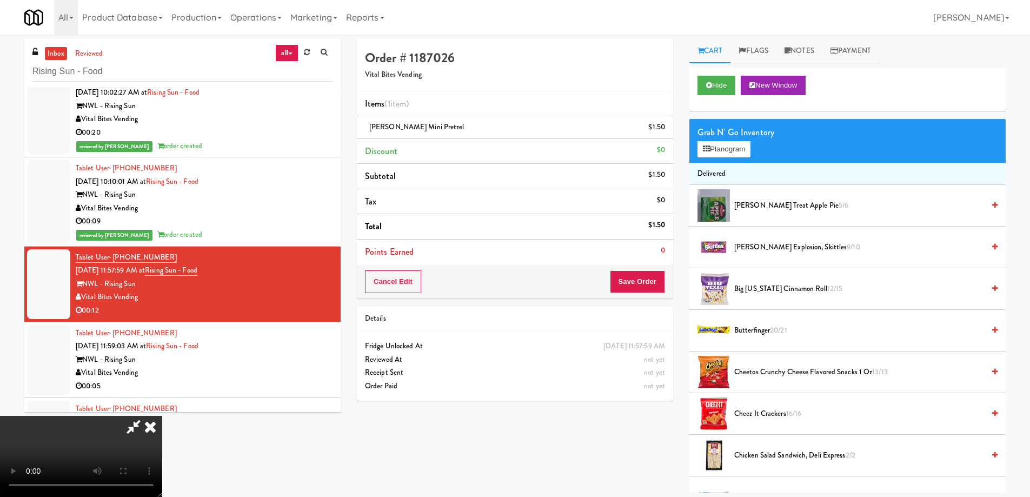
click at [162, 416] on video at bounding box center [81, 456] width 162 height 81
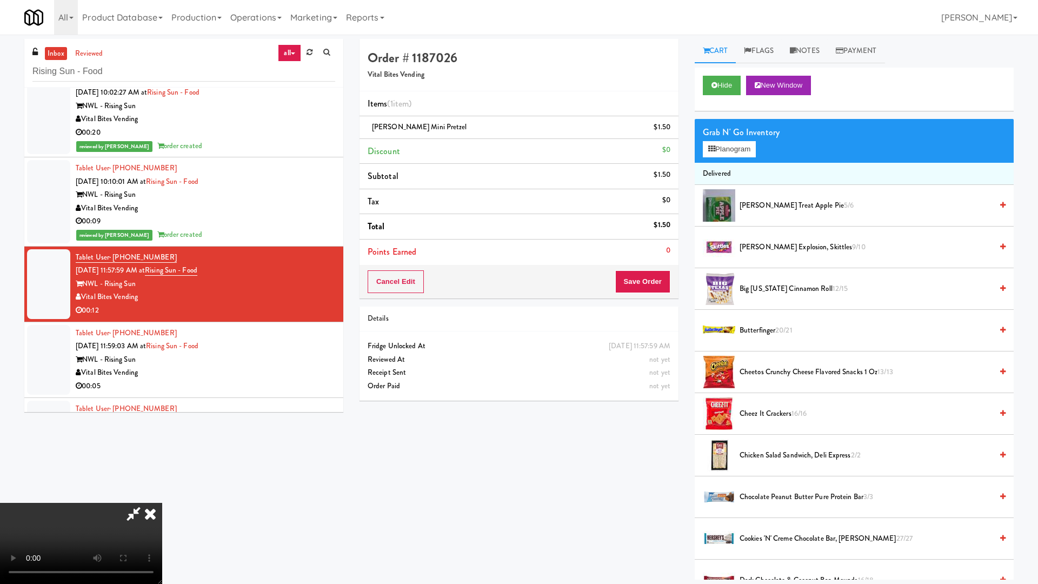
click at [162, 496] on video at bounding box center [81, 543] width 162 height 81
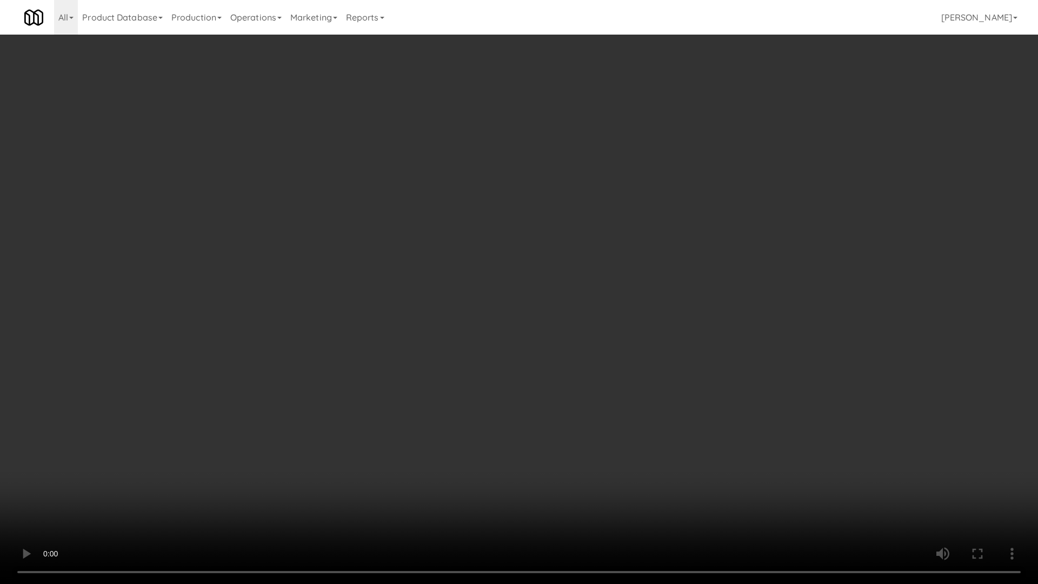
click at [450, 303] on video at bounding box center [519, 292] width 1038 height 584
click at [467, 303] on video at bounding box center [519, 292] width 1038 height 584
click at [602, 334] on video at bounding box center [519, 292] width 1038 height 584
click at [578, 309] on video at bounding box center [519, 292] width 1038 height 584
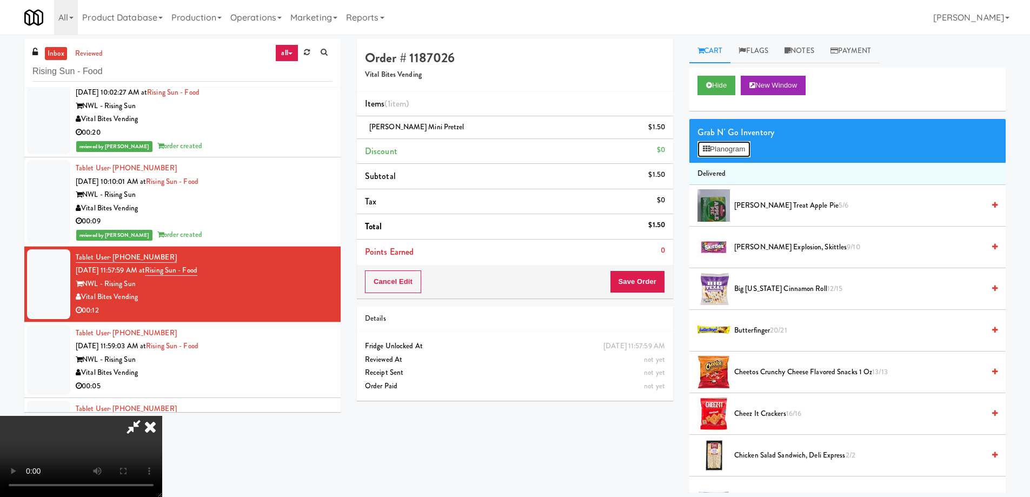
click at [720, 149] on button "Planogram" at bounding box center [724, 149] width 53 height 16
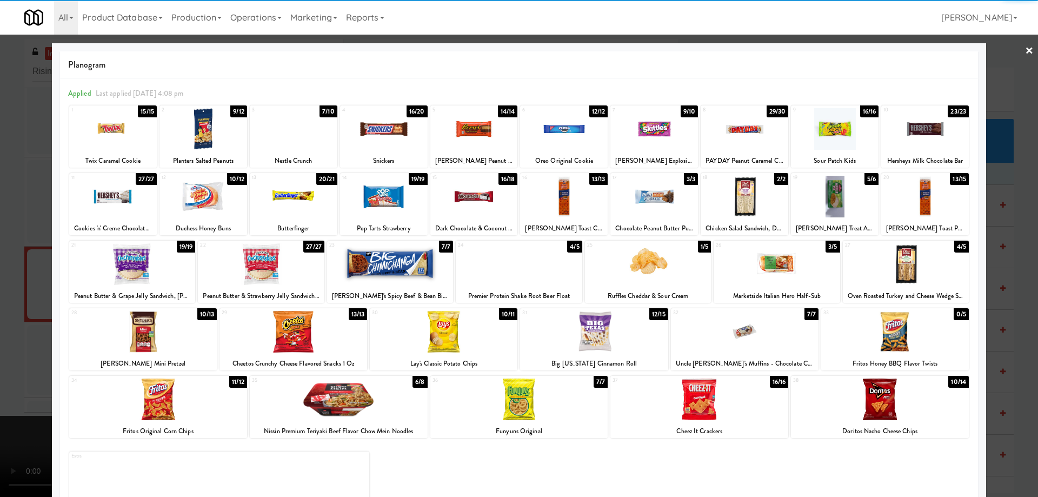
click at [743, 401] on div at bounding box center [700, 400] width 178 height 42
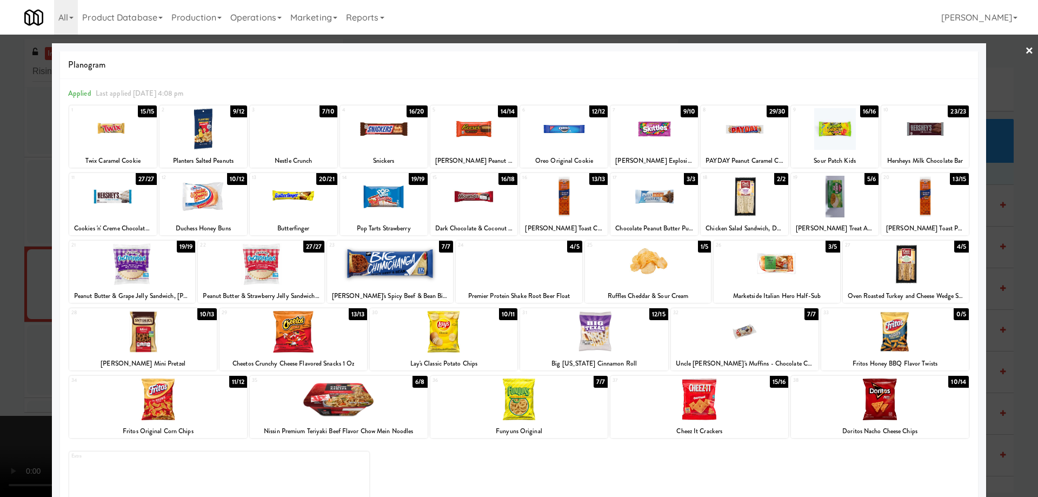
drag, startPoint x: 1009, startPoint y: 54, endPoint x: 996, endPoint y: 69, distance: 19.9
click at [1010, 53] on div at bounding box center [519, 248] width 1038 height 497
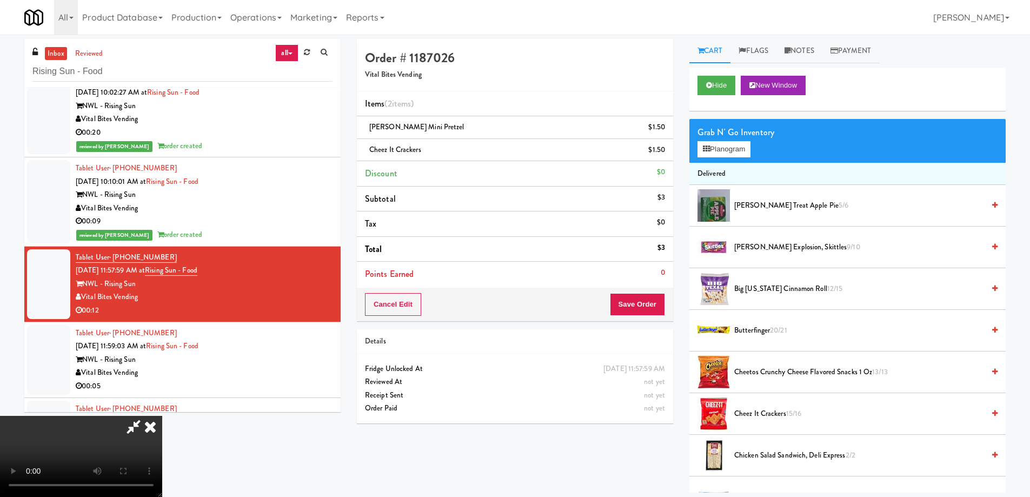
click at [162, 416] on video at bounding box center [81, 456] width 162 height 81
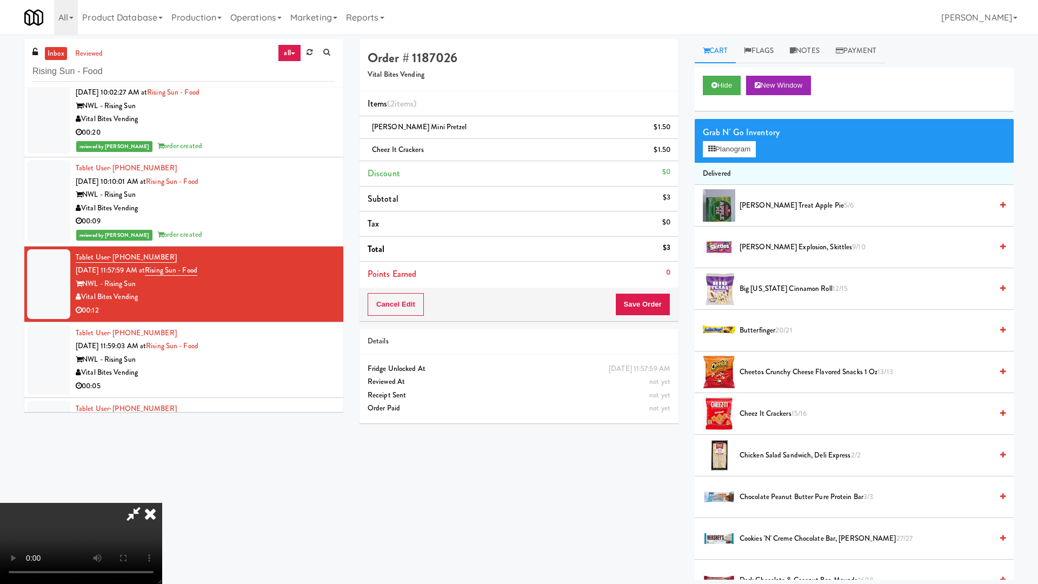
click at [162, 496] on video at bounding box center [81, 543] width 162 height 81
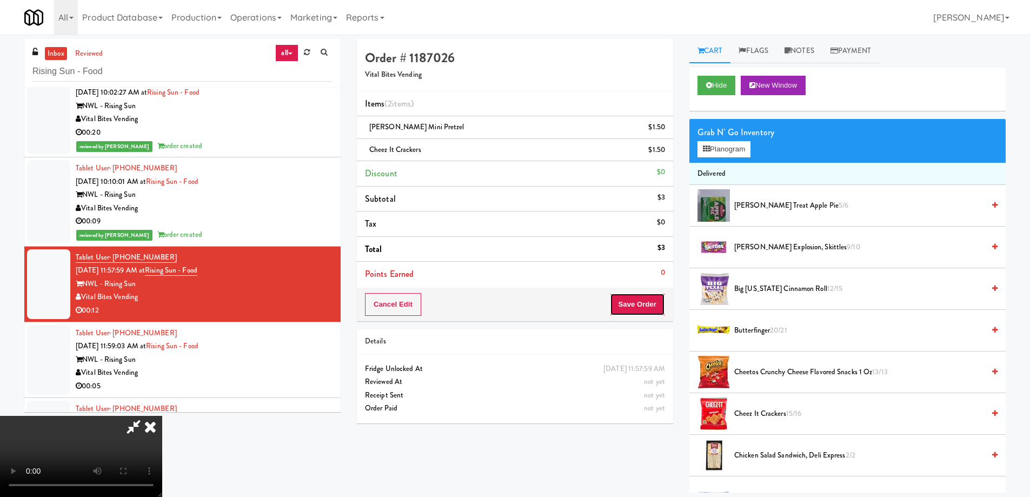
click at [629, 299] on button "Save Order" at bounding box center [637, 304] width 55 height 23
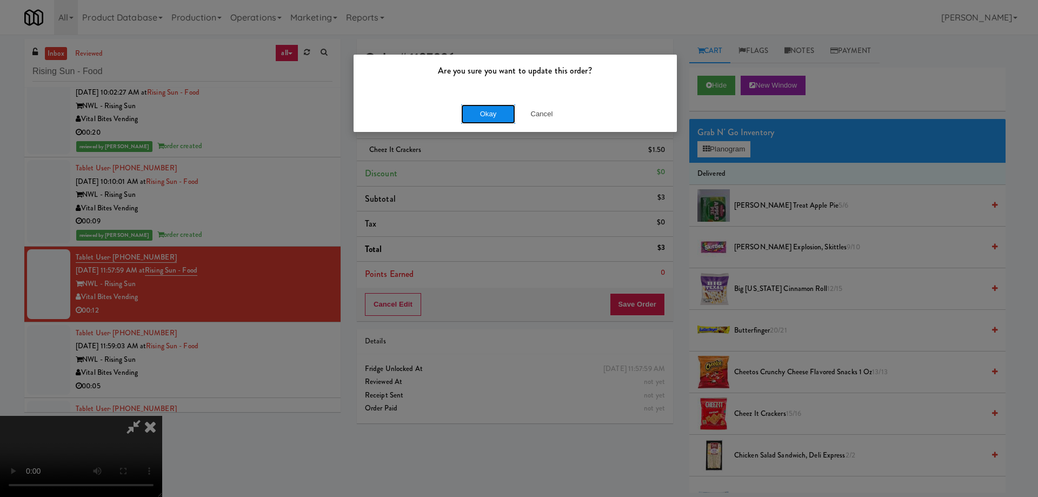
click at [500, 111] on button "Okay" at bounding box center [488, 113] width 54 height 19
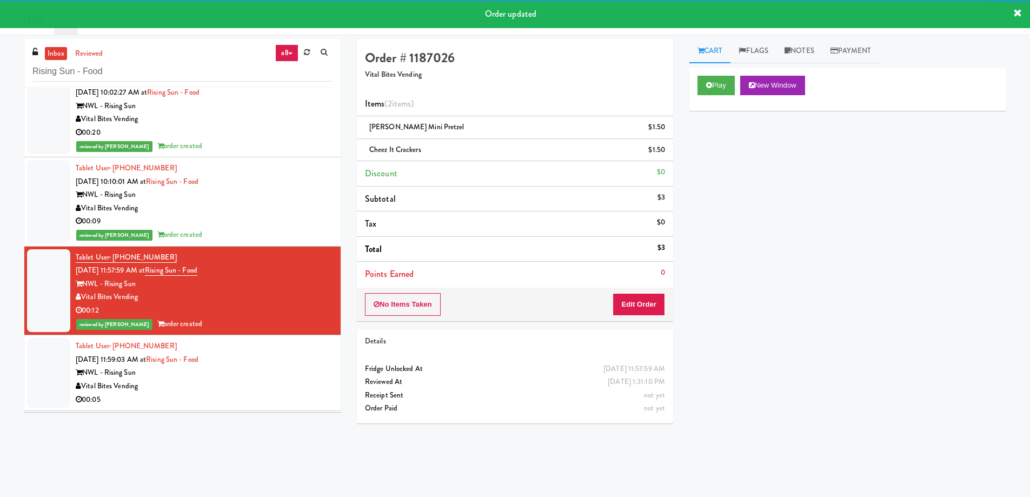
click at [273, 366] on div "NWL - Rising Sun" at bounding box center [204, 373] width 257 height 14
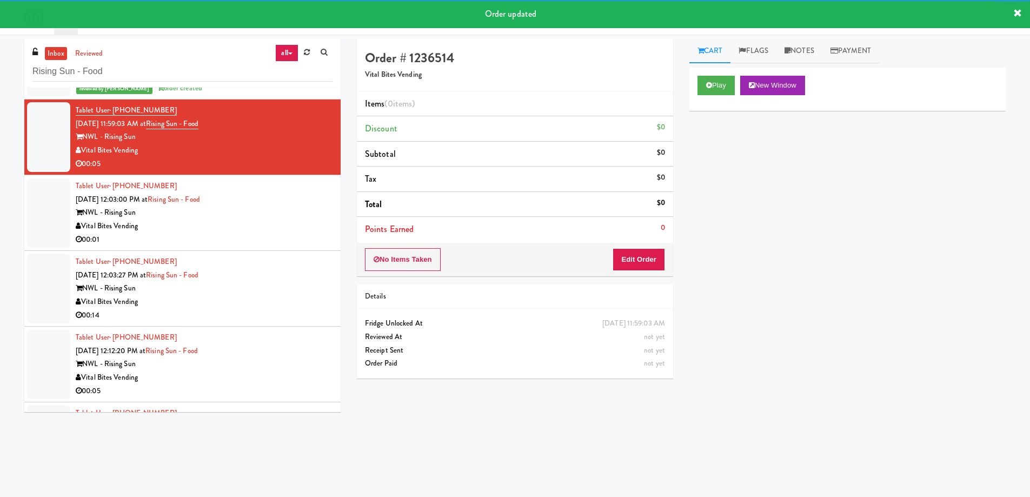
scroll to position [324, 0]
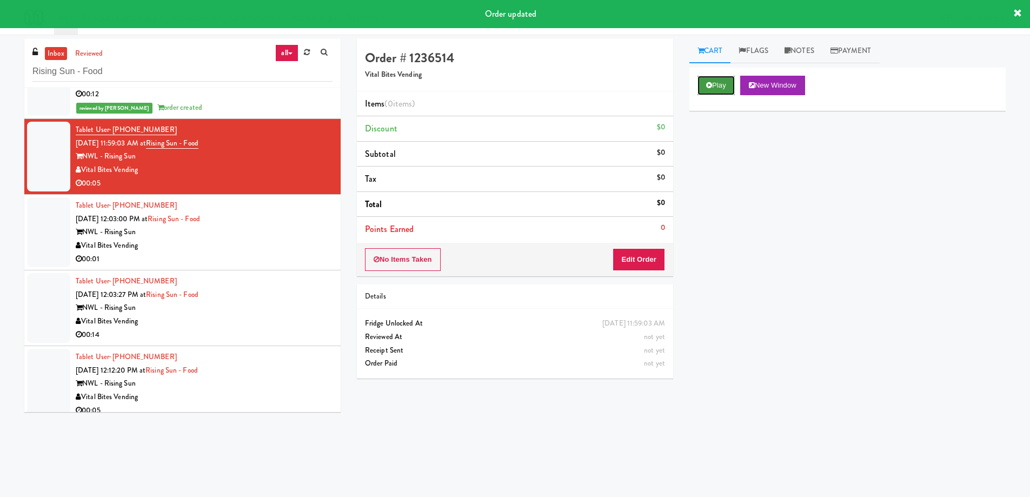
click at [716, 78] on button "Play" at bounding box center [716, 85] width 37 height 19
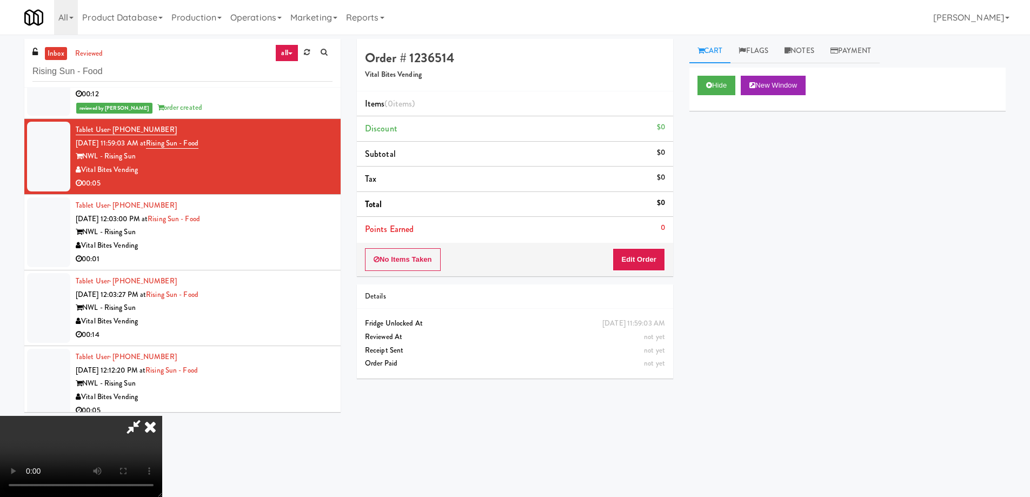
click at [162, 416] on video at bounding box center [81, 456] width 162 height 81
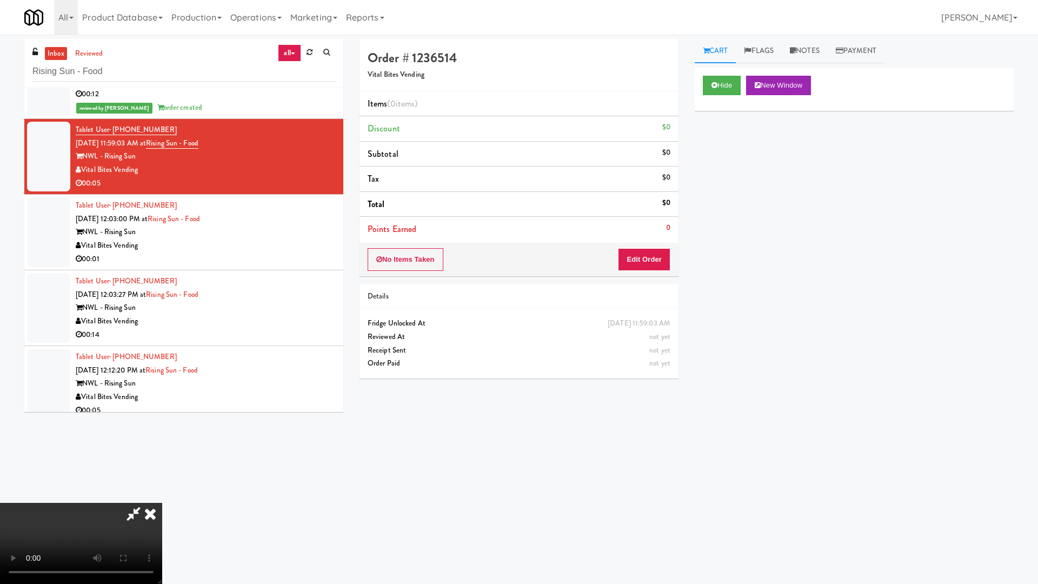
click at [162, 496] on video at bounding box center [81, 543] width 162 height 81
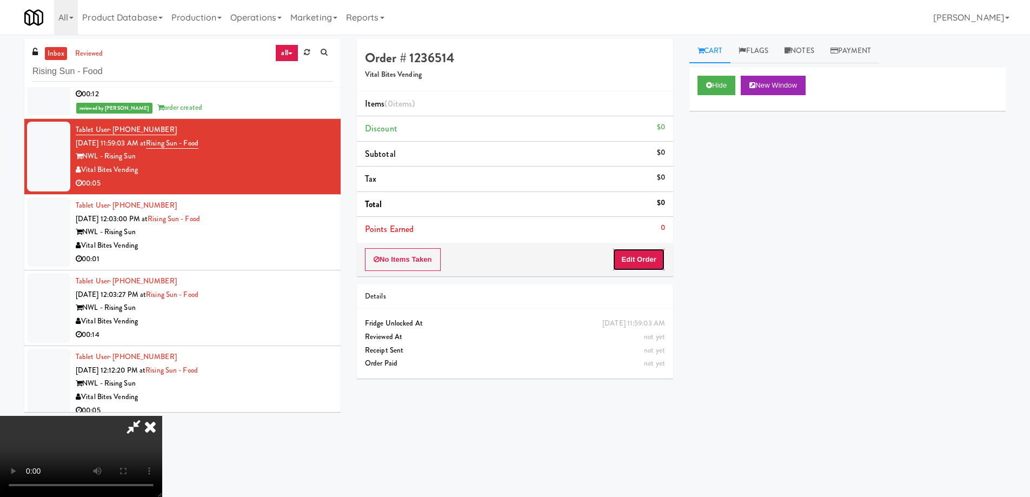
click at [656, 254] on button "Edit Order" at bounding box center [639, 259] width 52 height 23
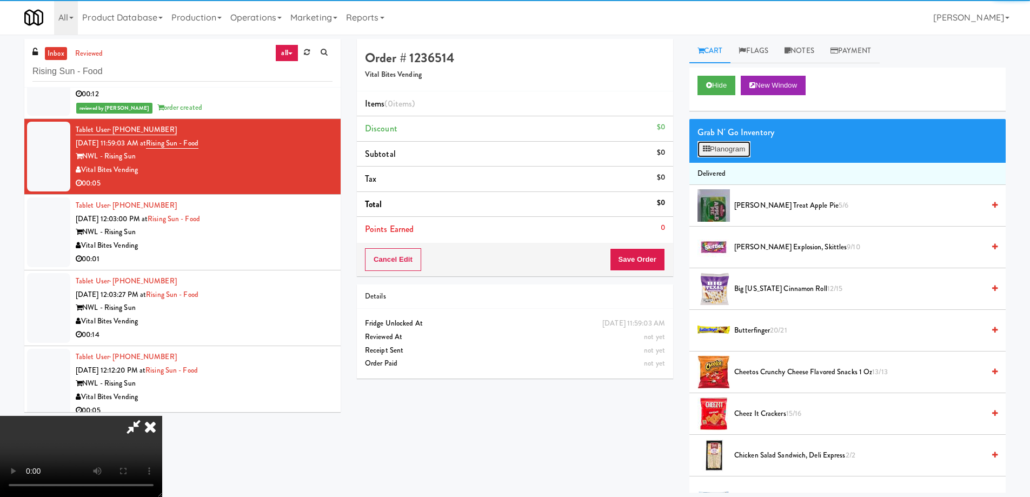
click at [738, 142] on button "Planogram" at bounding box center [724, 149] width 53 height 16
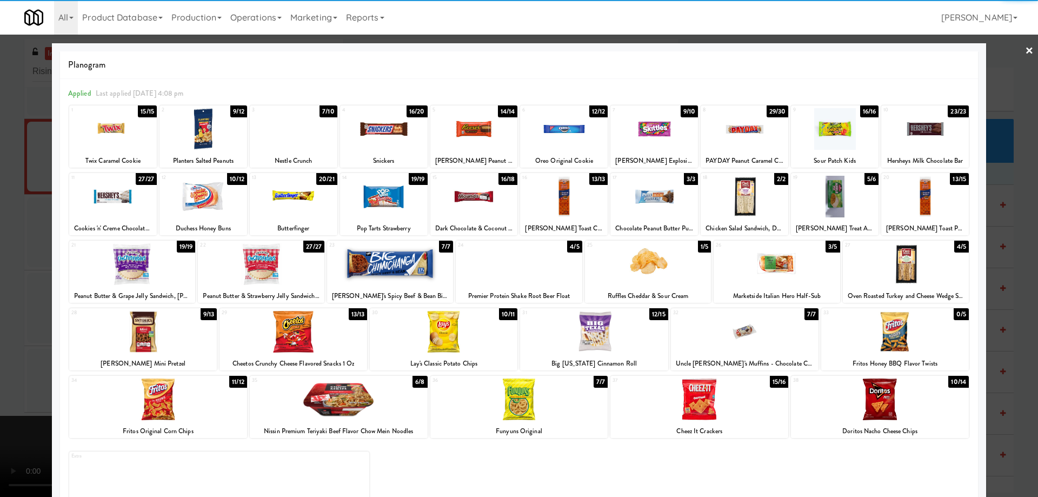
click at [553, 400] on div at bounding box center [519, 400] width 178 height 42
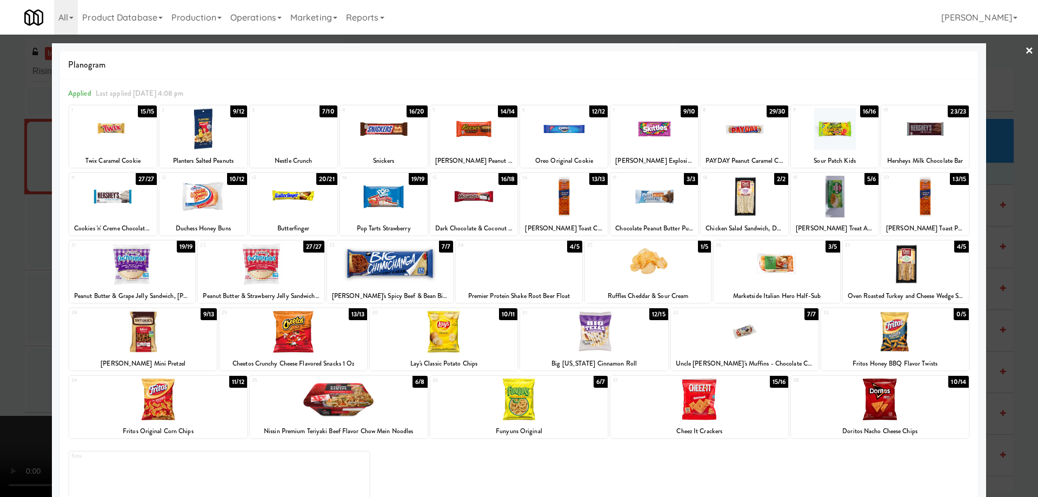
click at [1025, 52] on link "×" at bounding box center [1029, 52] width 9 height 34
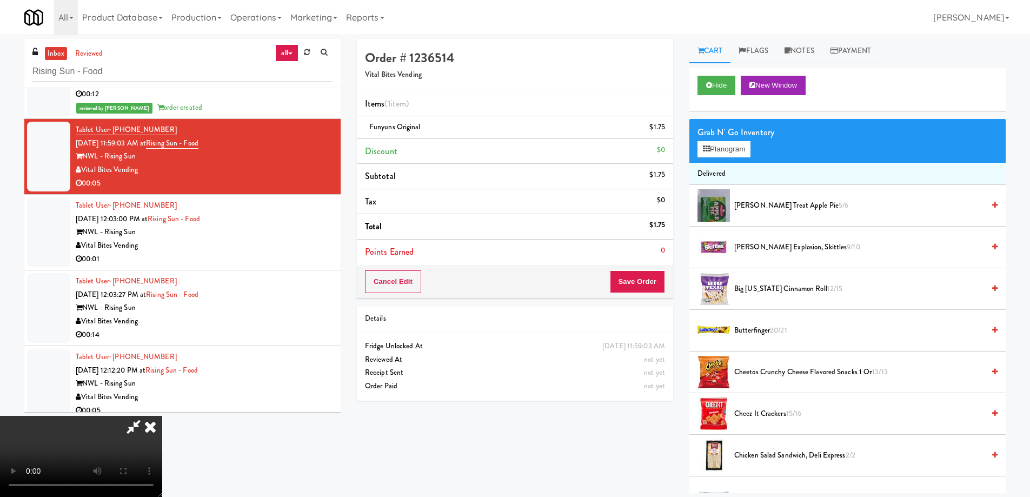
click at [162, 416] on video at bounding box center [81, 456] width 162 height 81
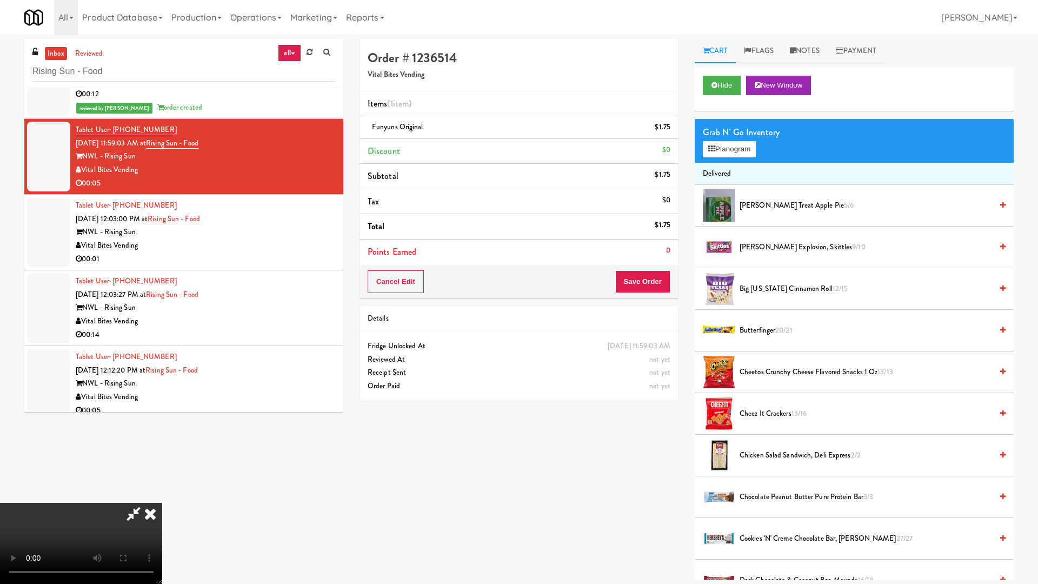
click at [162, 496] on video at bounding box center [81, 543] width 162 height 81
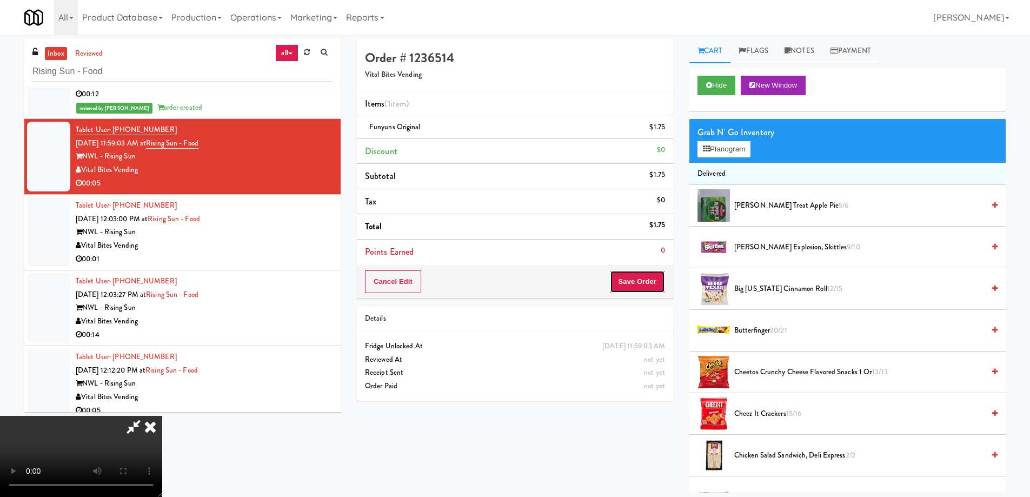
click at [642, 278] on button "Save Order" at bounding box center [637, 281] width 55 height 23
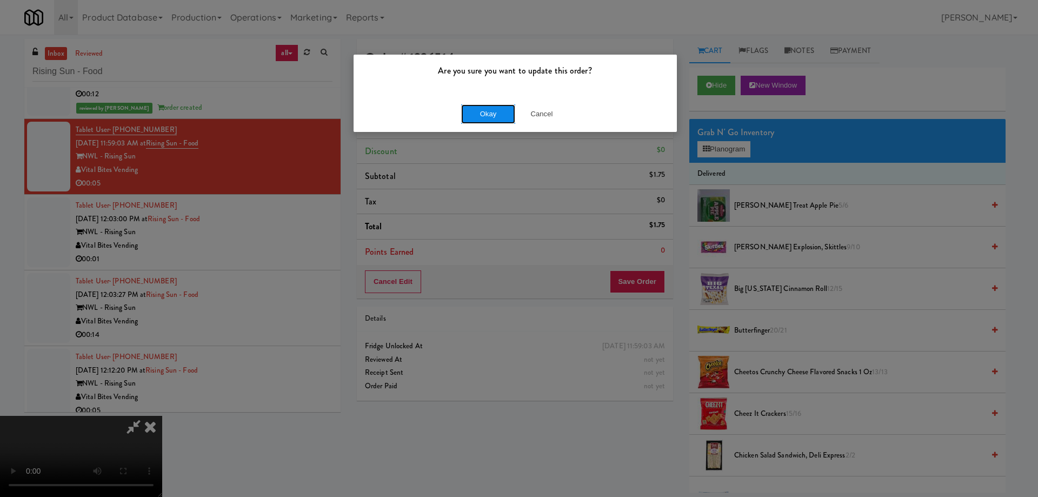
click at [484, 110] on button "Okay" at bounding box center [488, 113] width 54 height 19
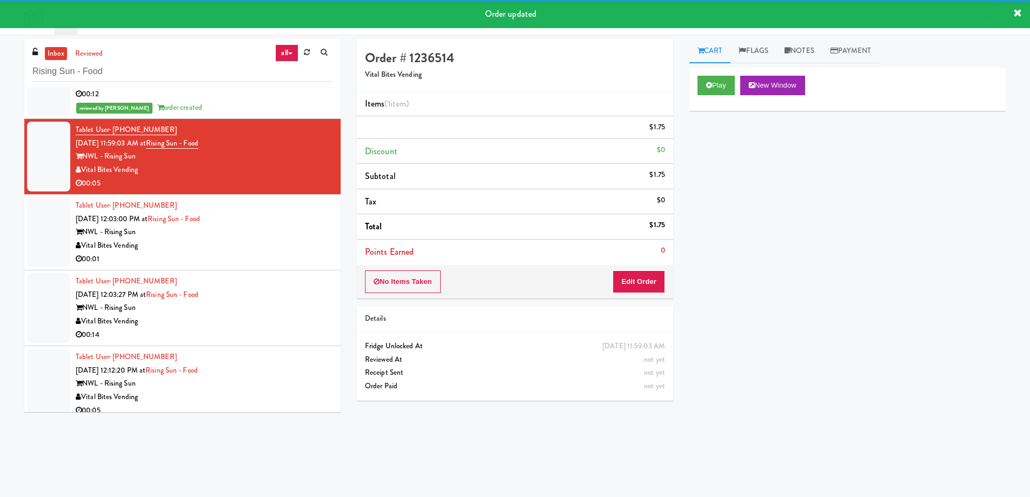
click at [278, 241] on div "Tablet User · (609) 647-7415 [DATE] 12:03:00 PM at Rising Sun - Food NWL - Risi…" at bounding box center [204, 232] width 257 height 67
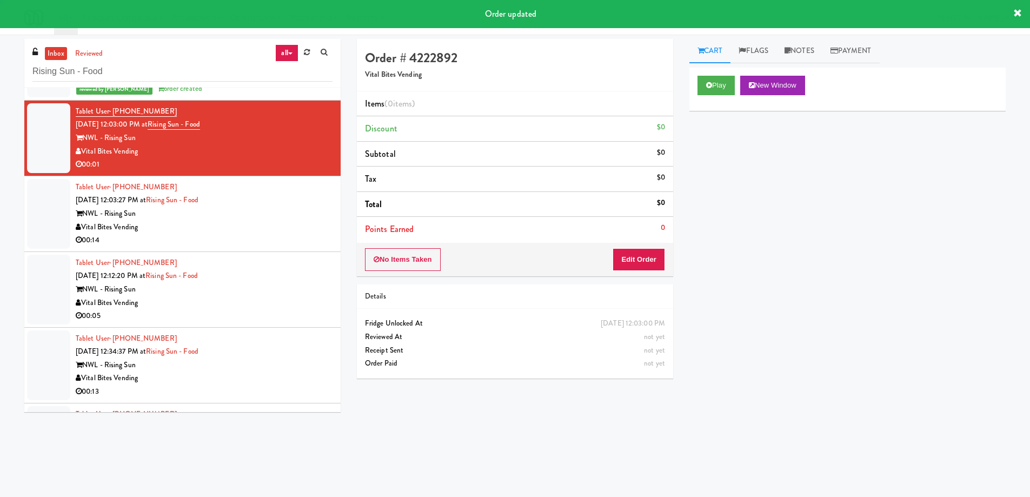
scroll to position [433, 0]
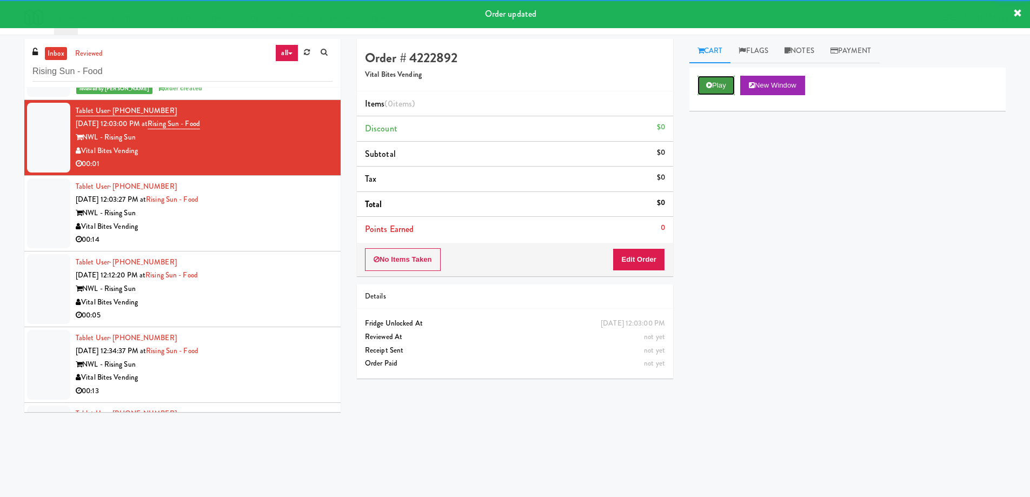
click at [713, 79] on button "Play" at bounding box center [716, 85] width 37 height 19
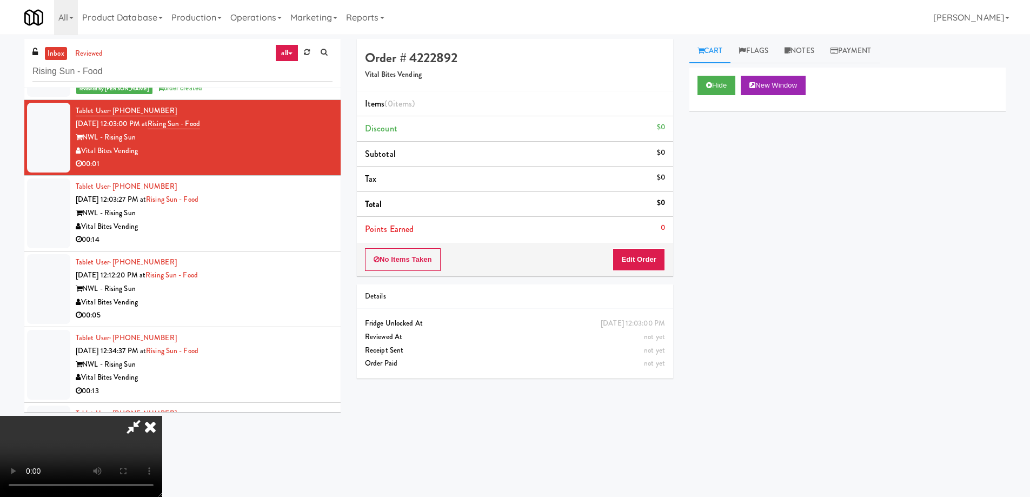
click at [162, 416] on video at bounding box center [81, 456] width 162 height 81
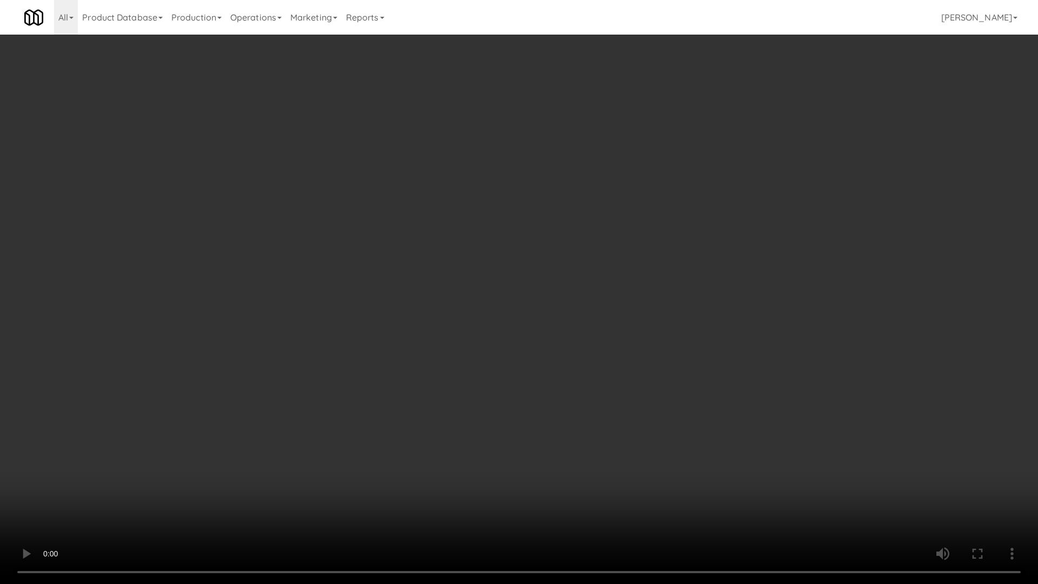
click at [456, 268] on video at bounding box center [519, 292] width 1038 height 584
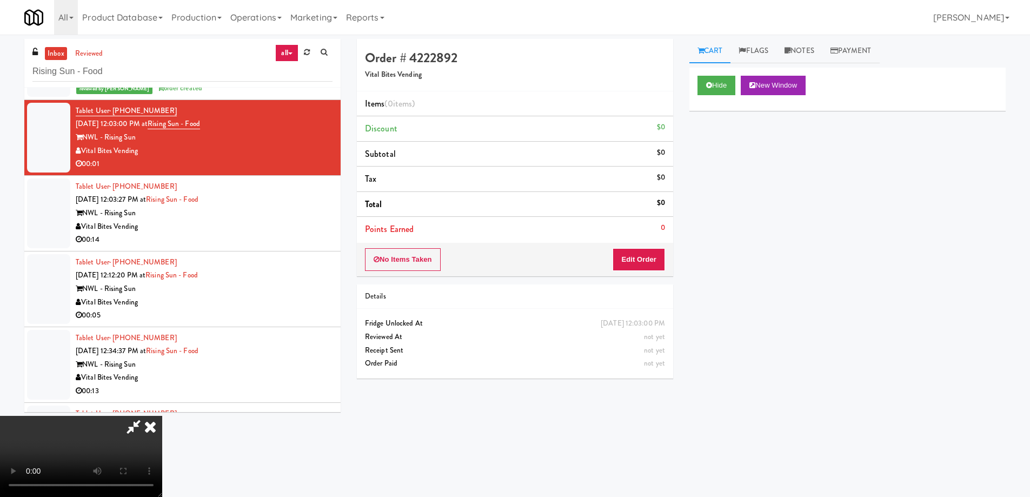
drag, startPoint x: 613, startPoint y: 161, endPoint x: 594, endPoint y: 181, distance: 27.5
click at [162, 416] on icon at bounding box center [150, 427] width 24 height 22
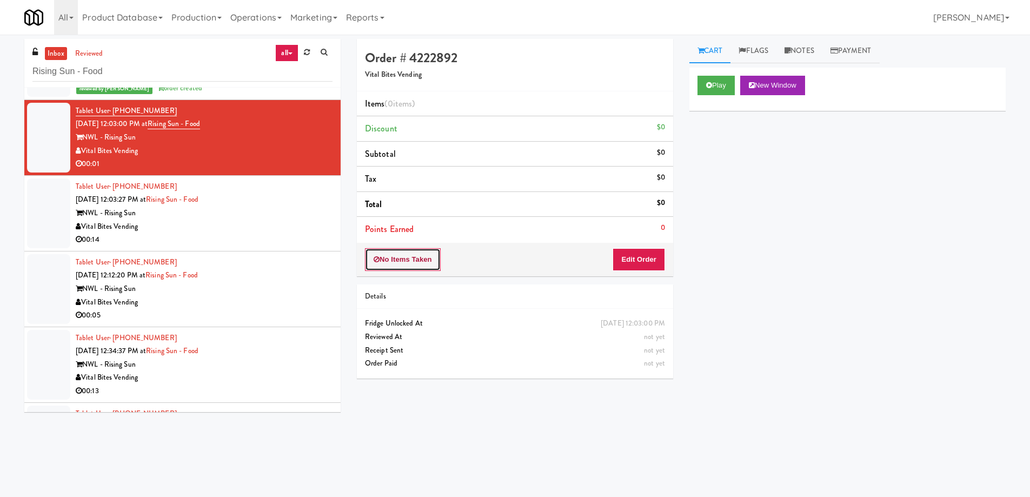
click at [428, 265] on button "No Items Taken" at bounding box center [403, 259] width 76 height 23
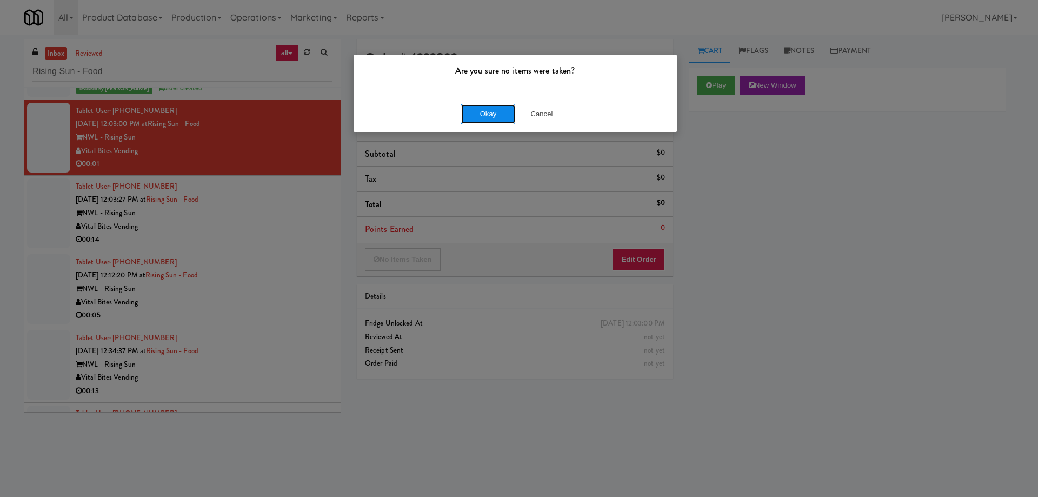
click at [473, 115] on button "Okay" at bounding box center [488, 113] width 54 height 19
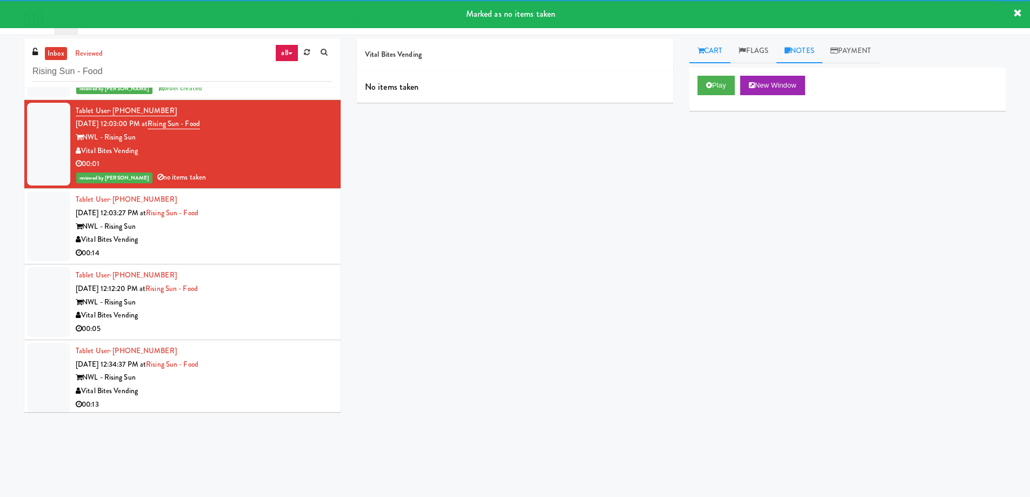
click at [817, 50] on link "Notes" at bounding box center [800, 51] width 46 height 24
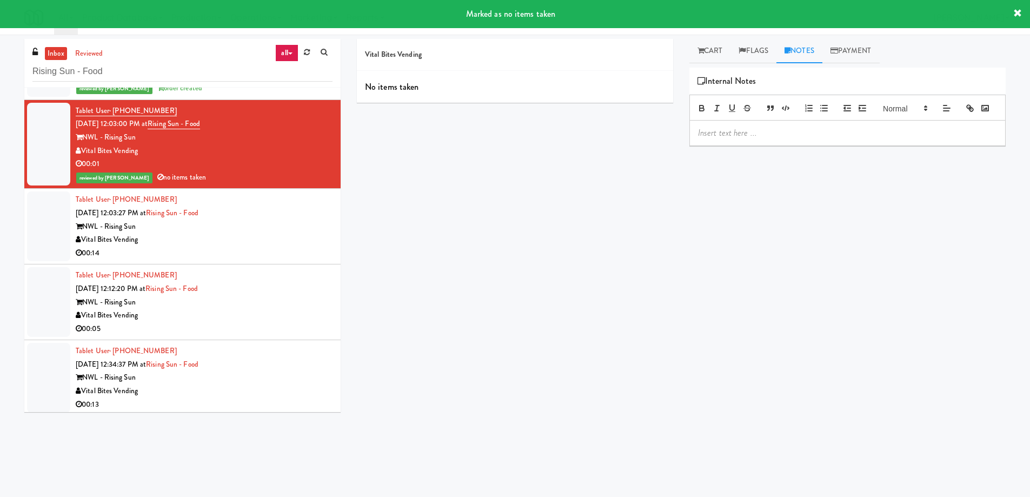
click at [804, 145] on div at bounding box center [847, 133] width 315 height 25
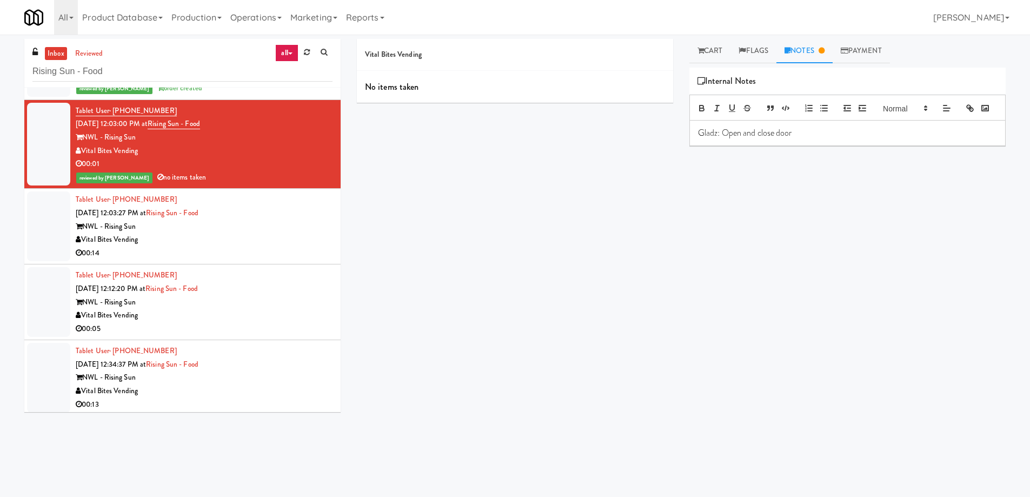
click at [321, 228] on div "NWL - Rising Sun" at bounding box center [204, 227] width 257 height 14
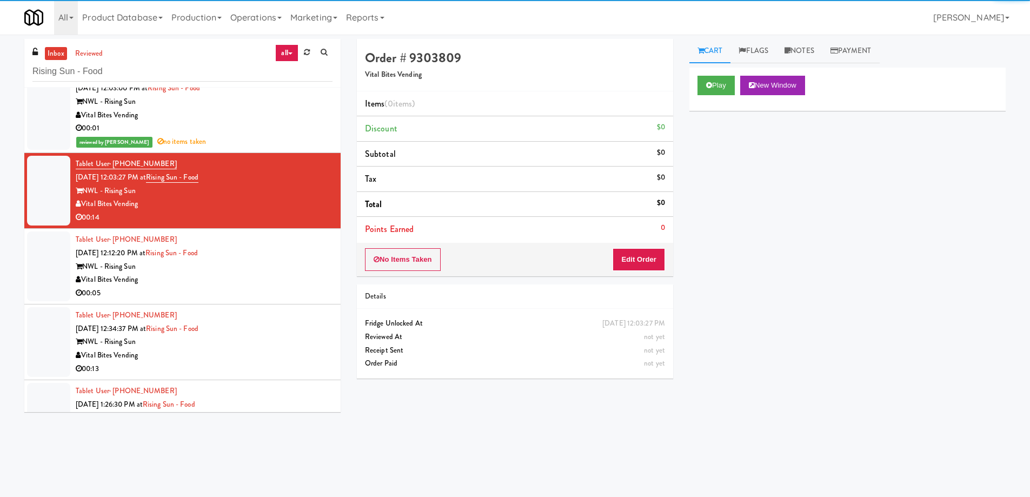
scroll to position [512, 0]
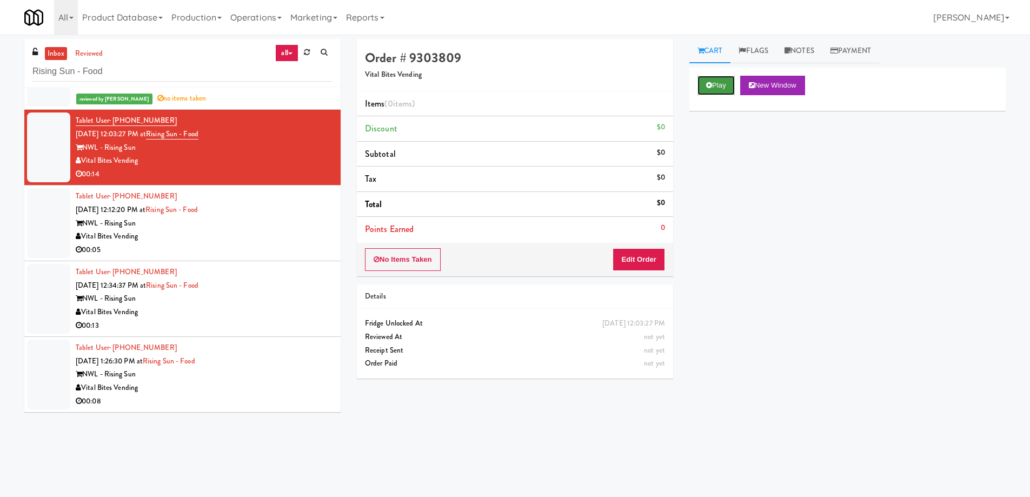
click at [704, 90] on button "Play" at bounding box center [716, 85] width 37 height 19
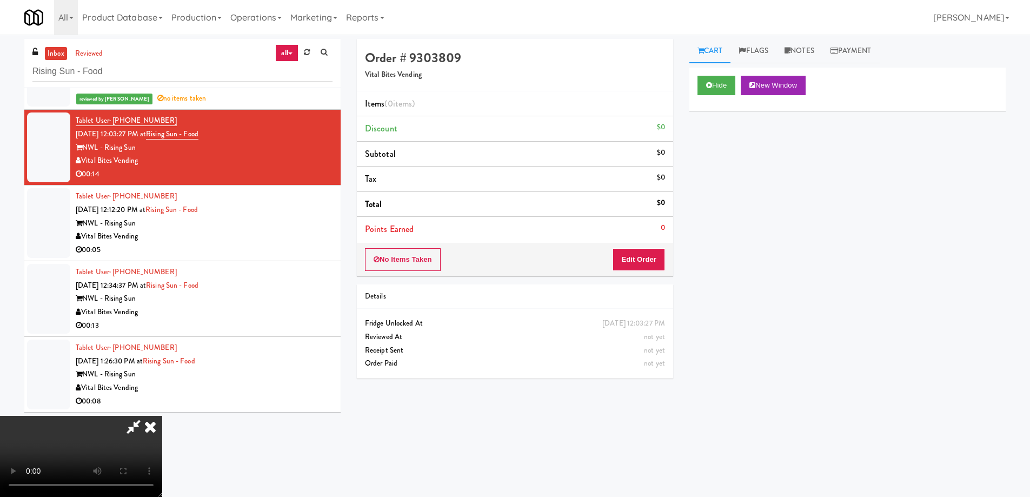
click at [162, 416] on video at bounding box center [81, 456] width 162 height 81
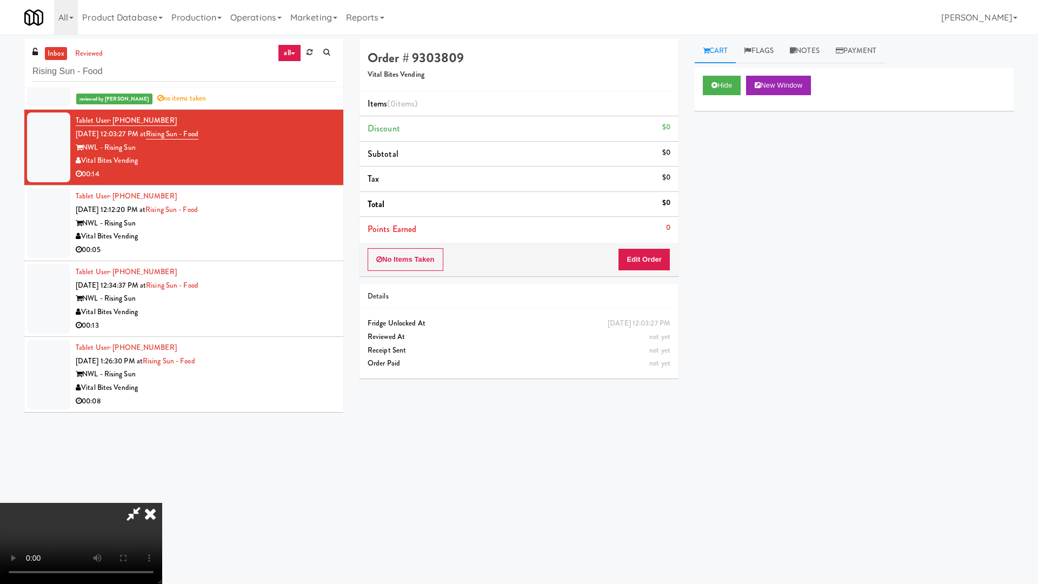
click at [162, 496] on video at bounding box center [81, 543] width 162 height 81
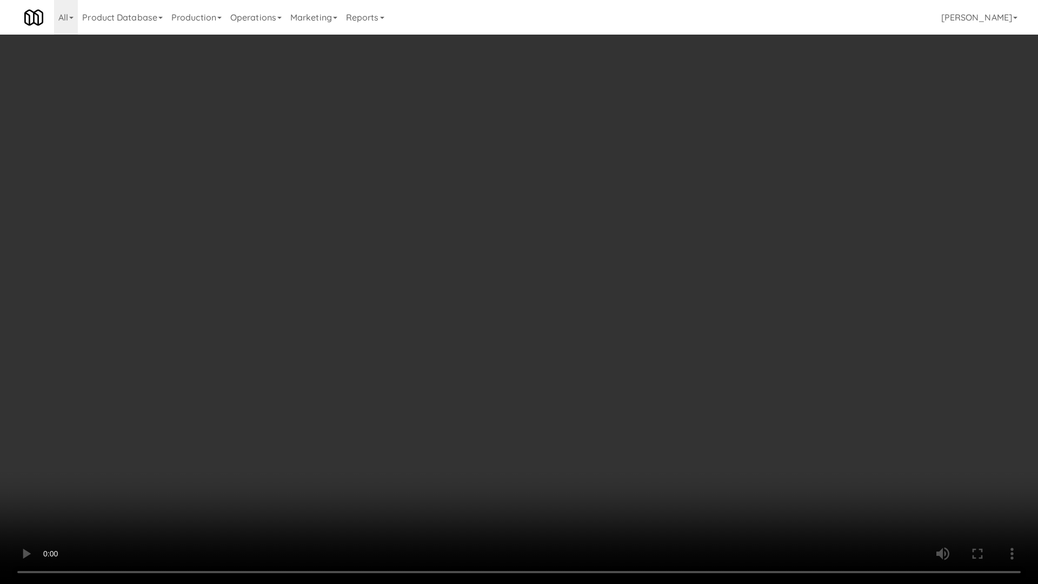
click at [492, 309] on video at bounding box center [519, 292] width 1038 height 584
click at [450, 246] on video at bounding box center [519, 292] width 1038 height 584
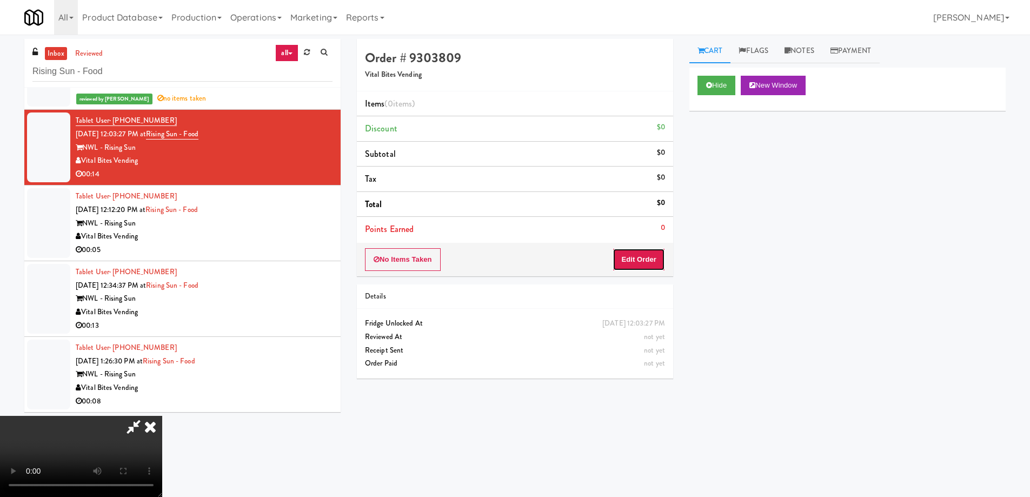
drag, startPoint x: 656, startPoint y: 248, endPoint x: 685, endPoint y: 220, distance: 40.2
click at [656, 248] on button "Edit Order" at bounding box center [639, 259] width 52 height 23
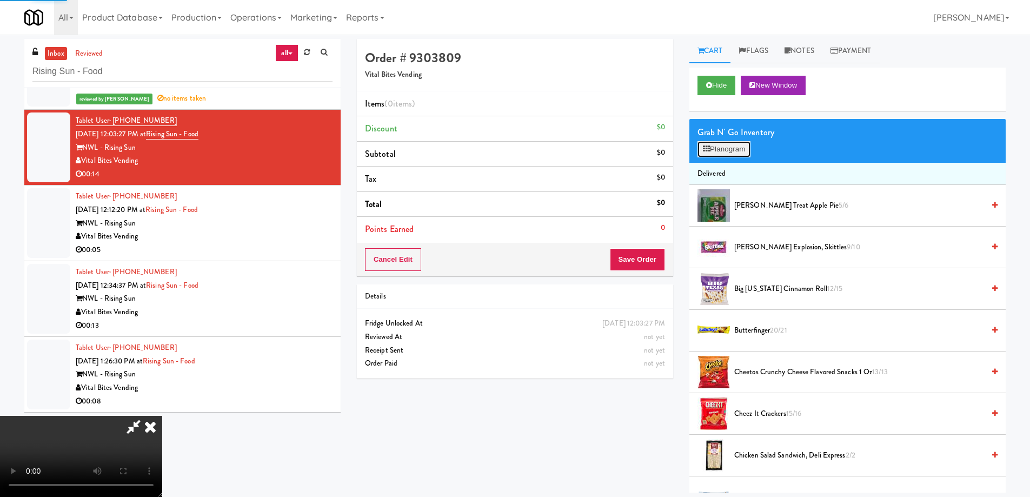
click at [721, 152] on button "Planogram" at bounding box center [724, 149] width 53 height 16
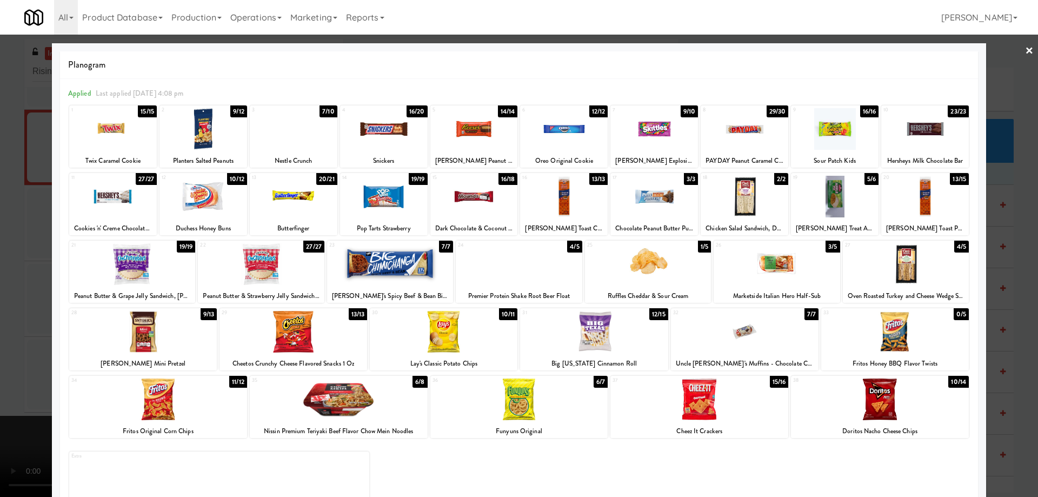
click at [795, 277] on div at bounding box center [777, 264] width 126 height 42
click at [1025, 53] on link "×" at bounding box center [1029, 52] width 9 height 34
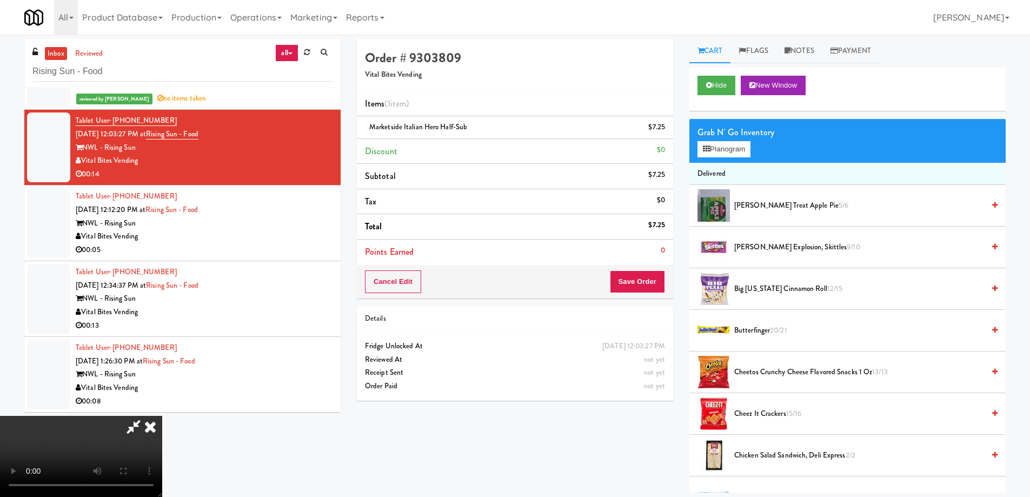
click at [162, 416] on video at bounding box center [81, 456] width 162 height 81
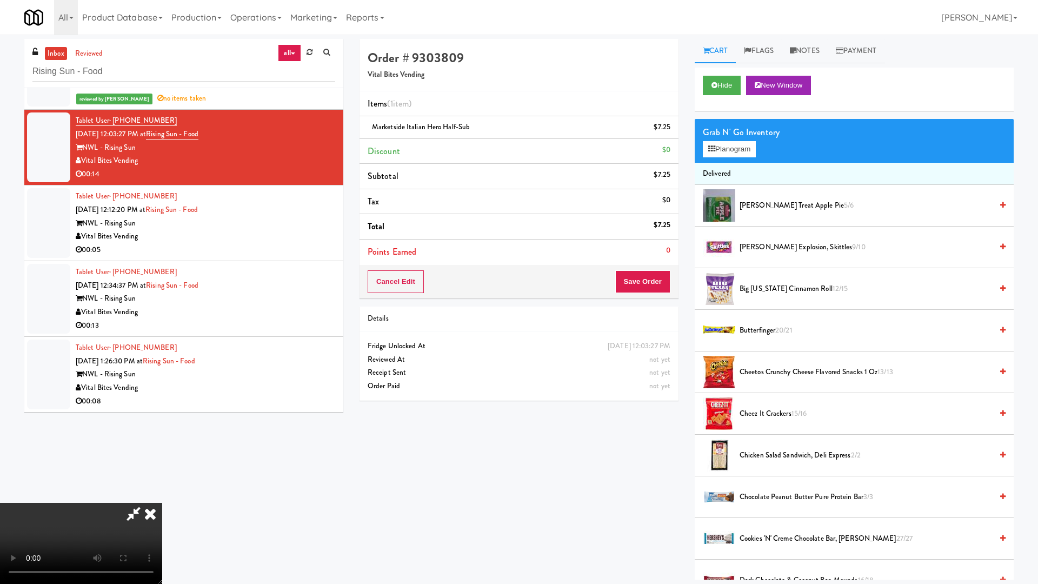
click at [162, 496] on video at bounding box center [81, 543] width 162 height 81
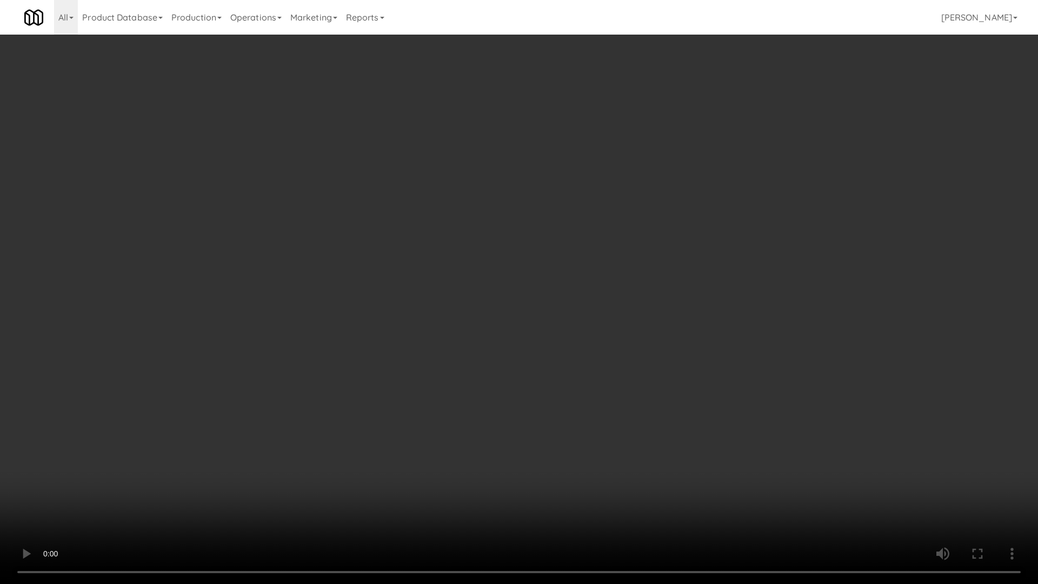
click at [607, 277] on video at bounding box center [519, 292] width 1038 height 584
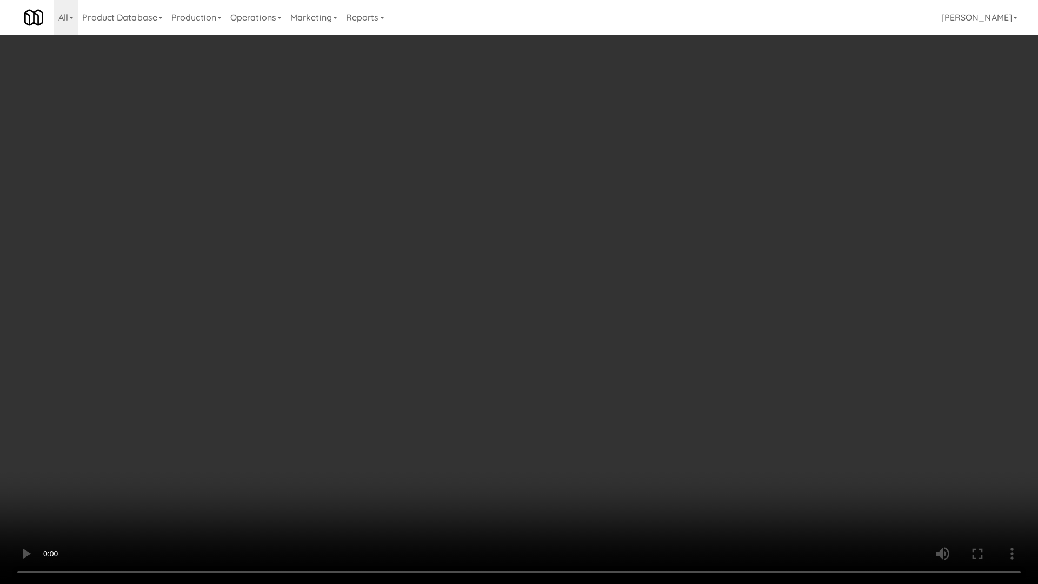
click at [607, 277] on video at bounding box center [519, 292] width 1038 height 584
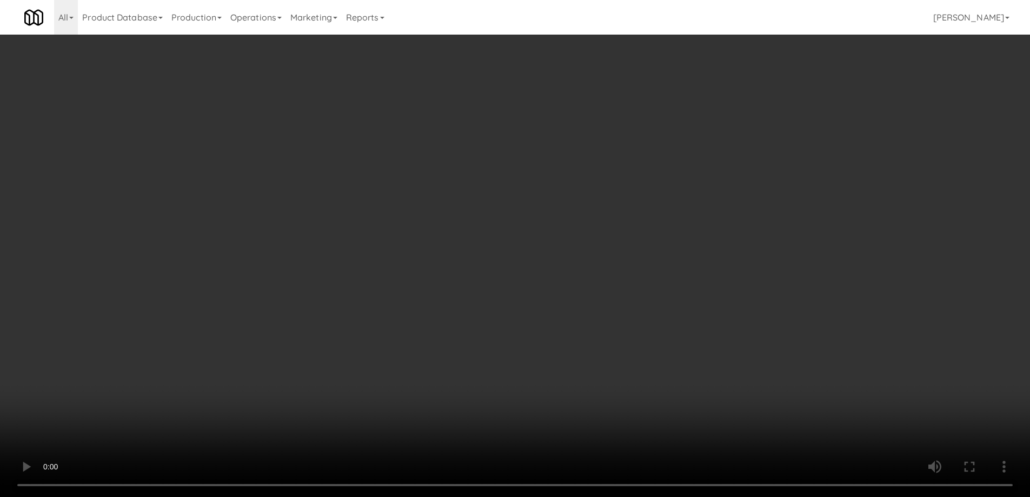
click at [734, 139] on div "Grab N' Go Inventory" at bounding box center [848, 132] width 300 height 16
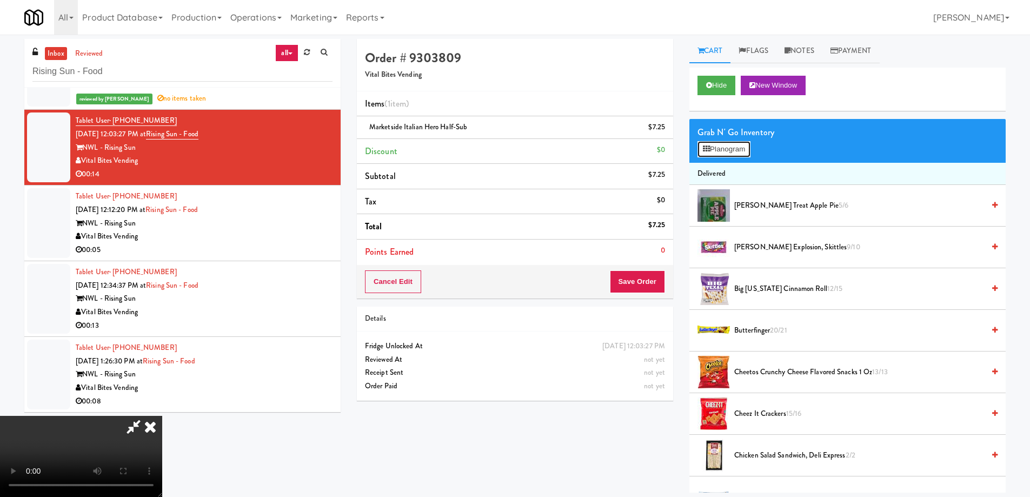
click at [724, 155] on button "Planogram" at bounding box center [724, 149] width 53 height 16
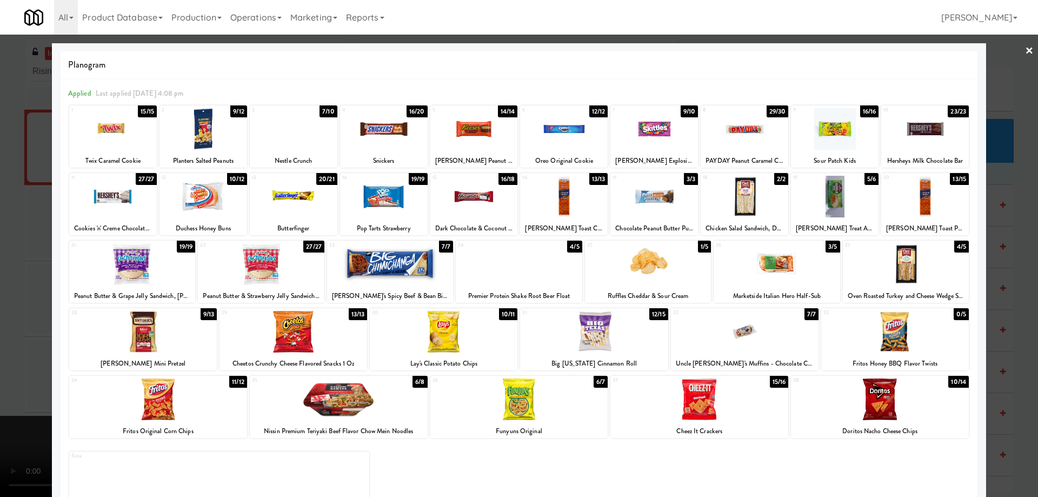
click at [652, 110] on div at bounding box center [655, 129] width 88 height 42
click at [1013, 48] on div at bounding box center [519, 248] width 1038 height 497
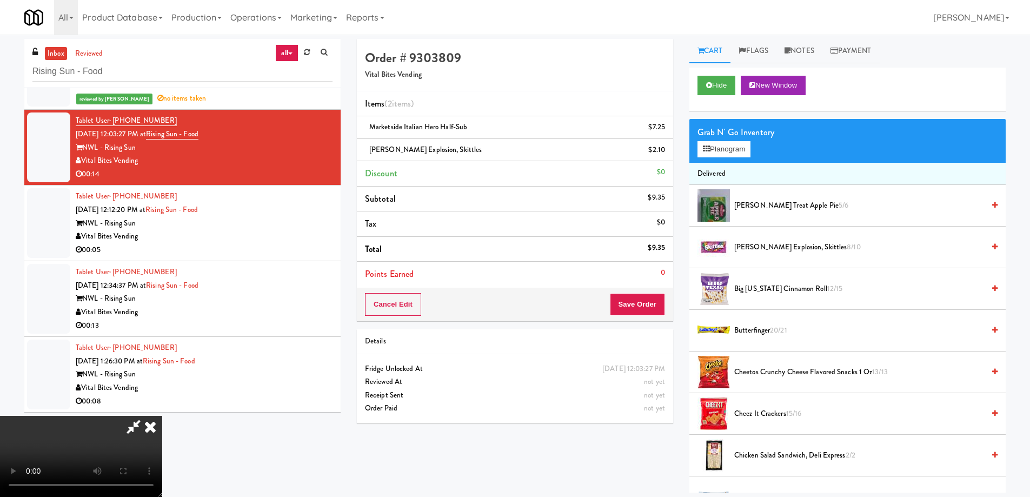
click at [162, 416] on video at bounding box center [81, 456] width 162 height 81
drag, startPoint x: 510, startPoint y: 288, endPoint x: 510, endPoint y: 353, distance: 64.9
click at [162, 416] on video at bounding box center [81, 456] width 162 height 81
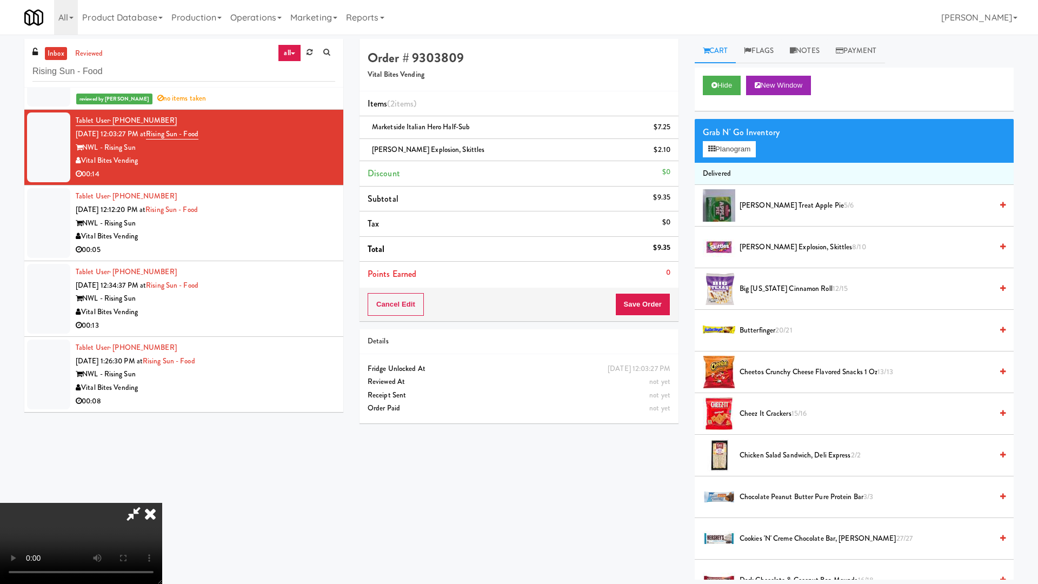
click at [162, 496] on video at bounding box center [81, 543] width 162 height 81
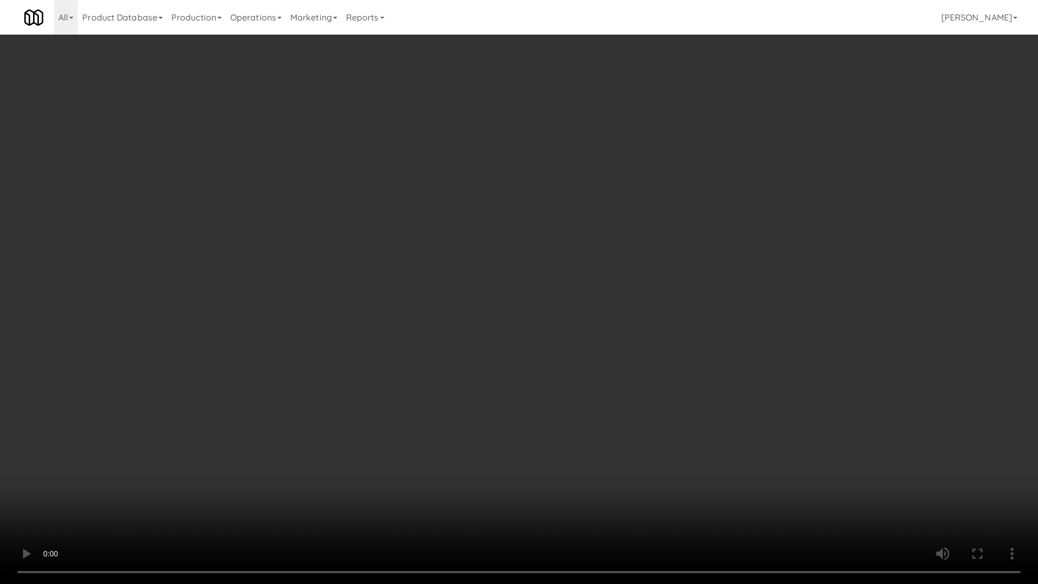
click at [571, 309] on video at bounding box center [519, 292] width 1038 height 584
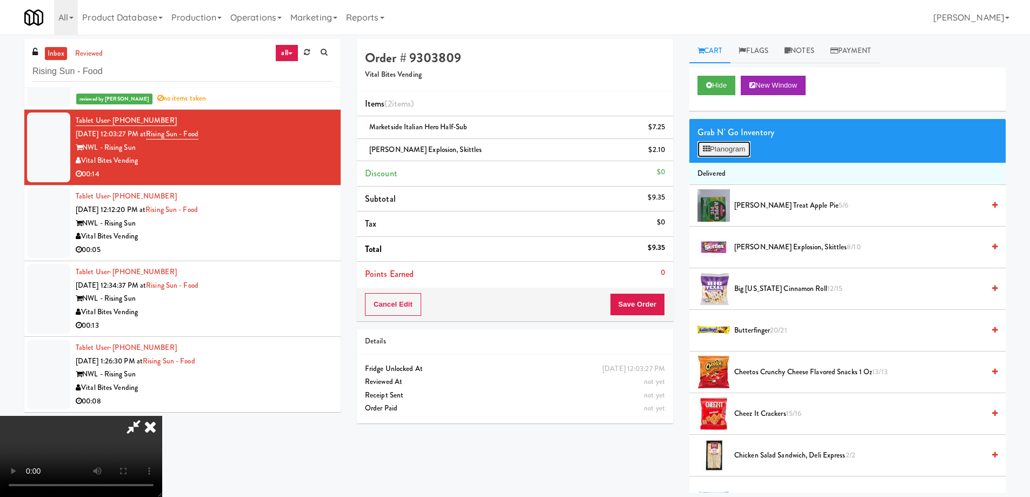
click at [731, 150] on button "Planogram" at bounding box center [724, 149] width 53 height 16
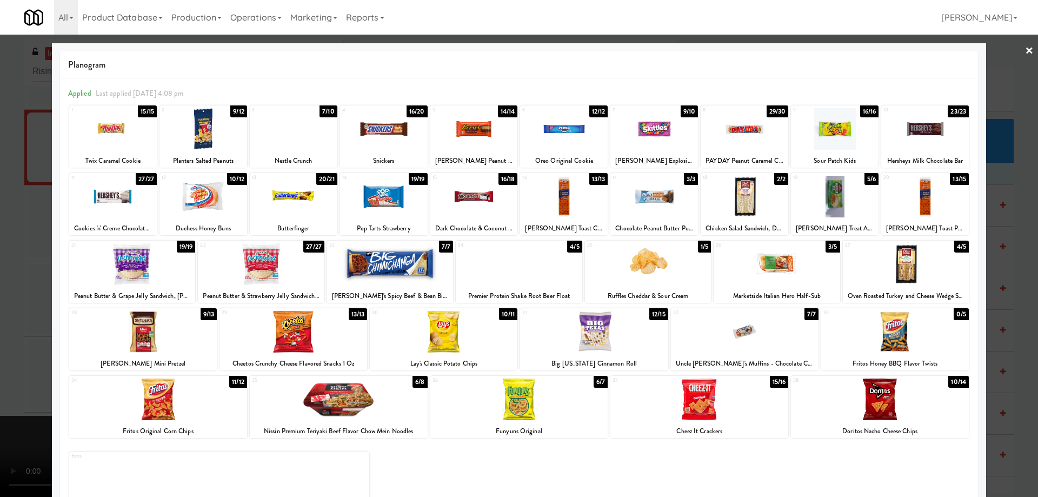
click at [1025, 49] on link "×" at bounding box center [1029, 52] width 9 height 34
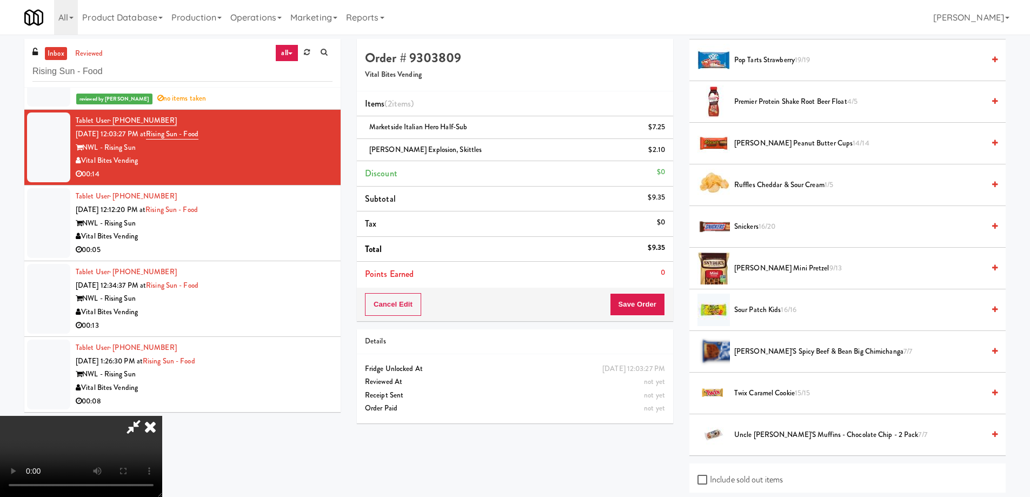
scroll to position [1358, 0]
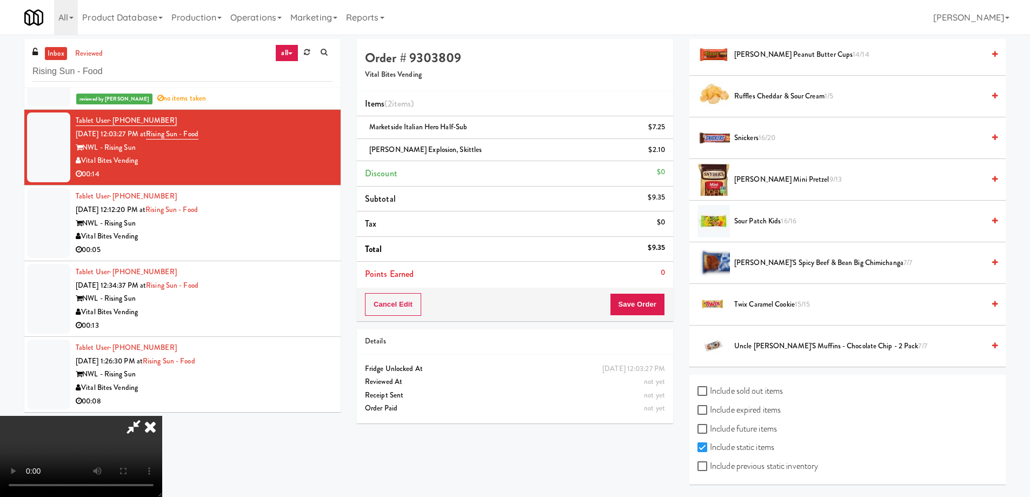
click at [769, 413] on label "Include expired items" at bounding box center [739, 410] width 83 height 16
click at [710, 413] on input "Include expired items" at bounding box center [704, 410] width 12 height 9
checkbox input "true"
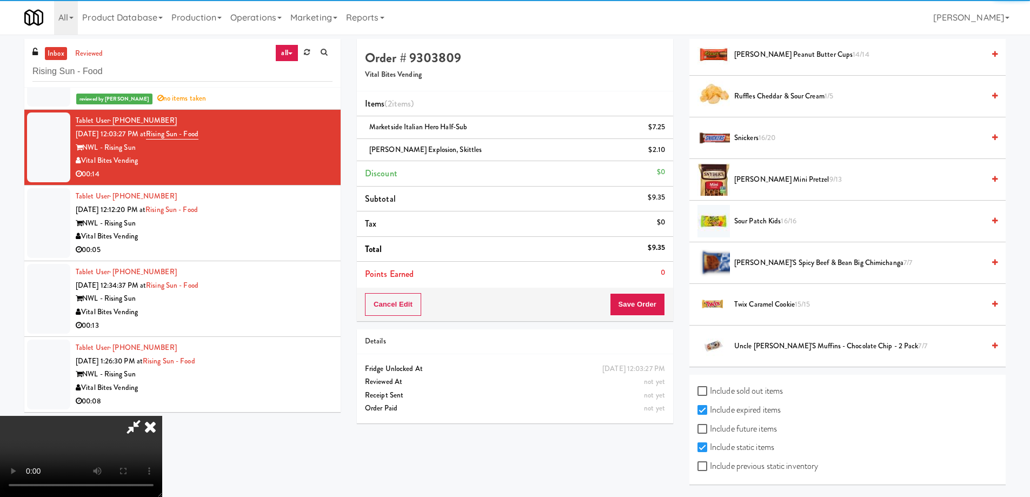
drag, startPoint x: 771, startPoint y: 466, endPoint x: 774, endPoint y: 460, distance: 6.3
click at [770, 466] on label "Include previous static inventory" at bounding box center [758, 466] width 121 height 16
click at [710, 466] on input "Include previous static inventory" at bounding box center [704, 466] width 12 height 9
checkbox input "true"
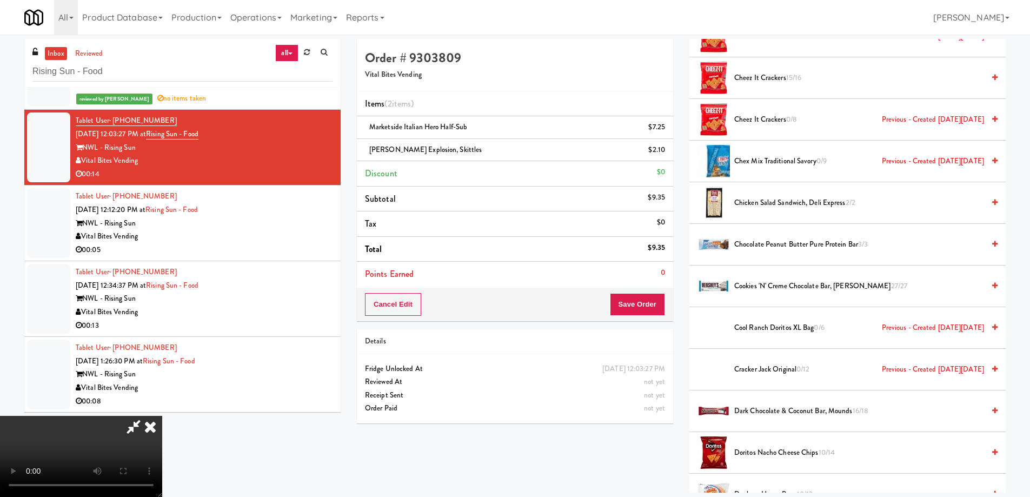
scroll to position [709, 0]
click at [779, 327] on span "Cool Ranch Doritos XL Bag 0/6 Previous - Created [DATE][DATE]" at bounding box center [859, 329] width 250 height 14
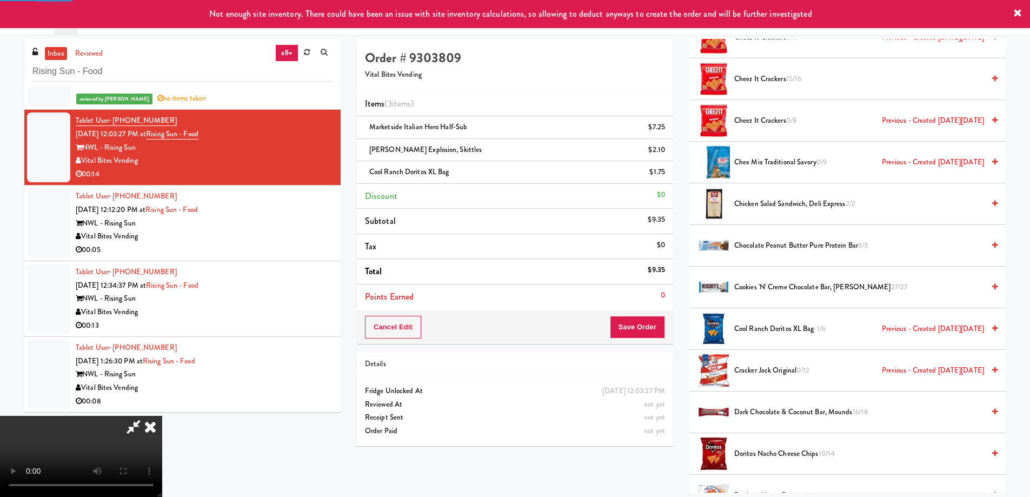
click at [162, 416] on video at bounding box center [81, 456] width 162 height 81
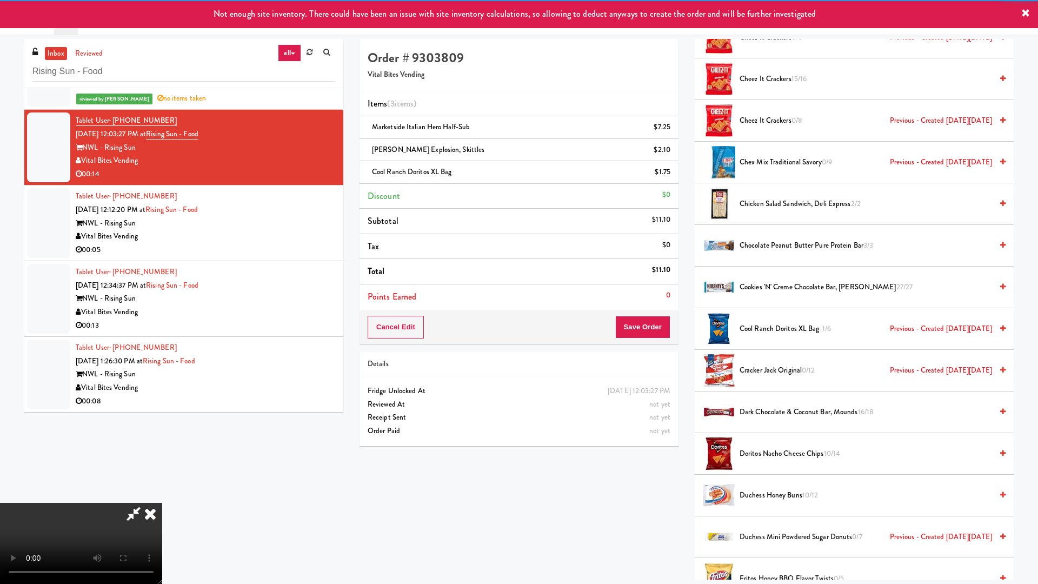
click at [162, 496] on video at bounding box center [81, 543] width 162 height 81
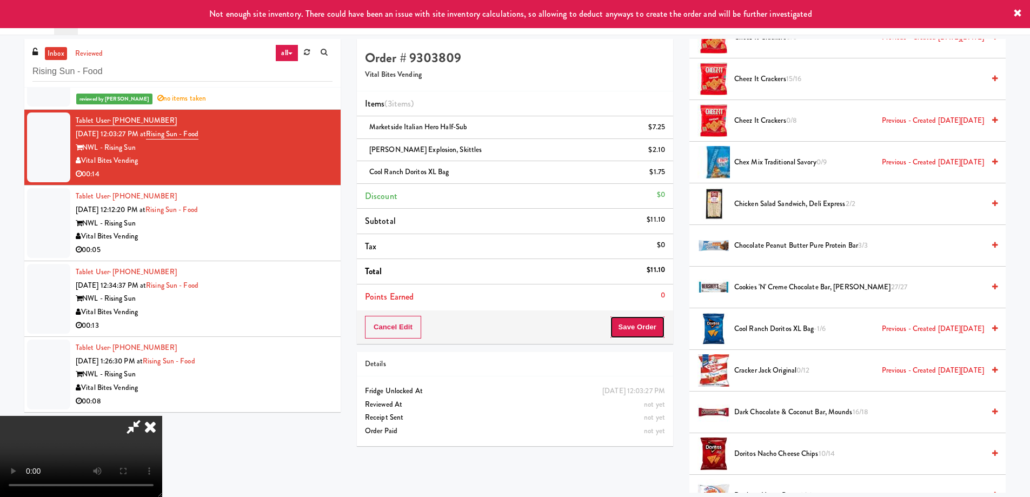
click at [653, 325] on button "Save Order" at bounding box center [637, 327] width 55 height 23
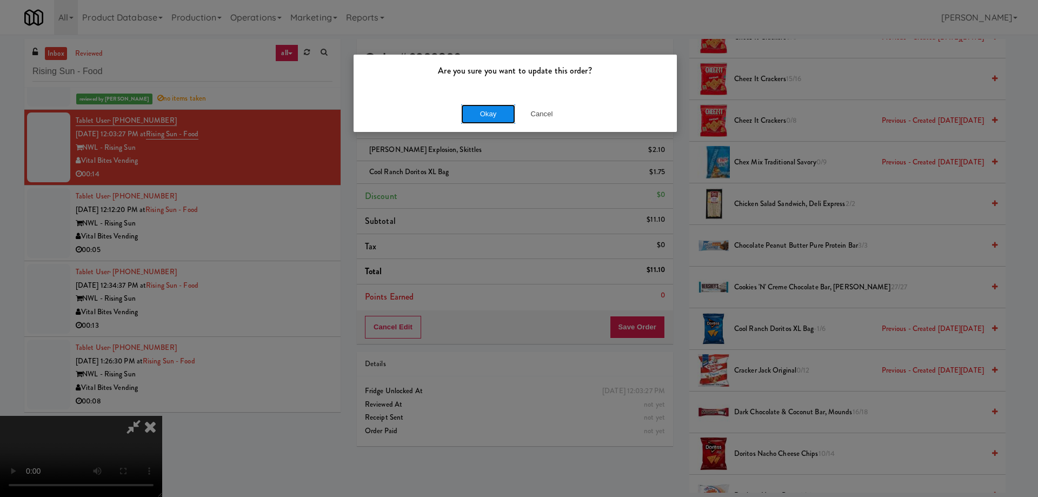
click at [488, 119] on button "Okay" at bounding box center [488, 113] width 54 height 19
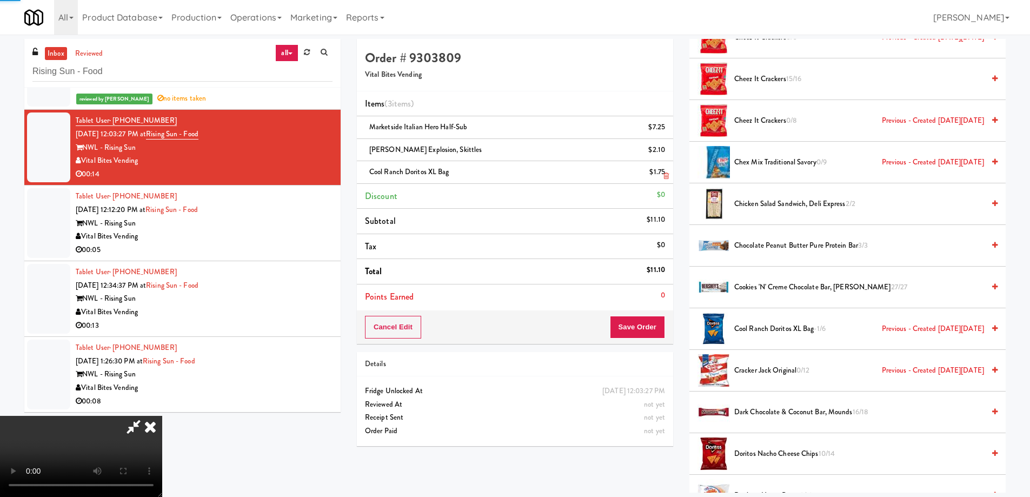
click at [162, 416] on icon at bounding box center [150, 427] width 24 height 22
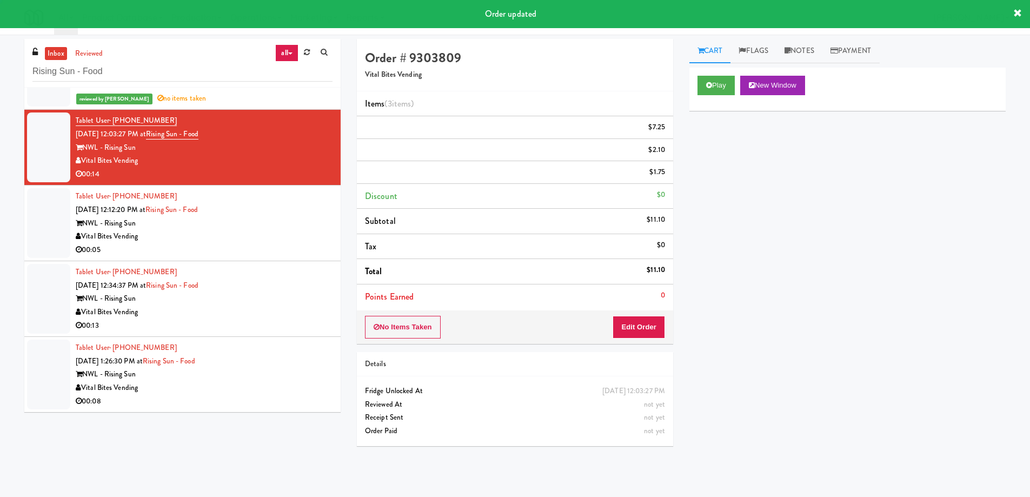
scroll to position [0, 0]
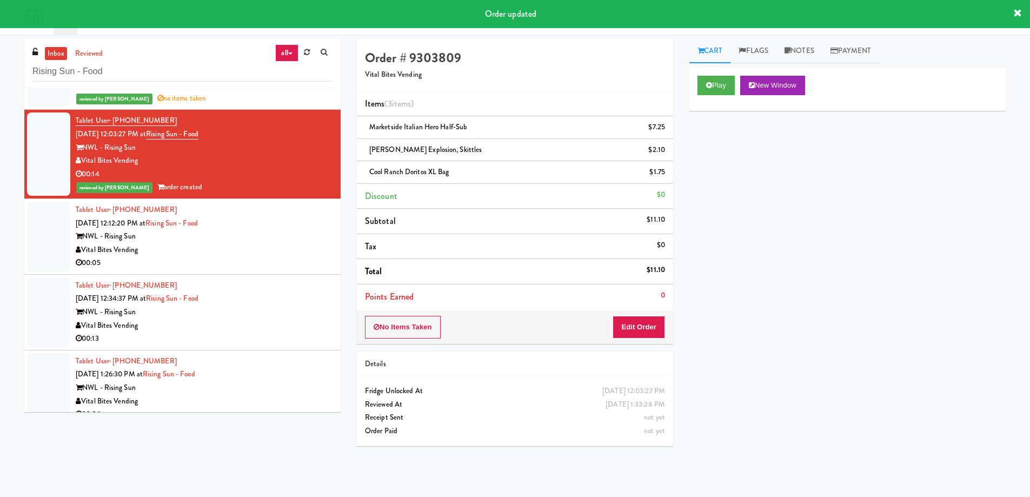
click at [304, 238] on div "NWL - Rising Sun" at bounding box center [204, 237] width 257 height 14
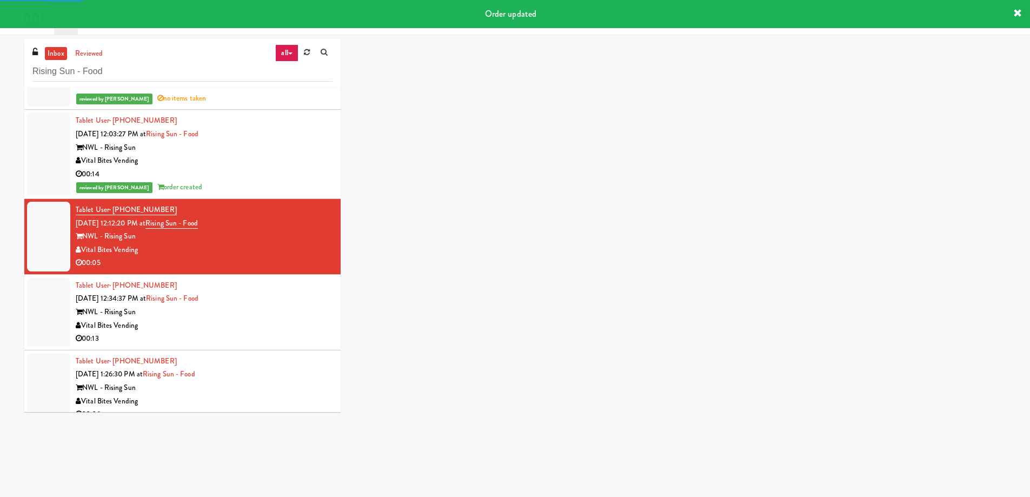
scroll to position [525, 0]
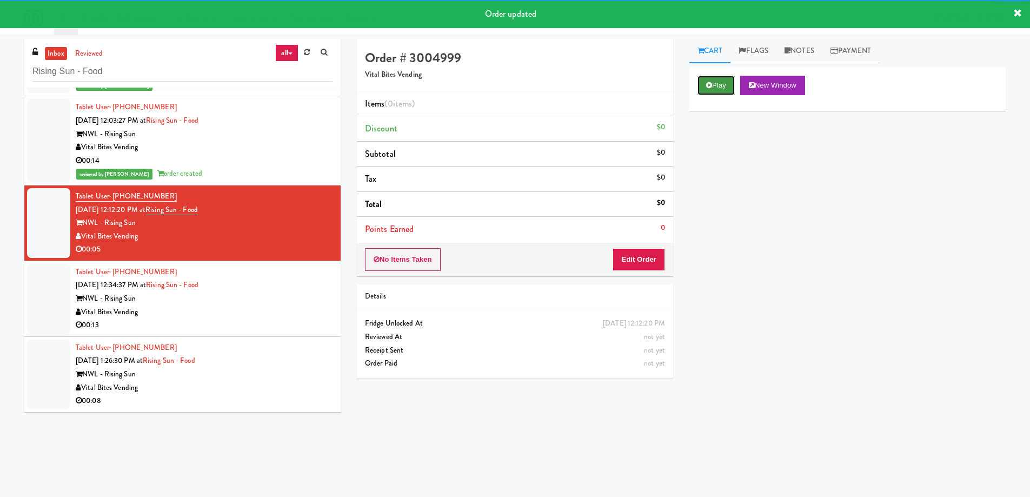
click at [715, 83] on button "Play" at bounding box center [716, 85] width 37 height 19
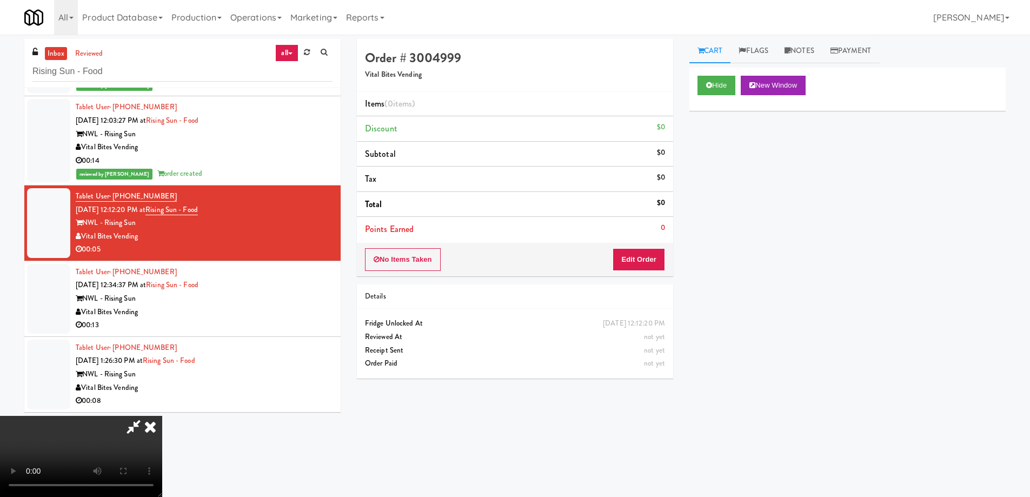
click at [162, 416] on video at bounding box center [81, 456] width 162 height 81
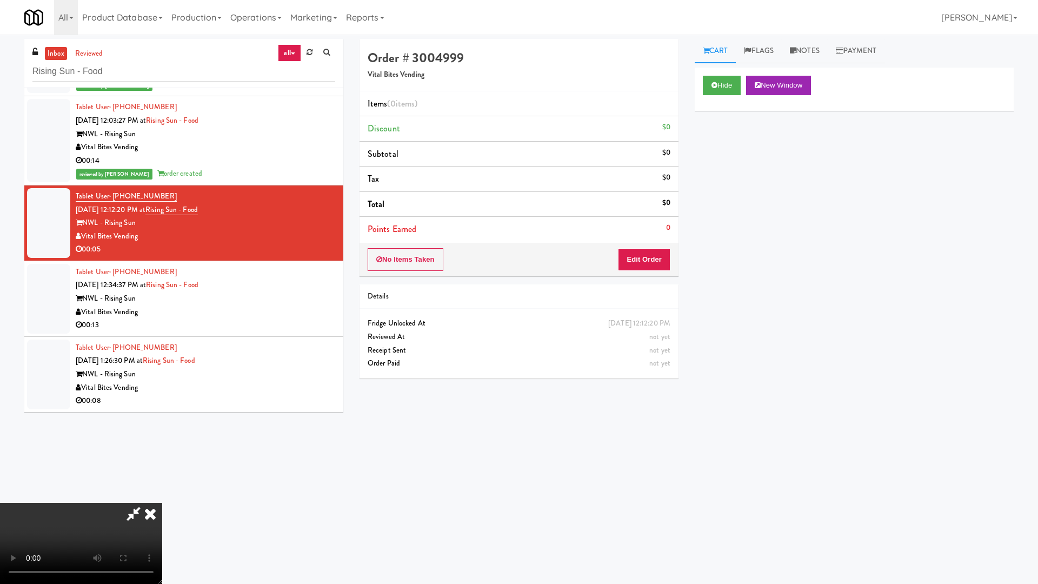
click at [162, 496] on video at bounding box center [81, 543] width 162 height 81
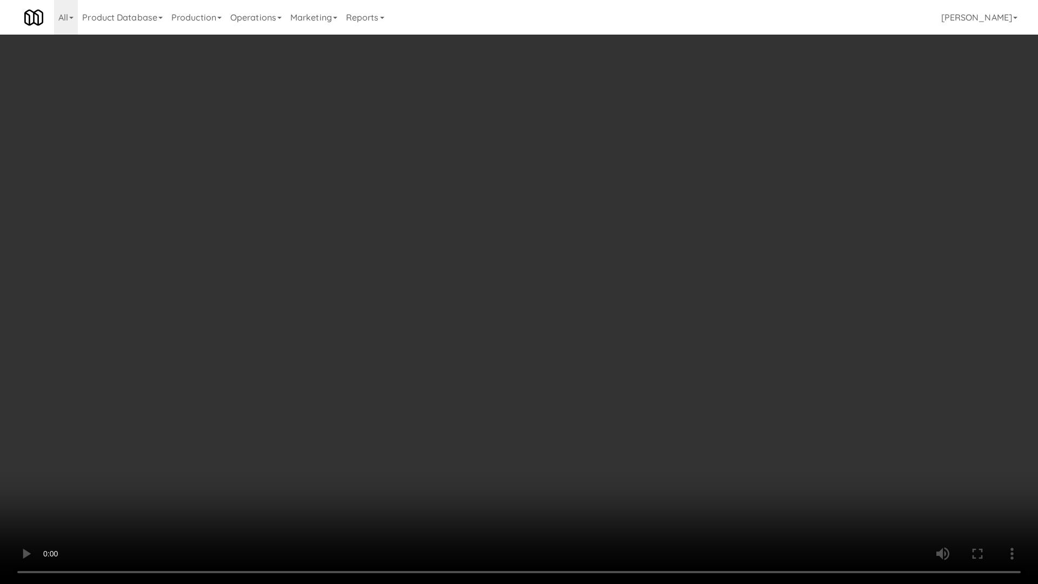
click at [445, 263] on video at bounding box center [519, 292] width 1038 height 584
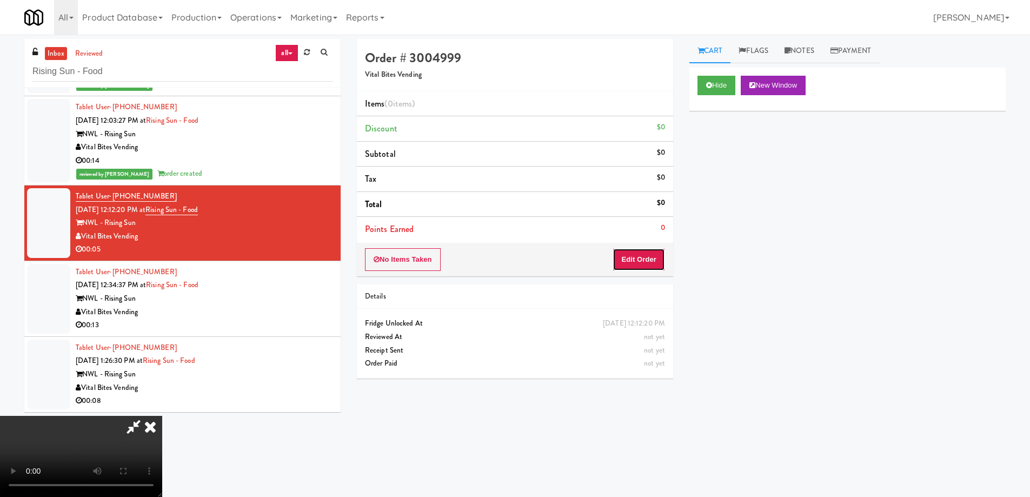
drag, startPoint x: 638, startPoint y: 254, endPoint x: 677, endPoint y: 197, distance: 68.8
click at [639, 254] on button "Edit Order" at bounding box center [639, 259] width 52 height 23
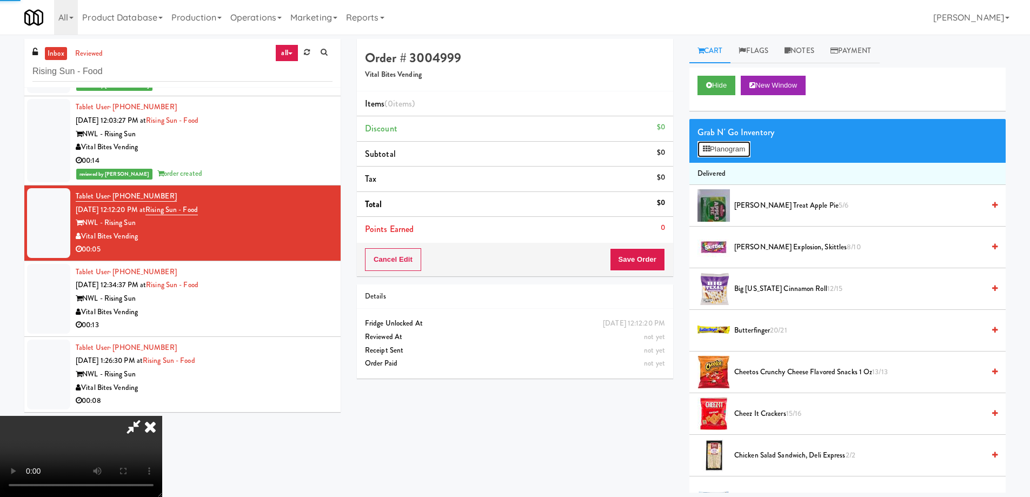
click at [708, 145] on icon at bounding box center [706, 148] width 7 height 7
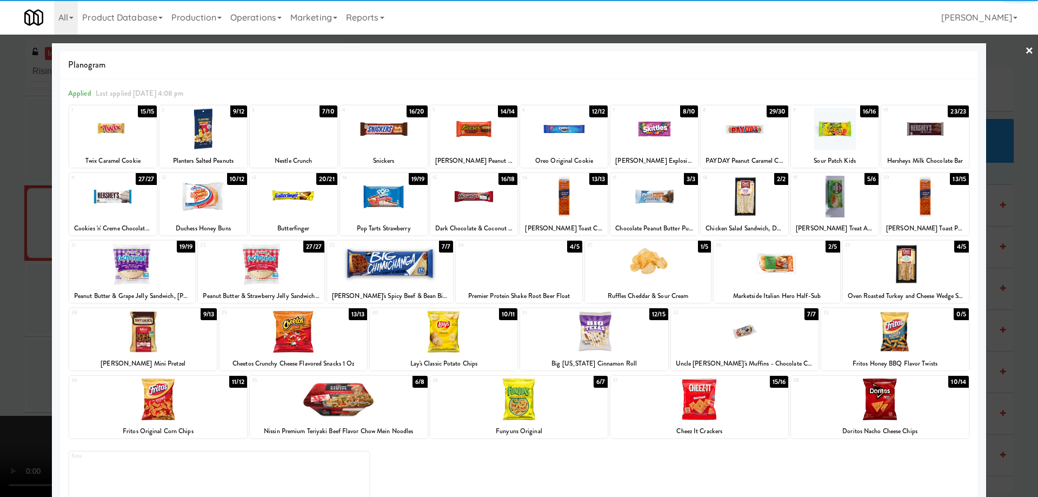
click at [190, 331] on div at bounding box center [143, 332] width 148 height 42
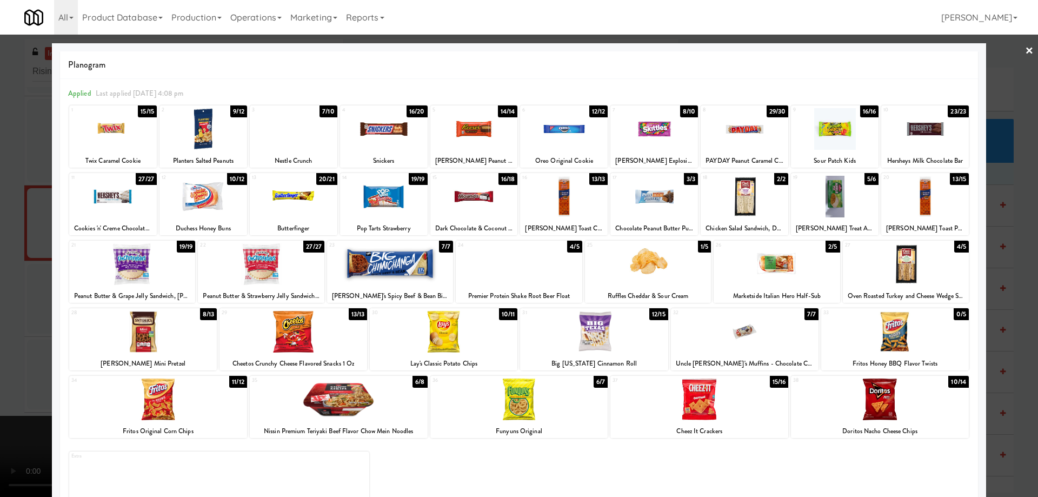
click at [1027, 54] on div at bounding box center [519, 248] width 1038 height 497
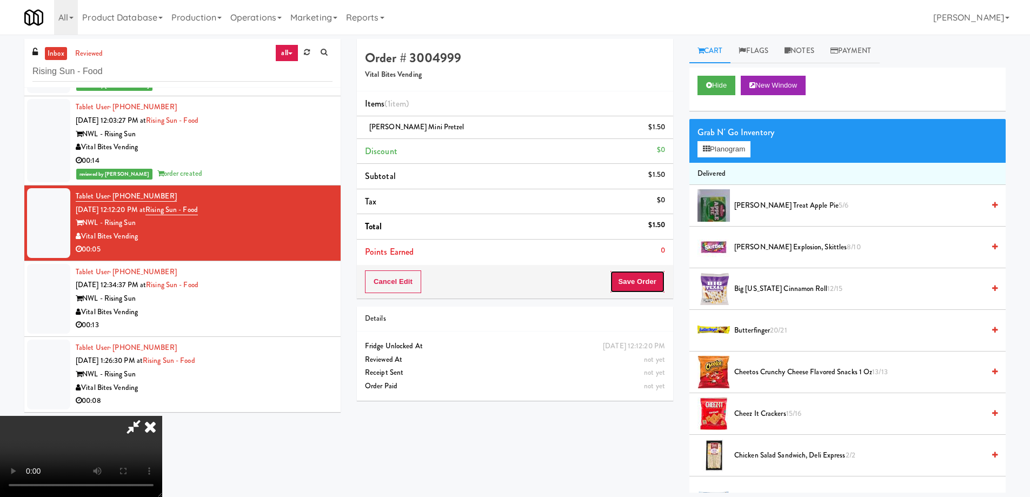
click at [638, 277] on button "Save Order" at bounding box center [637, 281] width 55 height 23
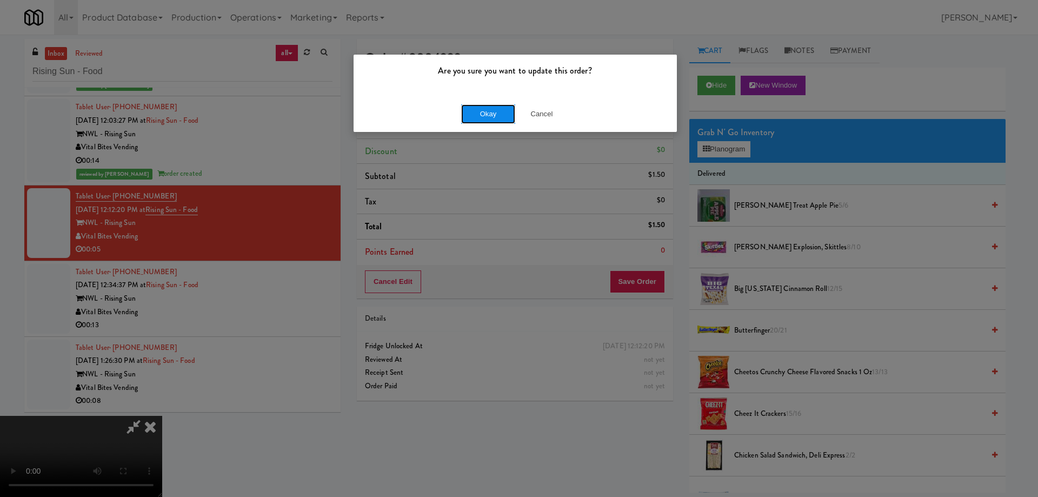
click at [486, 106] on button "Okay" at bounding box center [488, 113] width 54 height 19
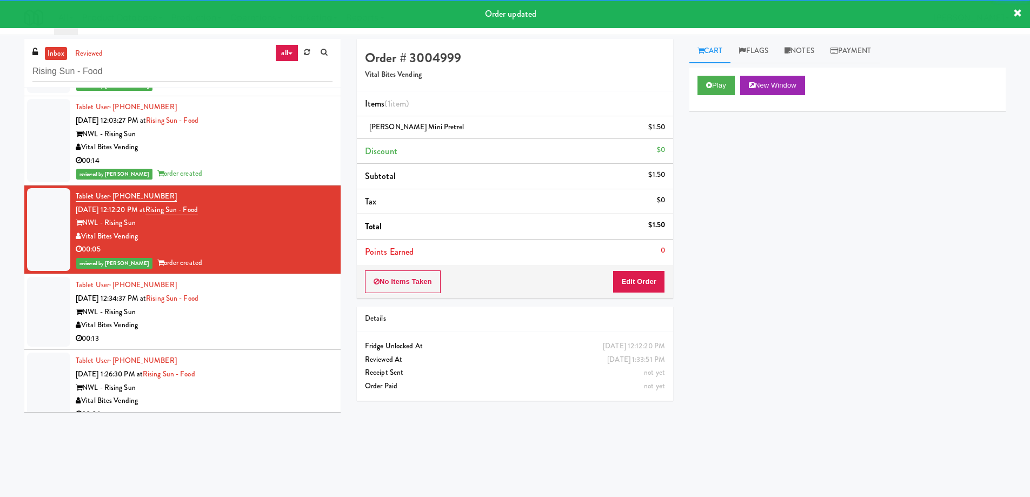
click at [283, 323] on div "Vital Bites Vending" at bounding box center [204, 326] width 257 height 14
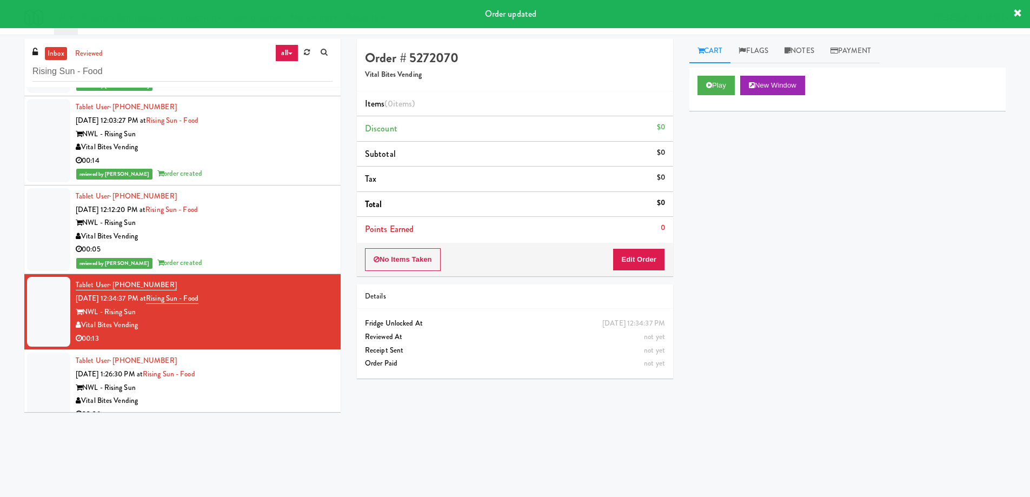
scroll to position [538, 0]
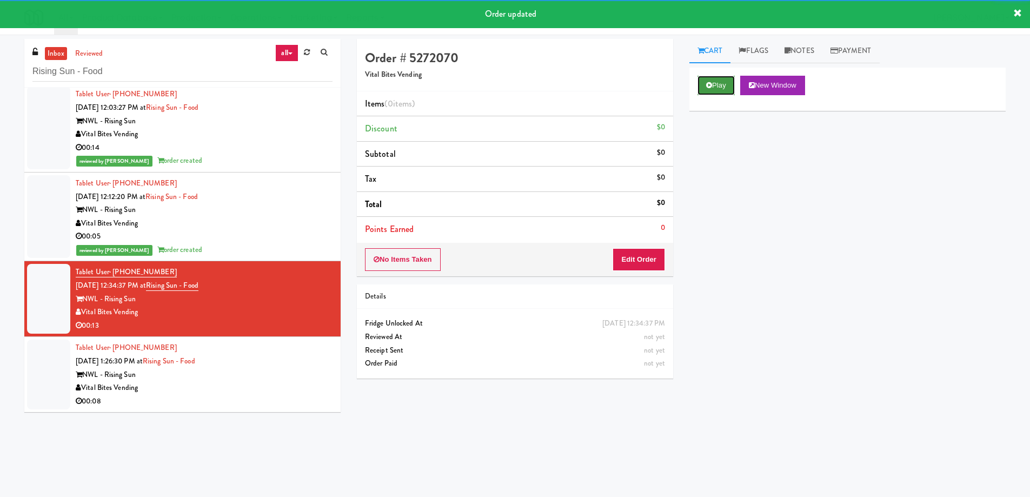
click at [724, 86] on button "Play" at bounding box center [716, 85] width 37 height 19
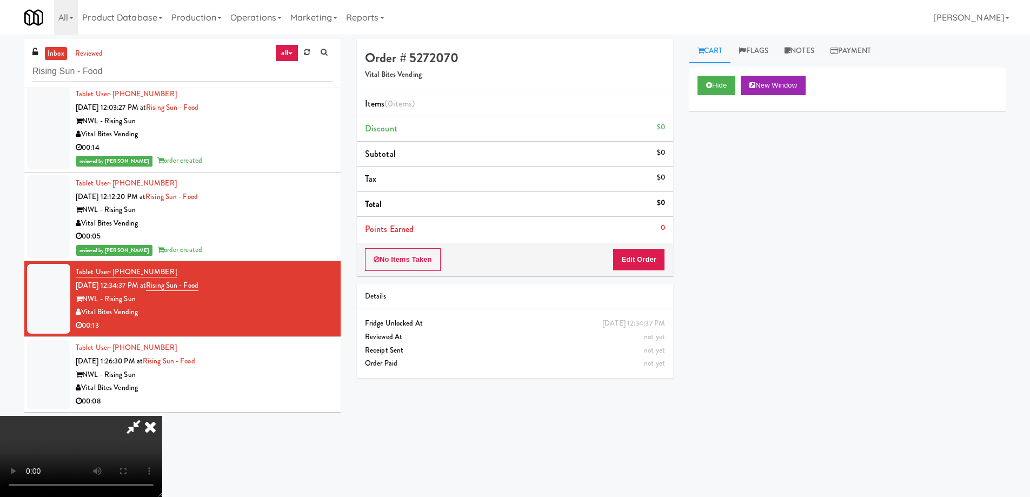
click at [162, 416] on video at bounding box center [81, 456] width 162 height 81
drag, startPoint x: 397, startPoint y: 268, endPoint x: 398, endPoint y: 337, distance: 69.2
click at [162, 416] on video at bounding box center [81, 456] width 162 height 81
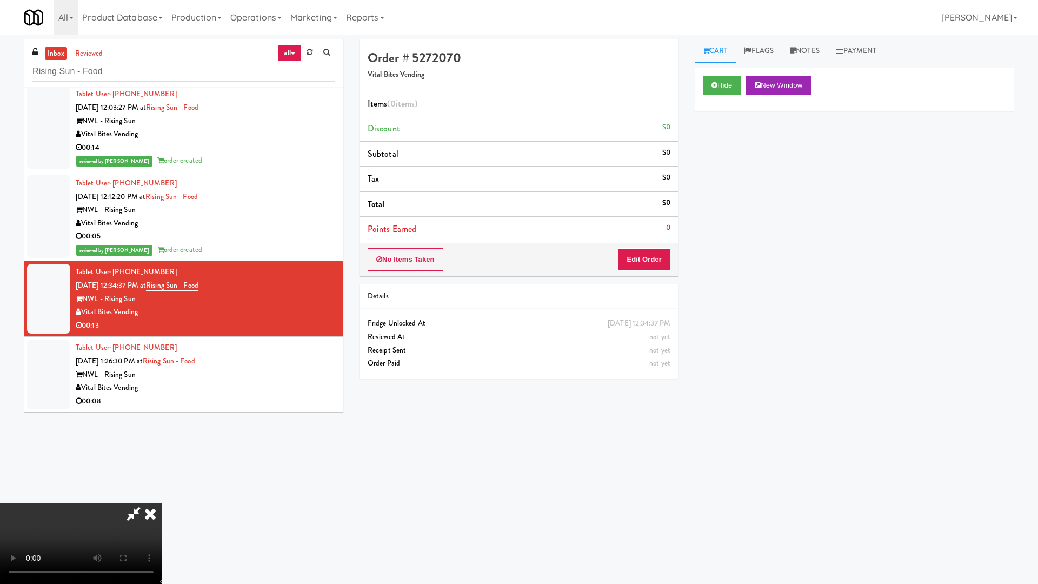
click at [162, 496] on video at bounding box center [81, 543] width 162 height 81
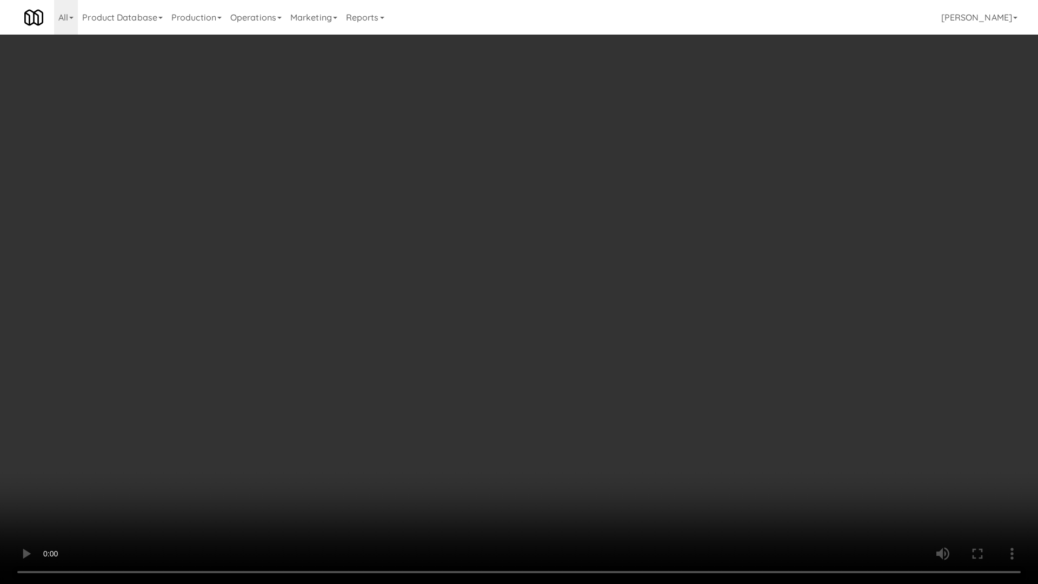
click at [494, 344] on video at bounding box center [519, 292] width 1038 height 584
click at [386, 251] on video at bounding box center [519, 292] width 1038 height 584
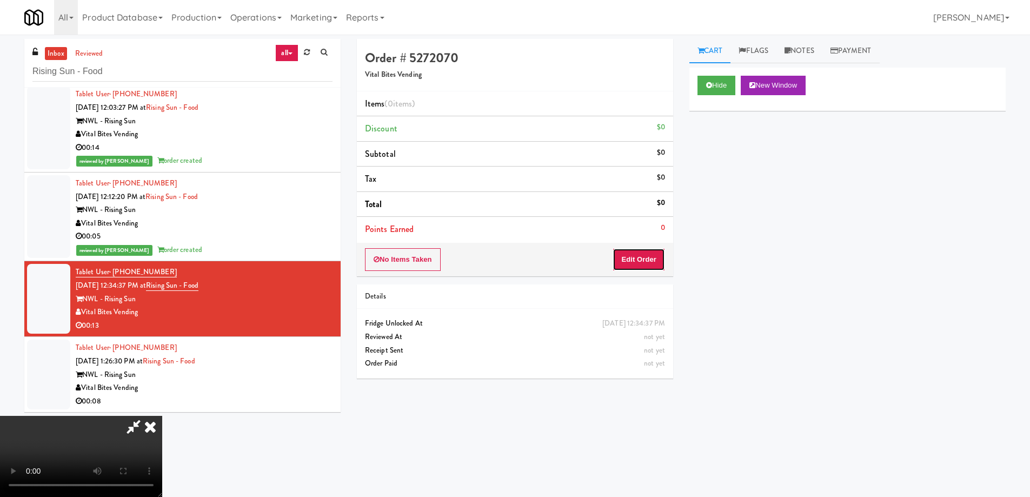
click at [648, 251] on button "Edit Order" at bounding box center [639, 259] width 52 height 23
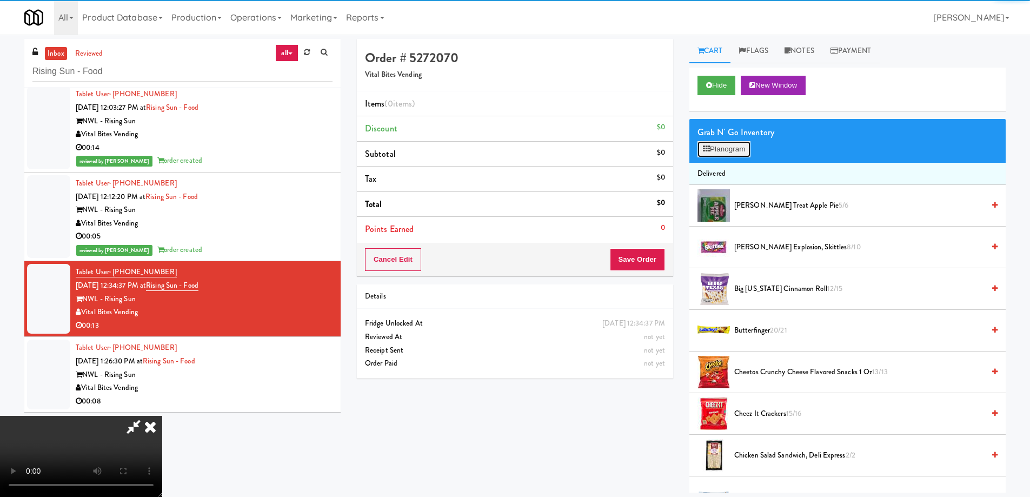
click at [718, 150] on button "Planogram" at bounding box center [724, 149] width 53 height 16
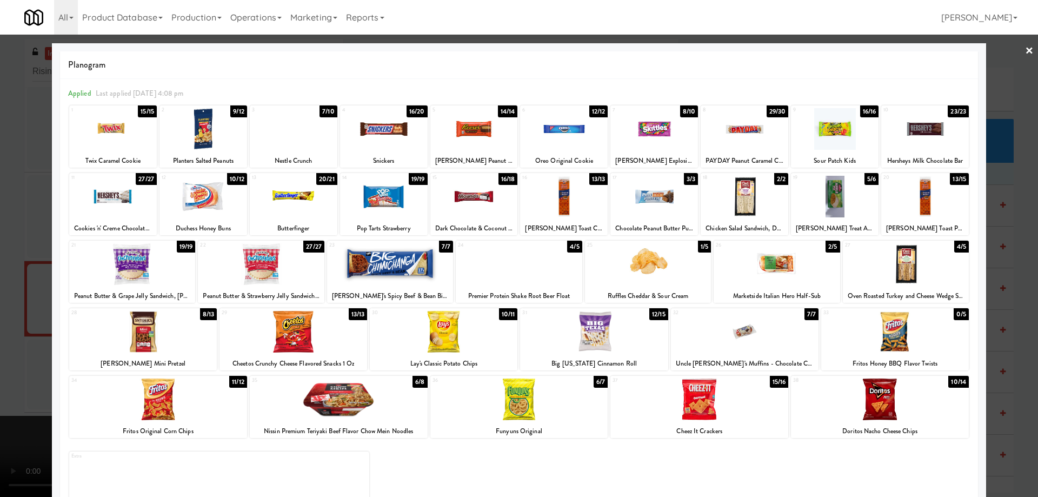
click at [404, 120] on div at bounding box center [384, 129] width 88 height 42
click at [1016, 51] on div at bounding box center [519, 248] width 1038 height 497
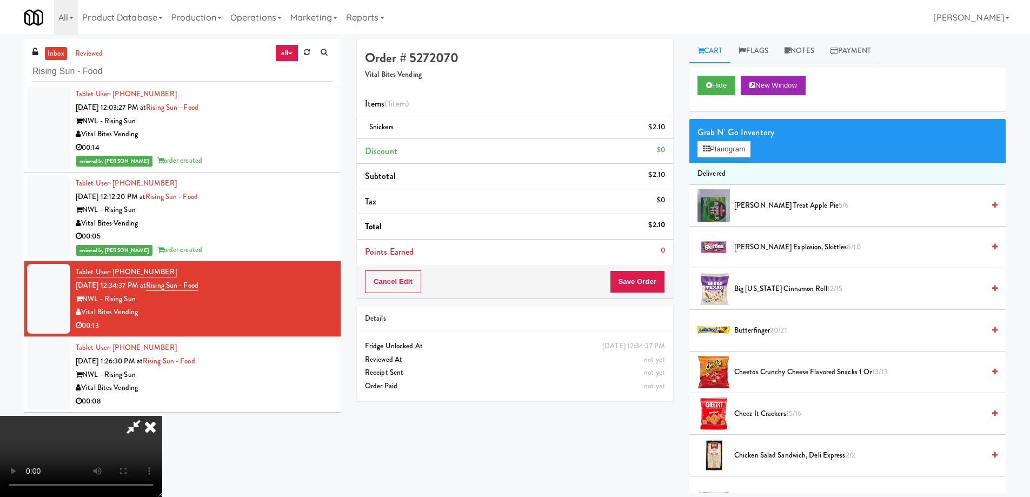
click at [162, 416] on video at bounding box center [81, 456] width 162 height 81
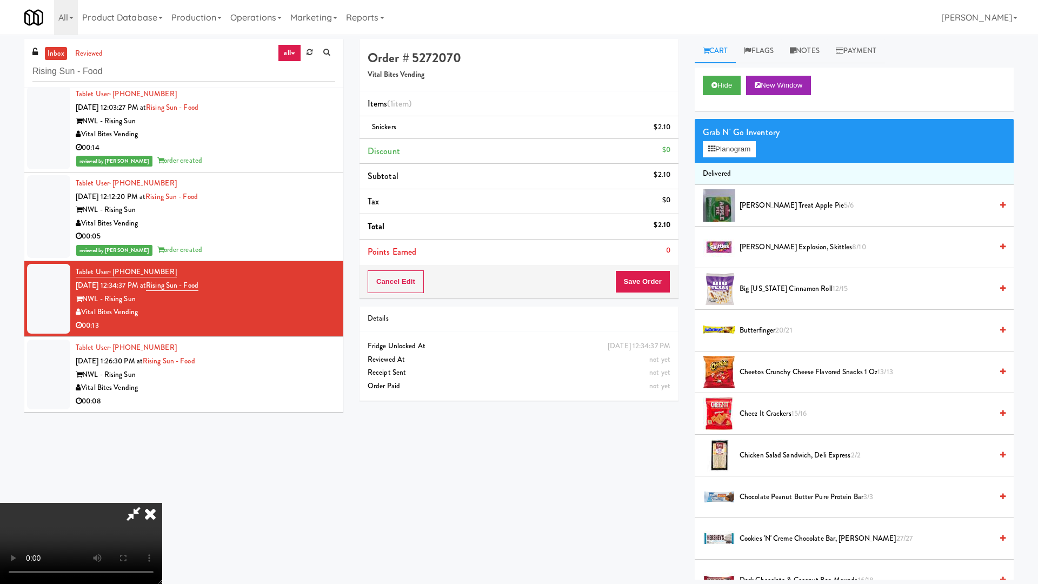
click at [162, 496] on video at bounding box center [81, 543] width 162 height 81
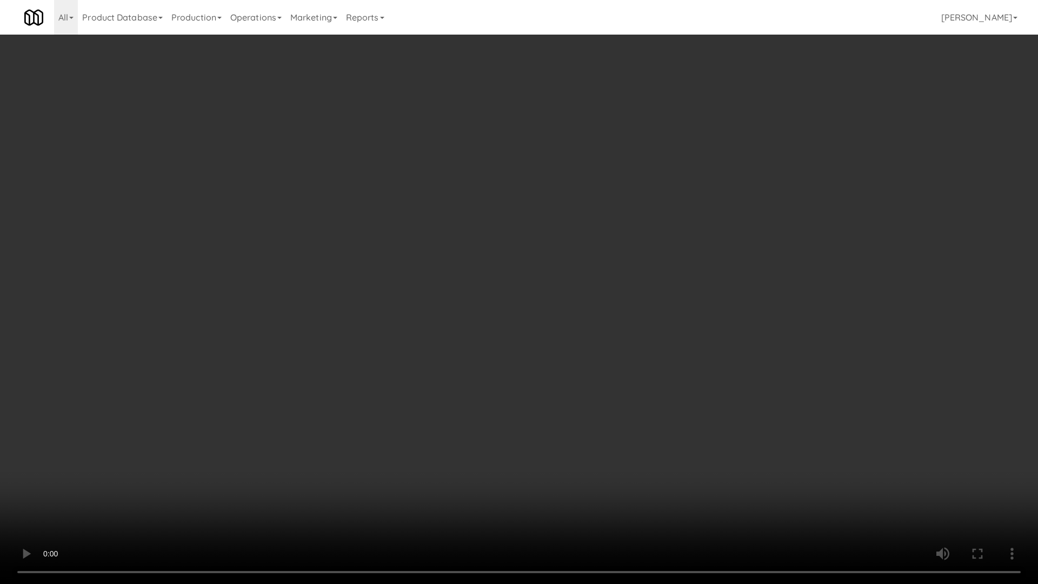
click at [514, 224] on video at bounding box center [519, 292] width 1038 height 584
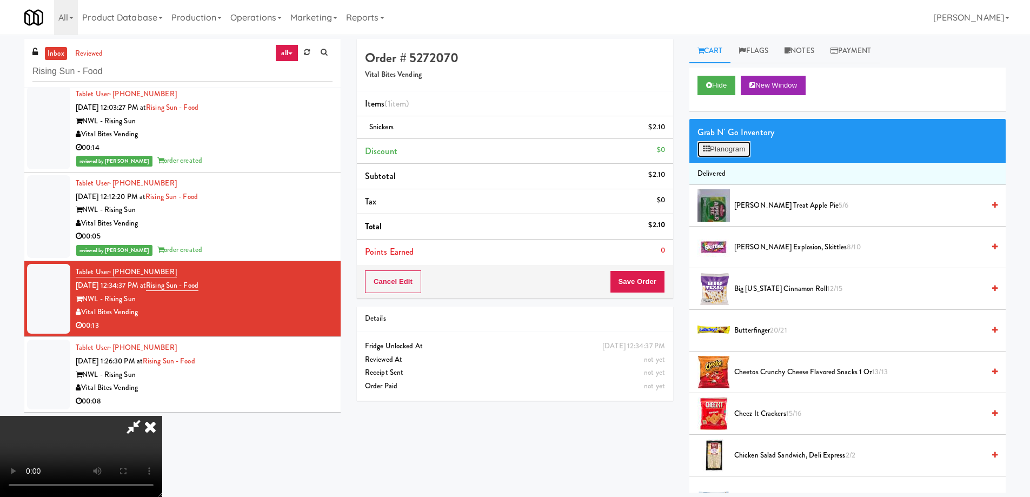
click at [740, 150] on button "Planogram" at bounding box center [724, 149] width 53 height 16
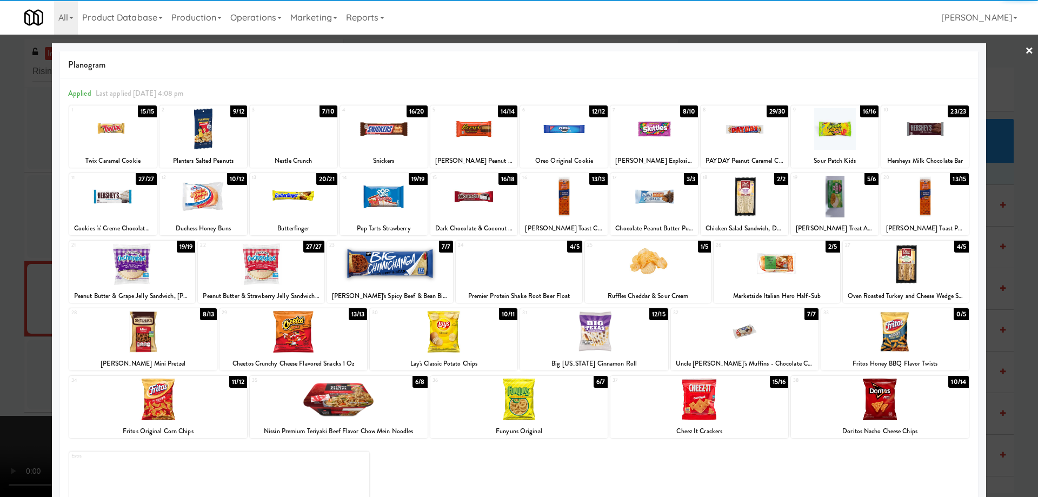
click at [109, 135] on div at bounding box center [113, 129] width 88 height 42
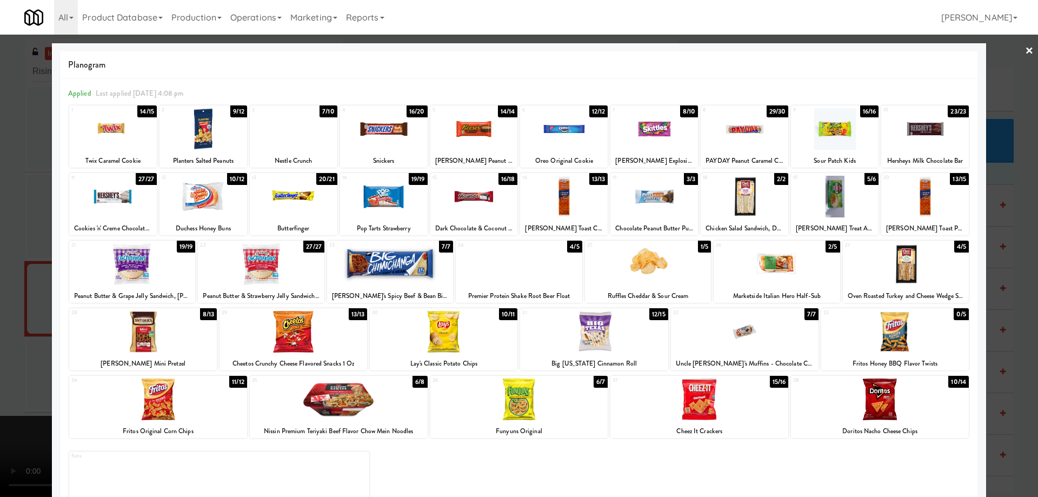
click at [1029, 50] on div at bounding box center [519, 248] width 1038 height 497
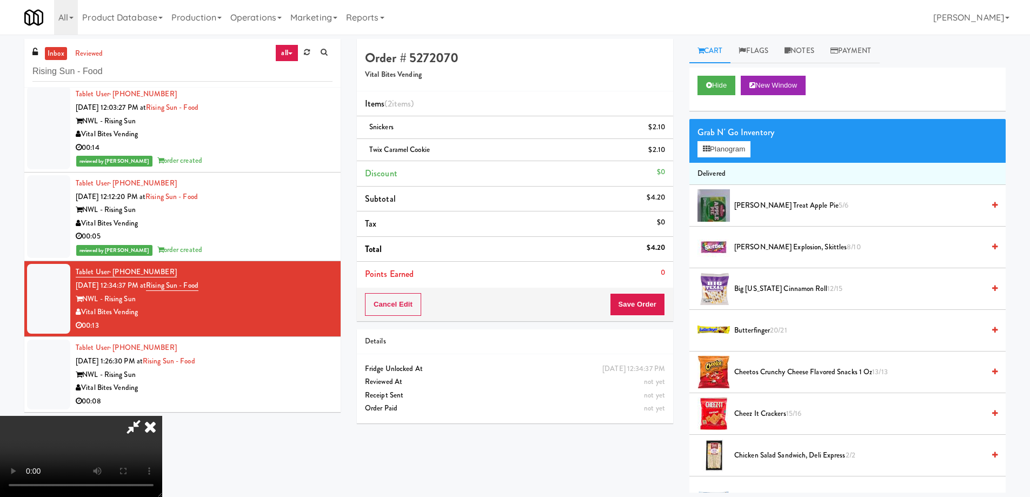
click at [162, 416] on video at bounding box center [81, 456] width 162 height 81
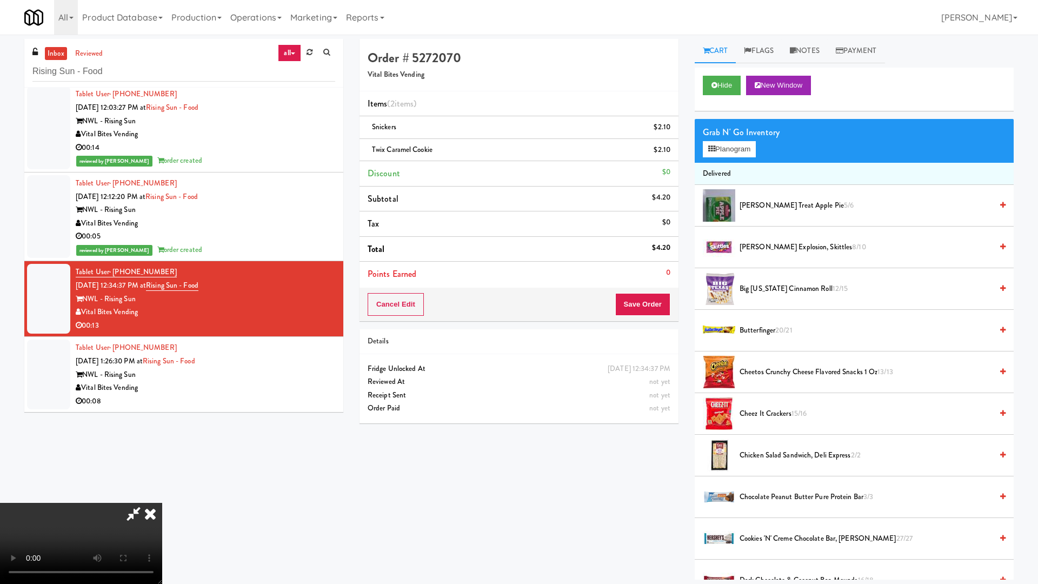
click at [162, 496] on video at bounding box center [81, 543] width 162 height 81
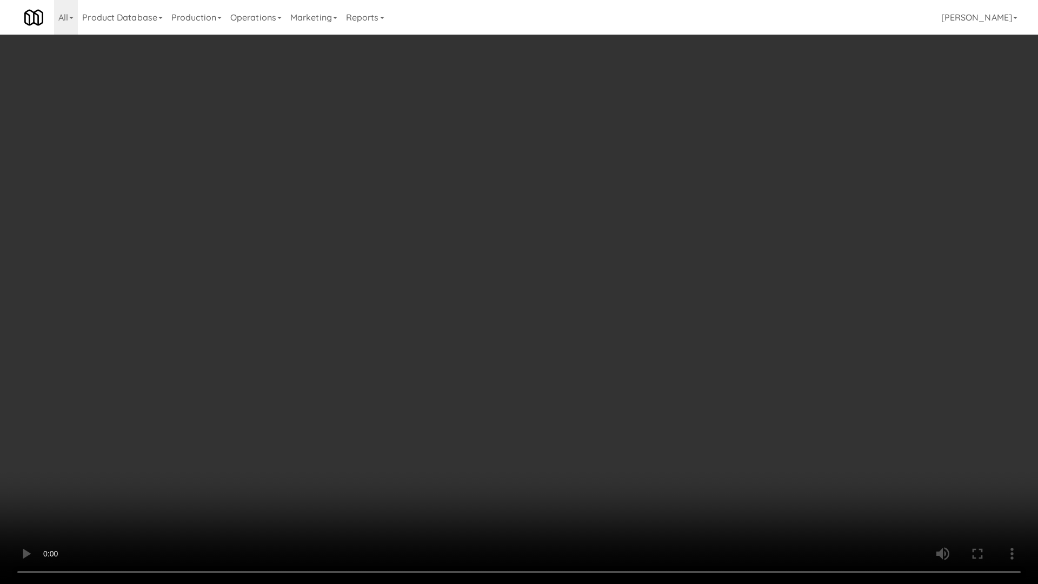
click at [510, 300] on video at bounding box center [519, 292] width 1038 height 584
click at [619, 336] on video at bounding box center [519, 292] width 1038 height 584
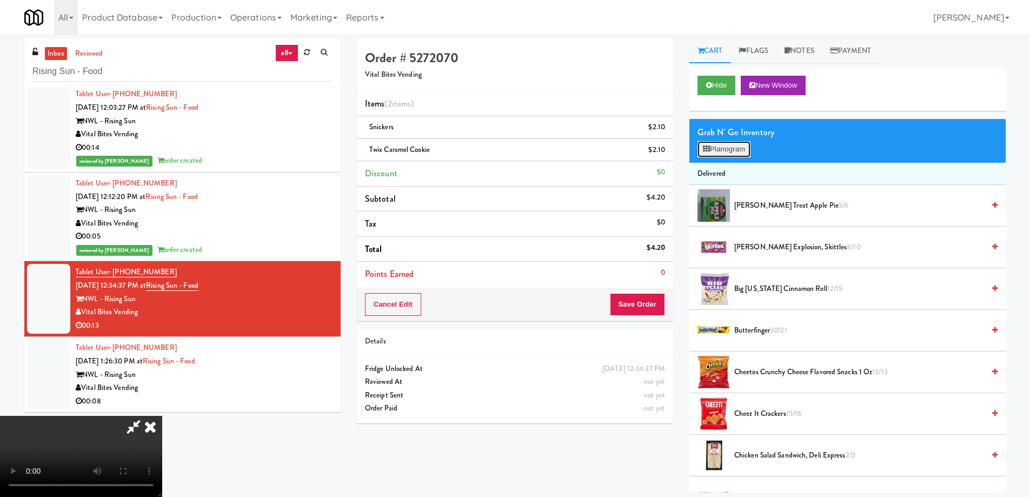
click at [732, 145] on button "Planogram" at bounding box center [724, 149] width 53 height 16
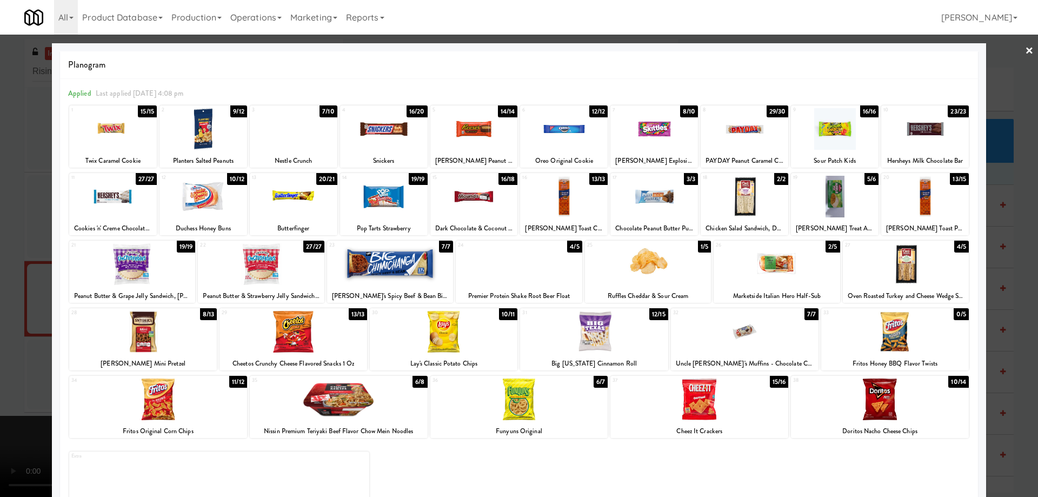
click at [482, 192] on div at bounding box center [474, 197] width 88 height 42
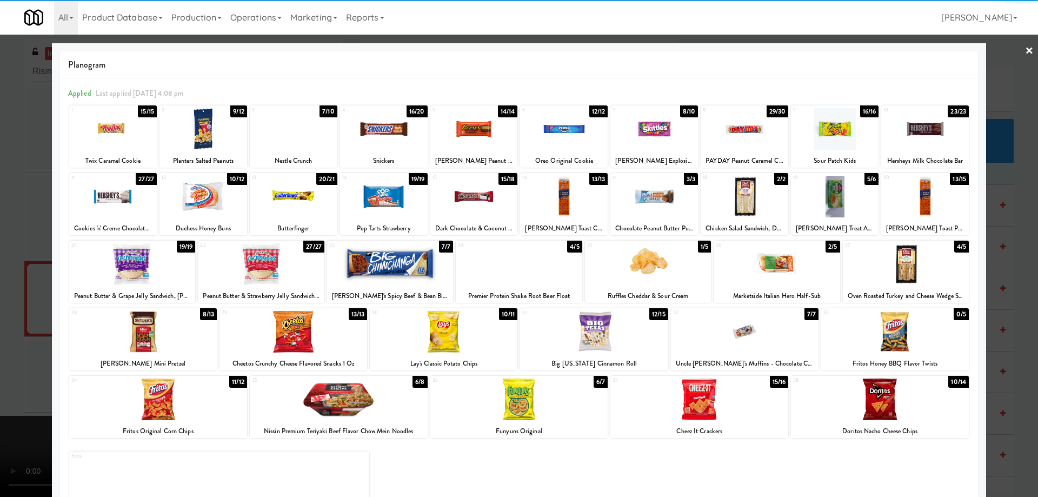
click at [1014, 50] on div at bounding box center [519, 248] width 1038 height 497
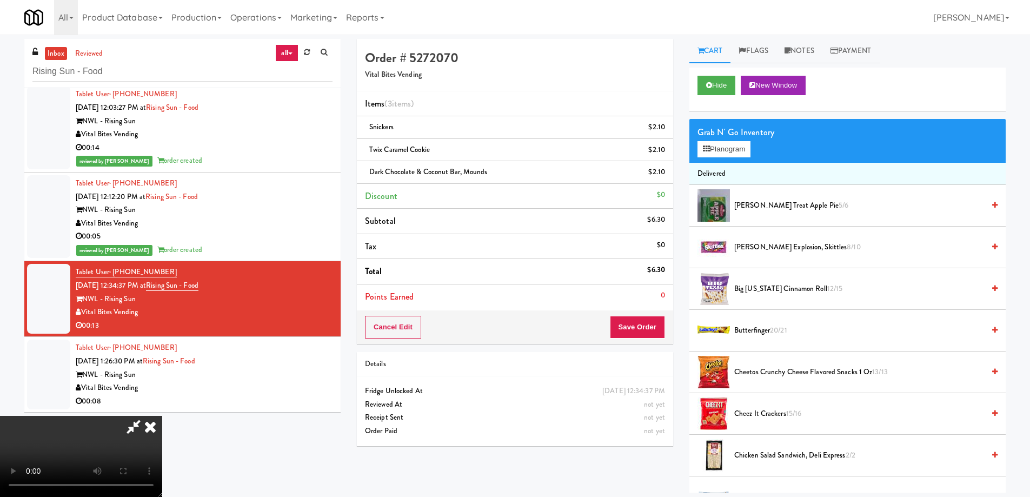
click at [162, 416] on video at bounding box center [81, 456] width 162 height 81
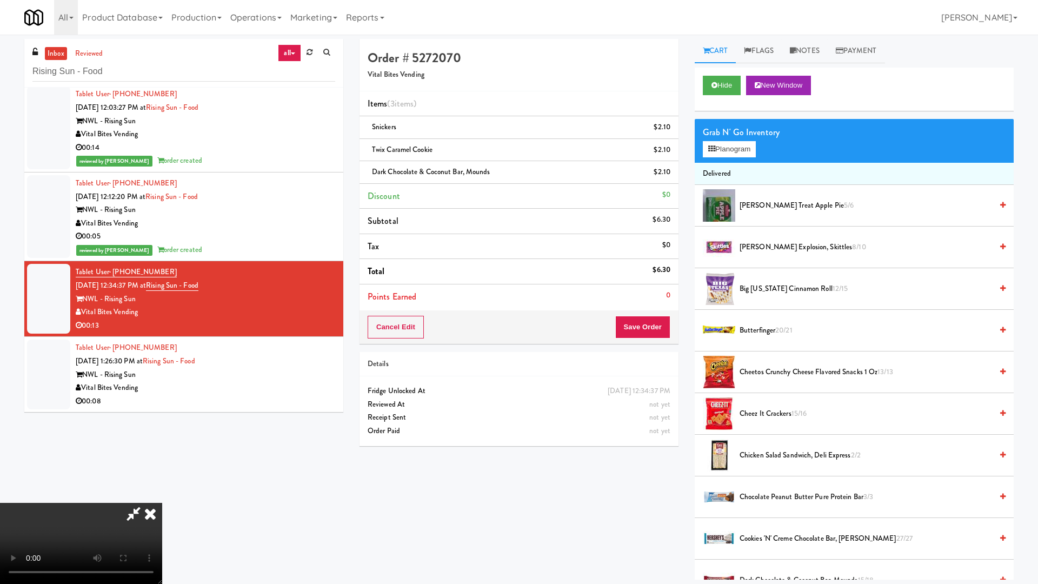
click at [162, 496] on video at bounding box center [81, 543] width 162 height 81
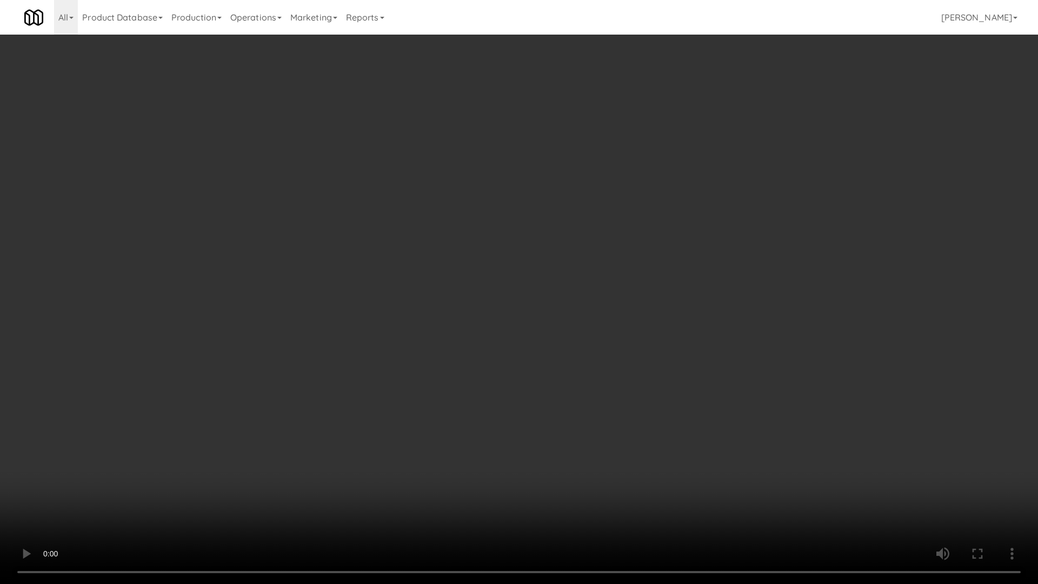
click at [628, 351] on video at bounding box center [519, 292] width 1038 height 584
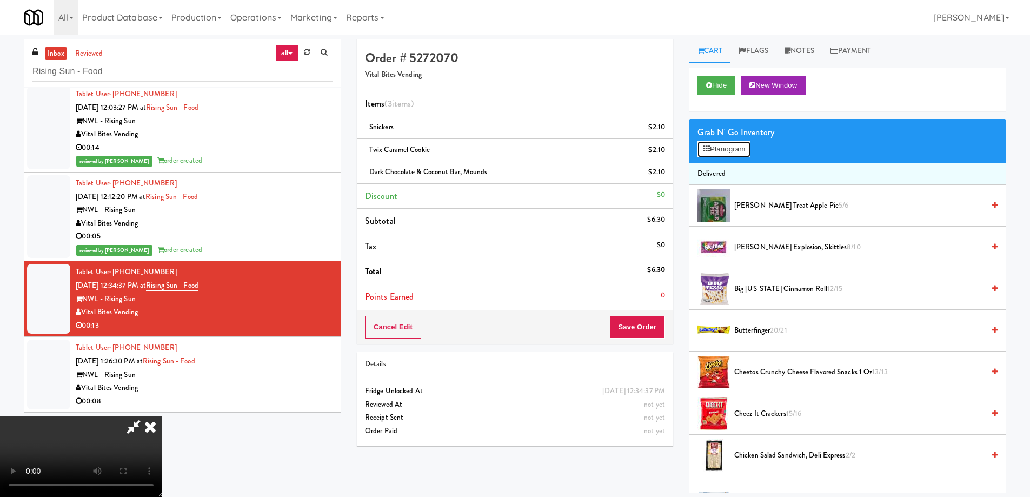
click at [721, 147] on button "Planogram" at bounding box center [724, 149] width 53 height 16
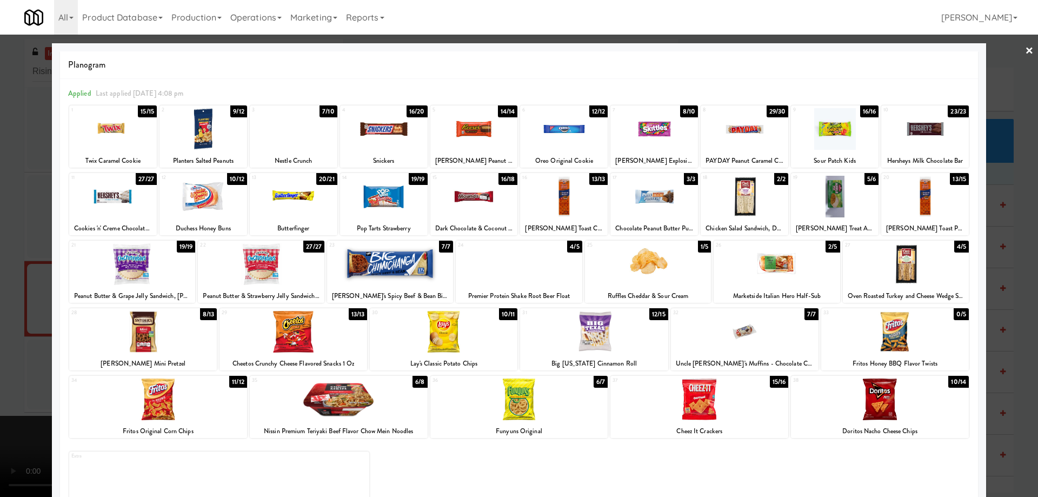
click at [1025, 46] on link "×" at bounding box center [1029, 52] width 9 height 34
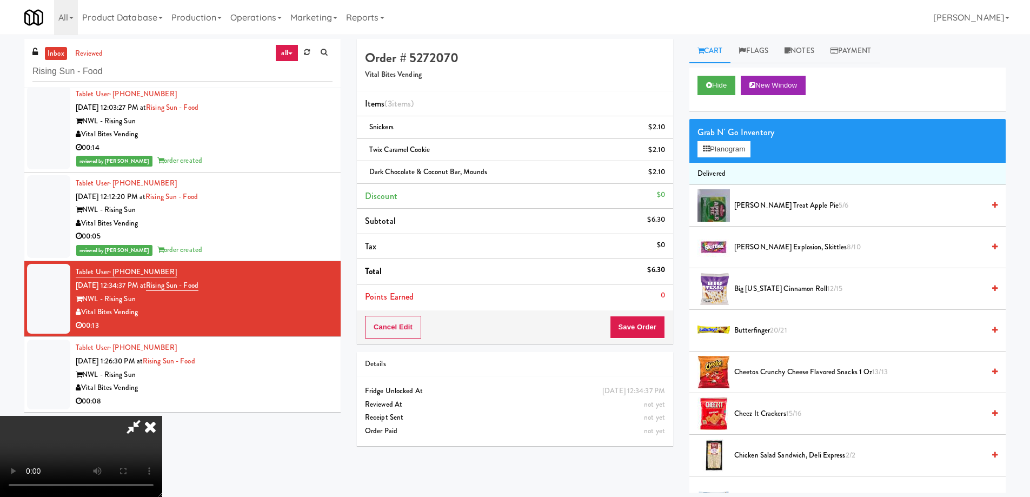
click at [162, 416] on video at bounding box center [81, 456] width 162 height 81
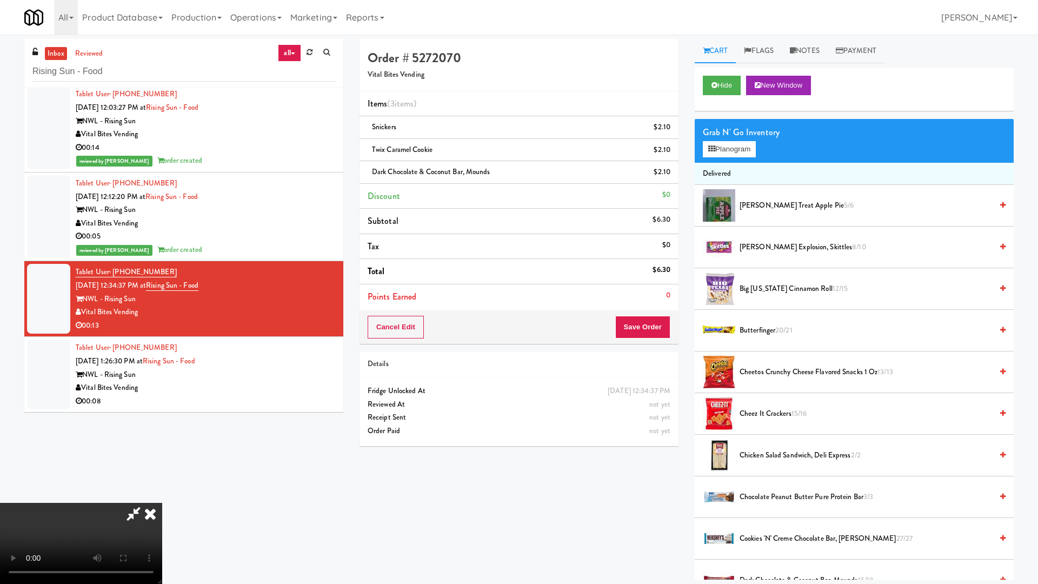
click at [162, 496] on video at bounding box center [81, 543] width 162 height 81
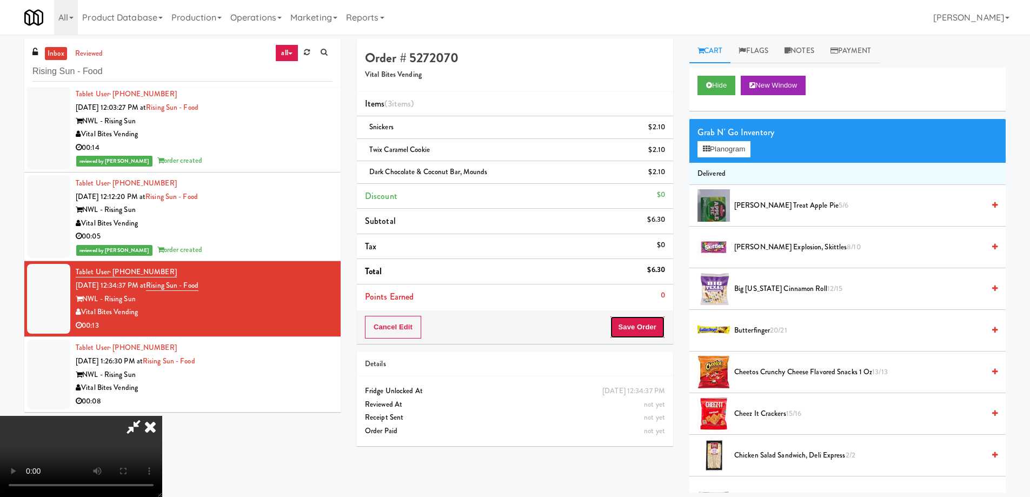
click at [661, 322] on button "Save Order" at bounding box center [637, 327] width 55 height 23
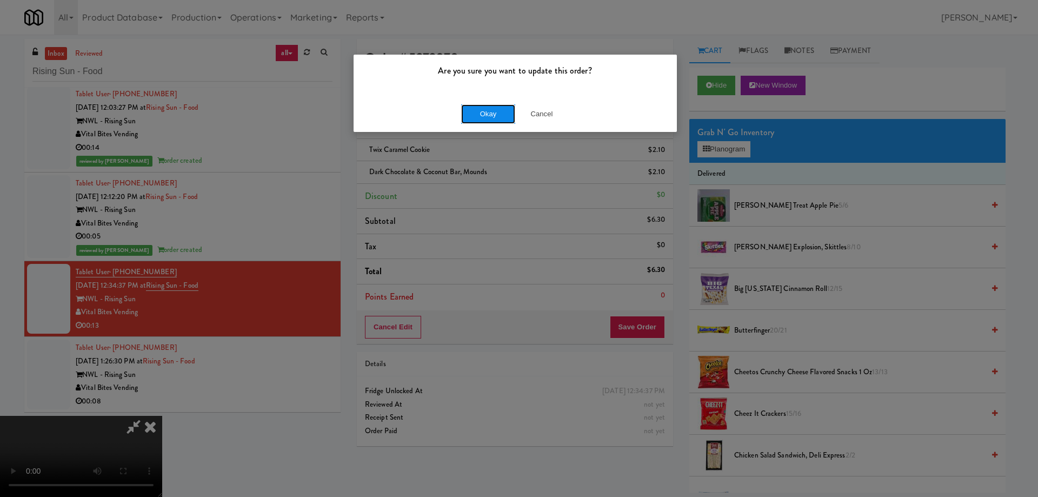
click at [486, 114] on button "Okay" at bounding box center [488, 113] width 54 height 19
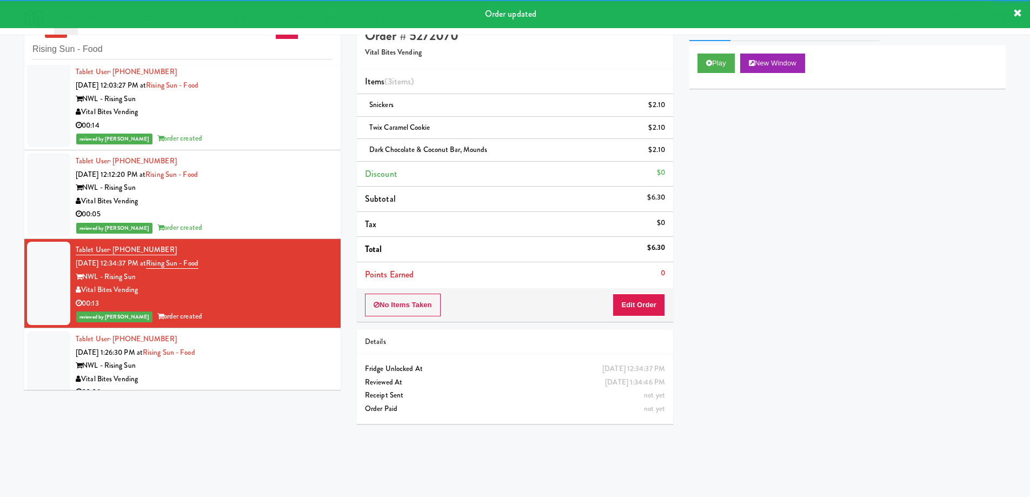
scroll to position [35, 0]
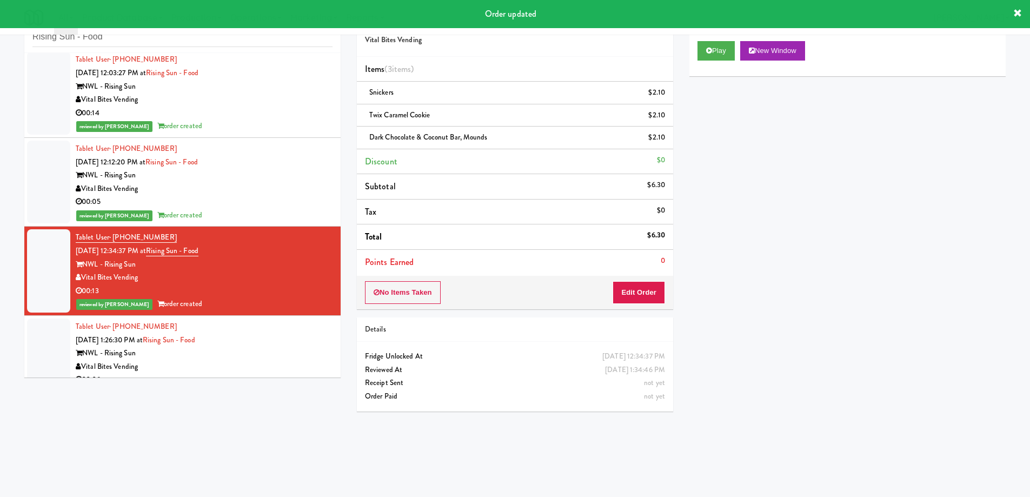
click at [288, 333] on div "Tablet User · (609) 864-3465 [DATE] 1:26:30 PM at Rising Sun - Food NWL - Risin…" at bounding box center [204, 353] width 257 height 67
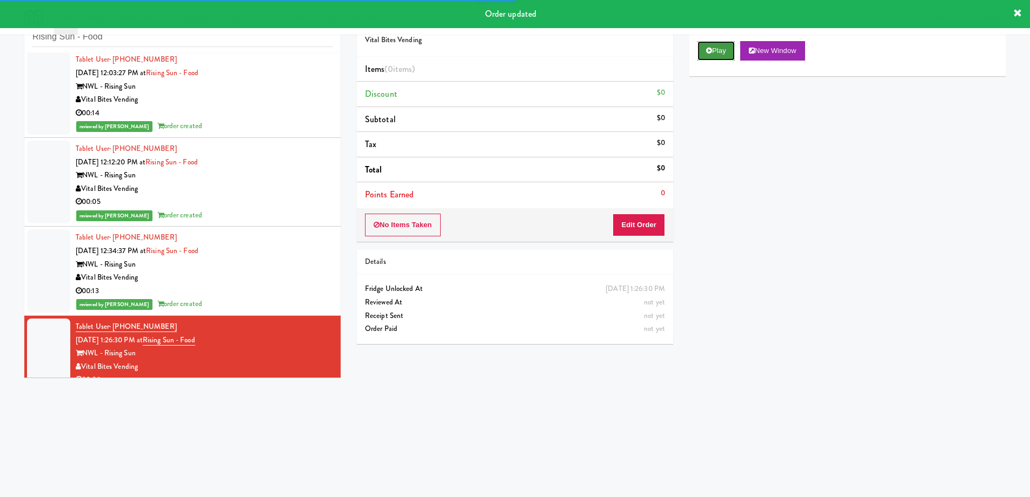
click at [705, 52] on button "Play" at bounding box center [716, 50] width 37 height 19
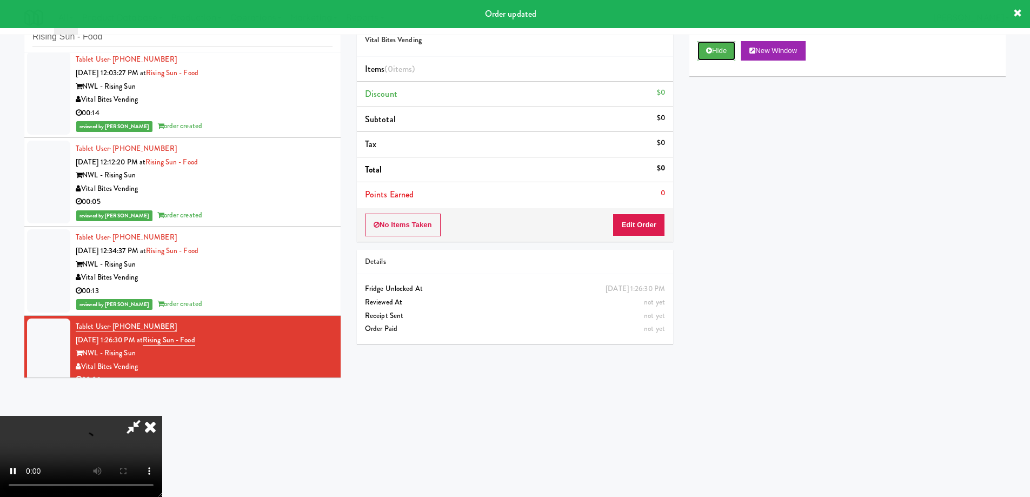
scroll to position [552, 0]
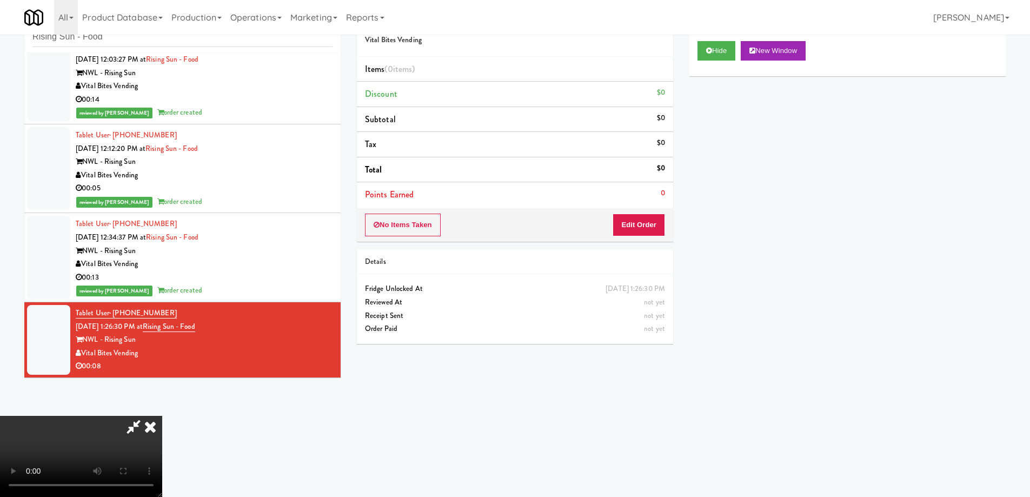
click at [162, 416] on video at bounding box center [81, 456] width 162 height 81
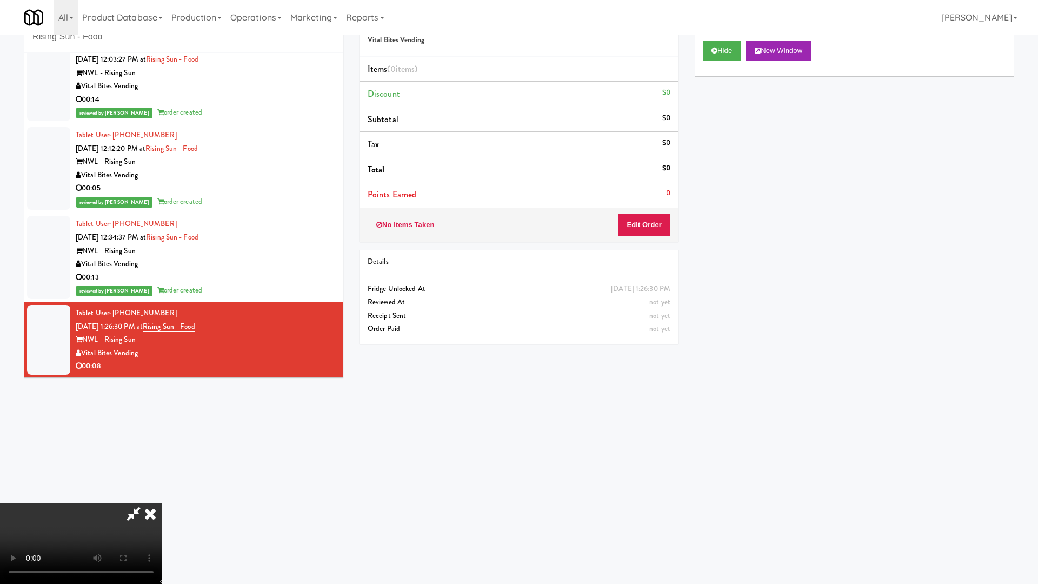
click at [162, 496] on video at bounding box center [81, 543] width 162 height 81
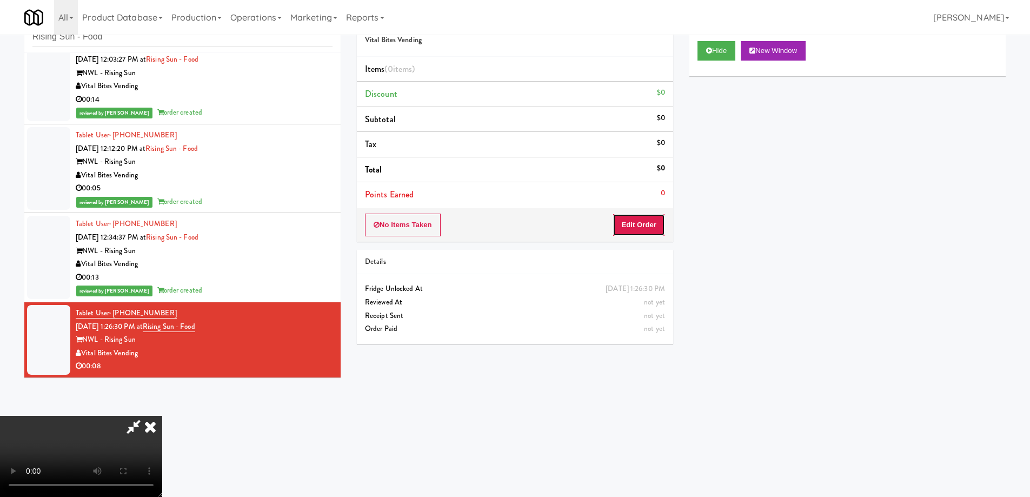
click at [640, 223] on button "Edit Order" at bounding box center [639, 225] width 52 height 23
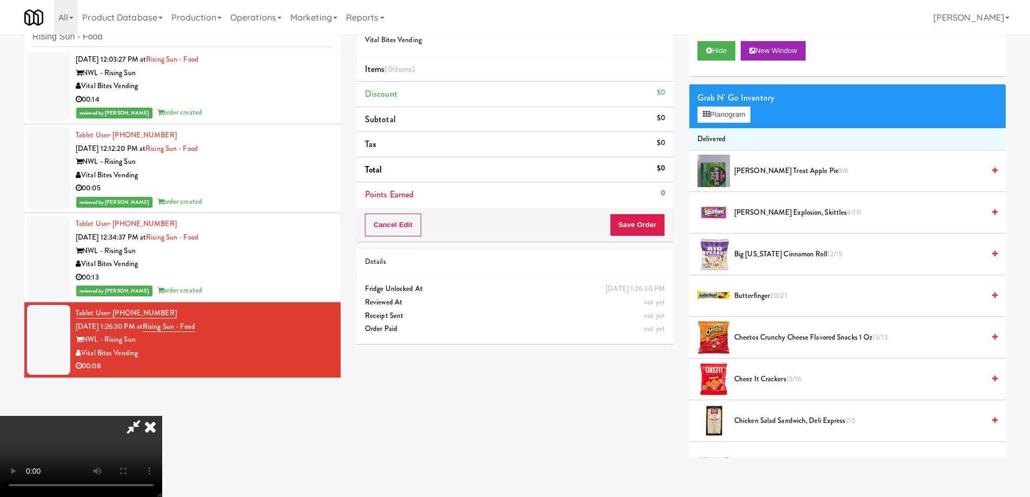
click at [757, 254] on span "Big [US_STATE] Cinnamon Roll 12/15" at bounding box center [859, 255] width 250 height 14
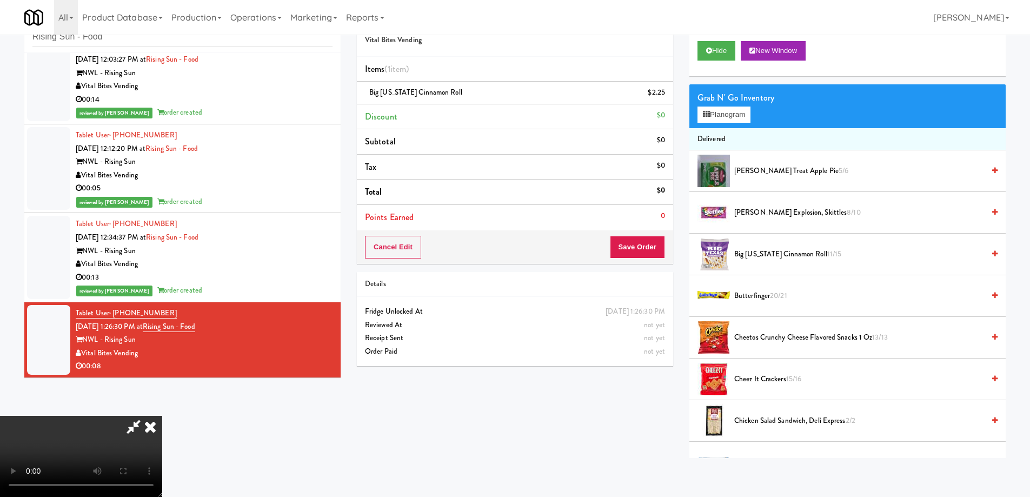
click at [162, 416] on video at bounding box center [81, 456] width 162 height 81
drag, startPoint x: 357, startPoint y: 353, endPoint x: 368, endPoint y: 408, distance: 56.3
click at [162, 416] on video at bounding box center [81, 456] width 162 height 81
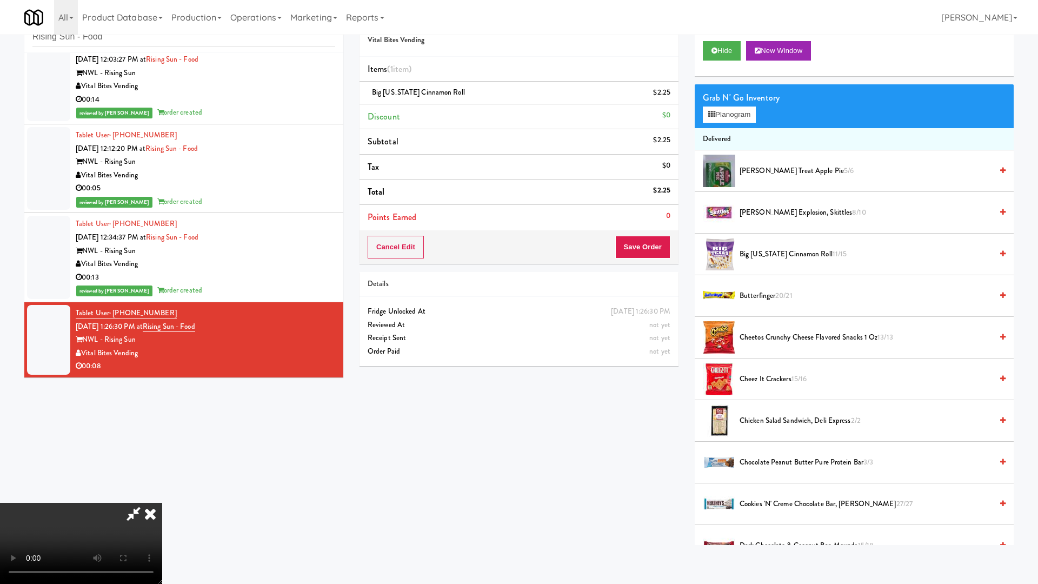
click at [162, 496] on video at bounding box center [81, 543] width 162 height 81
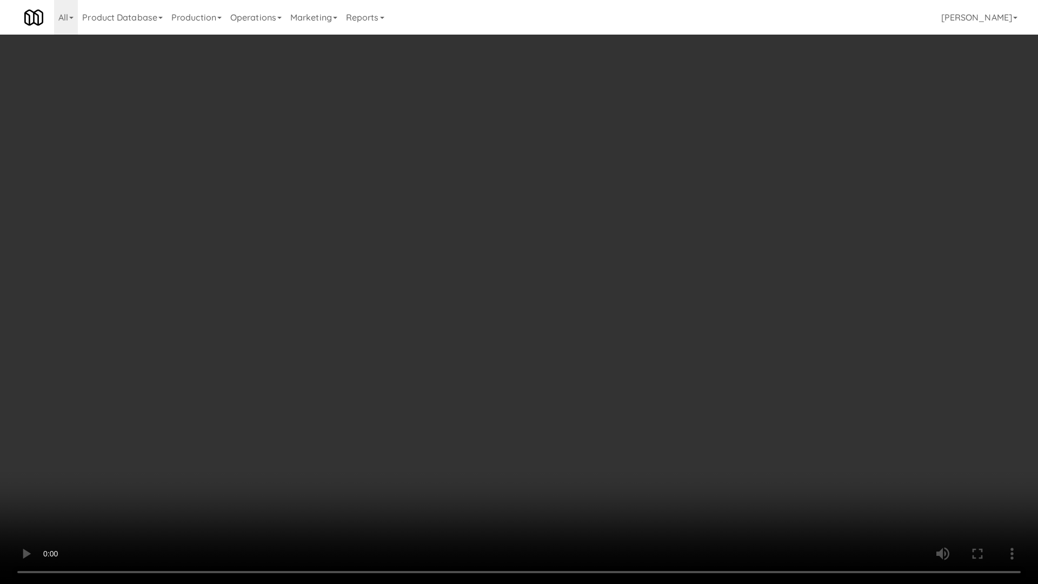
click at [530, 266] on video at bounding box center [519, 292] width 1038 height 584
click at [530, 288] on video at bounding box center [519, 292] width 1038 height 584
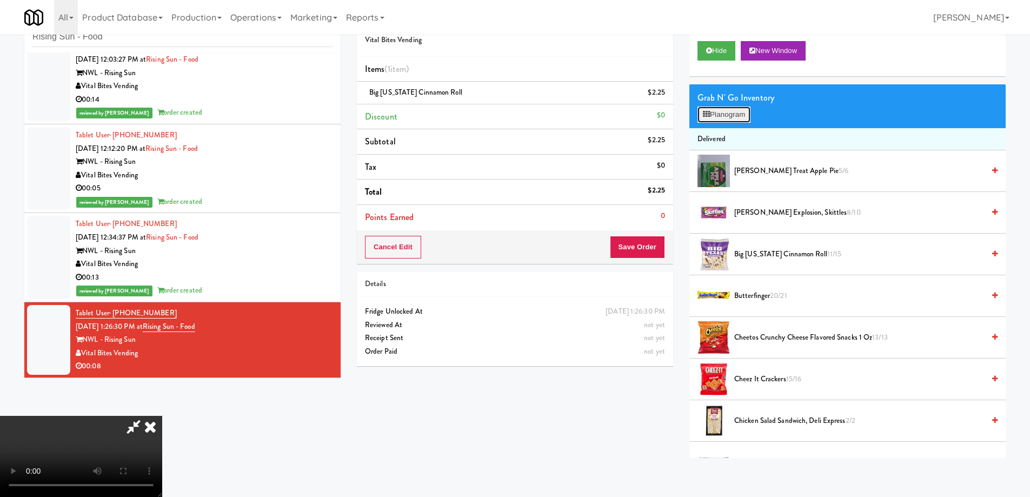
click at [730, 114] on button "Planogram" at bounding box center [724, 115] width 53 height 16
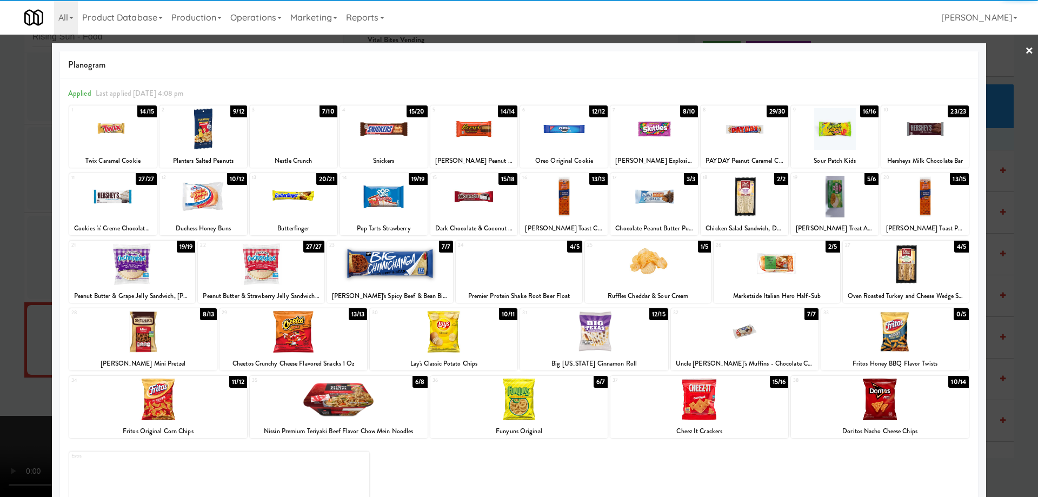
click at [712, 400] on div at bounding box center [700, 400] width 178 height 42
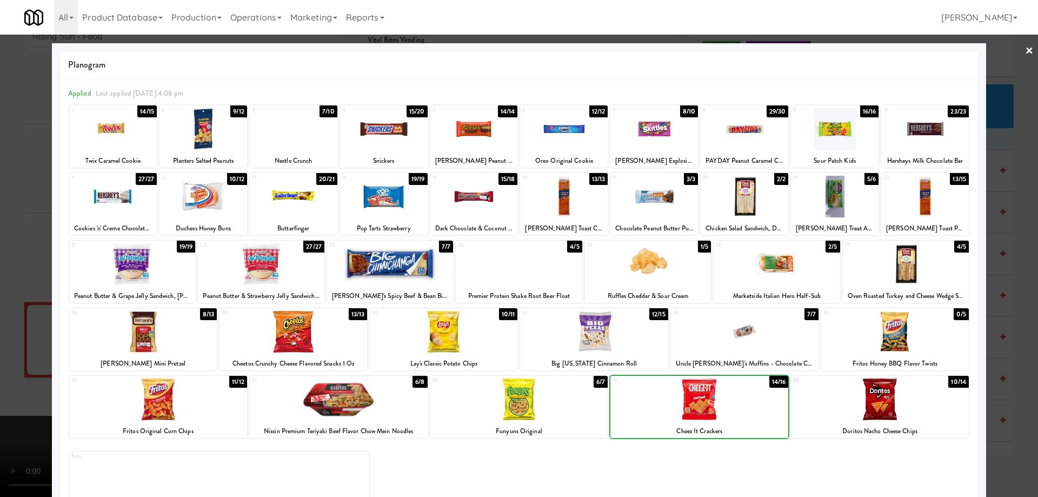
click at [744, 403] on div at bounding box center [700, 400] width 178 height 42
click at [1025, 51] on link "×" at bounding box center [1029, 52] width 9 height 34
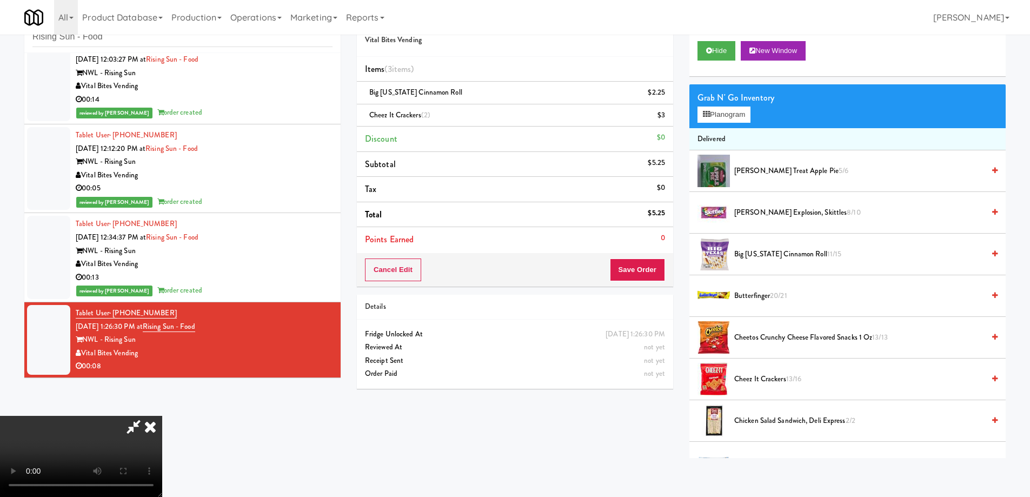
click at [162, 416] on video at bounding box center [81, 456] width 162 height 81
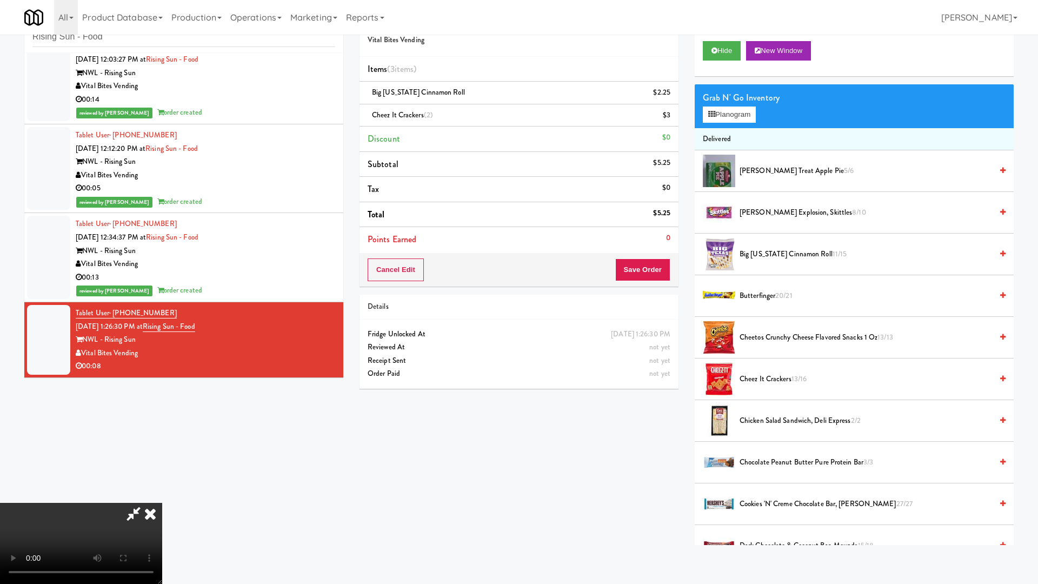
click at [162, 496] on video at bounding box center [81, 543] width 162 height 81
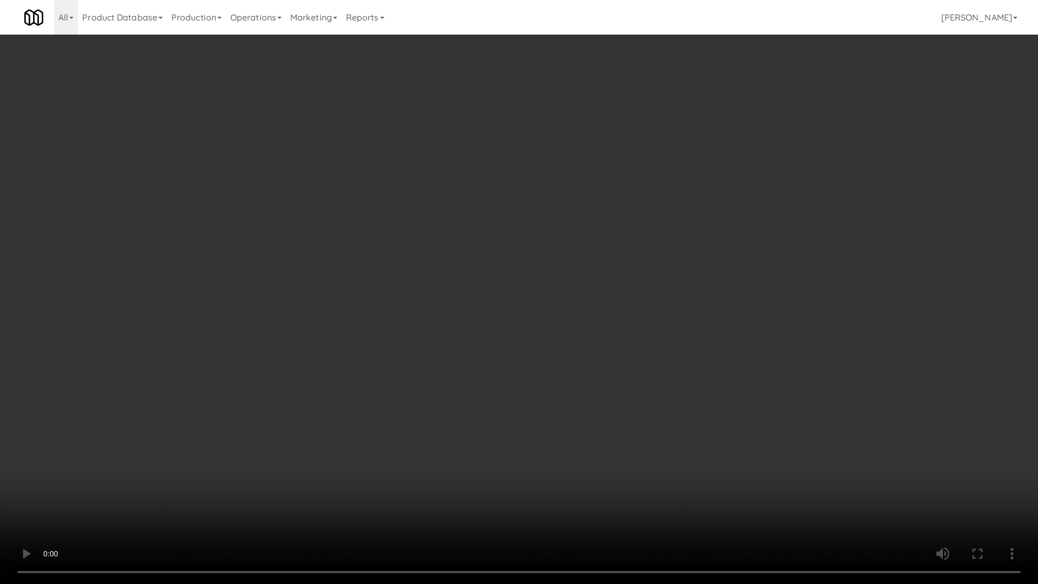
click at [609, 231] on video at bounding box center [519, 292] width 1038 height 584
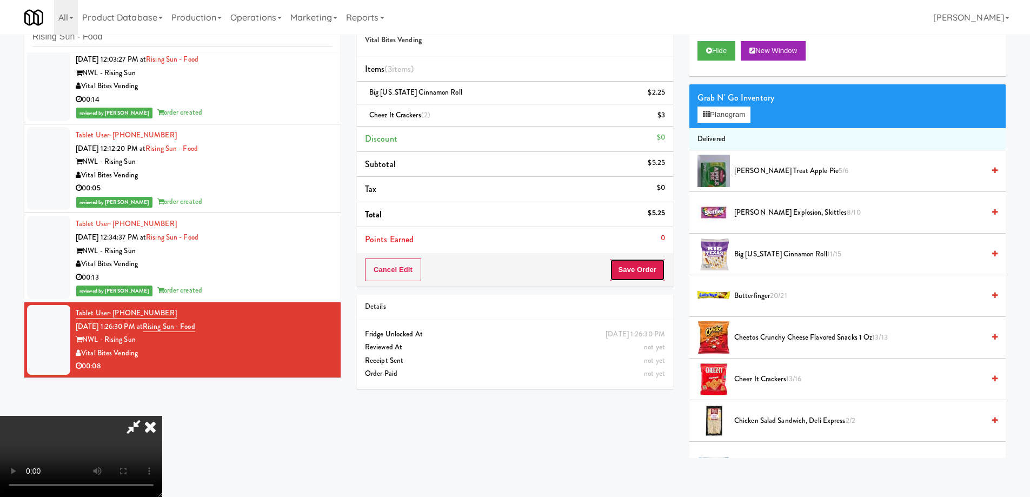
click at [634, 266] on button "Save Order" at bounding box center [637, 269] width 55 height 23
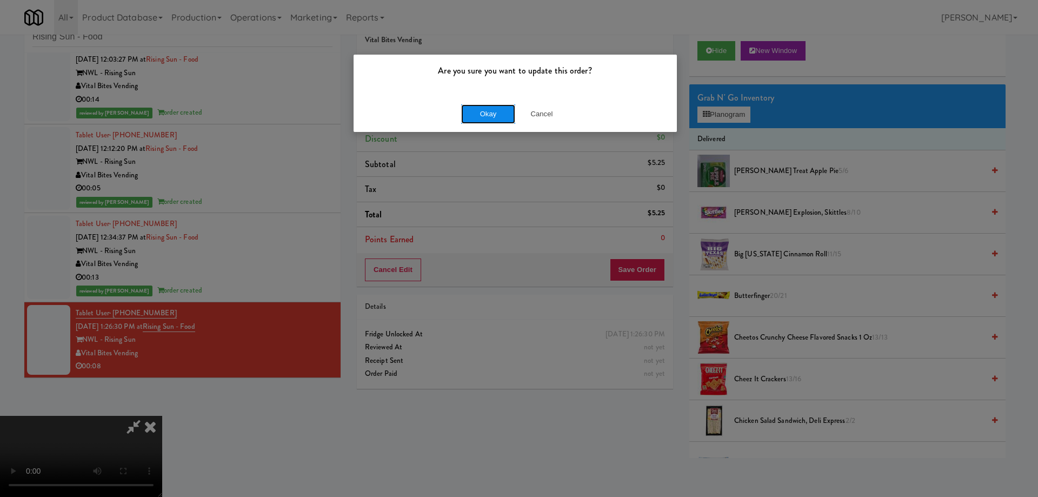
drag, startPoint x: 491, startPoint y: 112, endPoint x: 429, endPoint y: 182, distance: 92.7
click at [490, 112] on button "Okay" at bounding box center [488, 113] width 54 height 19
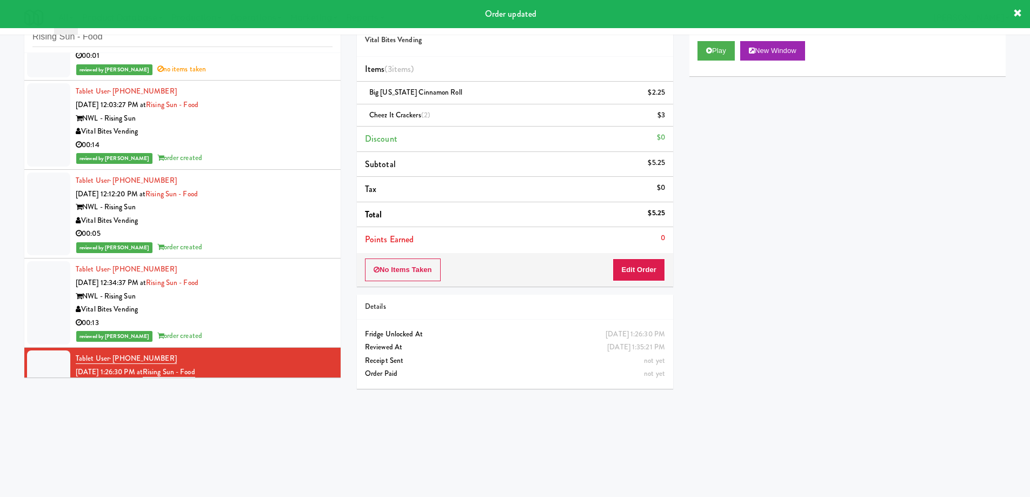
scroll to position [457, 0]
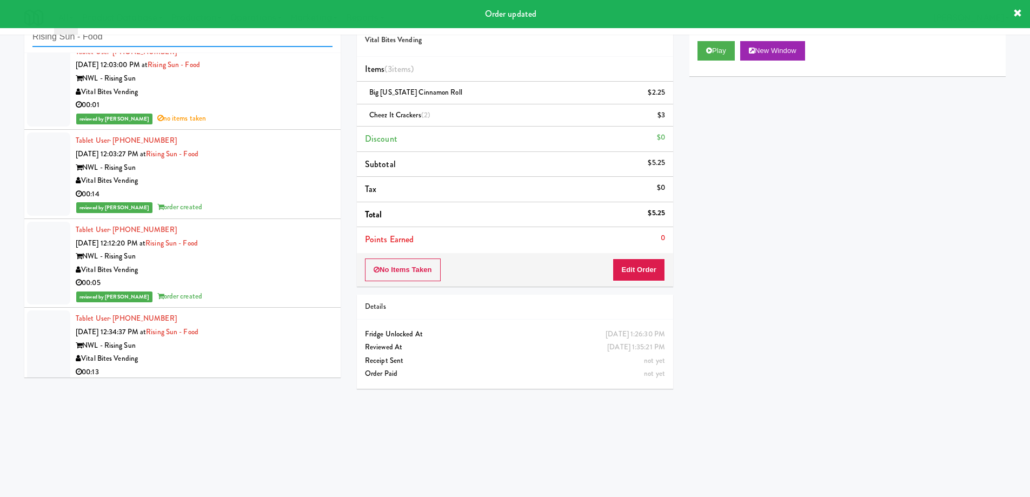
click at [215, 42] on input "Rising Sun - Food" at bounding box center [182, 37] width 300 height 20
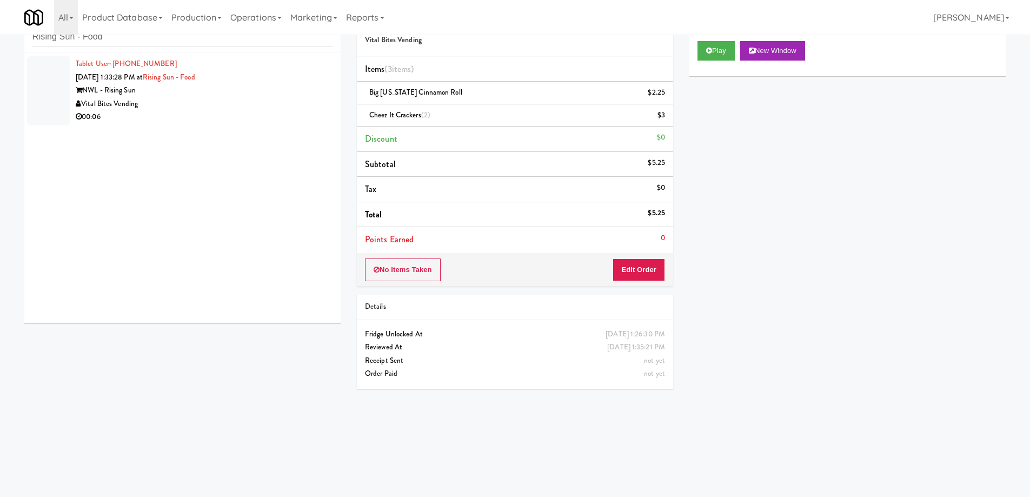
click at [289, 98] on div "Vital Bites Vending" at bounding box center [204, 104] width 257 height 14
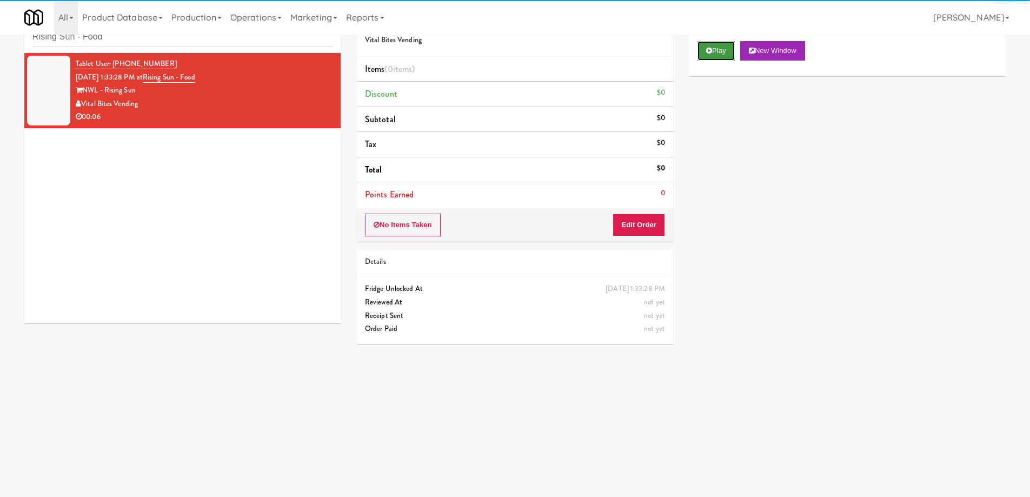
click at [721, 55] on button "Play" at bounding box center [716, 50] width 37 height 19
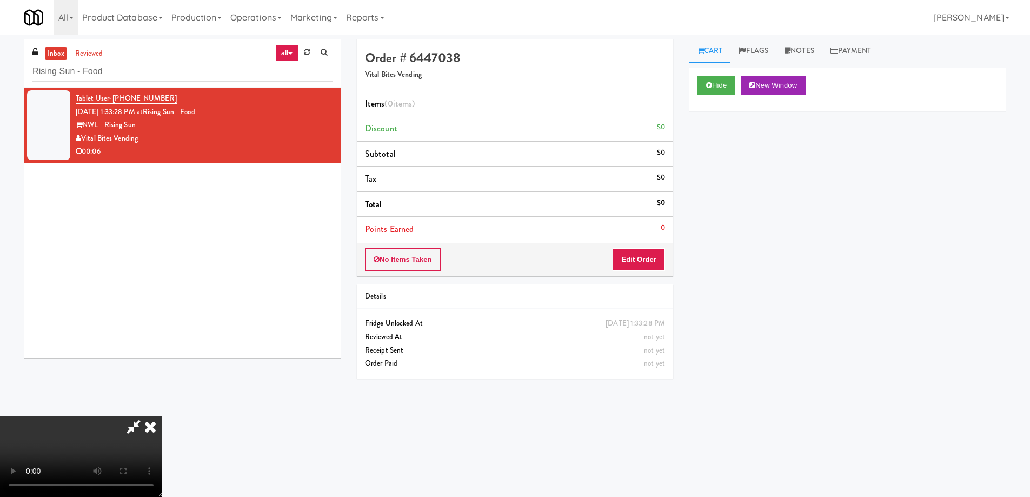
click at [162, 416] on video at bounding box center [81, 456] width 162 height 81
click at [644, 261] on button "Edit Order" at bounding box center [639, 259] width 52 height 23
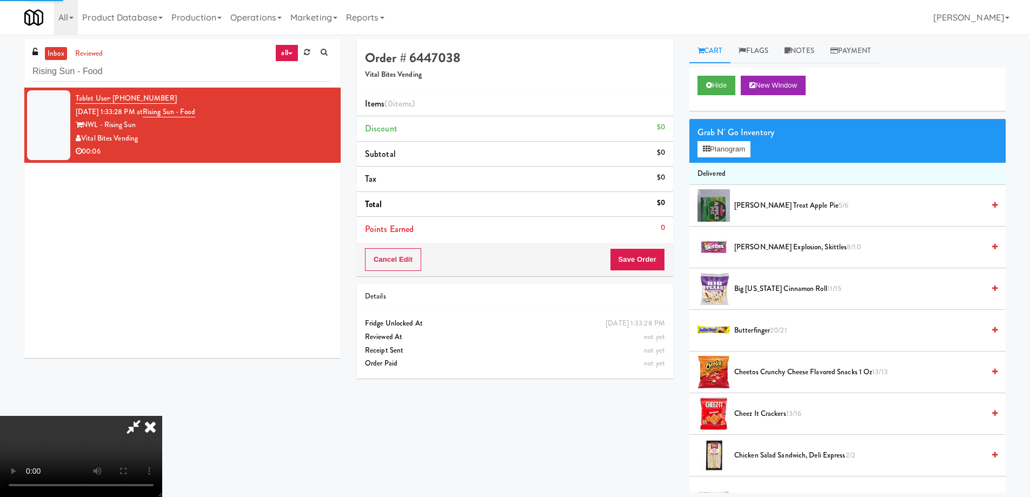
click at [731, 135] on div "Grab N' Go Inventory" at bounding box center [848, 132] width 300 height 16
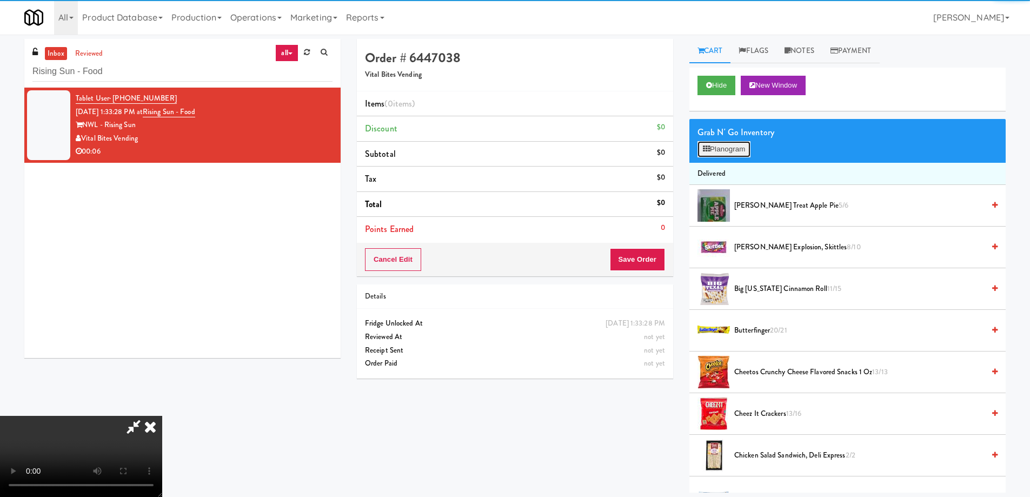
click at [727, 143] on button "Planogram" at bounding box center [724, 149] width 53 height 16
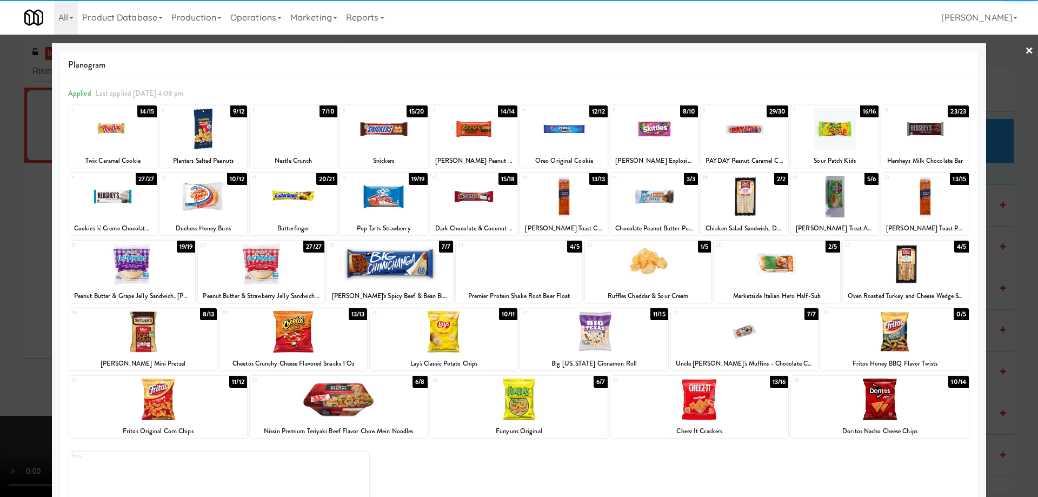
click at [555, 127] on div at bounding box center [564, 129] width 88 height 42
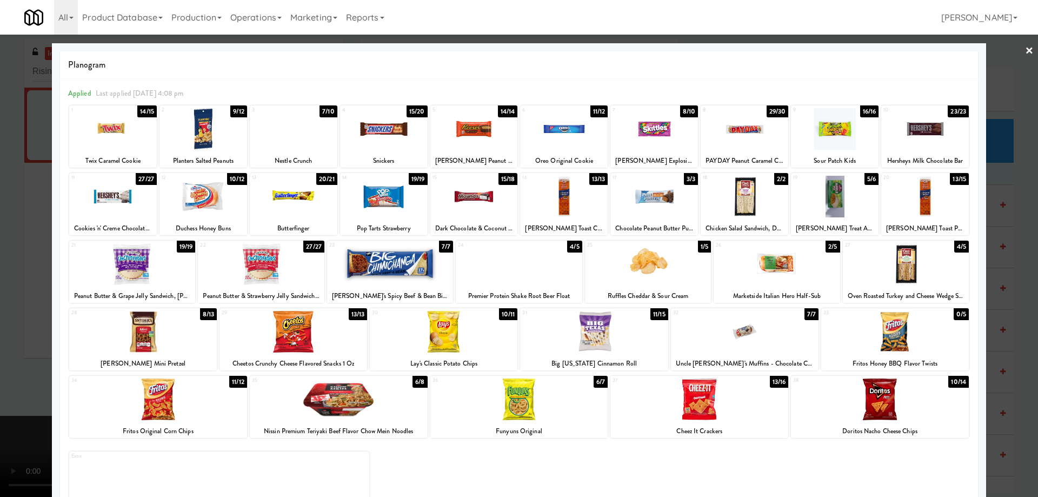
click at [1025, 47] on link "×" at bounding box center [1029, 52] width 9 height 34
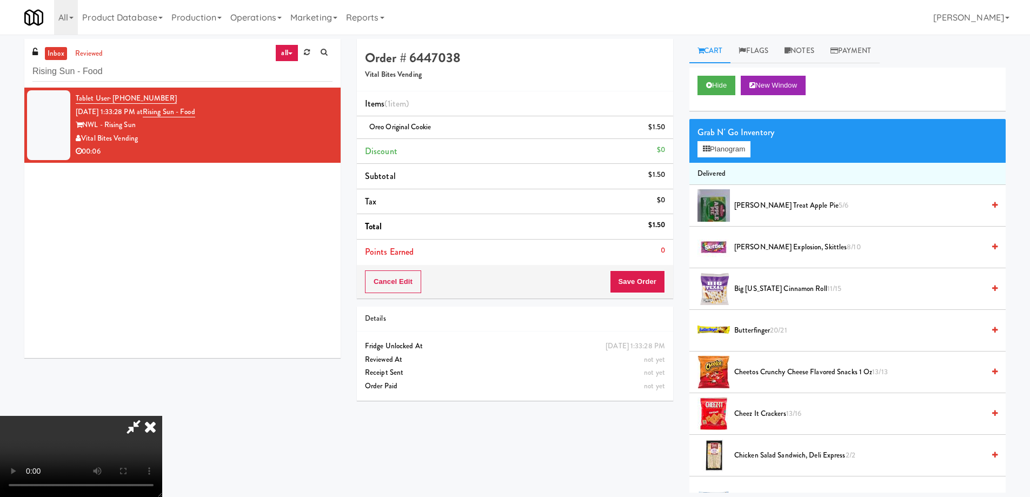
click at [162, 416] on video at bounding box center [81, 456] width 162 height 81
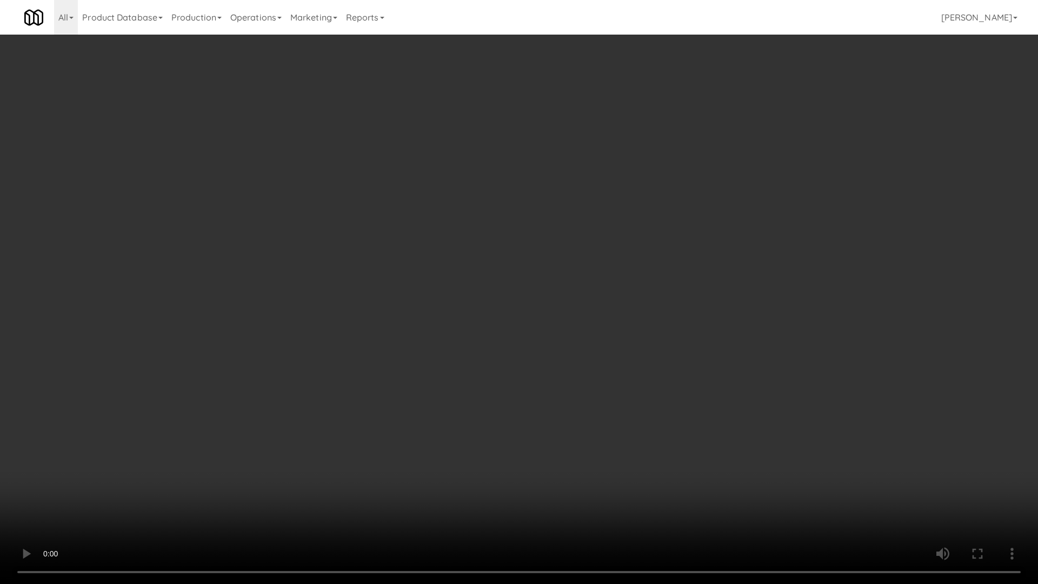
click at [618, 382] on video at bounding box center [519, 292] width 1038 height 584
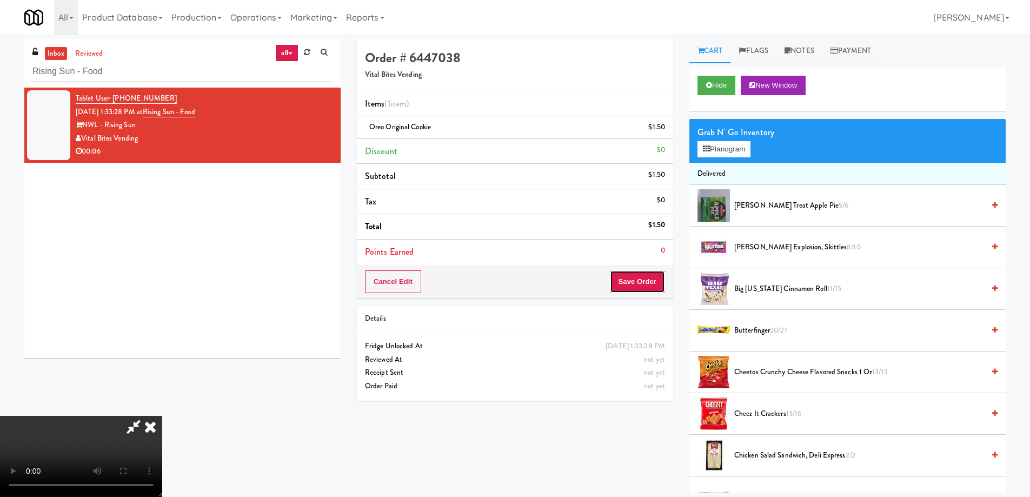
click at [643, 281] on button "Save Order" at bounding box center [637, 281] width 55 height 23
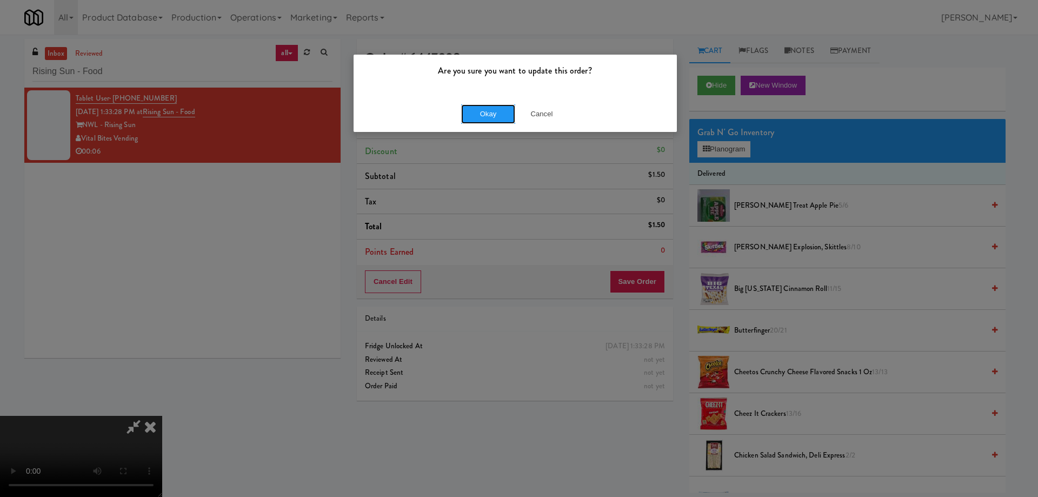
drag, startPoint x: 482, startPoint y: 112, endPoint x: 461, endPoint y: 174, distance: 65.2
click at [482, 111] on button "Okay" at bounding box center [488, 113] width 54 height 19
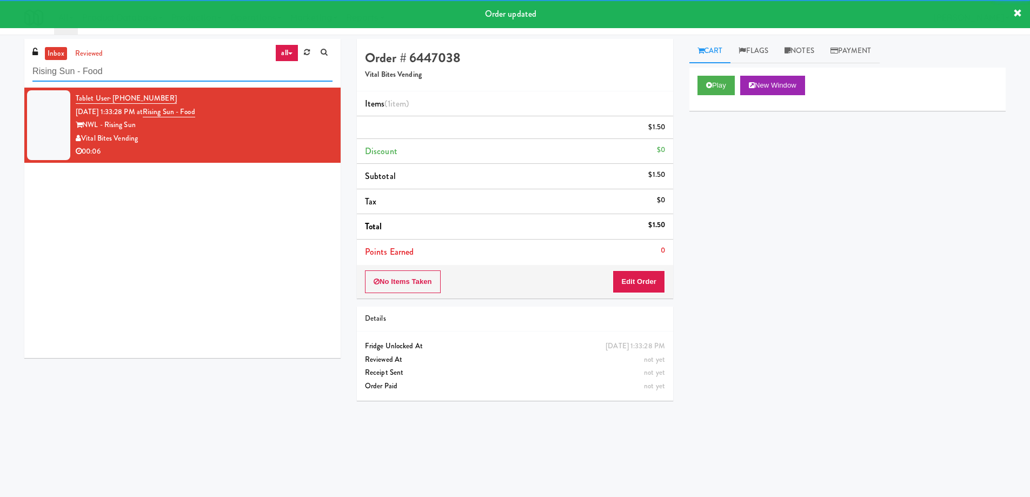
click at [143, 68] on input "Rising Sun - Food" at bounding box center [182, 72] width 300 height 20
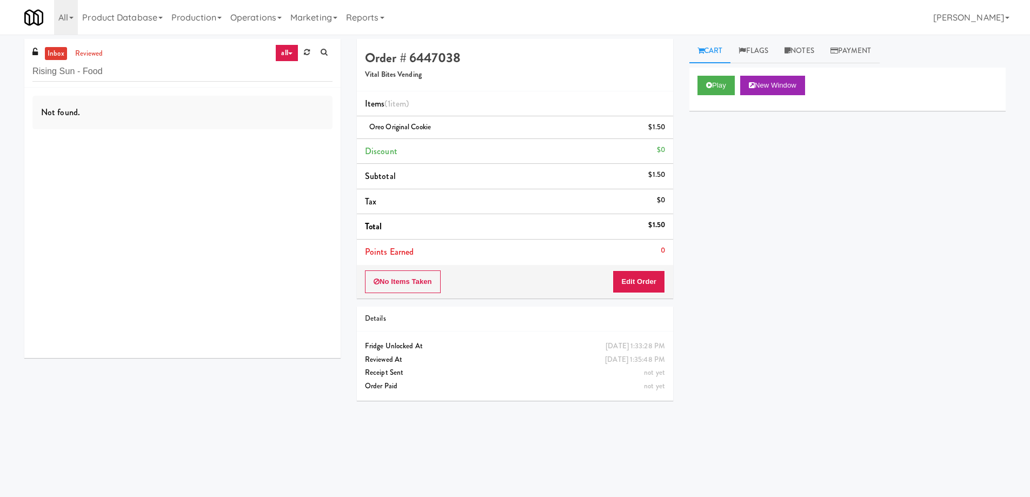
click at [820, 352] on div "Play New Window Primary Flag Clear Flag if unable to determine what was taken o…" at bounding box center [847, 271] width 316 height 406
click at [175, 67] on input "Rising Sun - Food" at bounding box center [182, 72] width 300 height 20
paste input "[PERSON_NAME] Ave 2 (R) - Steam Whistle"
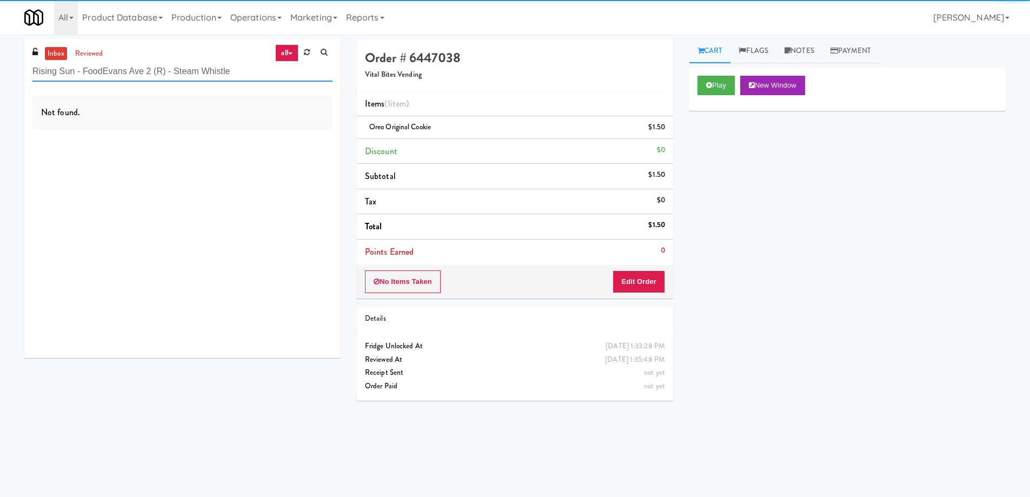
click at [206, 77] on input "Rising Sun - FoodEvans Ave 2 (R) - Steam Whistle" at bounding box center [182, 72] width 300 height 20
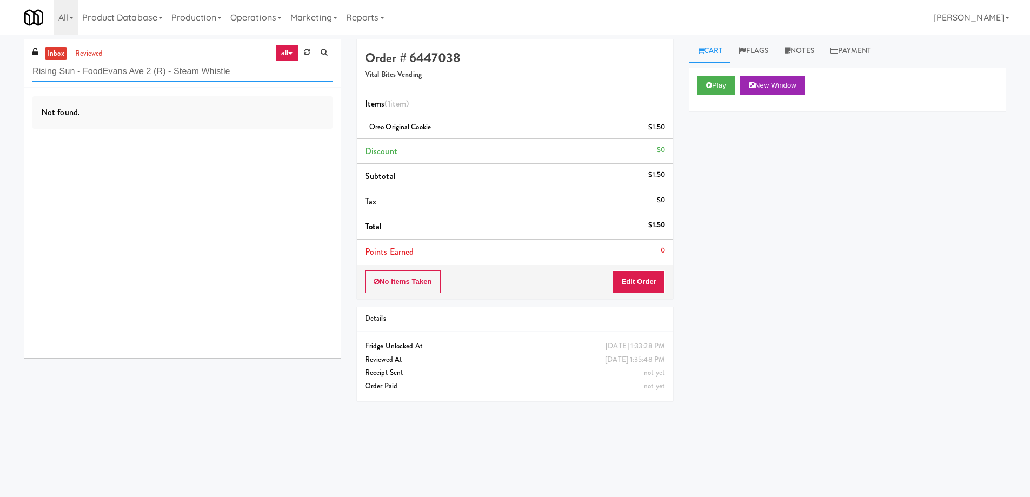
click at [206, 77] on input "Rising Sun - FoodEvans Ave 2 (R) - Steam Whistle" at bounding box center [182, 72] width 300 height 20
paste input "text"
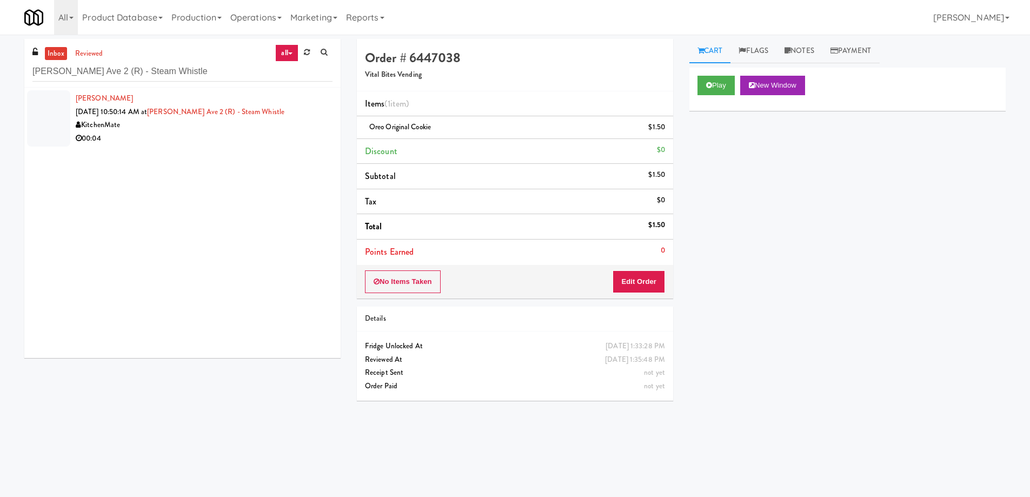
click at [289, 127] on div "KitchenMate" at bounding box center [204, 125] width 257 height 14
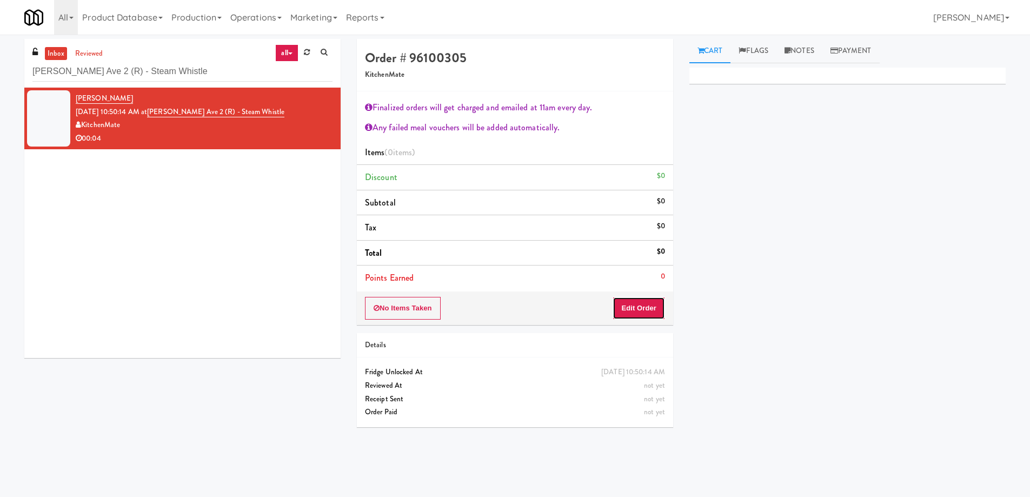
click at [627, 308] on button "Edit Order" at bounding box center [639, 308] width 52 height 23
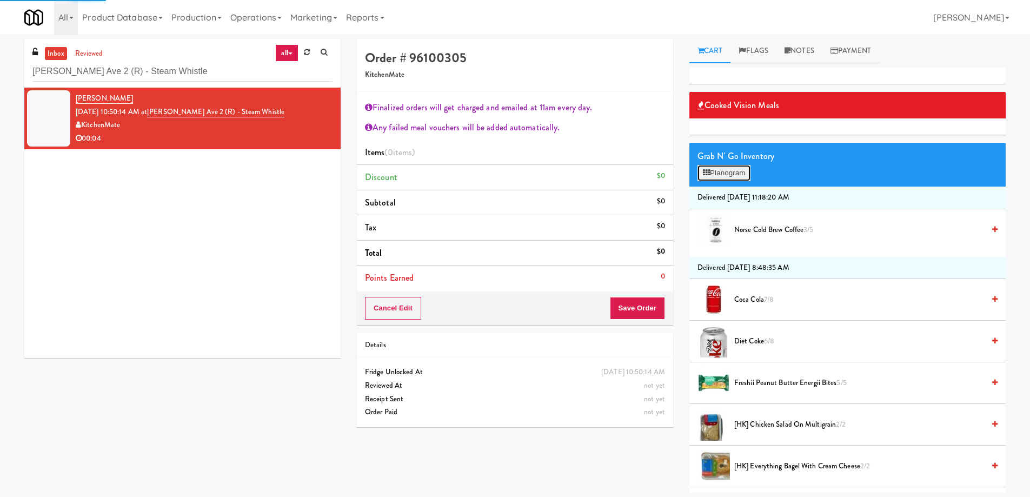
click at [739, 173] on button "Planogram" at bounding box center [724, 173] width 53 height 16
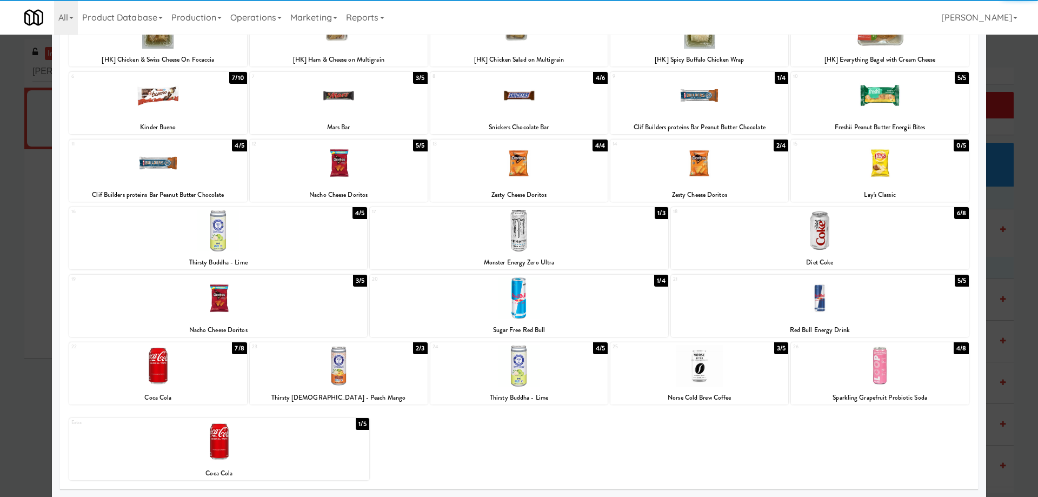
scroll to position [102, 0]
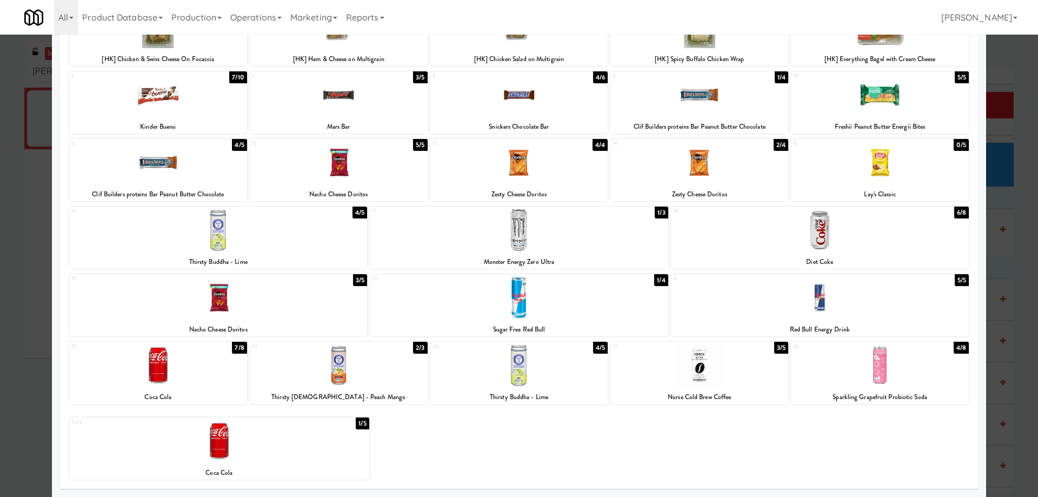
click at [220, 367] on div at bounding box center [158, 365] width 178 height 42
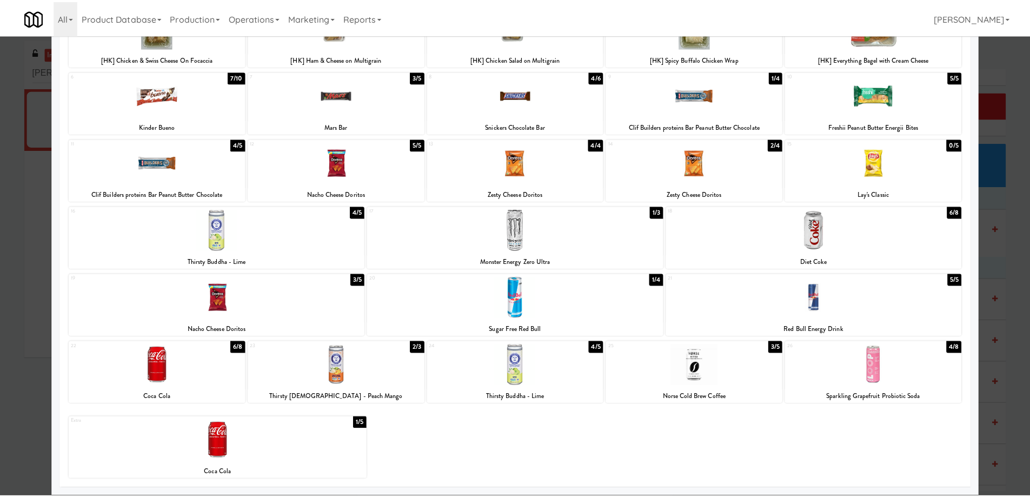
scroll to position [0, 0]
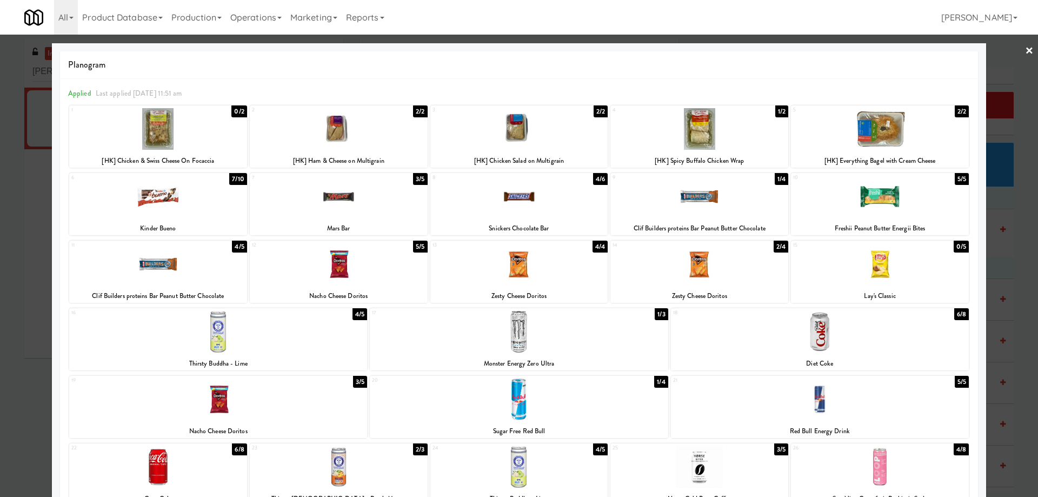
click at [1025, 51] on link "×" at bounding box center [1029, 52] width 9 height 34
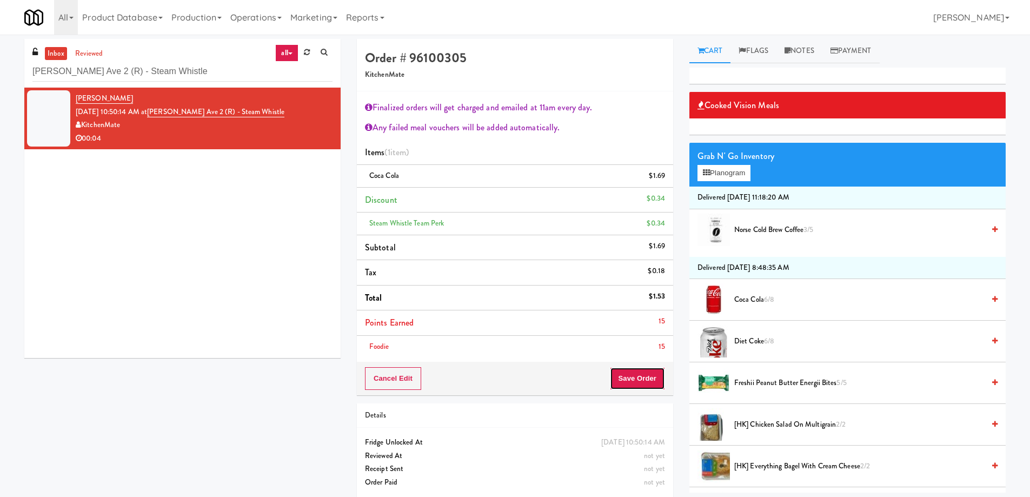
click at [644, 379] on button "Save Order" at bounding box center [637, 378] width 55 height 23
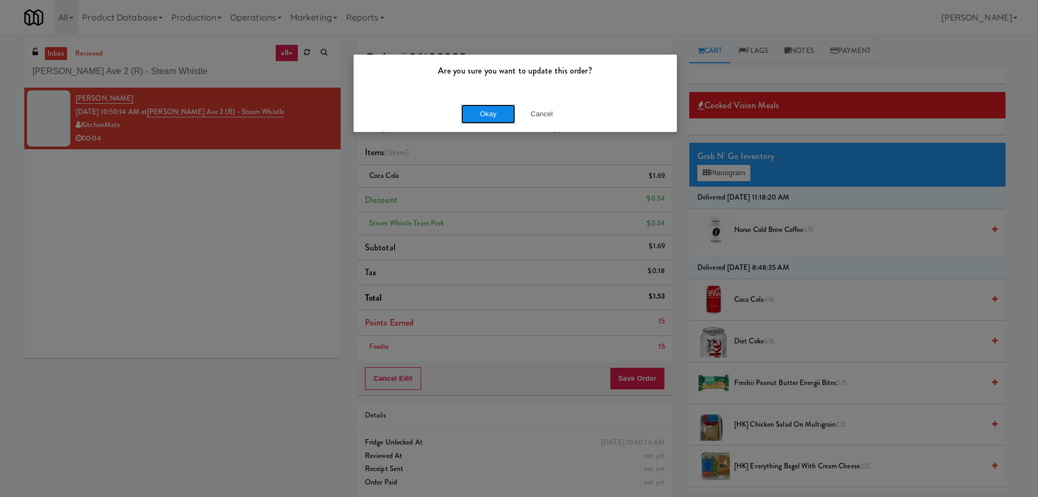
click at [482, 108] on button "Okay" at bounding box center [488, 113] width 54 height 19
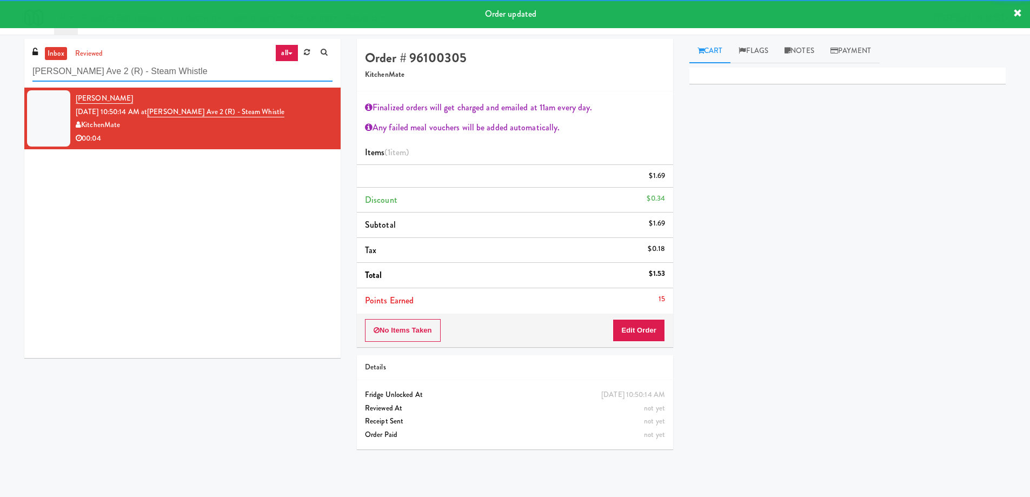
click at [199, 76] on input "[PERSON_NAME] Ave 2 (R) - Steam Whistle" at bounding box center [182, 72] width 300 height 20
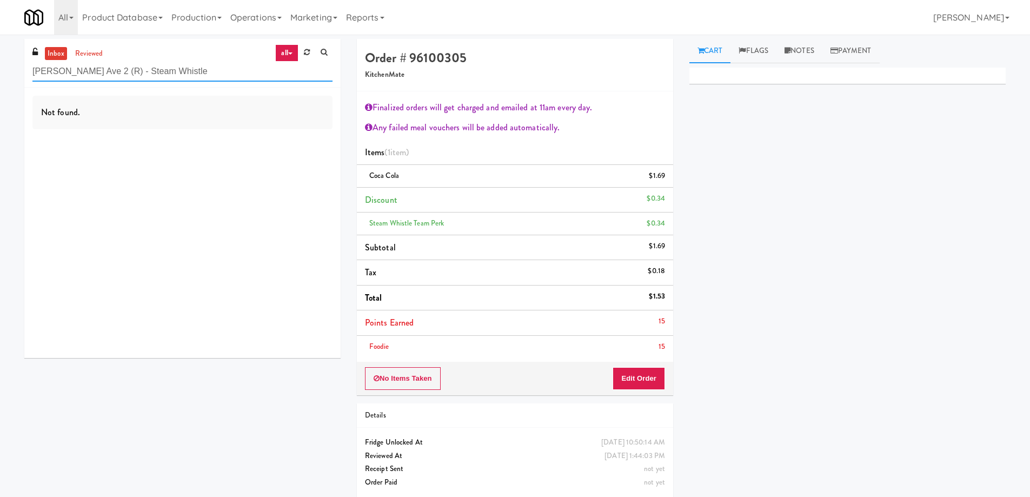
click at [208, 77] on input "[PERSON_NAME] Ave 2 (R) - Steam Whistle" at bounding box center [182, 72] width 300 height 20
paste input "The Quincy- Ambient"
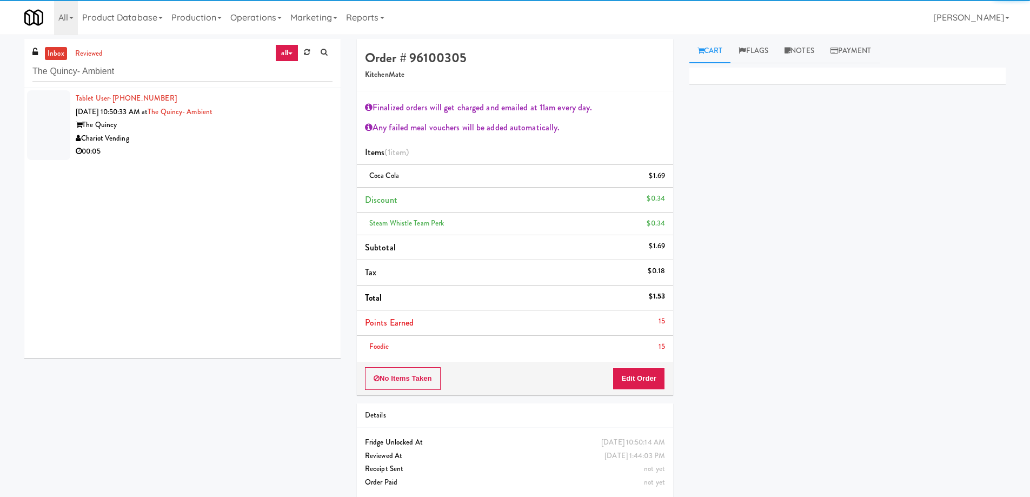
click at [263, 151] on div "00:05" at bounding box center [204, 152] width 257 height 14
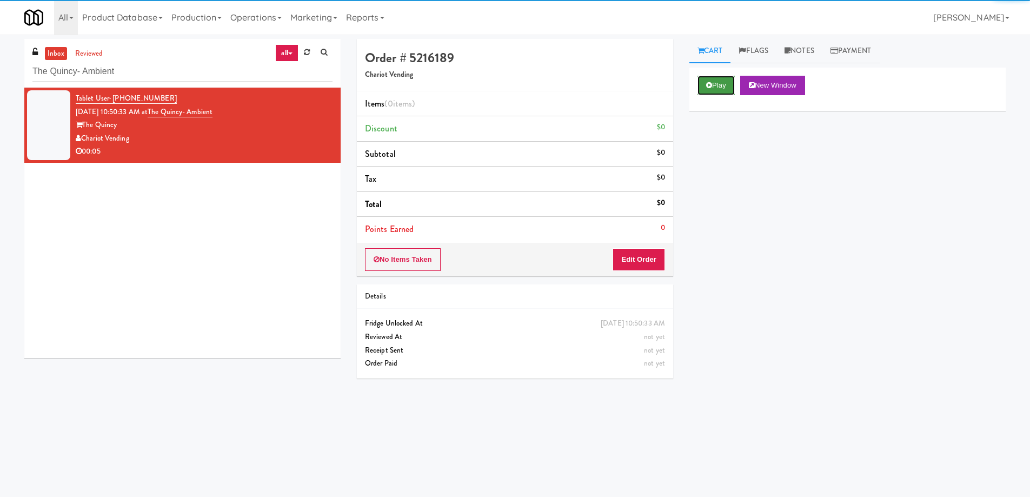
click at [719, 85] on button "Play" at bounding box center [716, 85] width 37 height 19
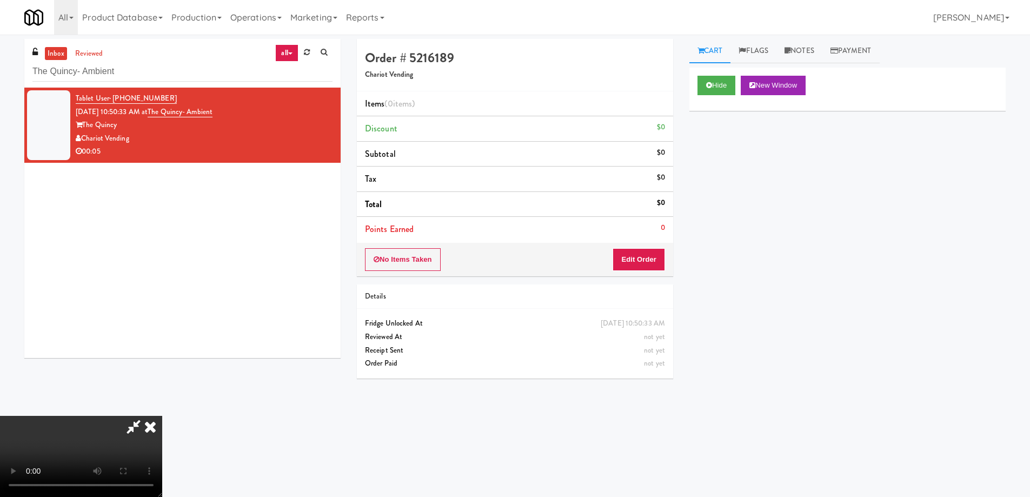
click at [162, 416] on video at bounding box center [81, 456] width 162 height 81
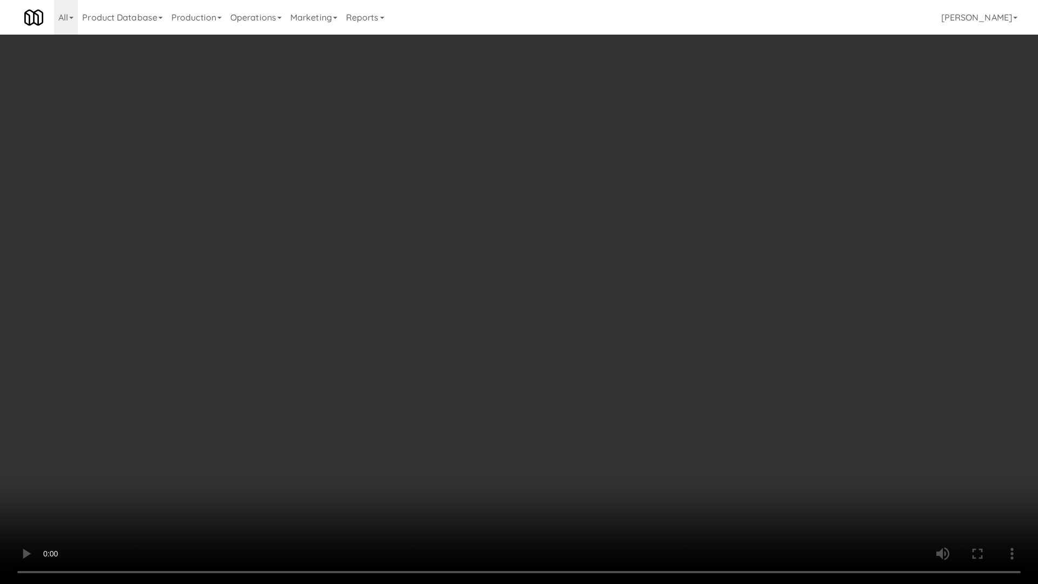
click at [329, 261] on video at bounding box center [519, 292] width 1038 height 584
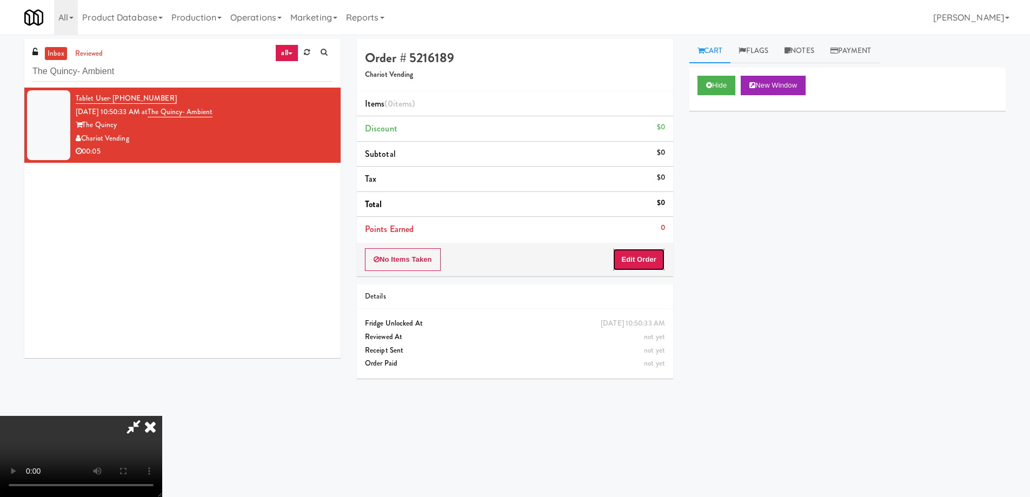
drag, startPoint x: 644, startPoint y: 250, endPoint x: 661, endPoint y: 221, distance: 33.2
click at [645, 249] on button "Edit Order" at bounding box center [639, 259] width 52 height 23
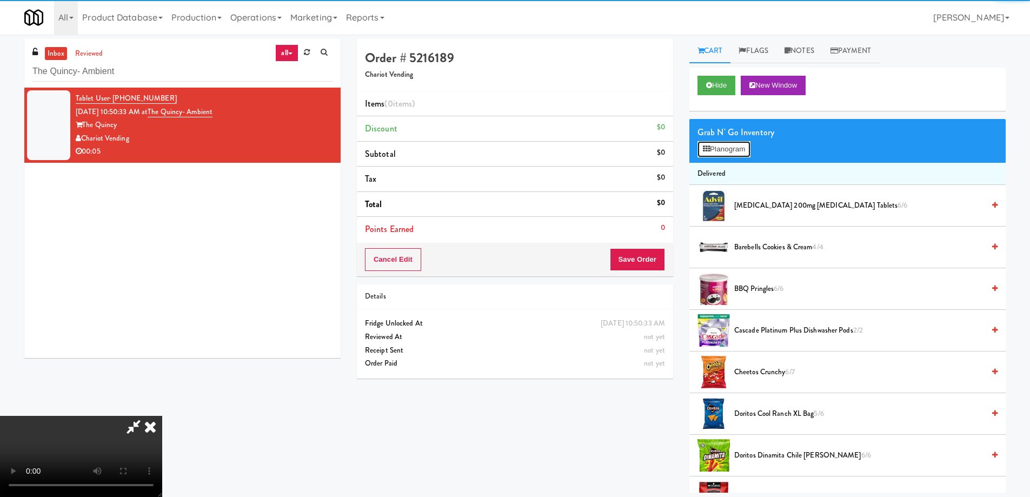
click at [719, 149] on button "Planogram" at bounding box center [724, 149] width 53 height 16
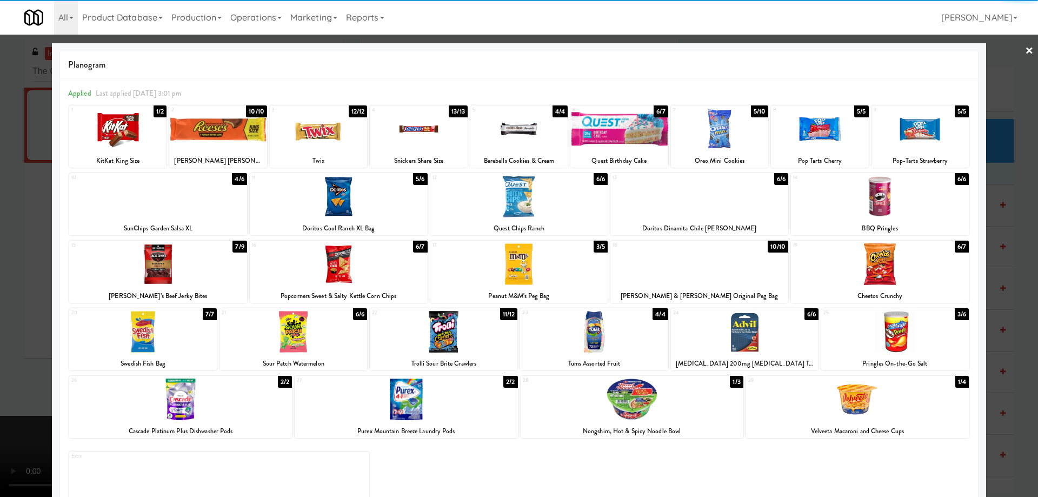
click at [401, 204] on div at bounding box center [339, 197] width 178 height 42
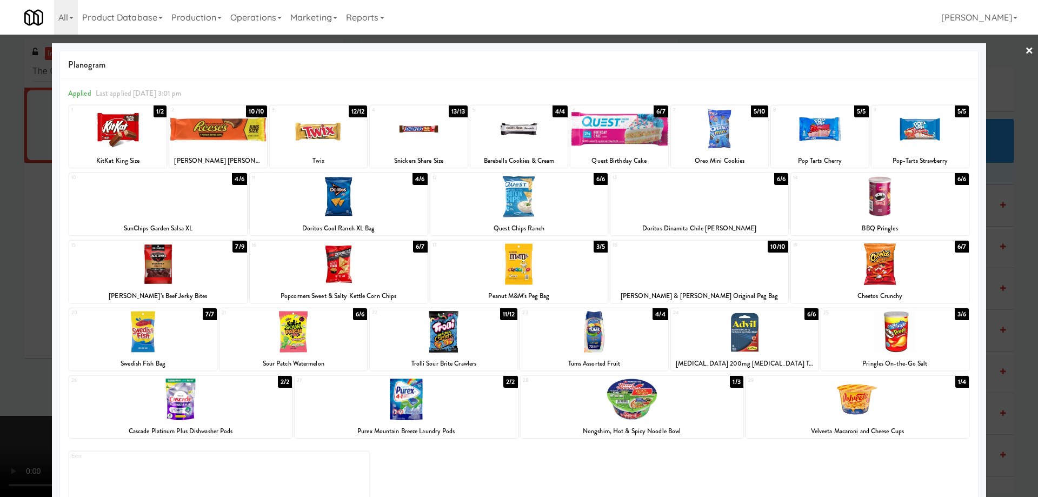
click at [1014, 54] on div at bounding box center [519, 248] width 1038 height 497
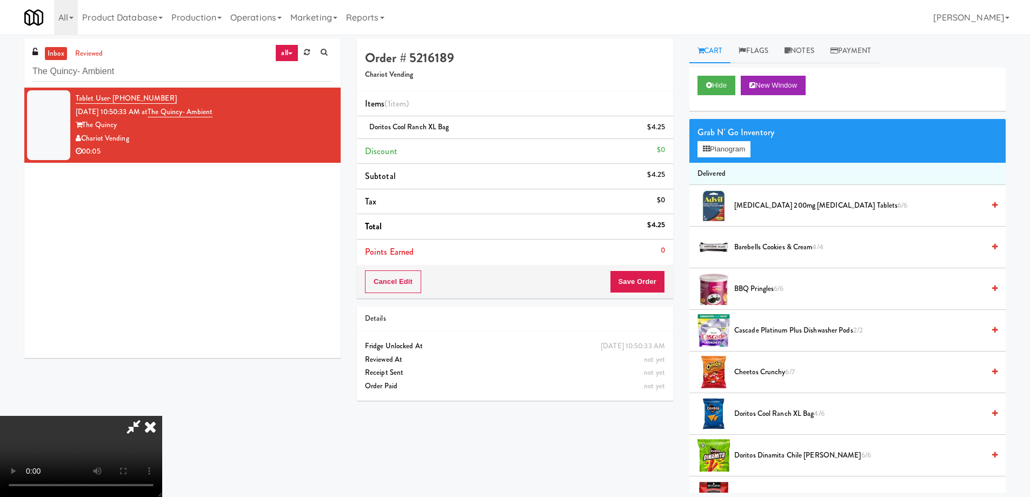
click at [162, 416] on video at bounding box center [81, 456] width 162 height 81
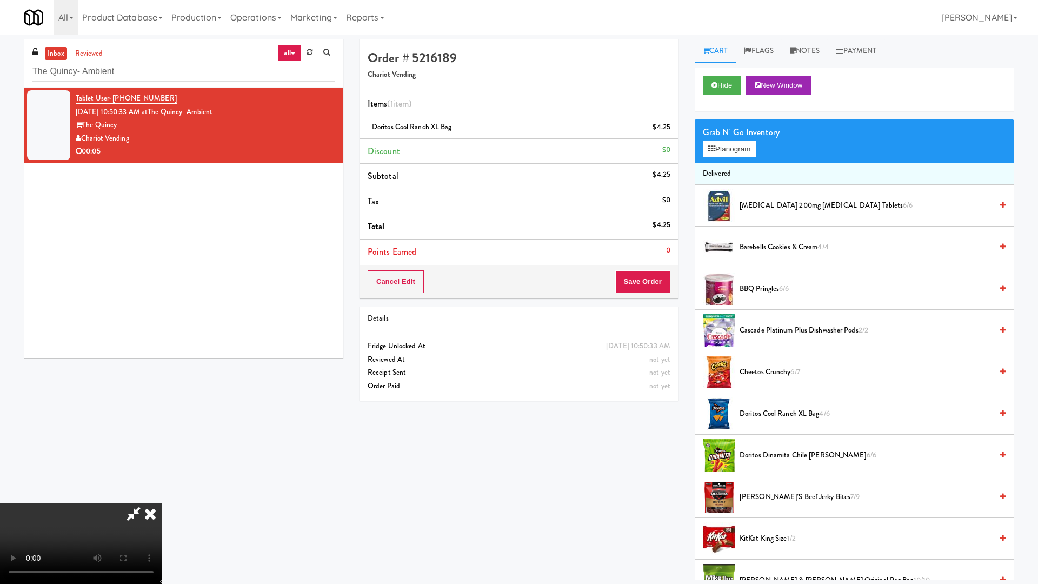
click at [162, 496] on video at bounding box center [81, 543] width 162 height 81
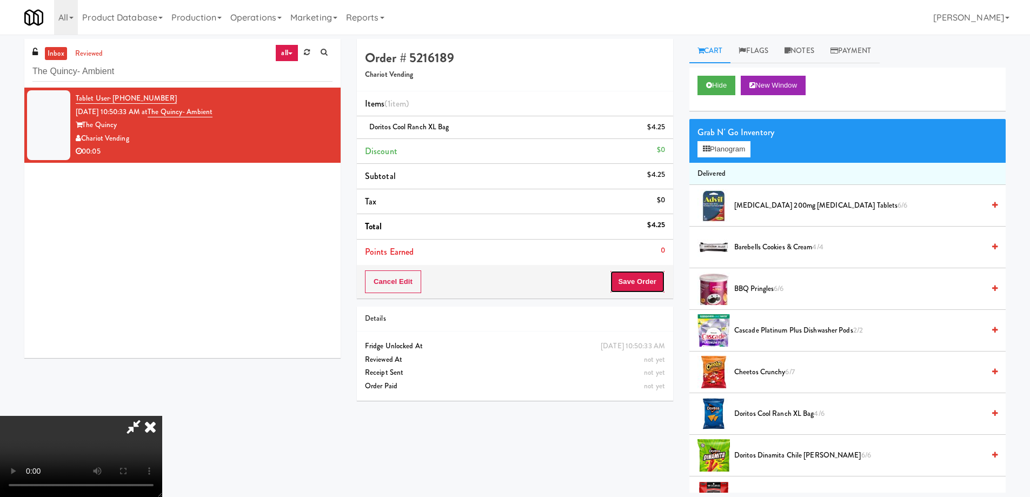
click at [635, 274] on button "Save Order" at bounding box center [637, 281] width 55 height 23
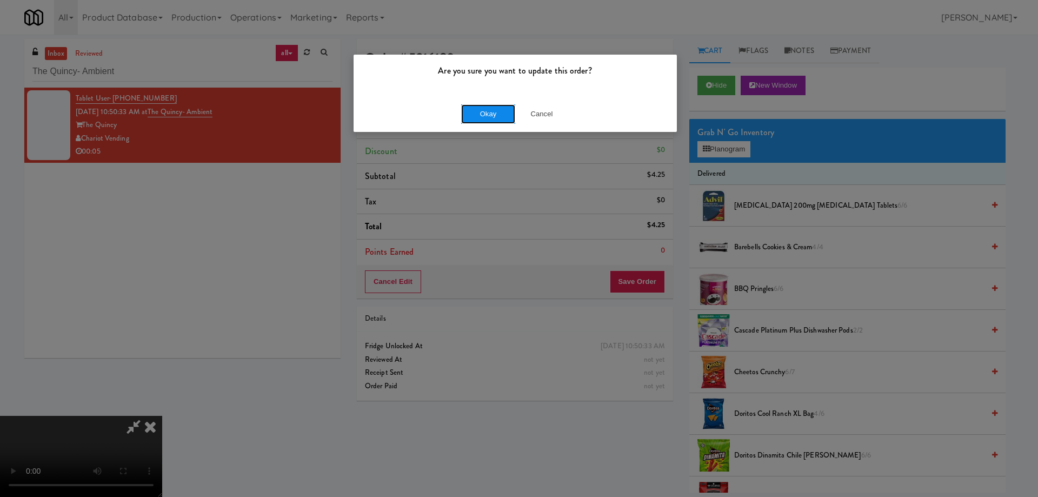
click at [512, 113] on button "Okay" at bounding box center [488, 113] width 54 height 19
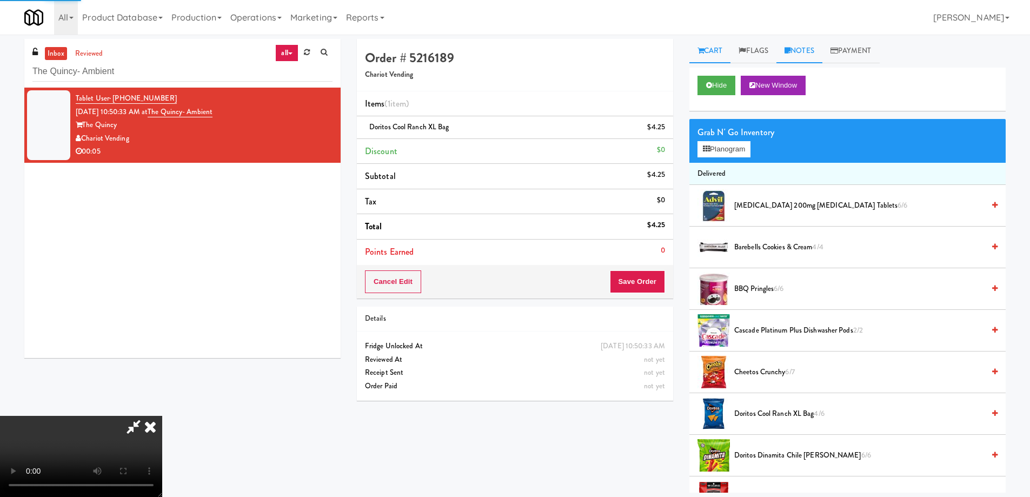
click at [800, 47] on link "Notes" at bounding box center [800, 51] width 46 height 24
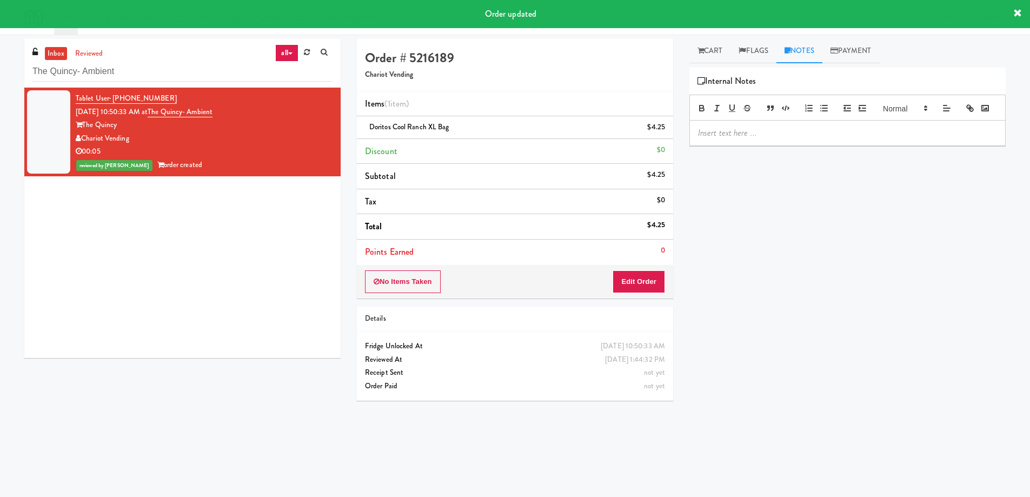
click at [781, 139] on p at bounding box center [847, 133] width 299 height 12
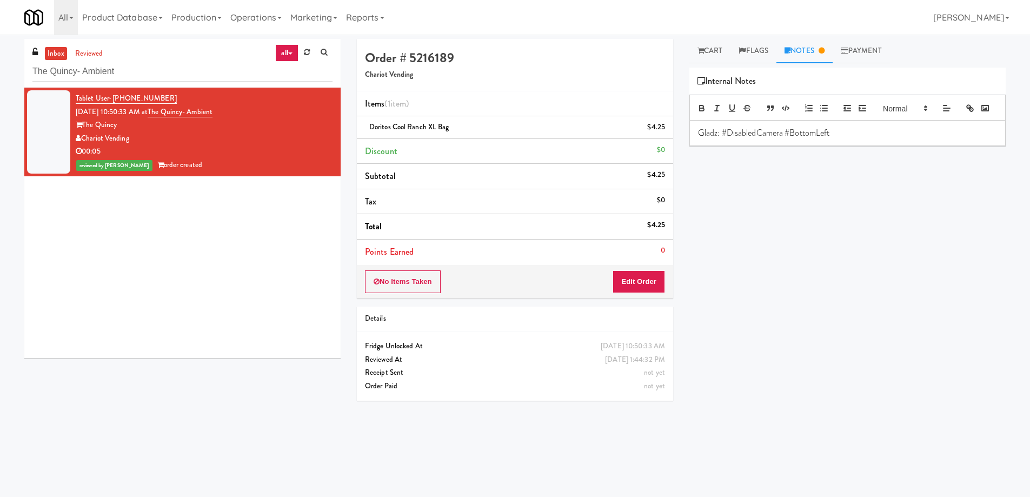
click at [148, 57] on div "inbox reviewed all all unclear take inventory issue suspicious failed recent Th…" at bounding box center [182, 63] width 316 height 49
click at [142, 77] on input "The Quincy- Ambient" at bounding box center [182, 72] width 300 height 20
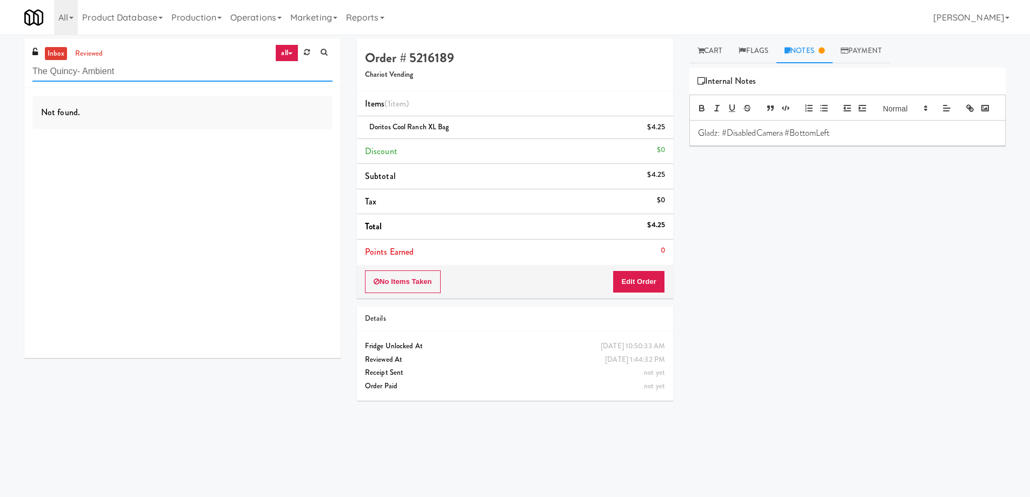
click at [178, 62] on input "The Quincy- Ambient" at bounding box center [182, 72] width 300 height 20
paste input "WPW - Left - Fridge"
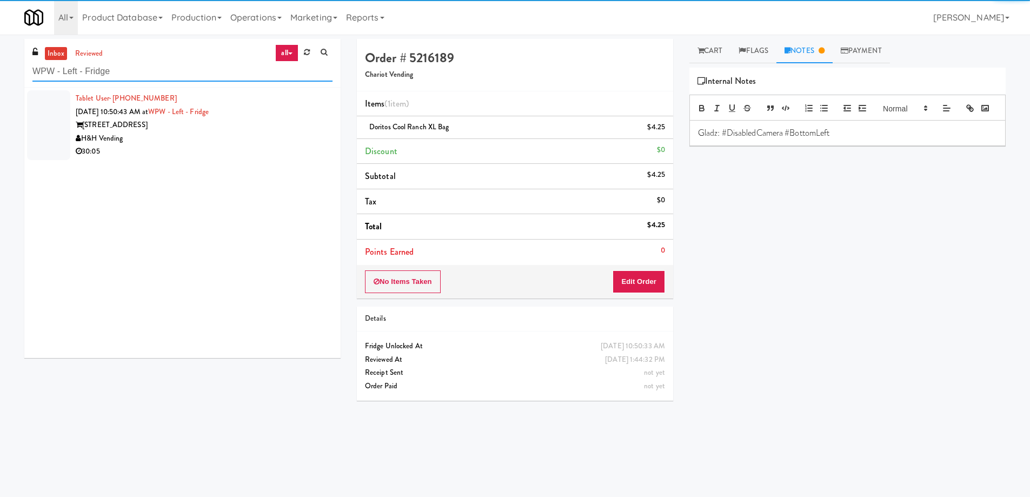
type input "WPW - Left - Fridge"
click at [254, 132] on div "H&H Vending" at bounding box center [204, 139] width 257 height 14
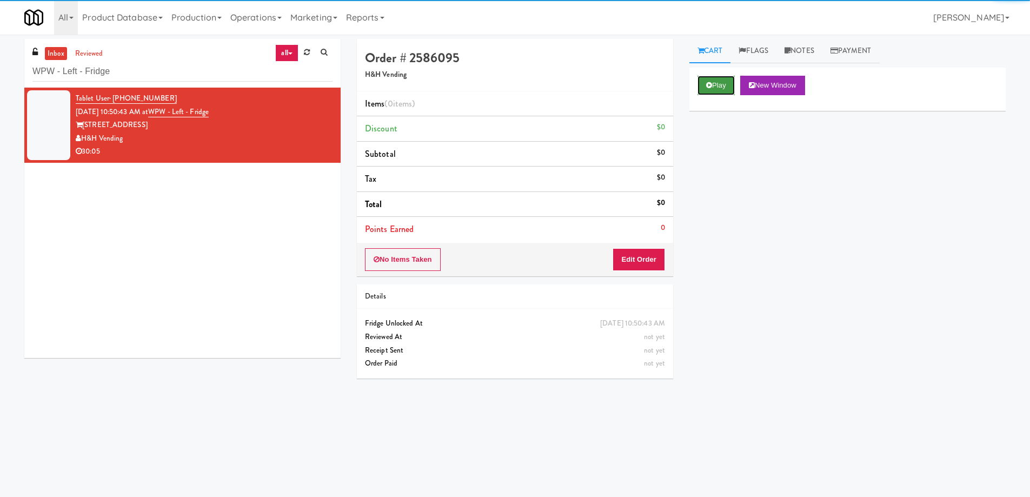
click at [718, 87] on button "Play" at bounding box center [716, 85] width 37 height 19
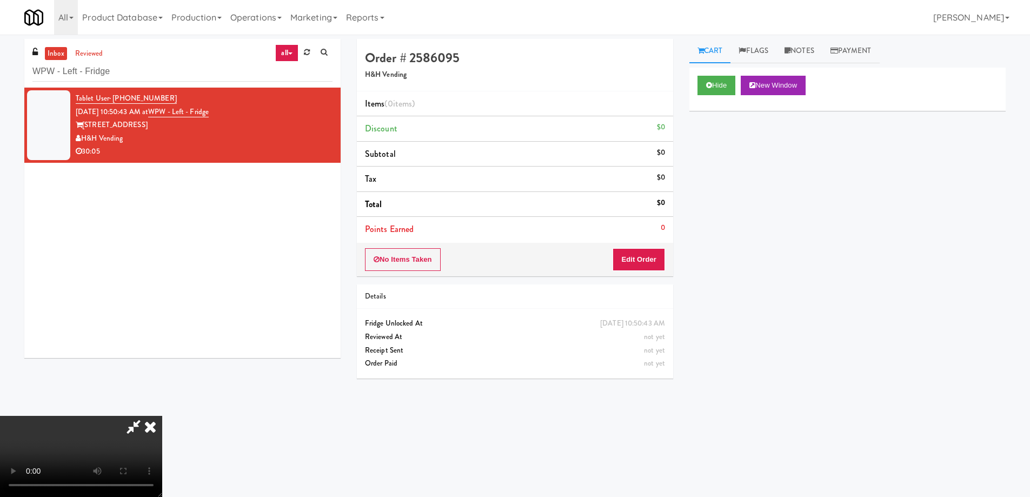
click at [162, 416] on video at bounding box center [81, 456] width 162 height 81
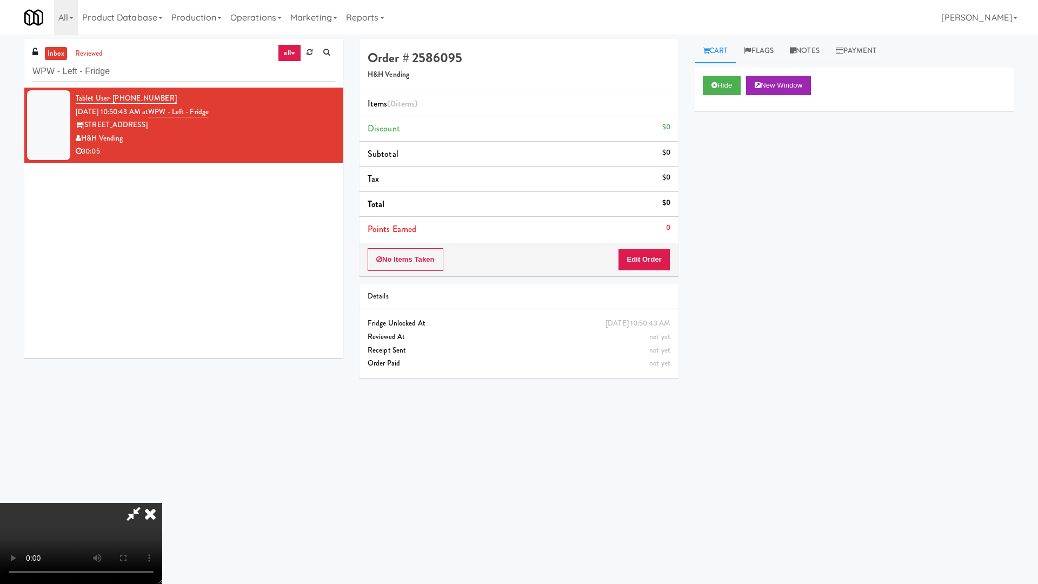
click at [162, 496] on video at bounding box center [81, 543] width 162 height 81
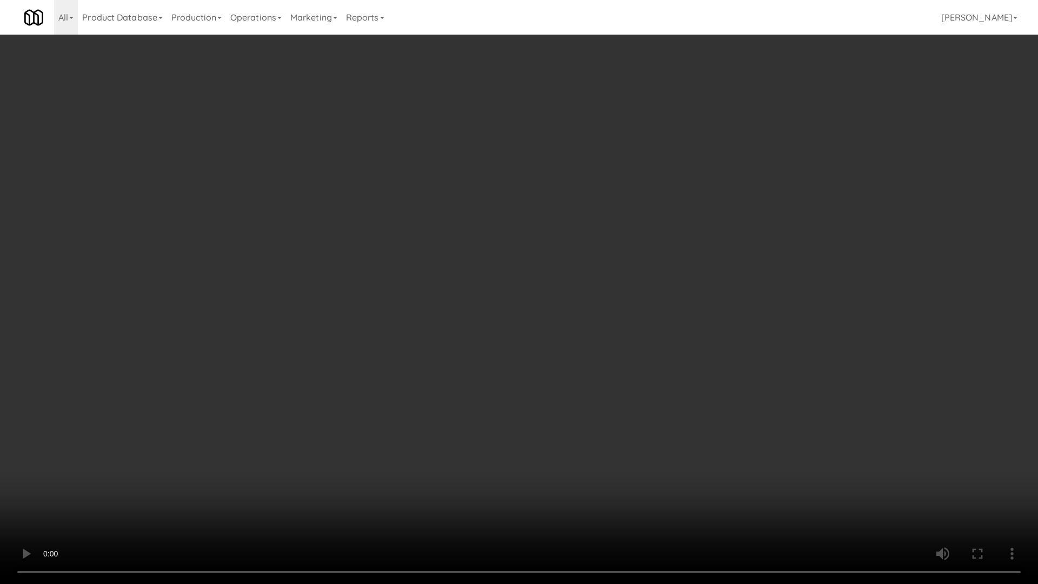
click at [465, 341] on video at bounding box center [519, 292] width 1038 height 584
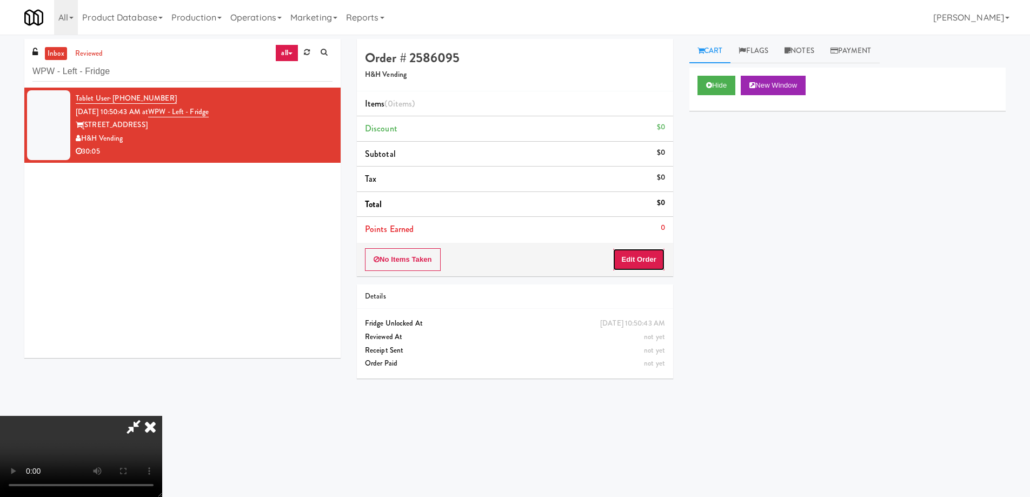
click at [650, 257] on button "Edit Order" at bounding box center [639, 259] width 52 height 23
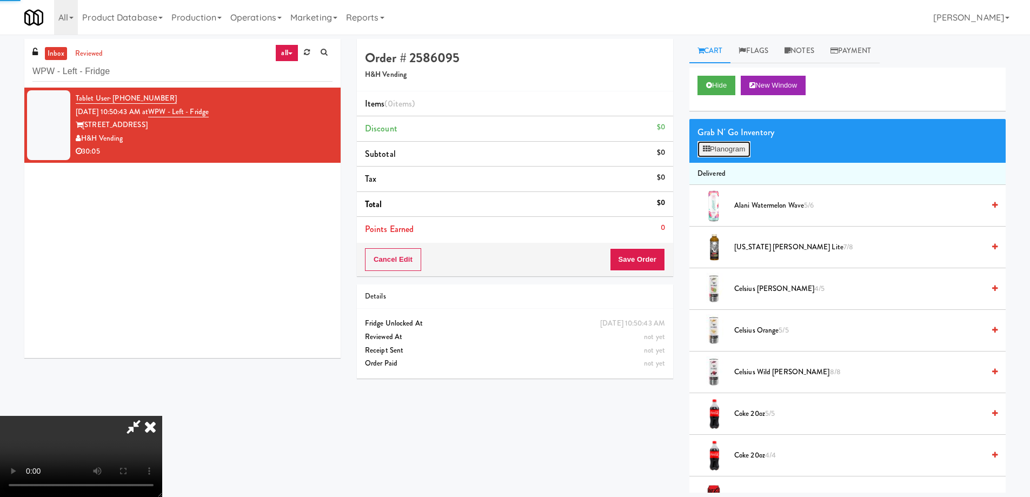
click at [717, 148] on button "Planogram" at bounding box center [724, 149] width 53 height 16
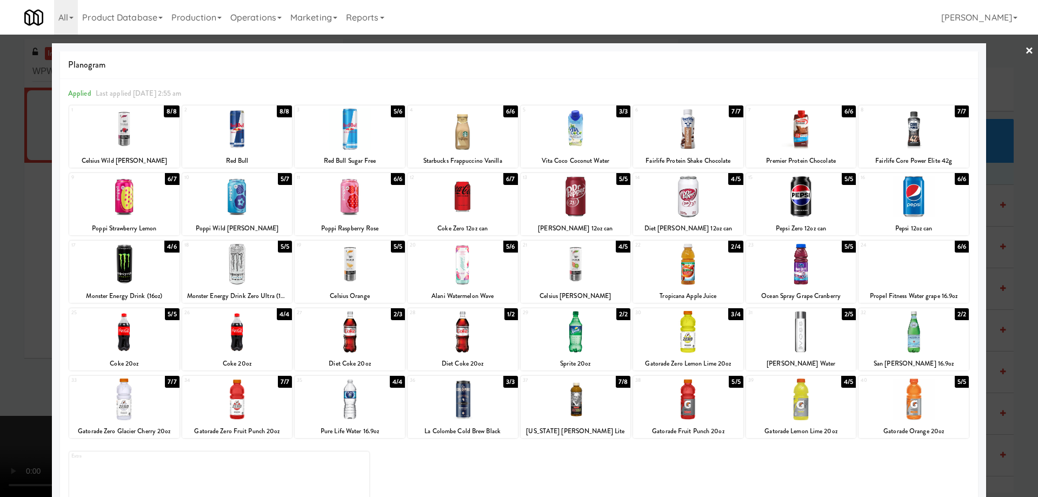
click at [143, 267] on div at bounding box center [124, 264] width 110 height 42
click at [1025, 46] on link "×" at bounding box center [1029, 52] width 9 height 34
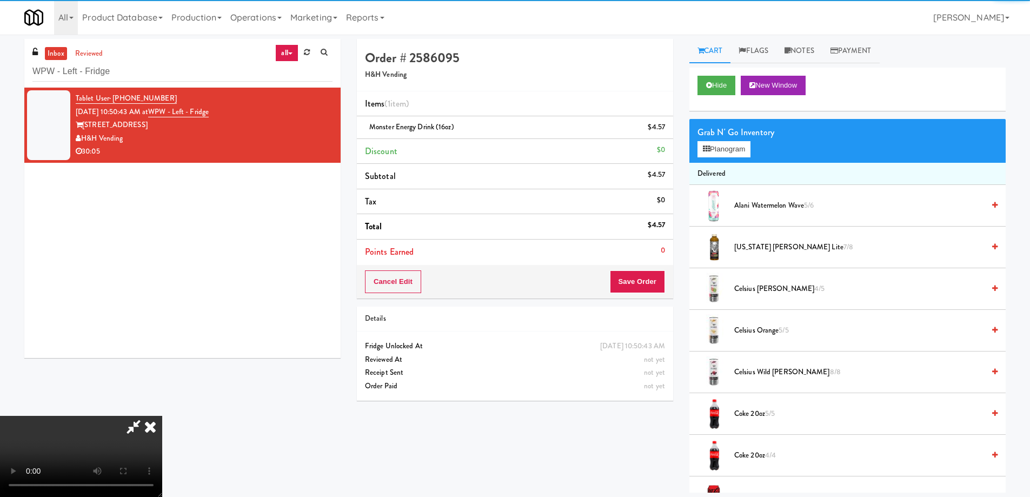
click at [162, 416] on video at bounding box center [81, 456] width 162 height 81
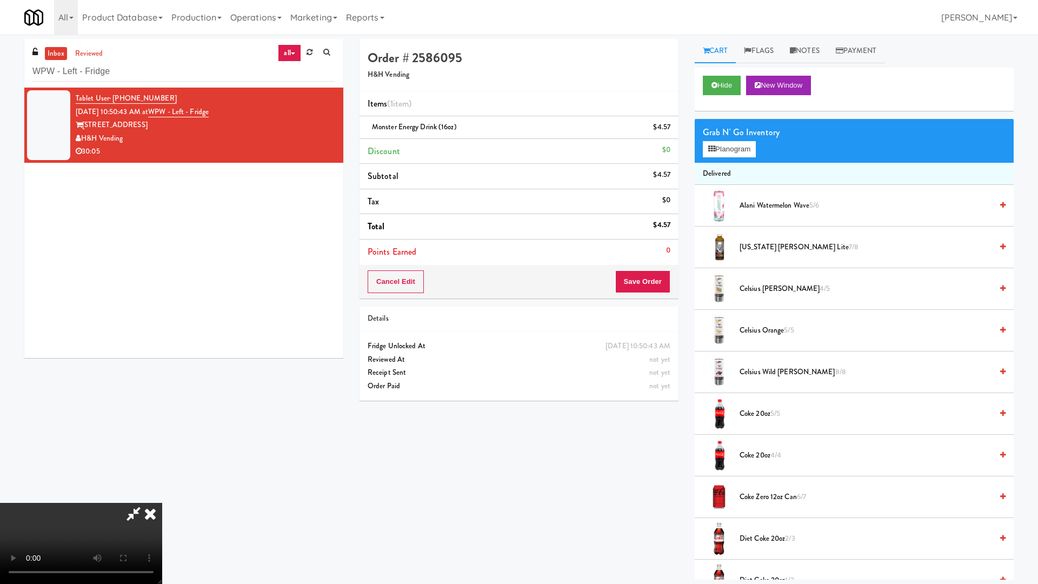
click at [162, 496] on video at bounding box center [81, 543] width 162 height 81
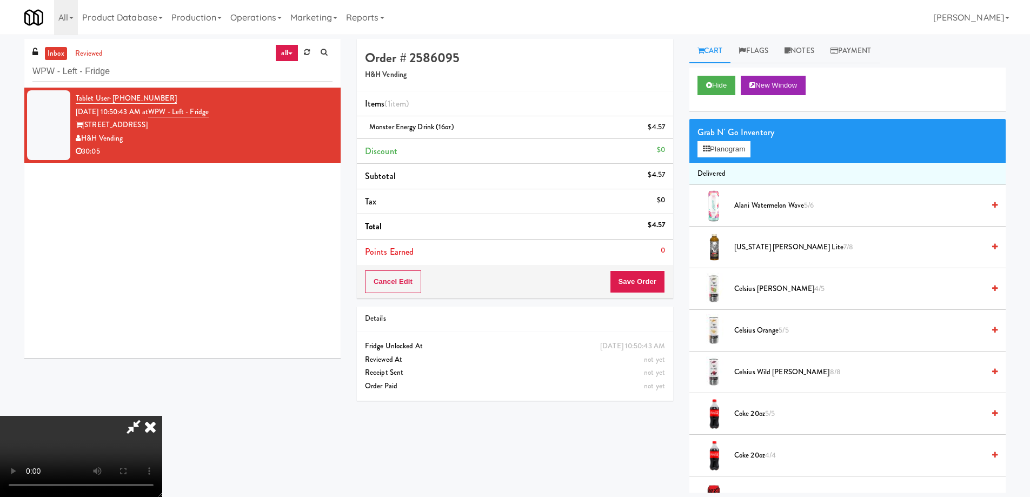
click at [162, 416] on icon at bounding box center [150, 427] width 24 height 22
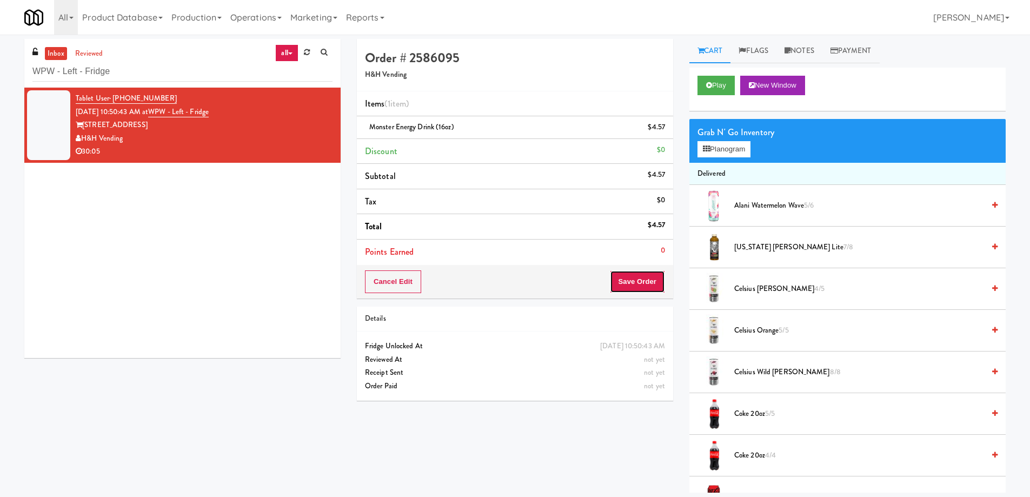
click at [656, 275] on button "Save Order" at bounding box center [637, 281] width 55 height 23
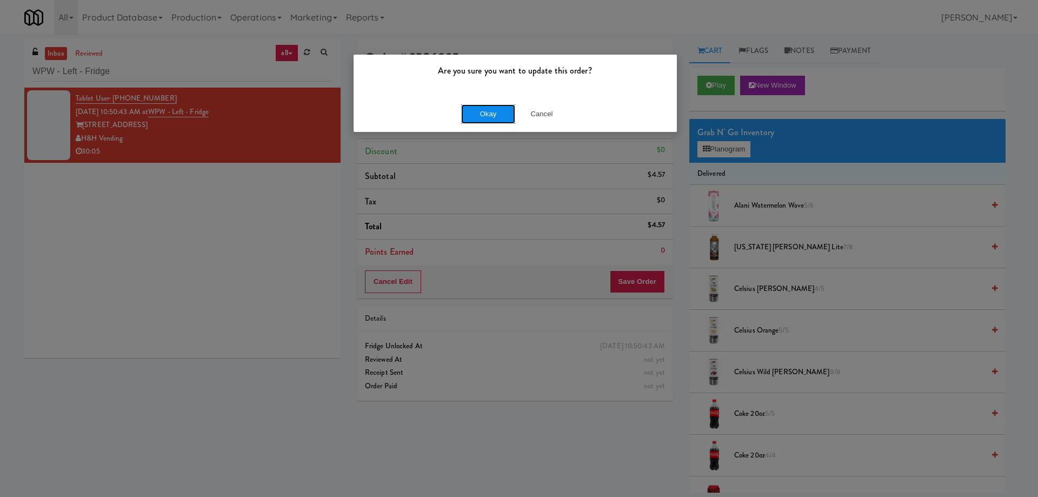
click at [496, 107] on button "Okay" at bounding box center [488, 113] width 54 height 19
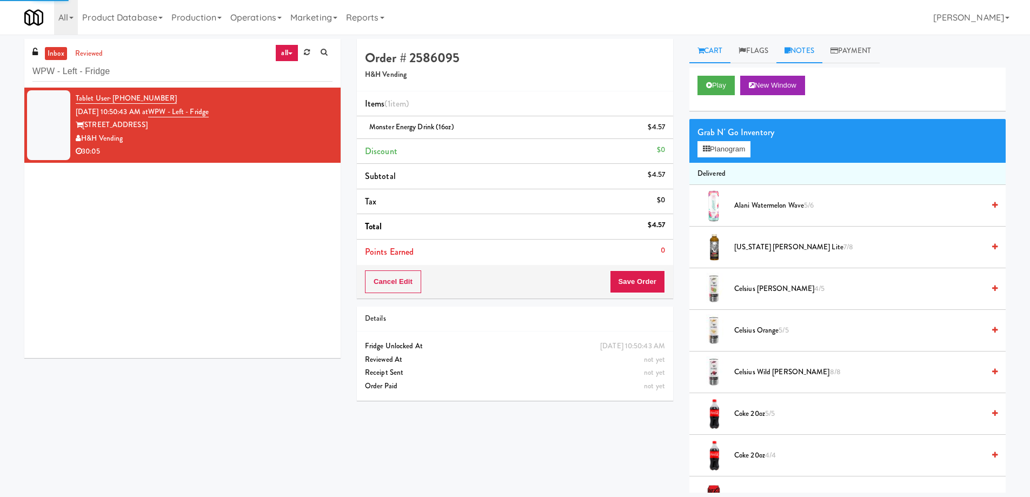
click at [795, 50] on link "Notes" at bounding box center [800, 51] width 46 height 24
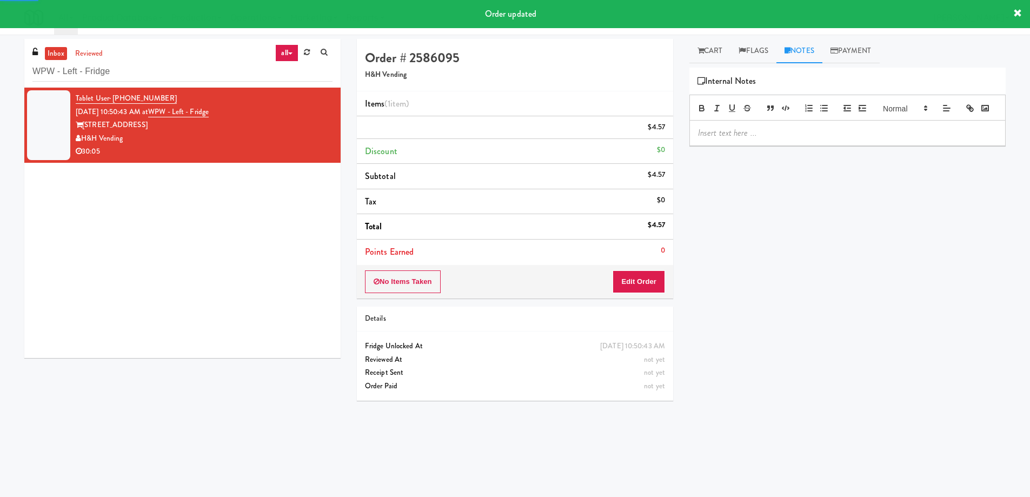
click at [779, 138] on div at bounding box center [847, 133] width 315 height 25
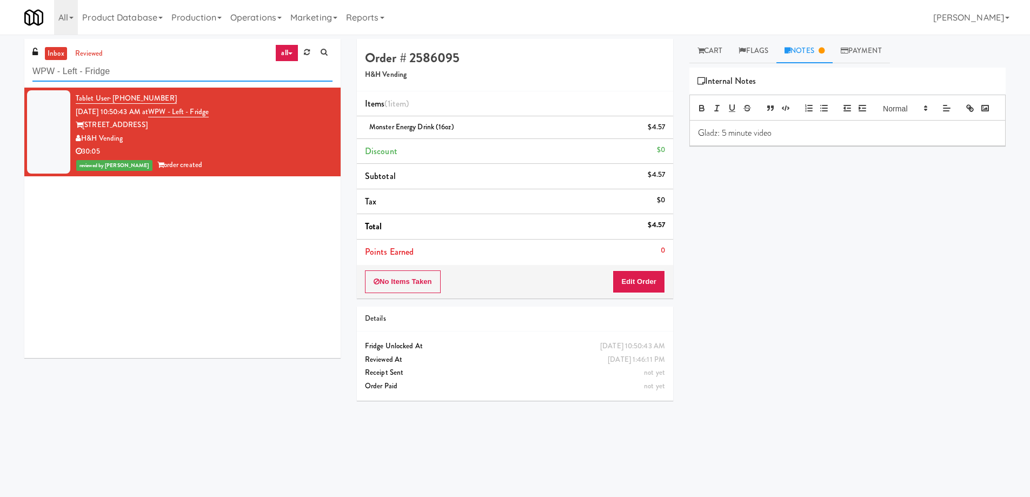
click at [142, 71] on input "WPW - Left - Fridge" at bounding box center [182, 72] width 300 height 20
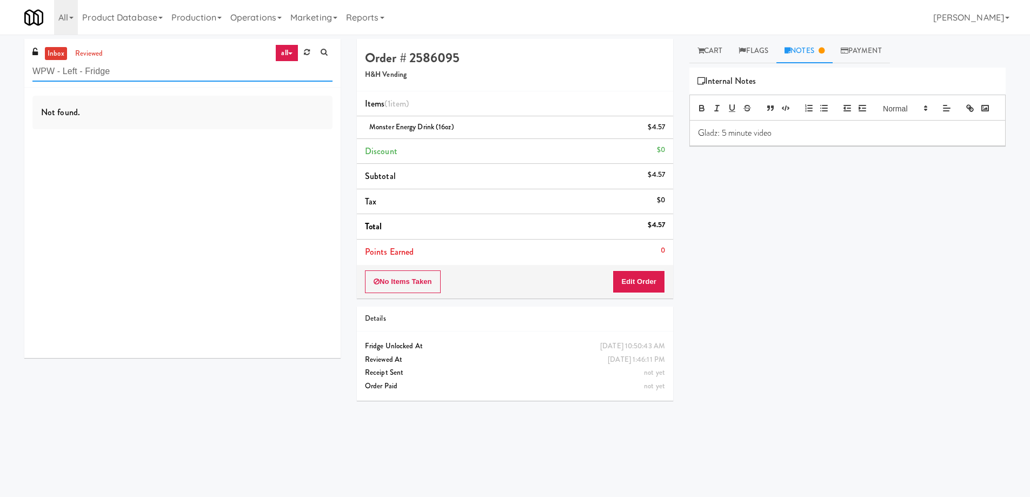
click at [140, 69] on input "WPW - Left - Fridge" at bounding box center [182, 72] width 300 height 20
paste input "[PERSON_NAME] - Cooler 1"
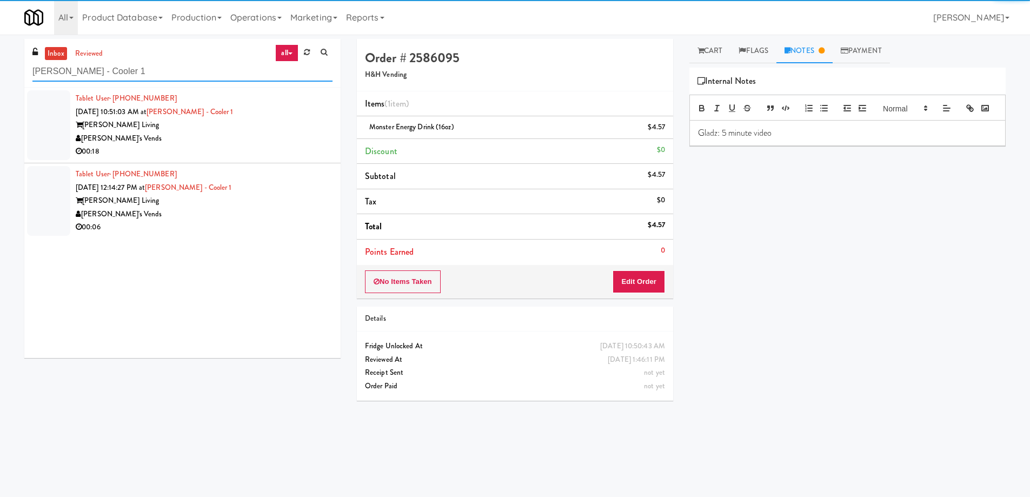
type input "[PERSON_NAME] - Cooler 1"
click at [282, 141] on div "[PERSON_NAME]'s Vends" at bounding box center [204, 139] width 257 height 14
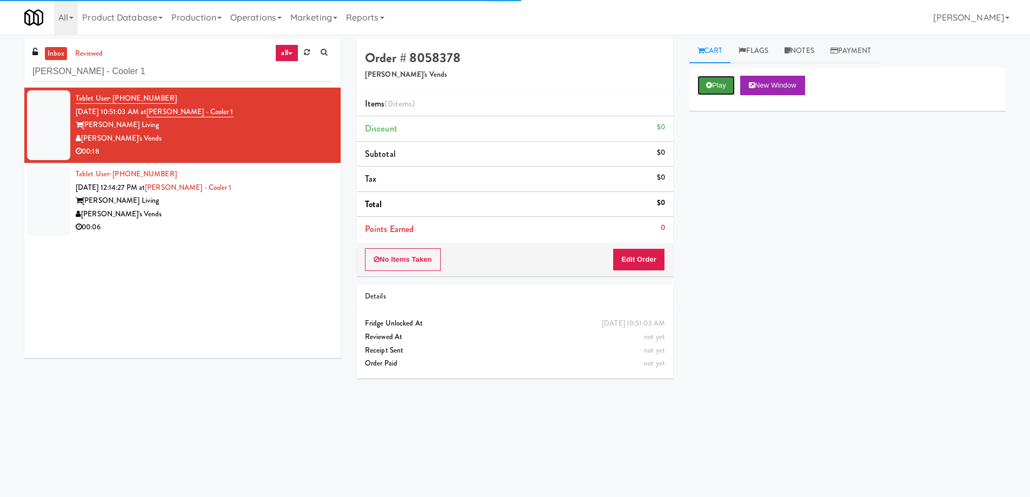
click at [713, 86] on button "Play" at bounding box center [716, 85] width 37 height 19
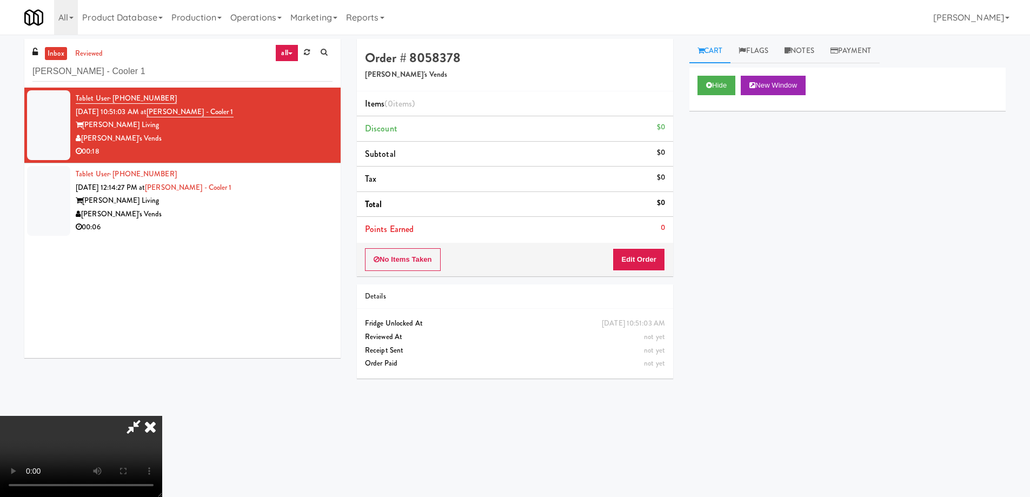
click at [162, 416] on video at bounding box center [81, 456] width 162 height 81
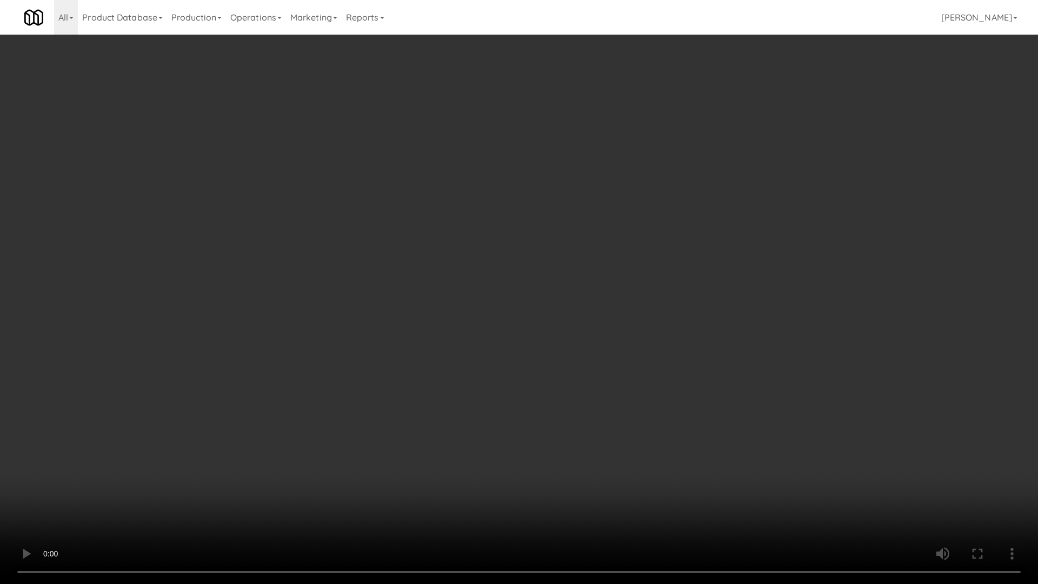
click at [676, 365] on video at bounding box center [519, 292] width 1038 height 584
click at [621, 371] on video at bounding box center [519, 292] width 1038 height 584
click at [519, 277] on video at bounding box center [519, 292] width 1038 height 584
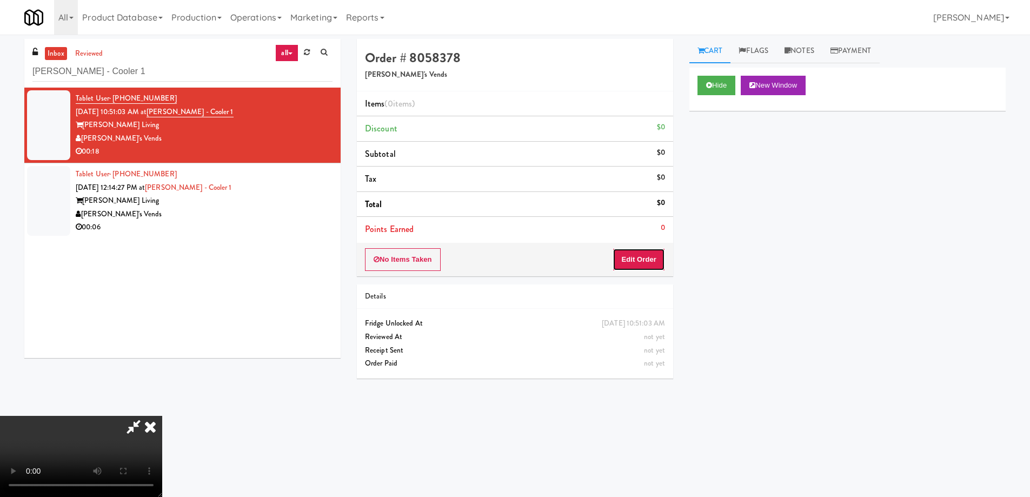
click at [638, 254] on button "Edit Order" at bounding box center [639, 259] width 52 height 23
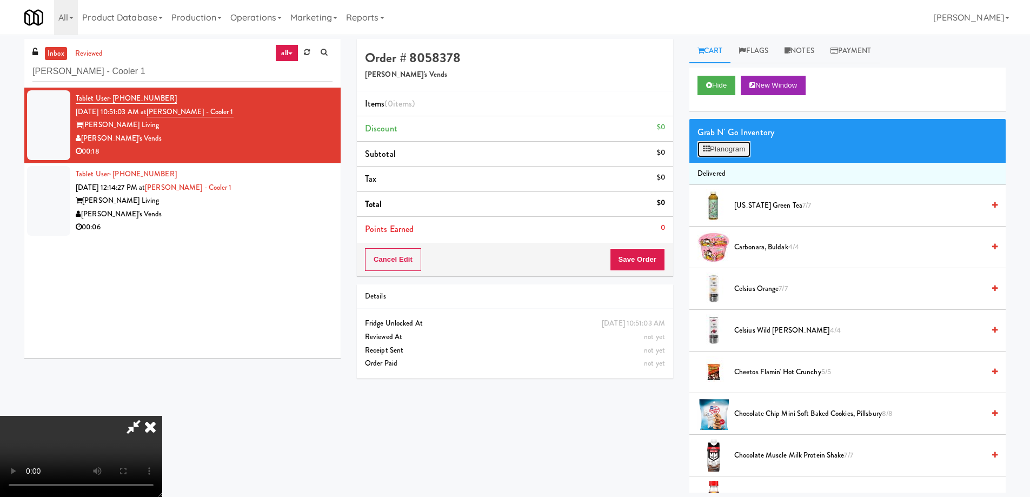
click at [723, 153] on button "Planogram" at bounding box center [724, 149] width 53 height 16
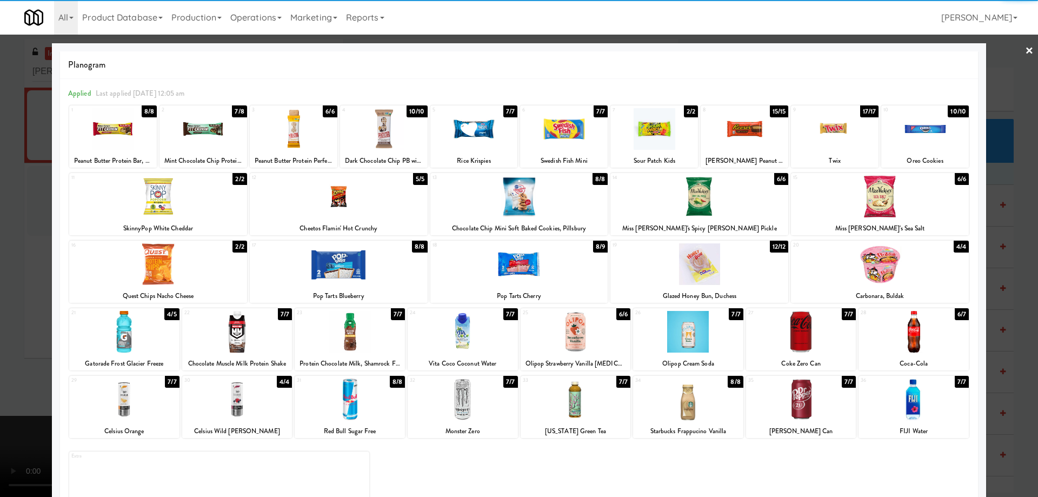
click at [588, 401] on div at bounding box center [576, 400] width 110 height 42
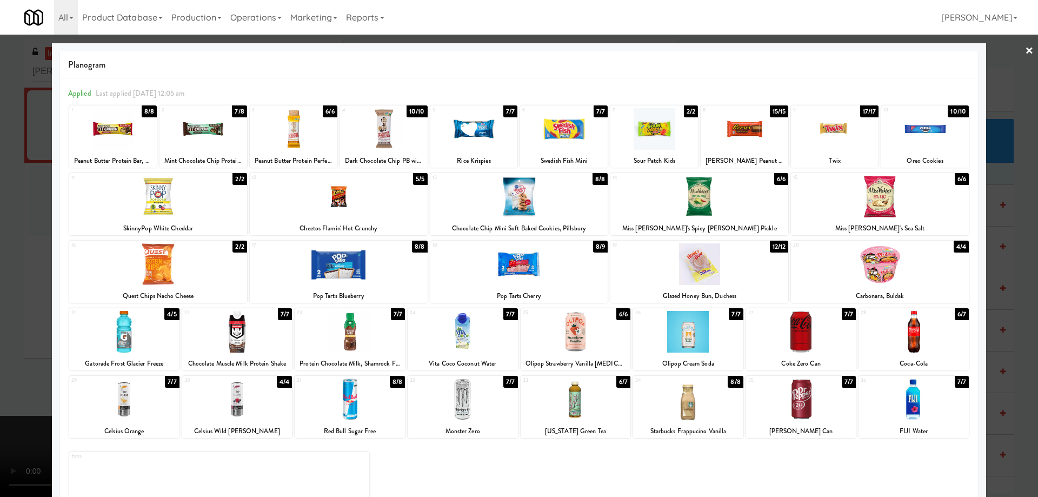
click at [1025, 53] on link "×" at bounding box center [1029, 52] width 9 height 34
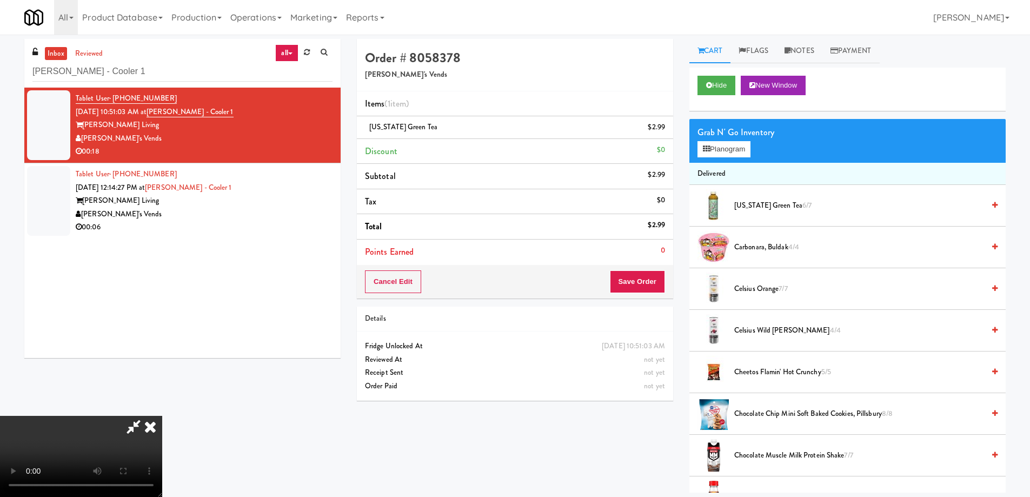
click at [162, 416] on video at bounding box center [81, 456] width 162 height 81
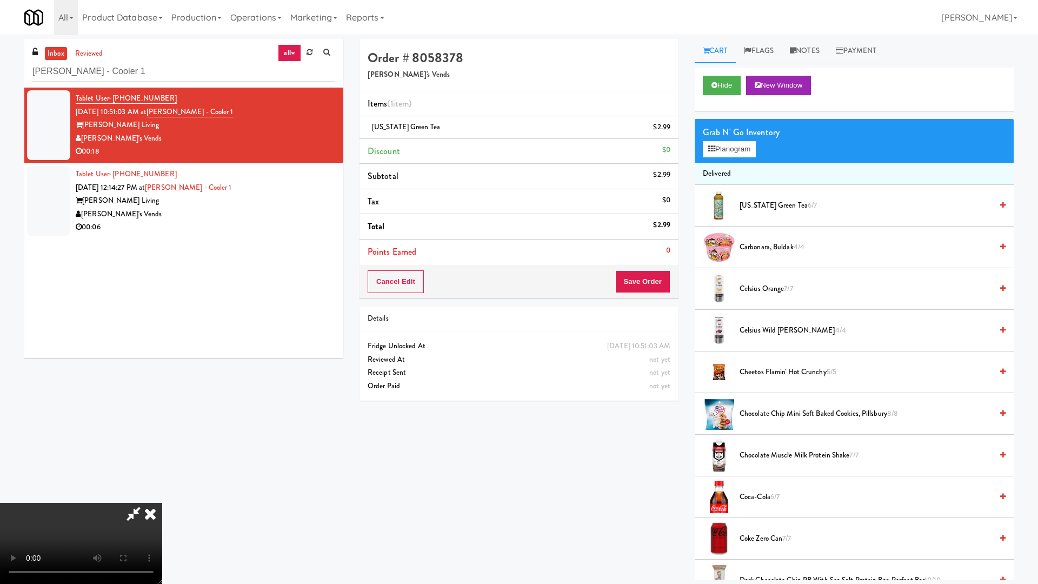
click at [162, 496] on video at bounding box center [81, 543] width 162 height 81
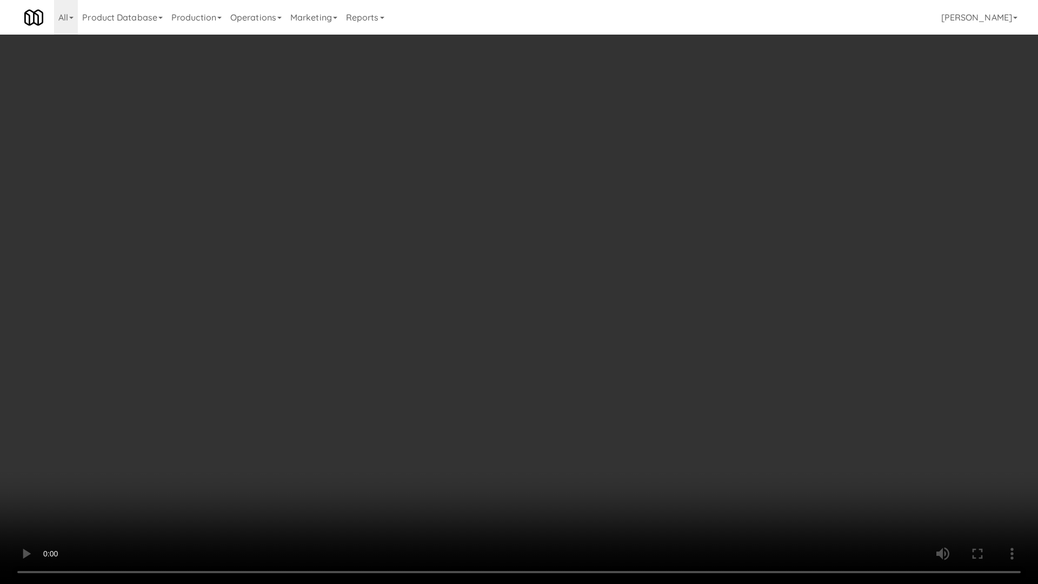
click at [487, 233] on video at bounding box center [519, 292] width 1038 height 584
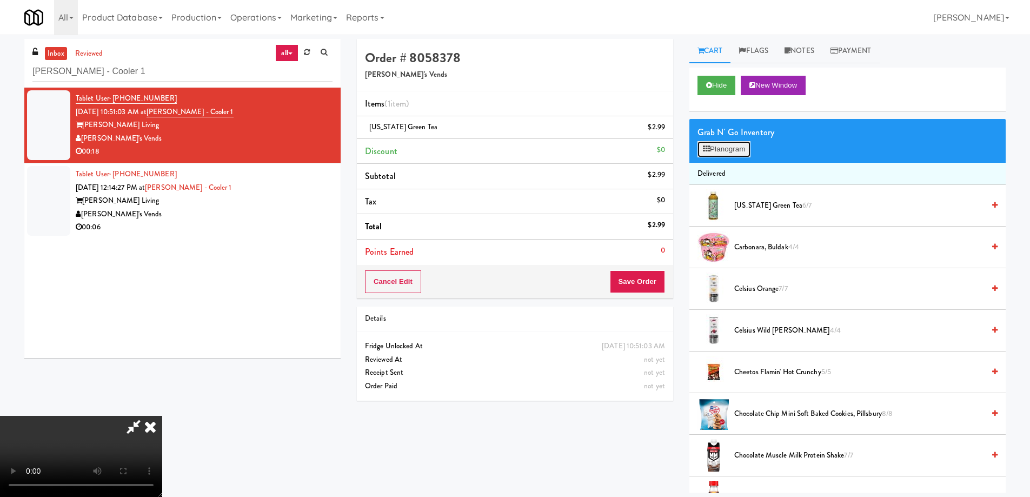
click at [704, 150] on icon at bounding box center [706, 148] width 7 height 7
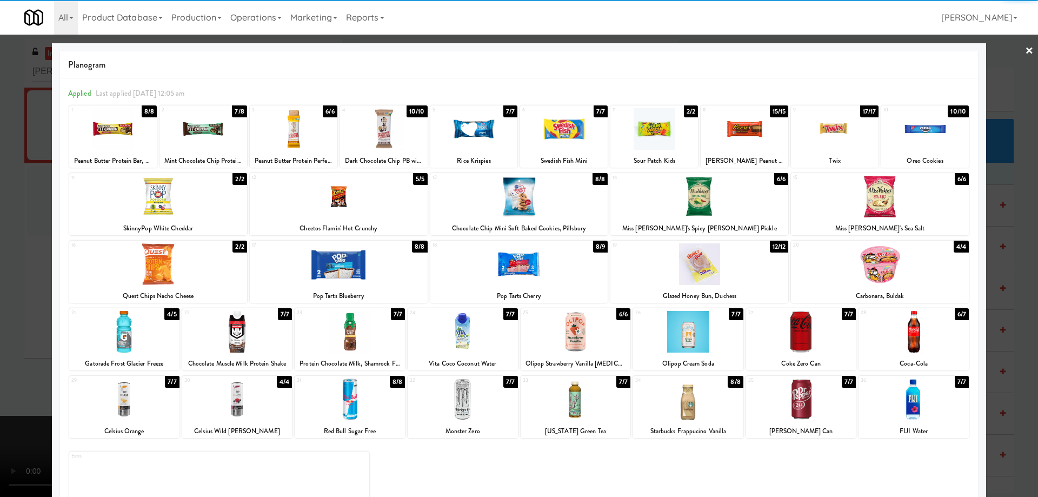
click at [705, 408] on div at bounding box center [688, 400] width 110 height 42
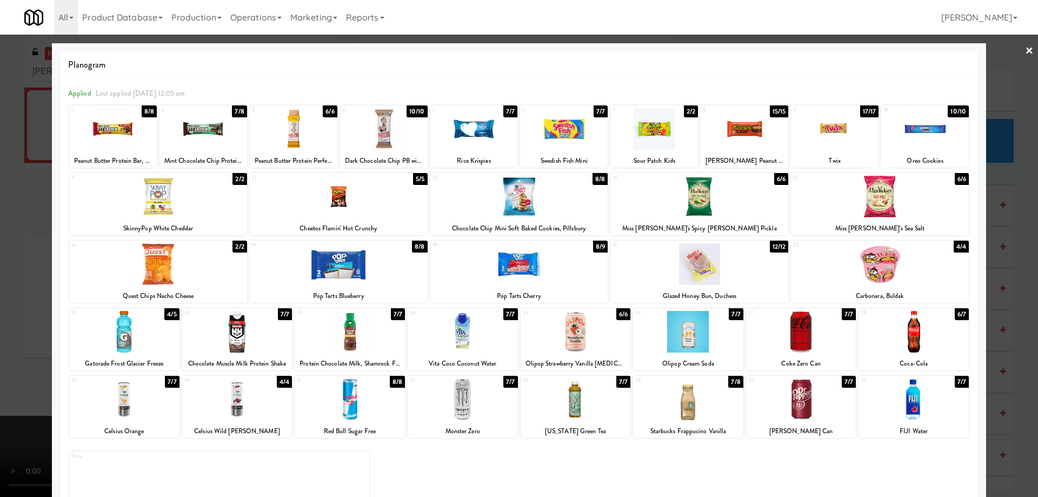
click at [1025, 51] on link "×" at bounding box center [1029, 52] width 9 height 34
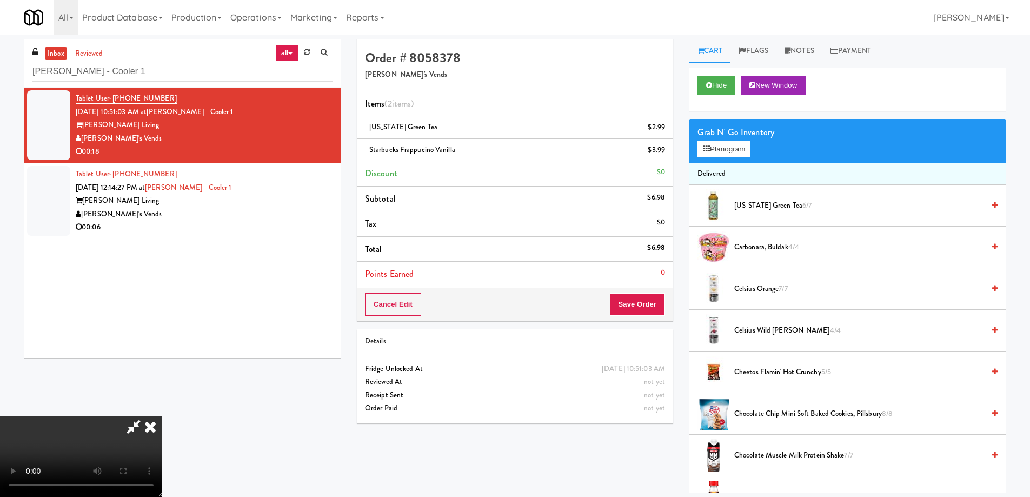
click at [162, 416] on video at bounding box center [81, 456] width 162 height 81
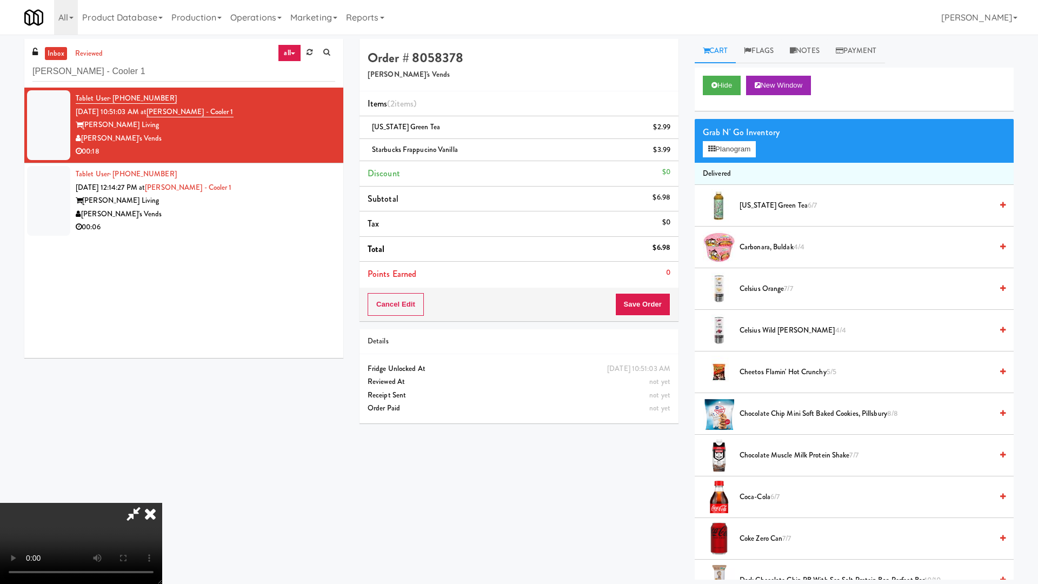
click at [162, 496] on video at bounding box center [81, 543] width 162 height 81
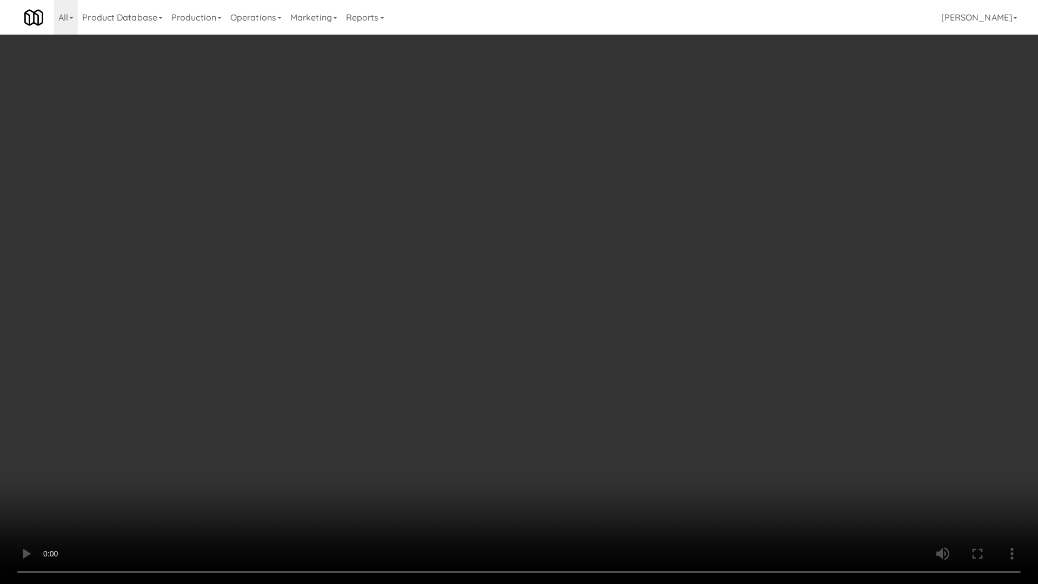
click at [494, 313] on video at bounding box center [519, 292] width 1038 height 584
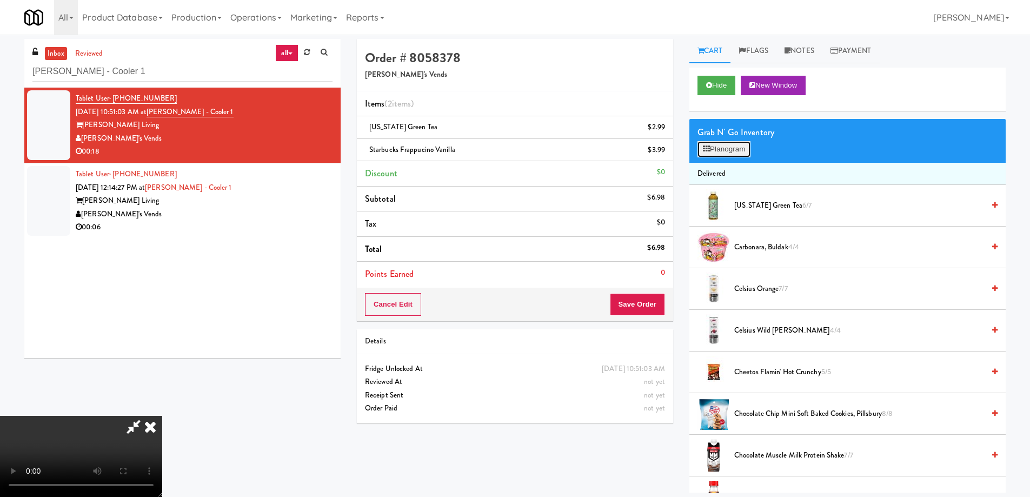
click at [712, 149] on button "Planogram" at bounding box center [724, 149] width 53 height 16
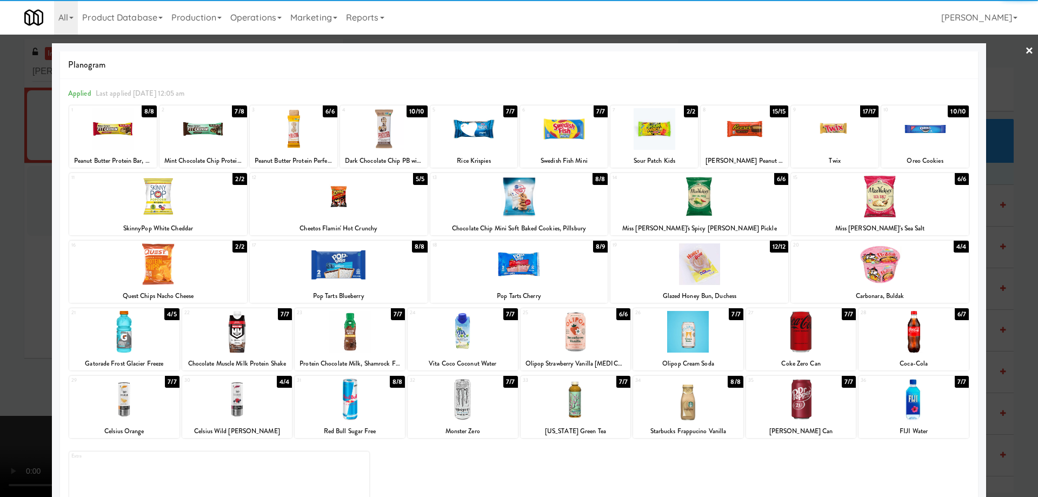
click at [728, 196] on div at bounding box center [700, 197] width 178 height 42
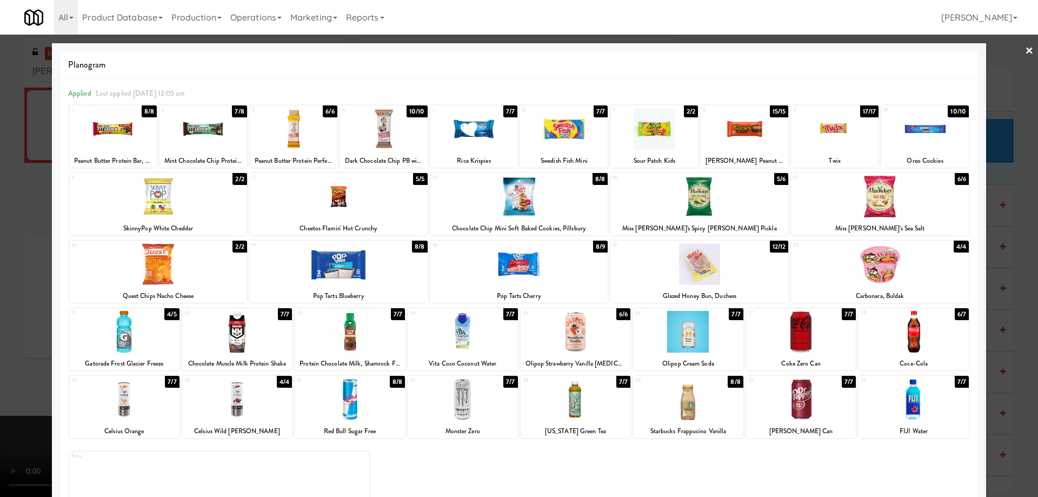
drag, startPoint x: 1027, startPoint y: 55, endPoint x: 961, endPoint y: 120, distance: 92.5
click at [1027, 55] on div at bounding box center [519, 248] width 1038 height 497
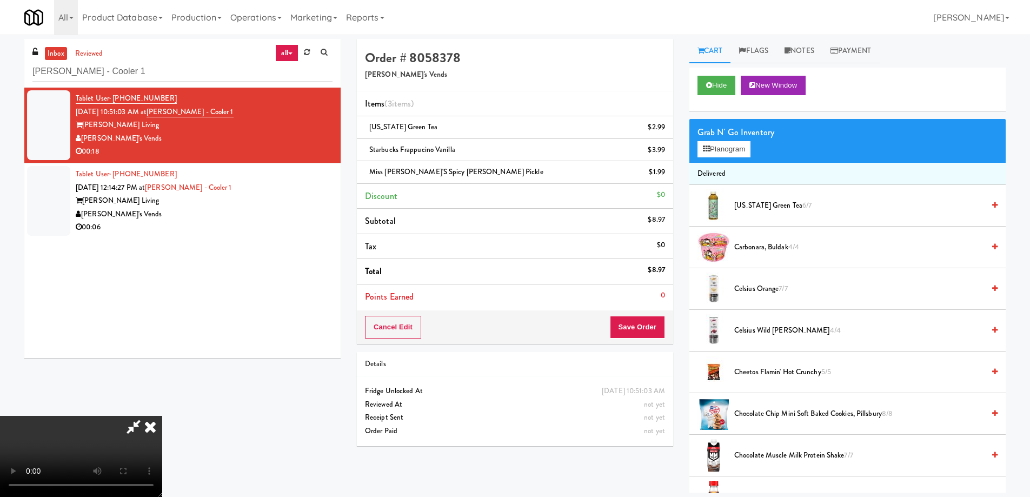
click at [162, 416] on video at bounding box center [81, 456] width 162 height 81
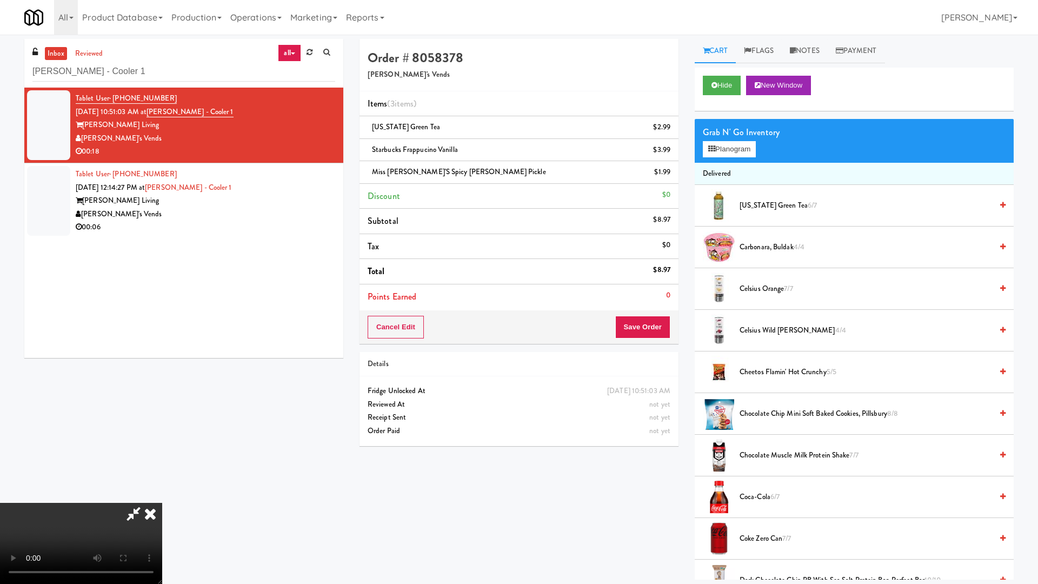
click at [162, 496] on video at bounding box center [81, 543] width 162 height 81
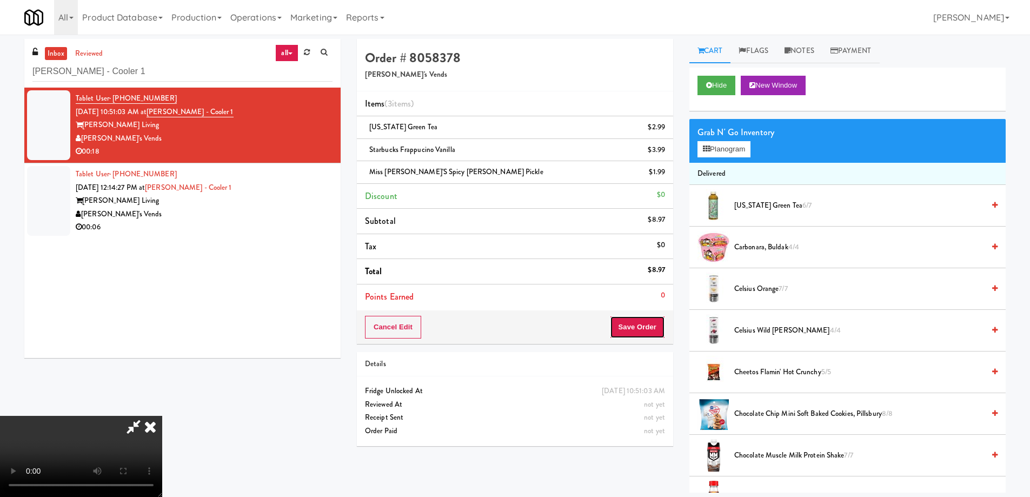
click at [652, 320] on button "Save Order" at bounding box center [637, 327] width 55 height 23
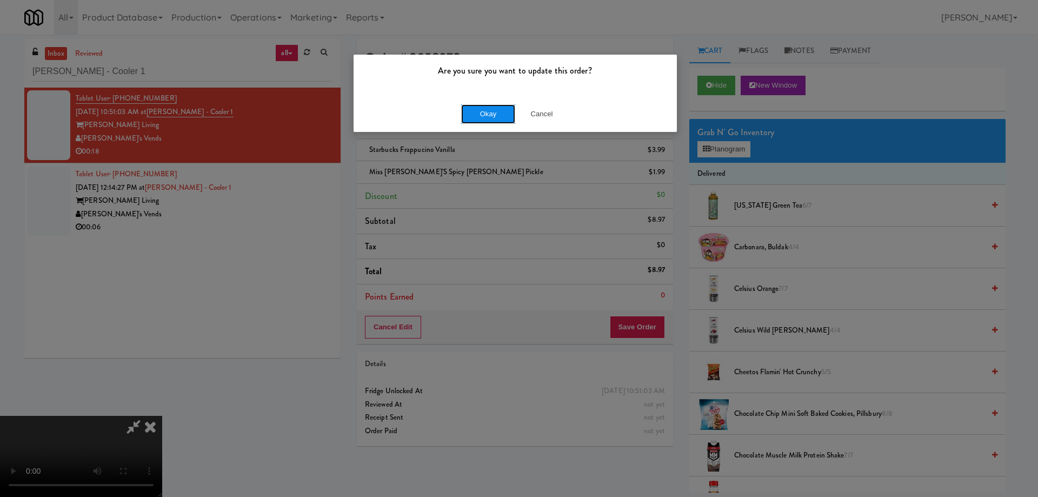
click at [487, 121] on button "Okay" at bounding box center [488, 113] width 54 height 19
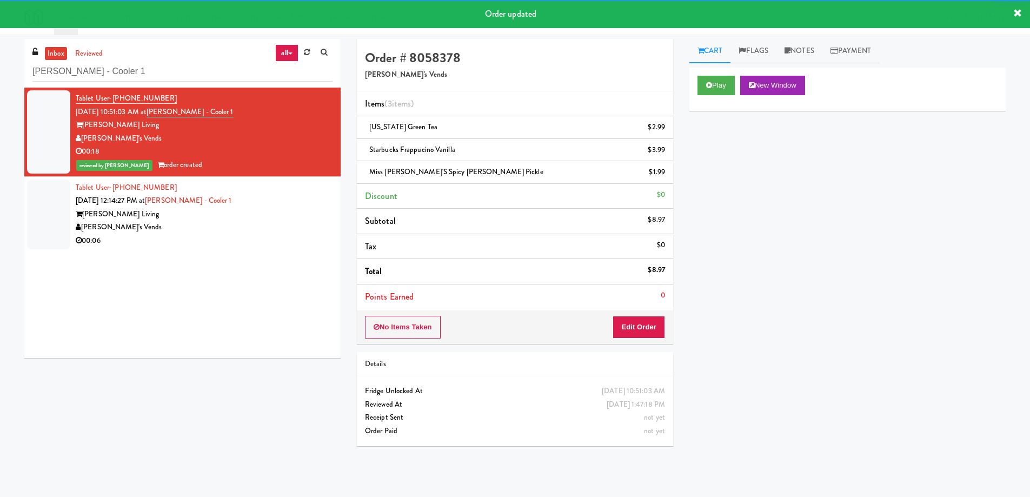
click at [288, 230] on div "[PERSON_NAME]'s Vends" at bounding box center [204, 228] width 257 height 14
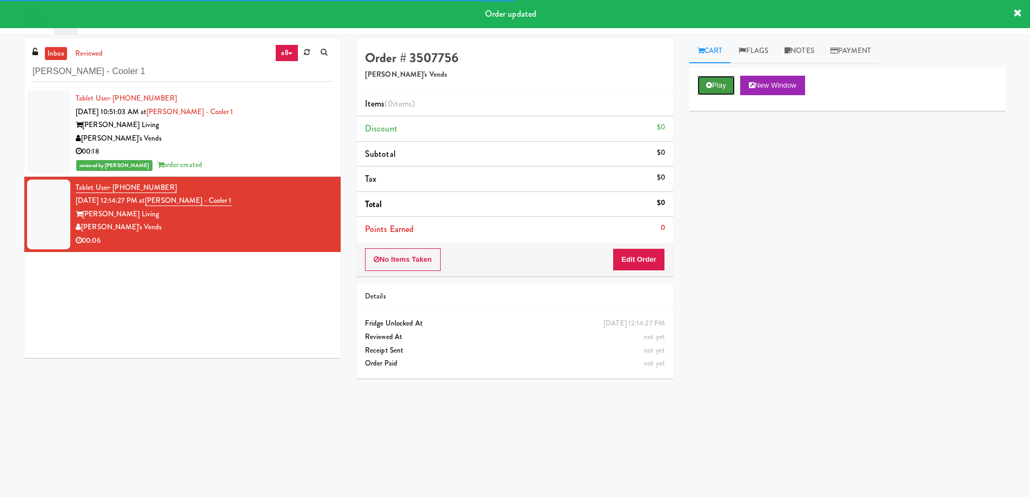
click at [721, 85] on button "Play" at bounding box center [716, 85] width 37 height 19
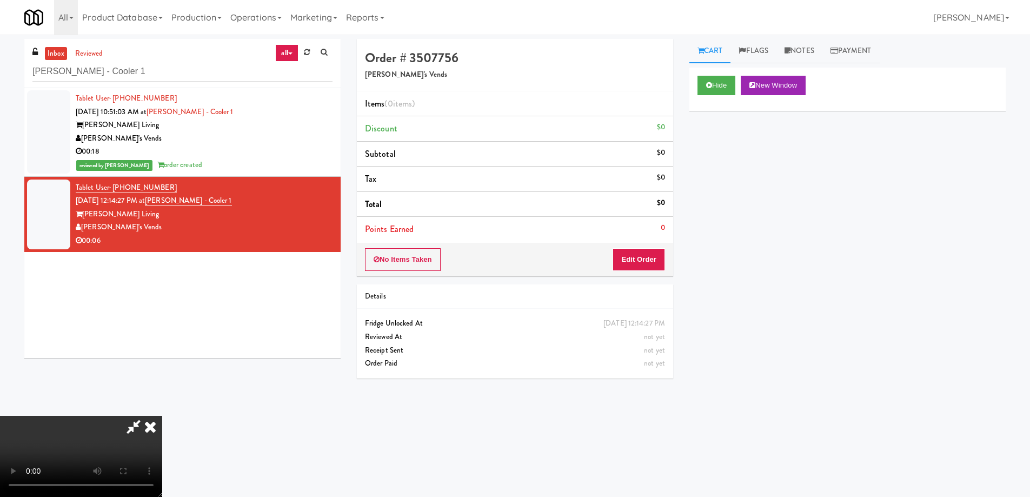
click at [162, 416] on video at bounding box center [81, 456] width 162 height 81
click at [648, 260] on button "Edit Order" at bounding box center [639, 259] width 52 height 23
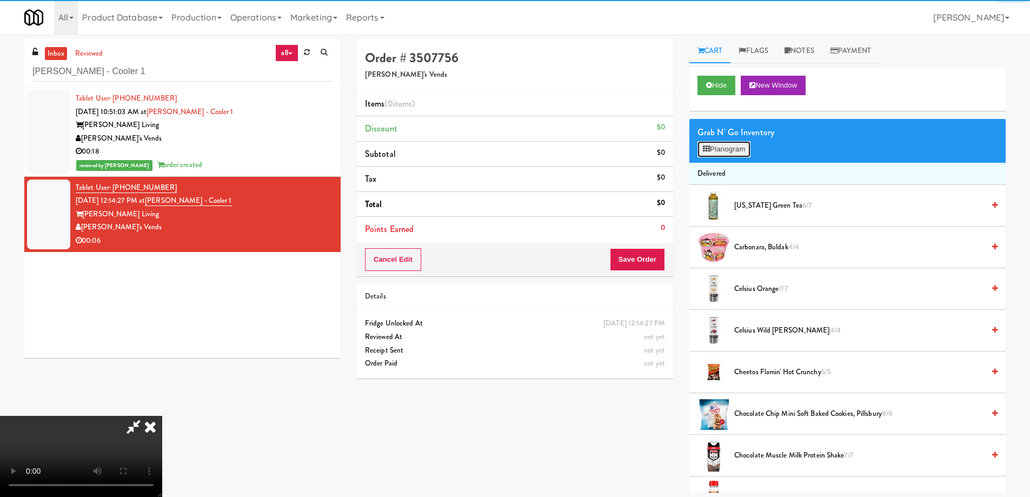
click at [745, 152] on button "Planogram" at bounding box center [724, 149] width 53 height 16
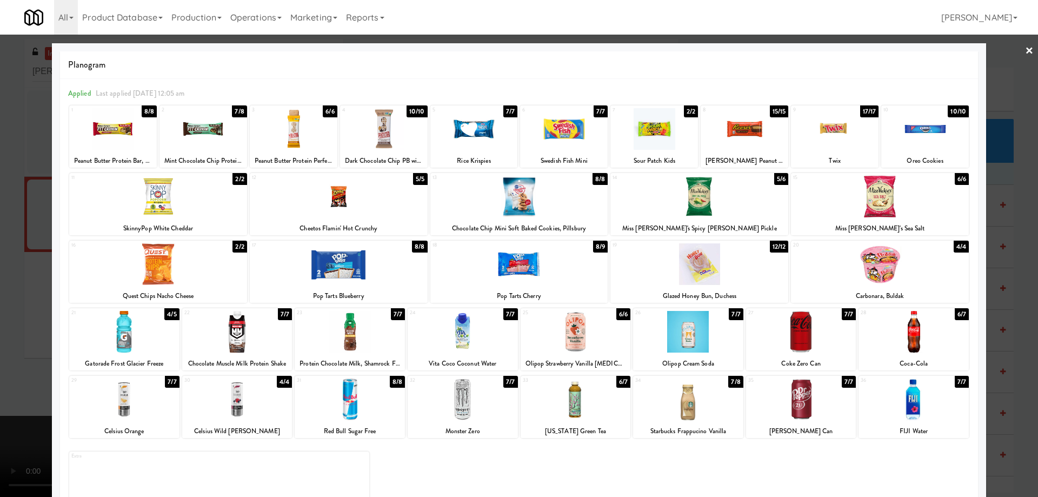
click at [360, 403] on div at bounding box center [350, 400] width 110 height 42
click at [1025, 50] on link "×" at bounding box center [1029, 52] width 9 height 34
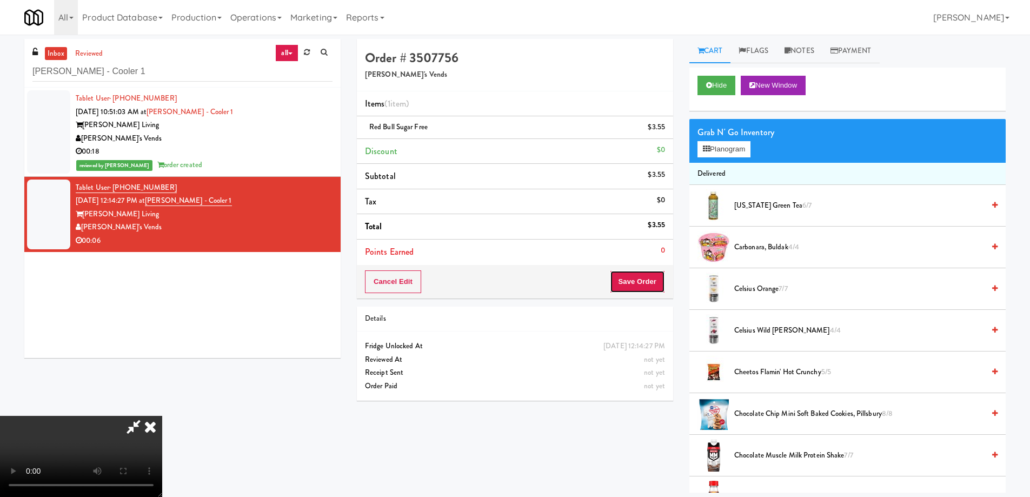
click at [633, 280] on button "Save Order" at bounding box center [637, 281] width 55 height 23
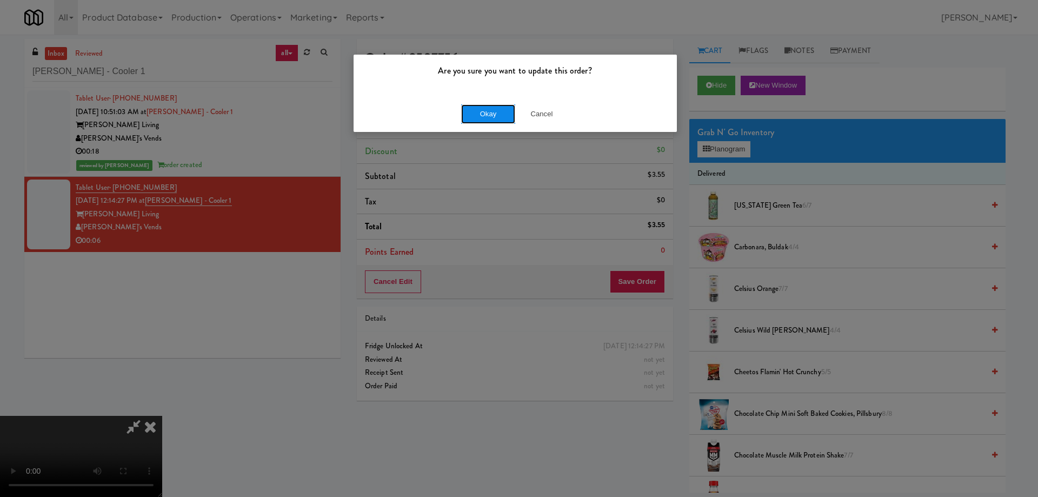
click at [485, 120] on button "Okay" at bounding box center [488, 113] width 54 height 19
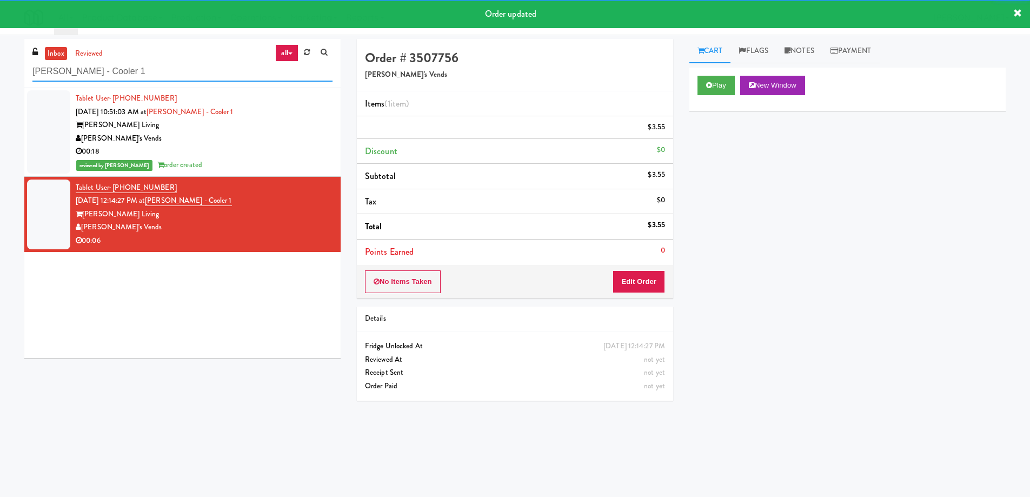
click at [204, 76] on input "[PERSON_NAME] - Cooler 1" at bounding box center [182, 72] width 300 height 20
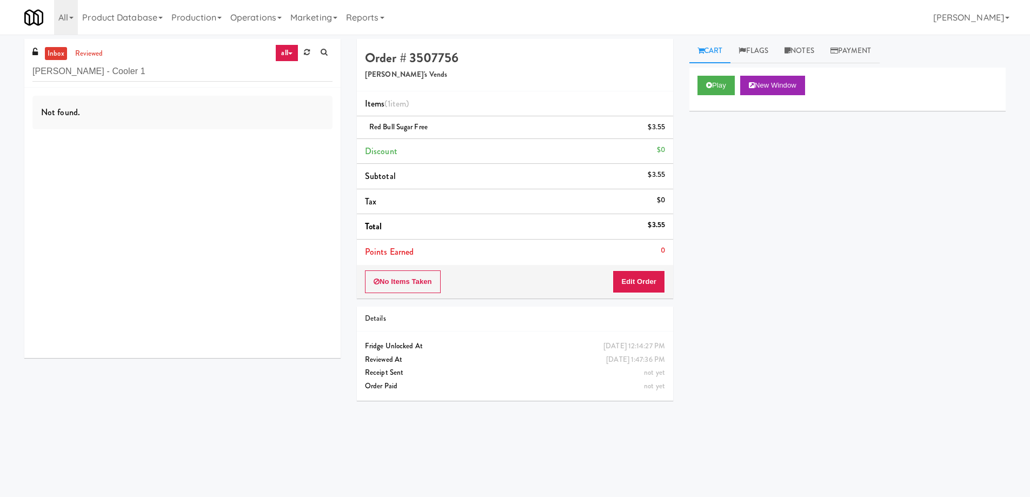
click at [677, 178] on div "Order # 3507756 [PERSON_NAME]'s Vends Items (1 item ) Red Bull Sugar Free $3.55…" at bounding box center [515, 224] width 333 height 370
click at [280, 25] on link "Operations" at bounding box center [256, 17] width 60 height 35
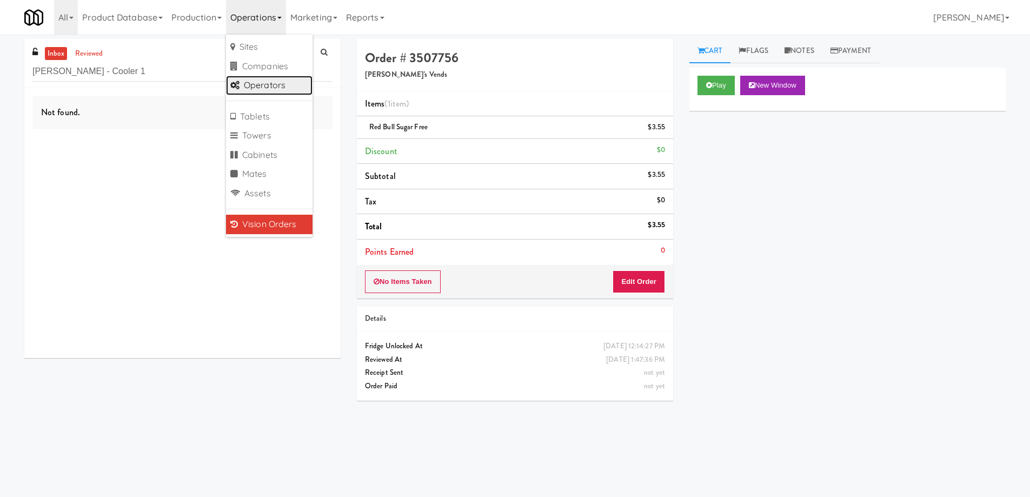
click at [273, 85] on link "Operators" at bounding box center [269, 85] width 87 height 19
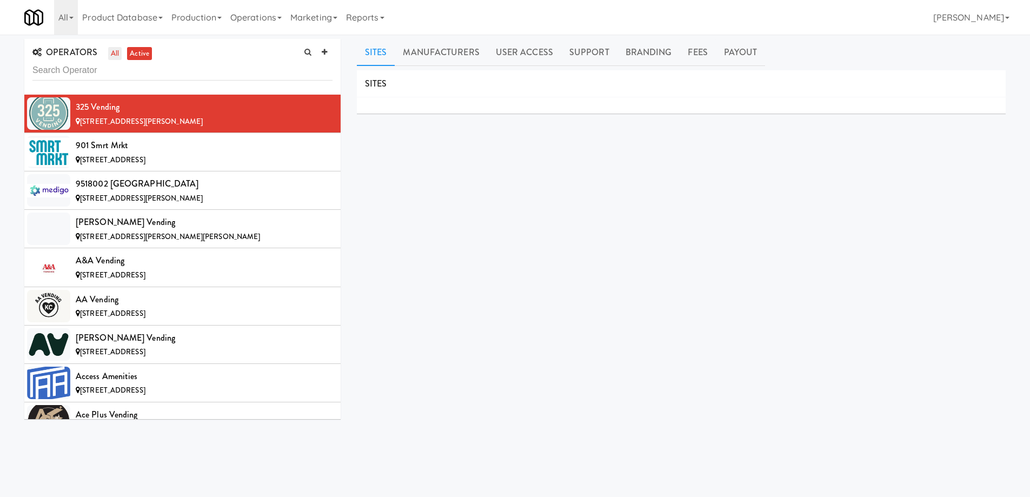
click at [116, 55] on link "all" at bounding box center [115, 54] width 14 height 14
click at [131, 72] on input "text" at bounding box center [182, 71] width 300 height 20
paste input "Luxe Vending"
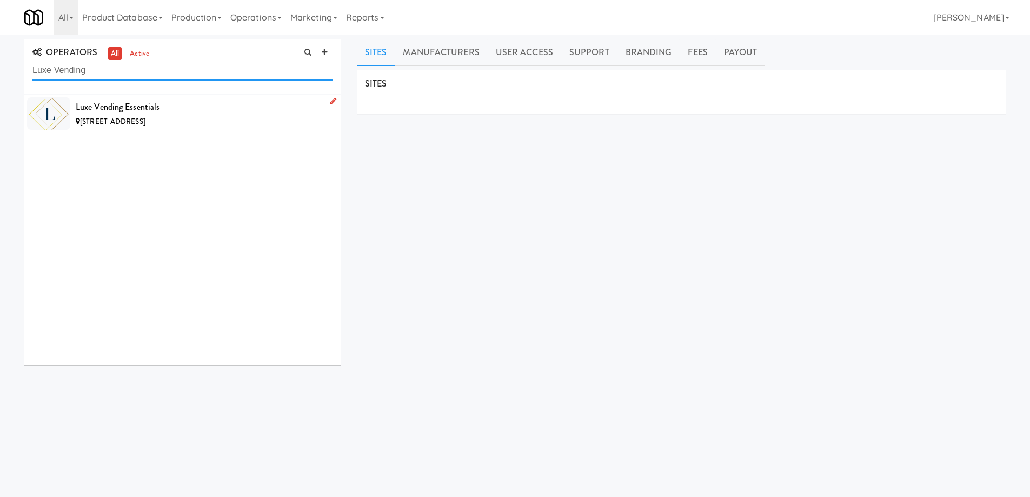
type input "Luxe Vending"
click at [198, 115] on div "[STREET_ADDRESS]" at bounding box center [204, 122] width 257 height 14
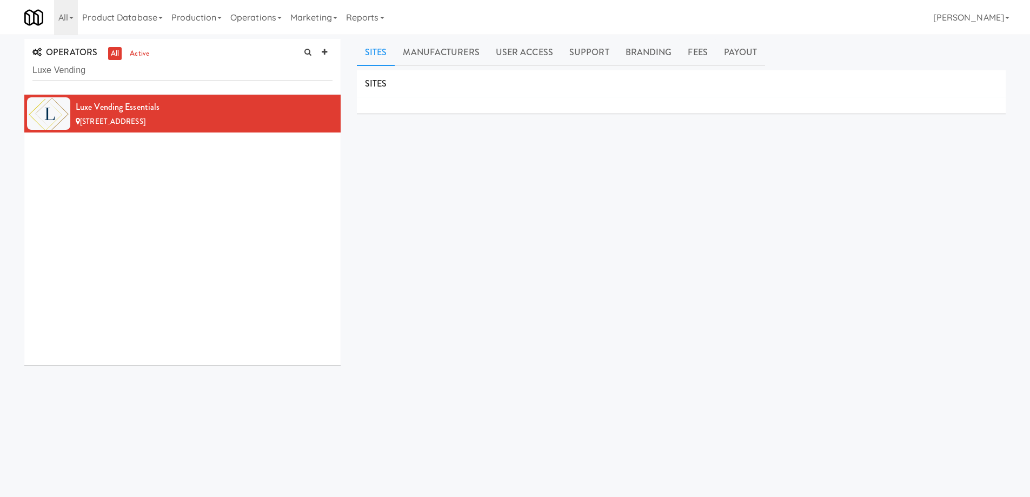
click at [514, 263] on div "SITES MANUFACTURERS Luxe Vending Essentials USERS Name Company Registered [PERS…" at bounding box center [681, 273] width 649 height 406
click at [455, 238] on div "SITES MANUFACTURERS Luxe Vending Essentials USERS Name Company Registered [PERS…" at bounding box center [681, 273] width 649 height 406
